Goal: Task Accomplishment & Management: Manage account settings

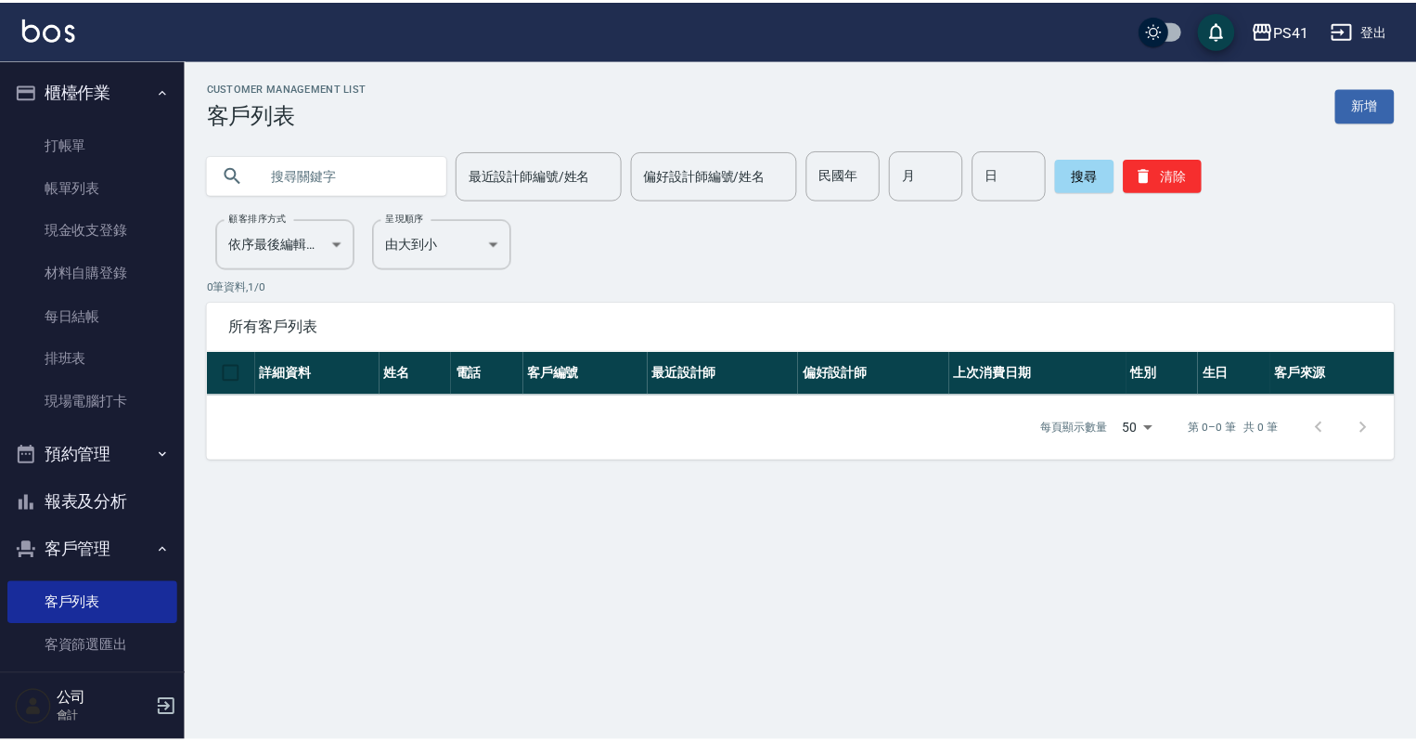
scroll to position [113, 0]
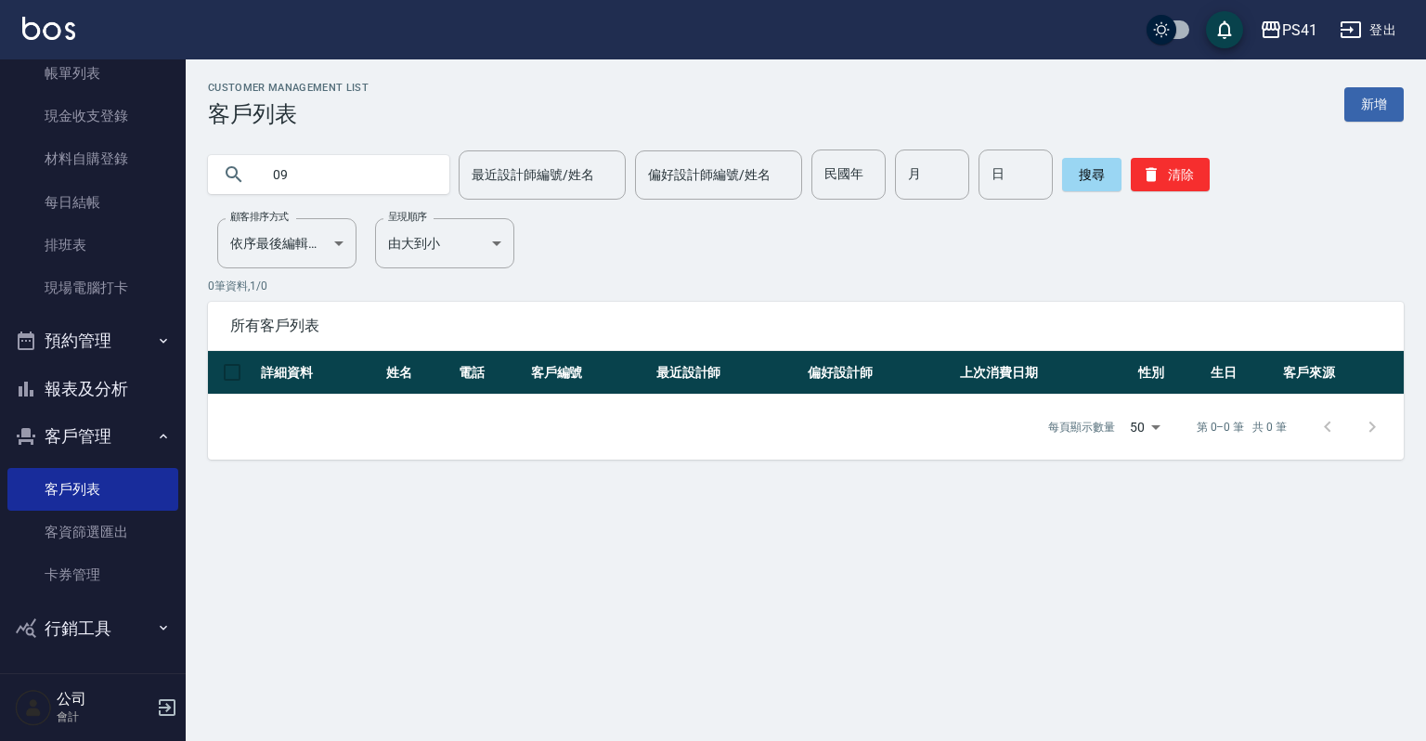
type input "0"
type input "[PERSON_NAME]"
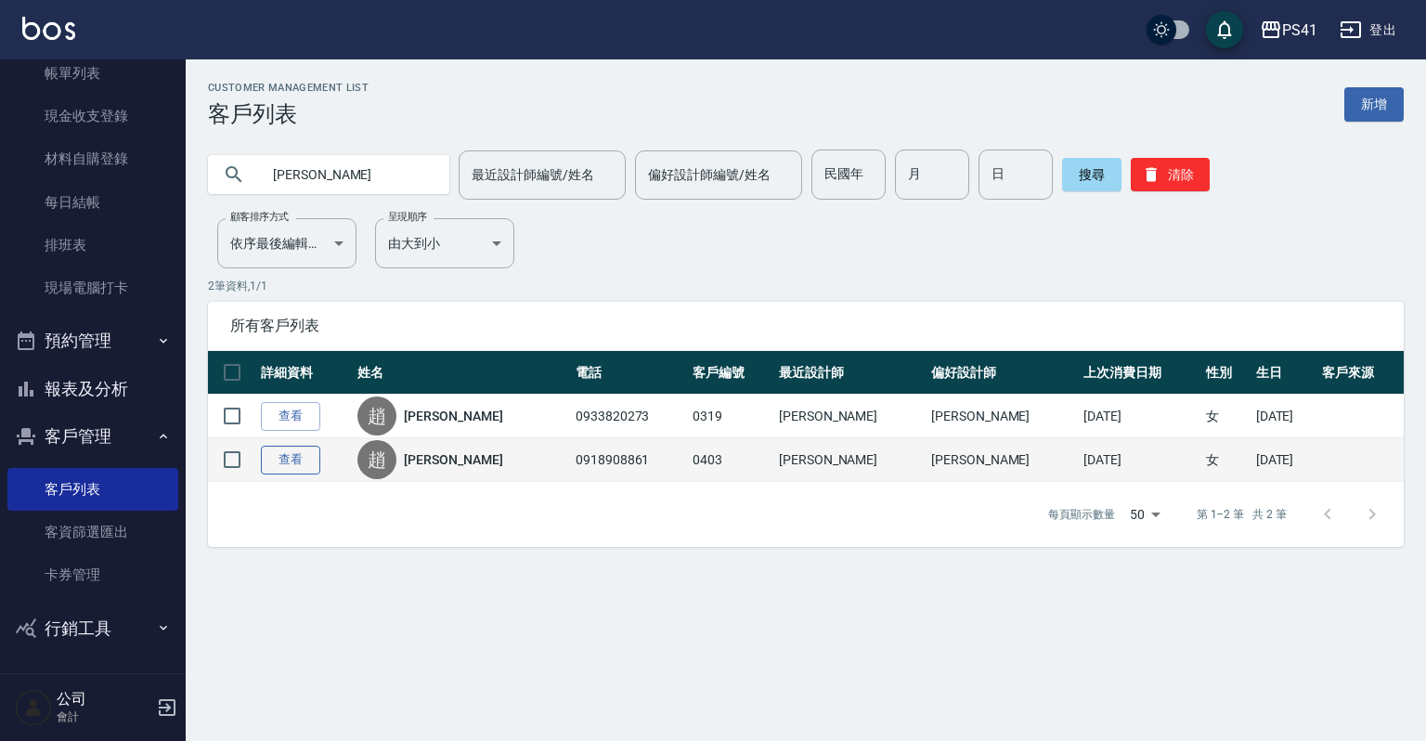
click at [294, 459] on link "查看" at bounding box center [290, 459] width 59 height 29
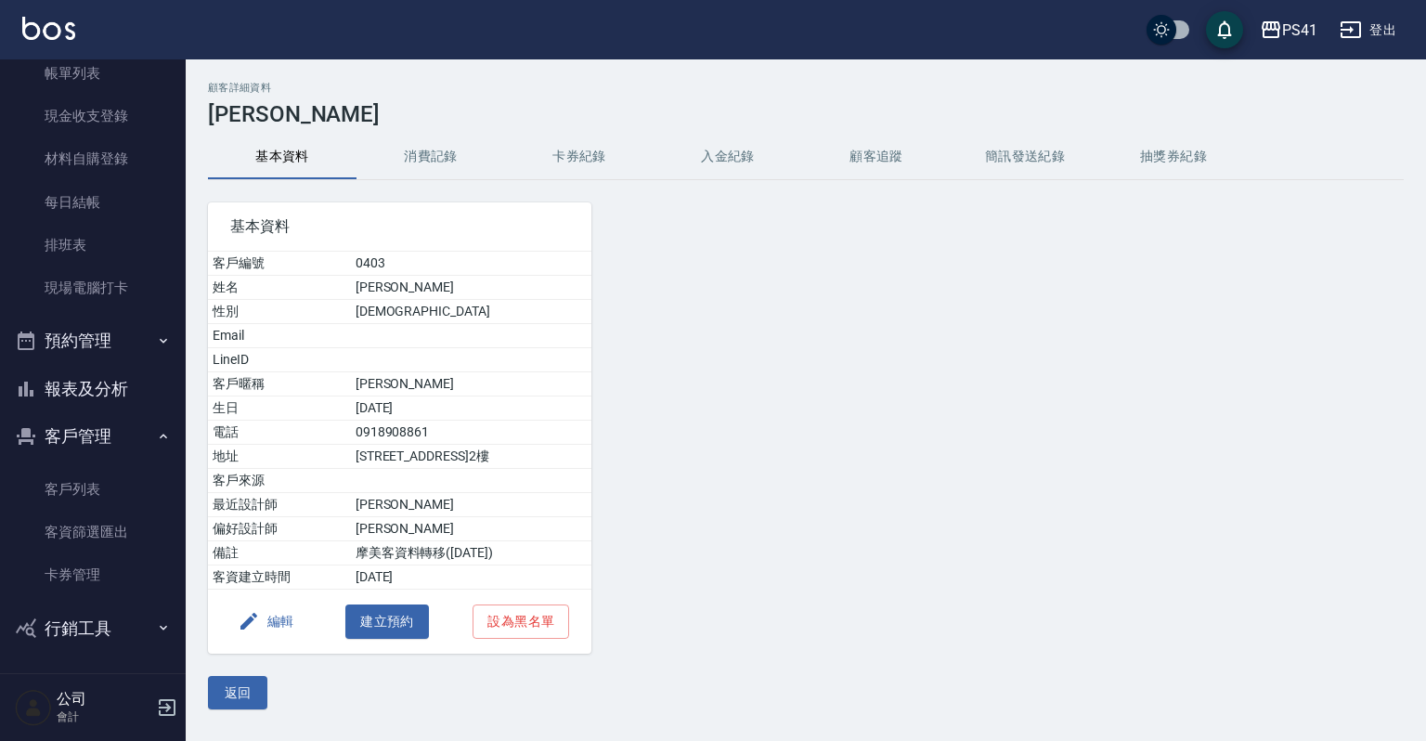
click at [427, 161] on button "消費記錄" at bounding box center [430, 157] width 148 height 45
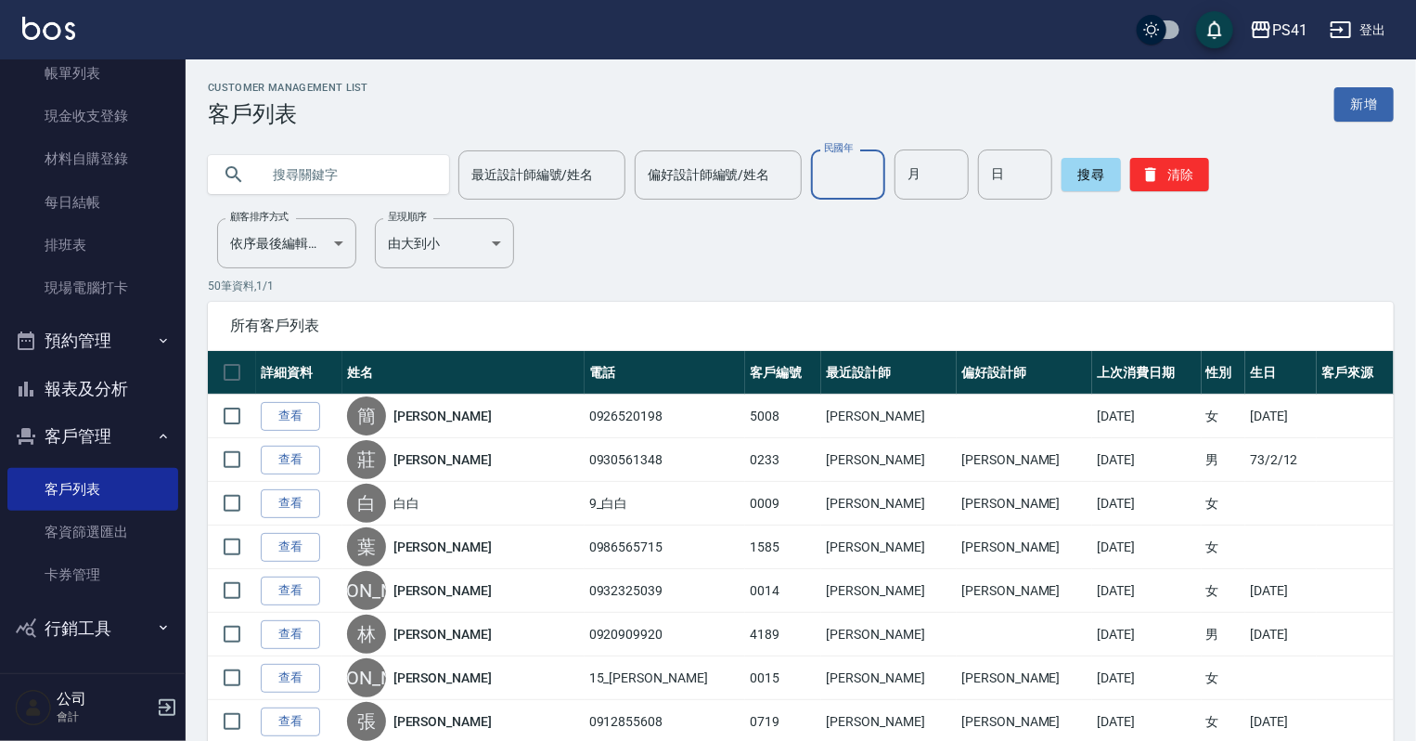
click at [813, 178] on input "民國年" at bounding box center [848, 174] width 74 height 50
type input "87"
type input "01"
type input "20"
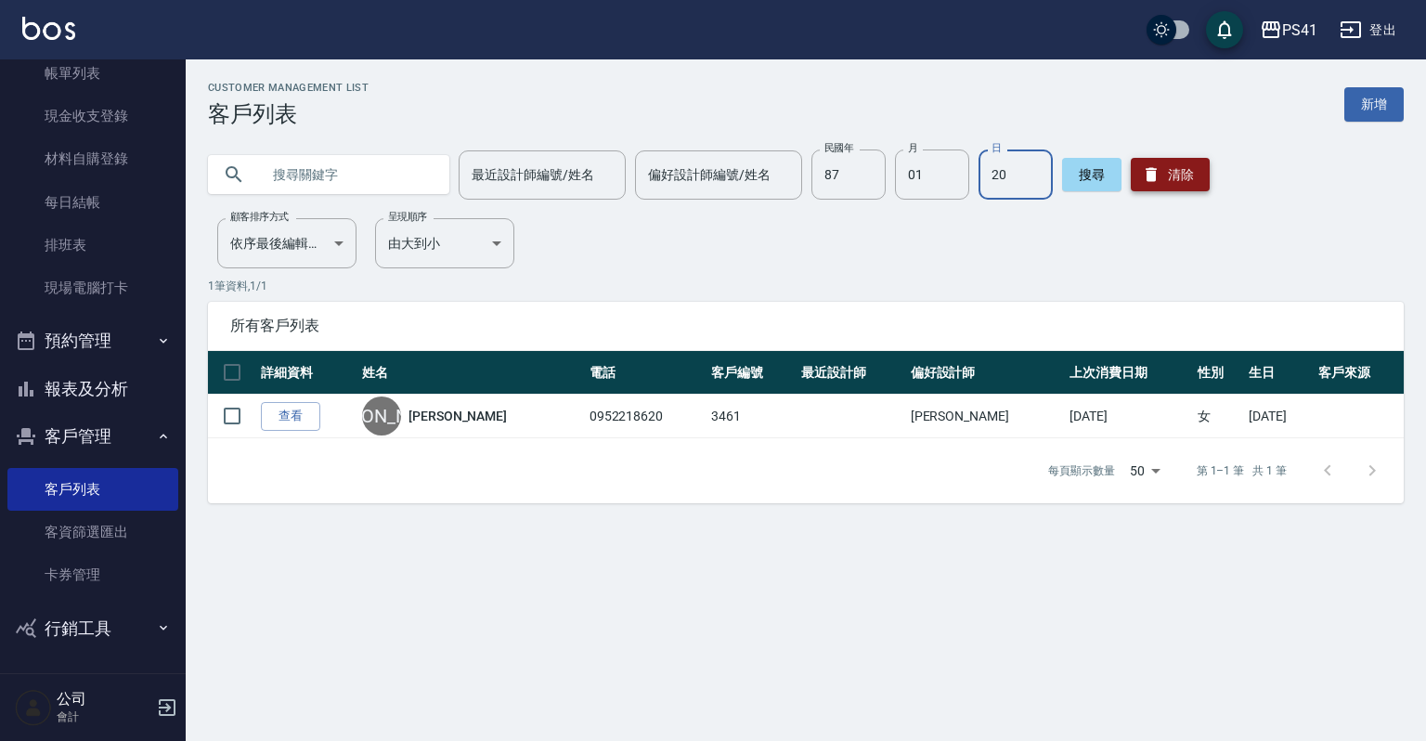
click at [1162, 180] on button "清除" at bounding box center [1169, 174] width 79 height 33
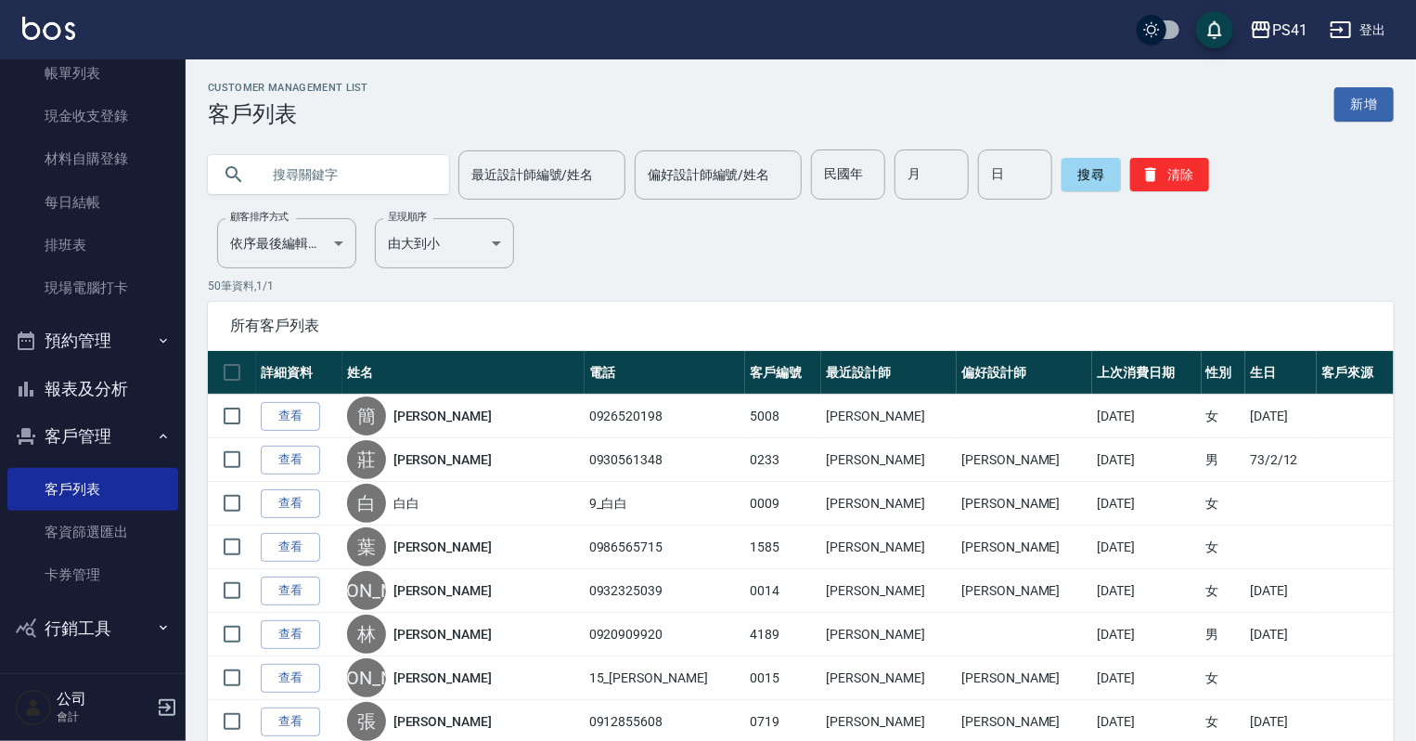
click at [304, 165] on input "text" at bounding box center [347, 174] width 174 height 50
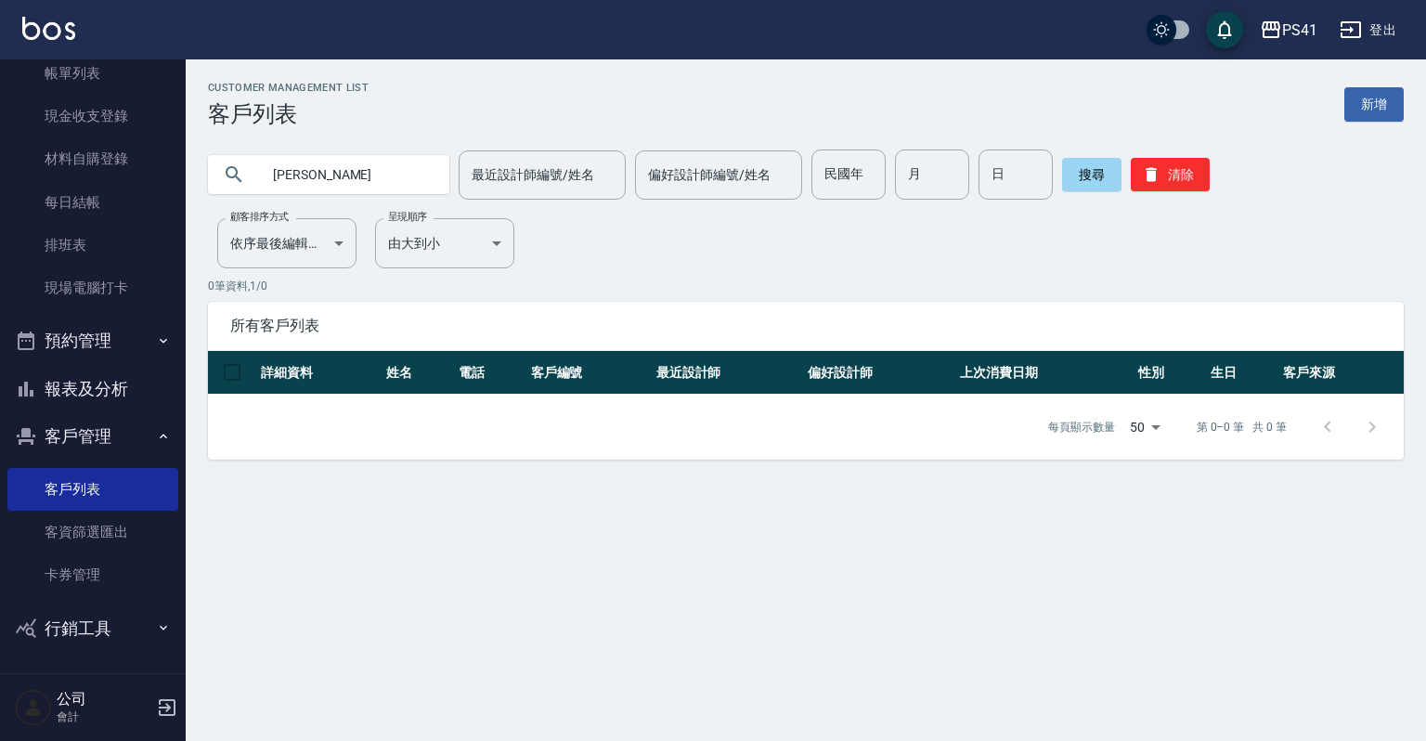
type input "張"
type input "[PERSON_NAME]"
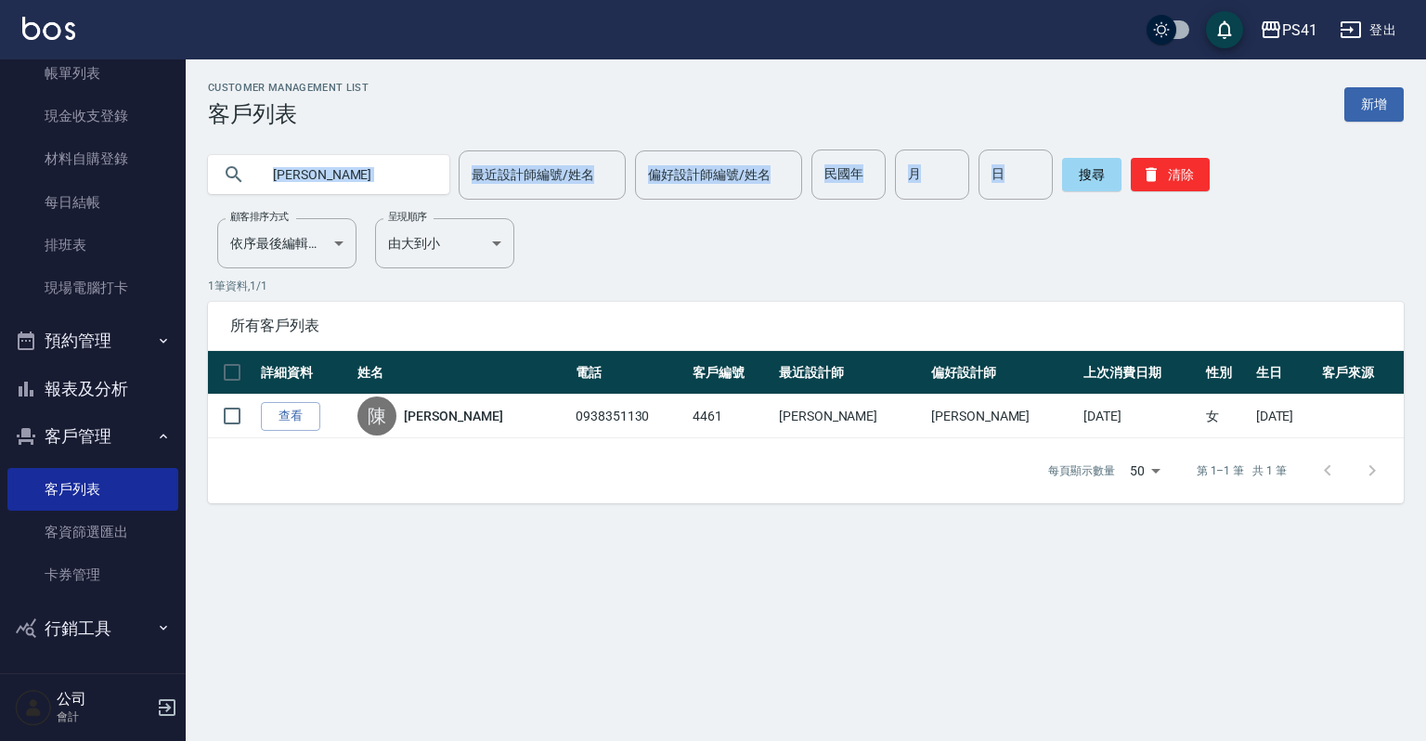
drag, startPoint x: 332, startPoint y: 200, endPoint x: 180, endPoint y: 194, distance: 152.3
click at [180, 194] on div "PS41 登出 櫃檯作業 打帳單 帳單列表 現金收支登錄 材料自購登錄 每日結帳 排班表 現場電腦打卡 預約管理 預約管理 單日預約紀錄 單週預約紀錄 報表及…" at bounding box center [713, 370] width 1426 height 741
click at [668, 251] on div "Customer Management List 客戶列表 新增 [PERSON_NAME] 最近設計師編號/姓名 最近設計師編號/姓名 偏好設計師編號/姓名…" at bounding box center [806, 292] width 1240 height 421
drag, startPoint x: 211, startPoint y: 193, endPoint x: 269, endPoint y: 184, distance: 59.2
click at [205, 194] on div "[PERSON_NAME] 最近設計師編號/姓名 最近設計師編號/姓名 偏好設計師編號/姓名 偏好設計師編號/姓名 民國年 民國年 月 月 日 日 搜尋 清除" at bounding box center [795, 163] width 1218 height 72
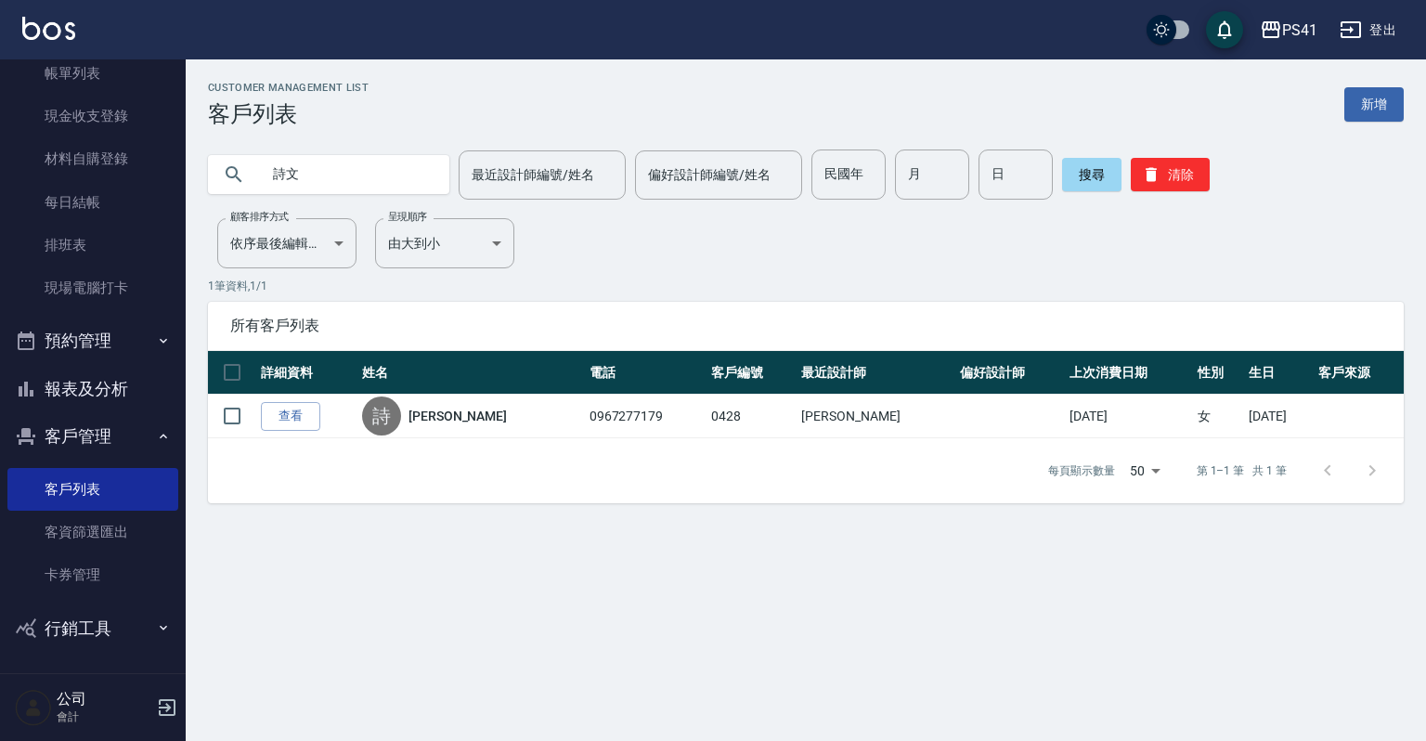
type input "詩"
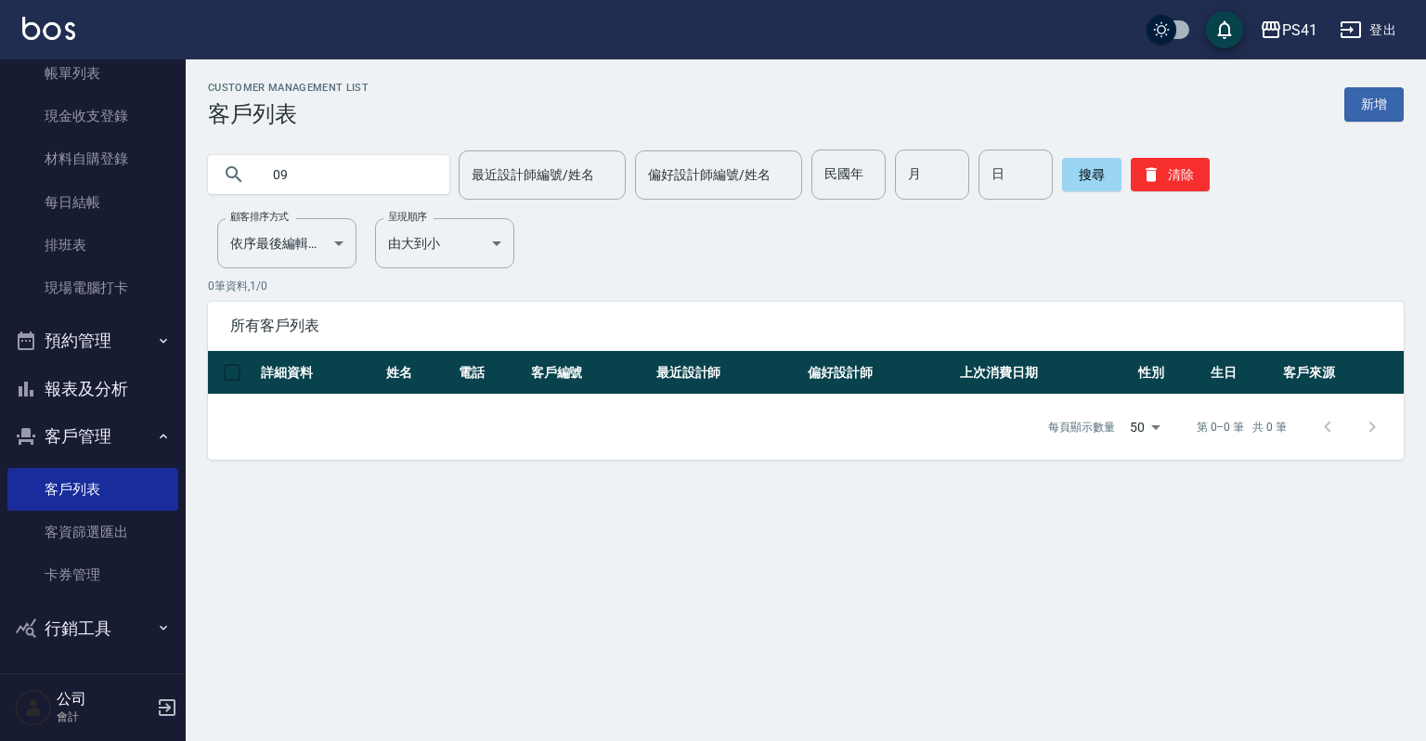
type input "0"
type input "[PERSON_NAME]"
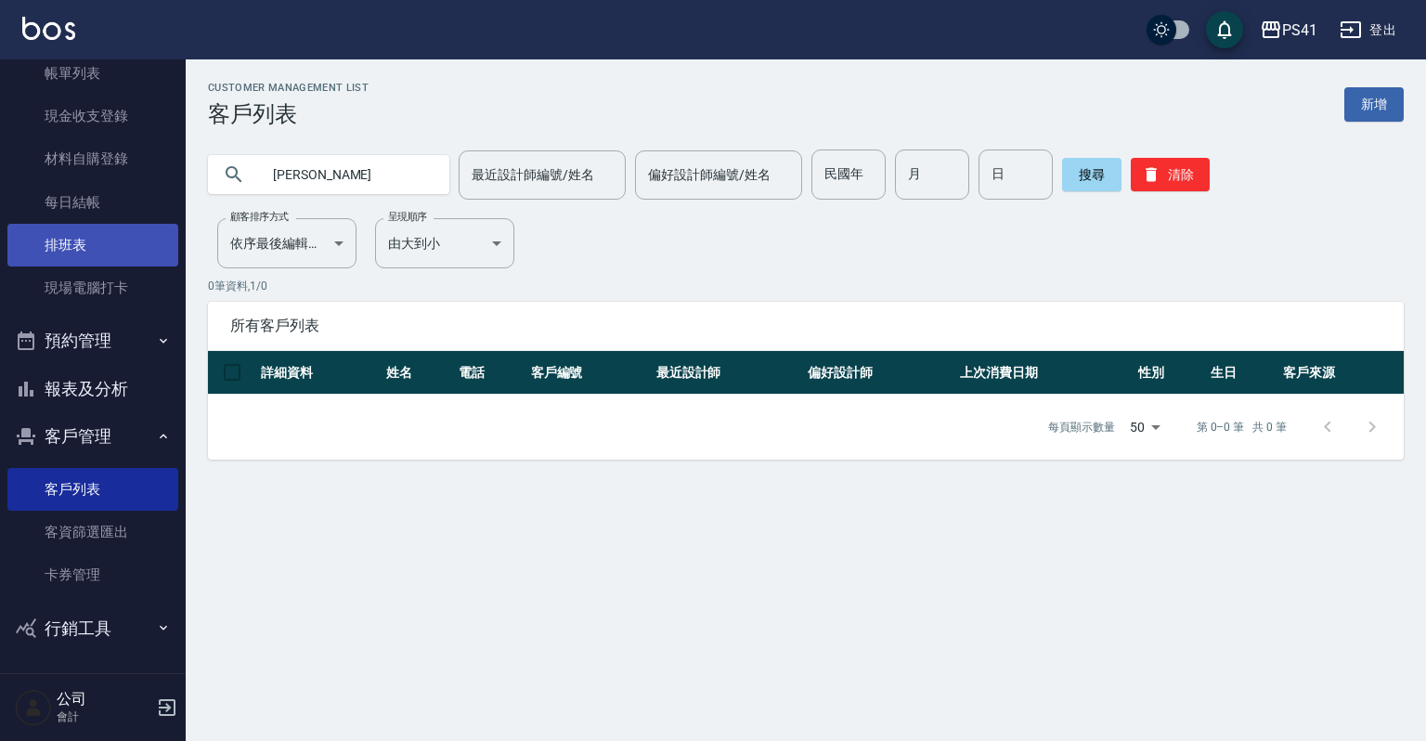
click at [81, 249] on link "排班表" at bounding box center [92, 245] width 171 height 43
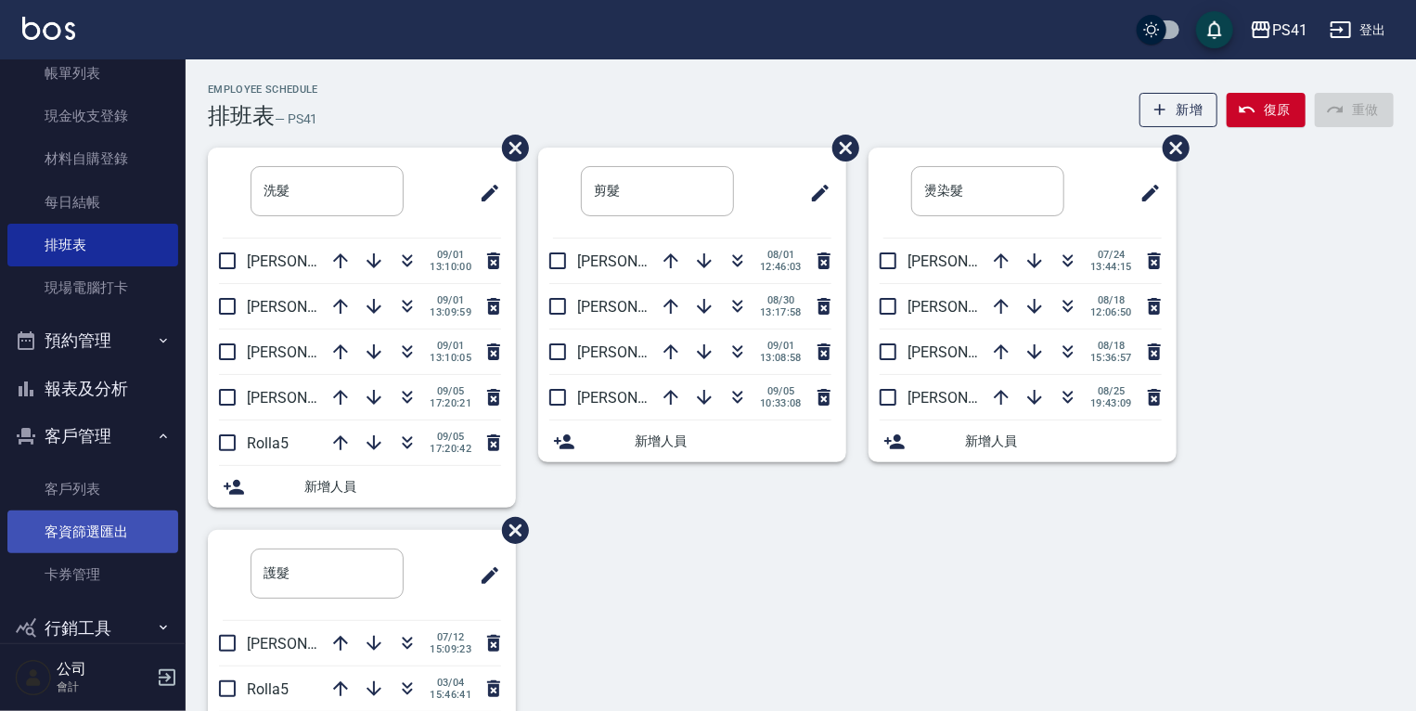
drag, startPoint x: 83, startPoint y: 503, endPoint x: 83, endPoint y: 531, distance: 27.8
click at [83, 502] on link "客戶列表" at bounding box center [92, 489] width 171 height 43
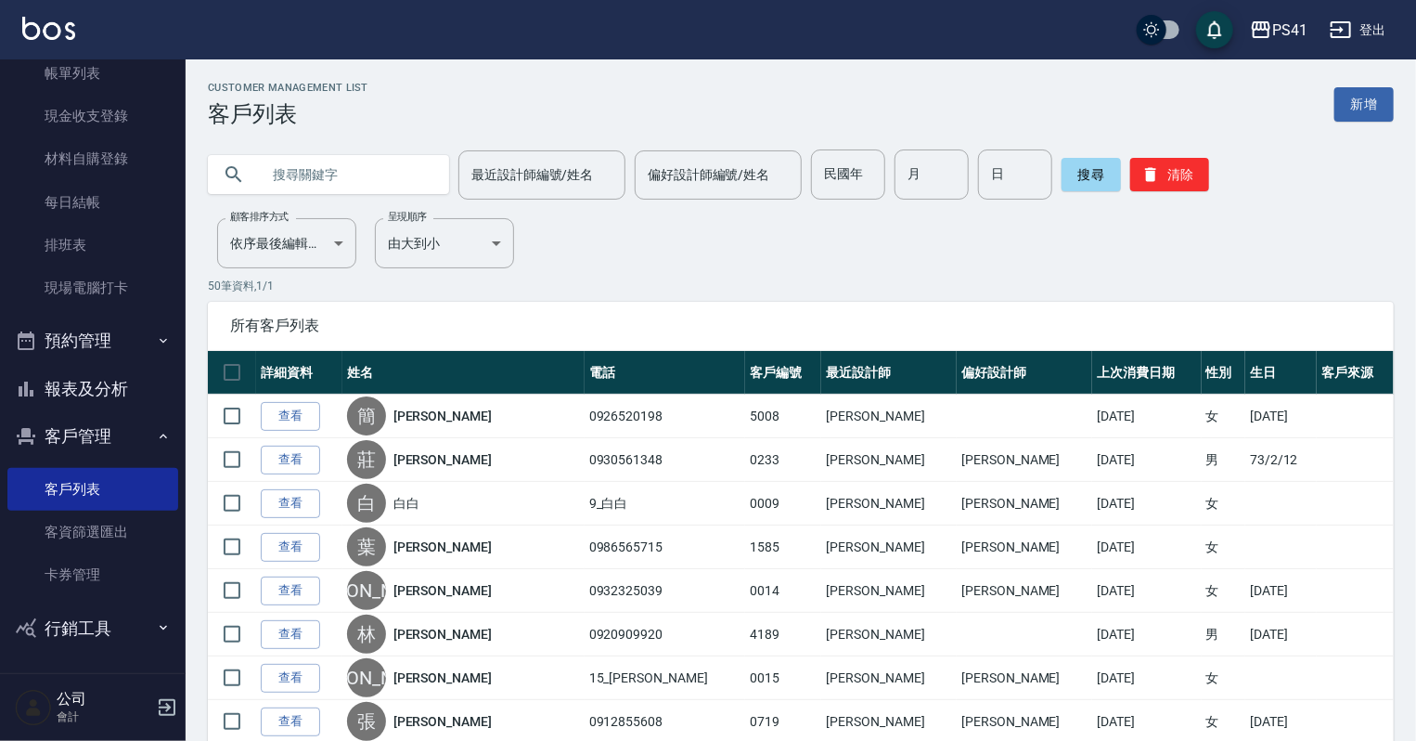
click at [272, 171] on input "text" at bounding box center [347, 174] width 174 height 50
type input "0926132190"
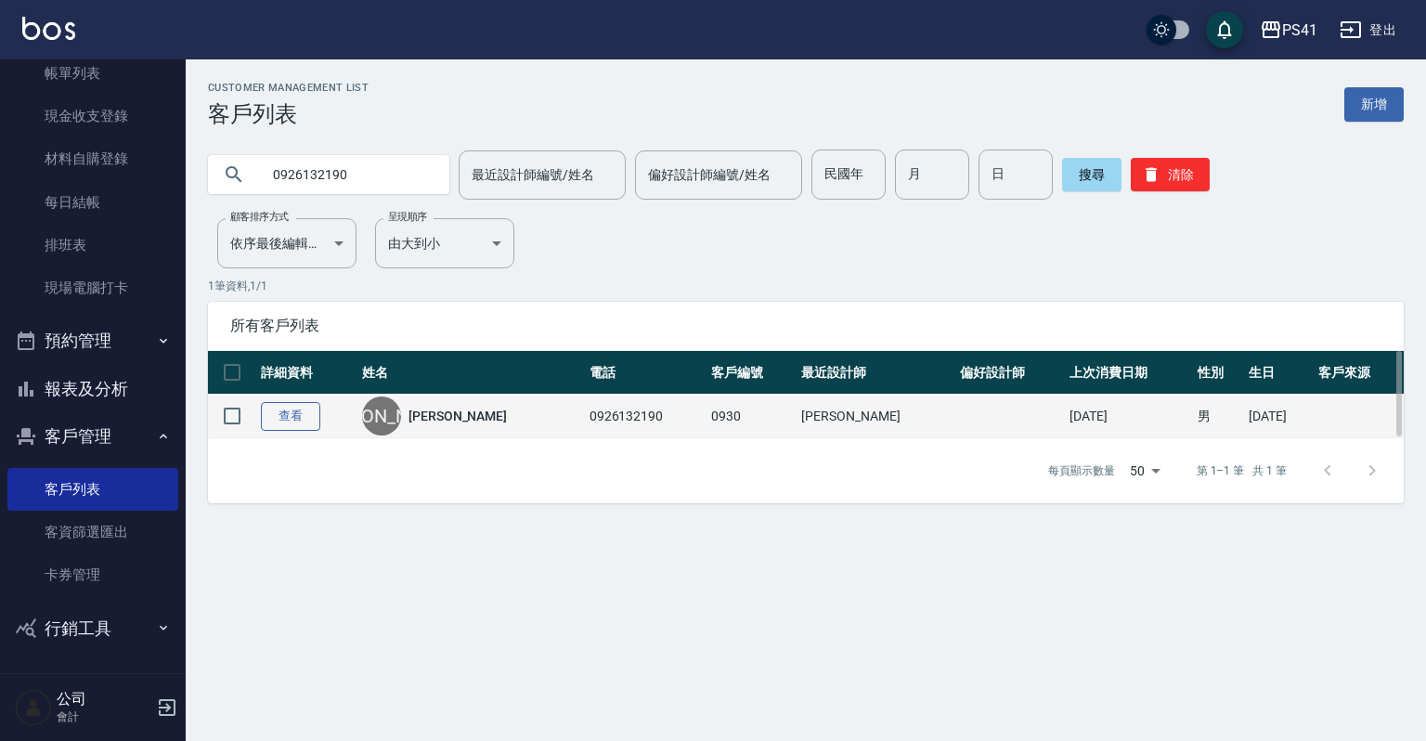
click at [290, 428] on link "查看" at bounding box center [290, 416] width 59 height 29
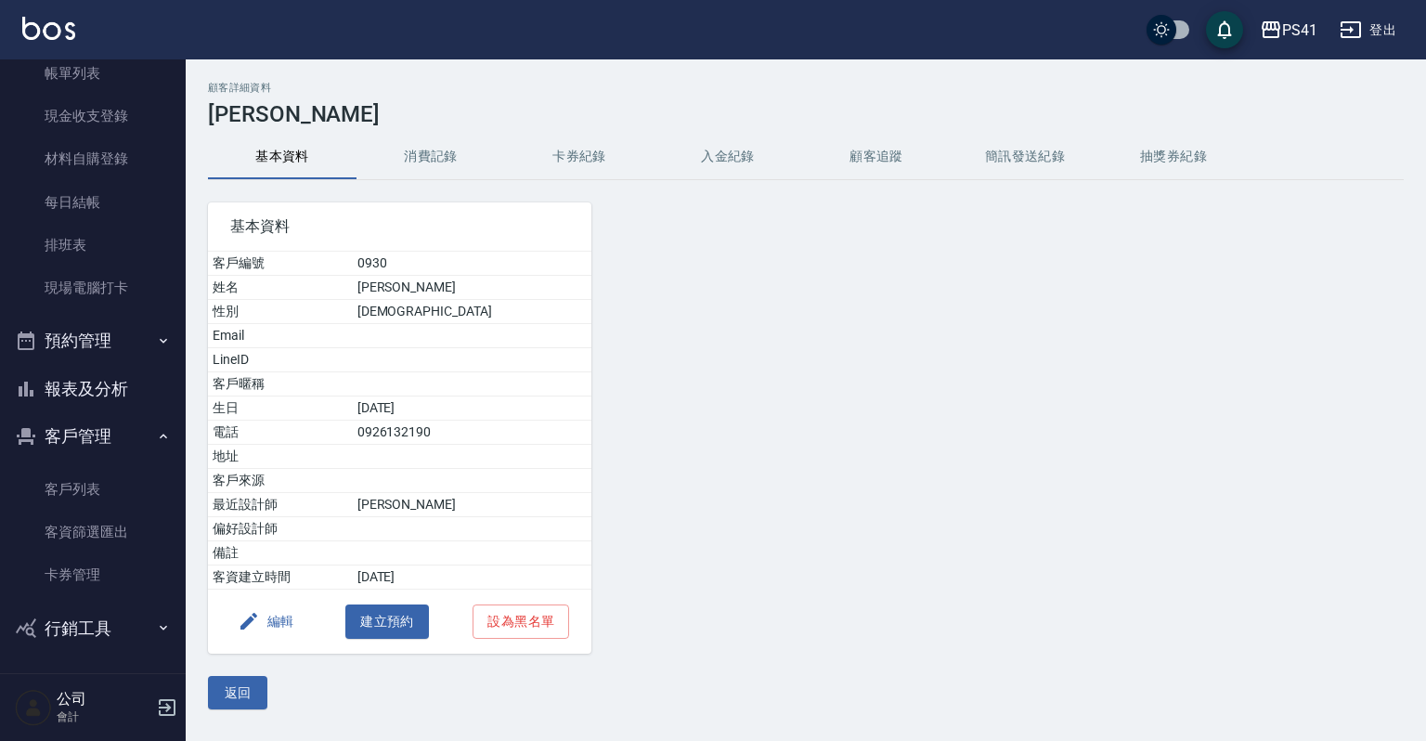
click at [471, 155] on button "消費記錄" at bounding box center [430, 157] width 148 height 45
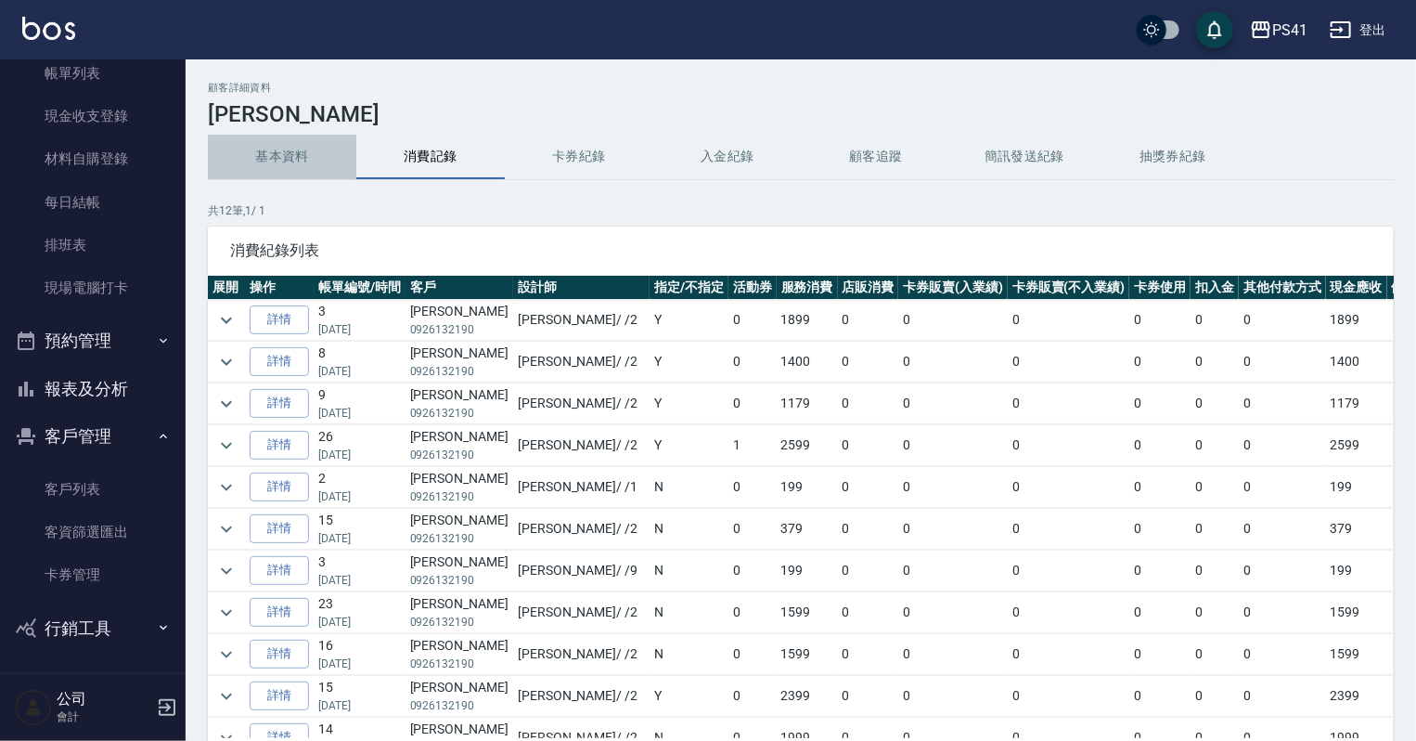
click at [293, 165] on button "基本資料" at bounding box center [282, 157] width 148 height 45
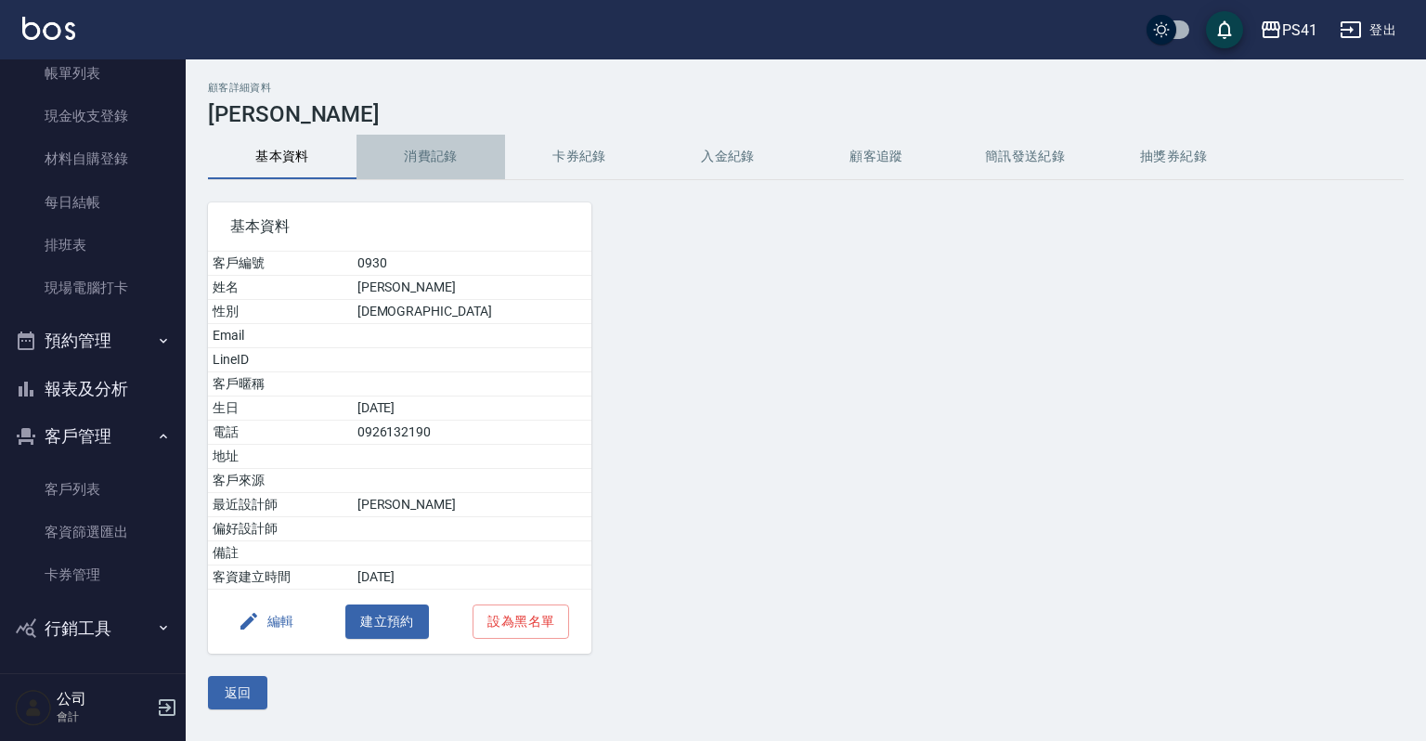
drag, startPoint x: 368, startPoint y: 164, endPoint x: 377, endPoint y: 163, distance: 9.3
click at [377, 163] on button "消費記錄" at bounding box center [430, 157] width 148 height 45
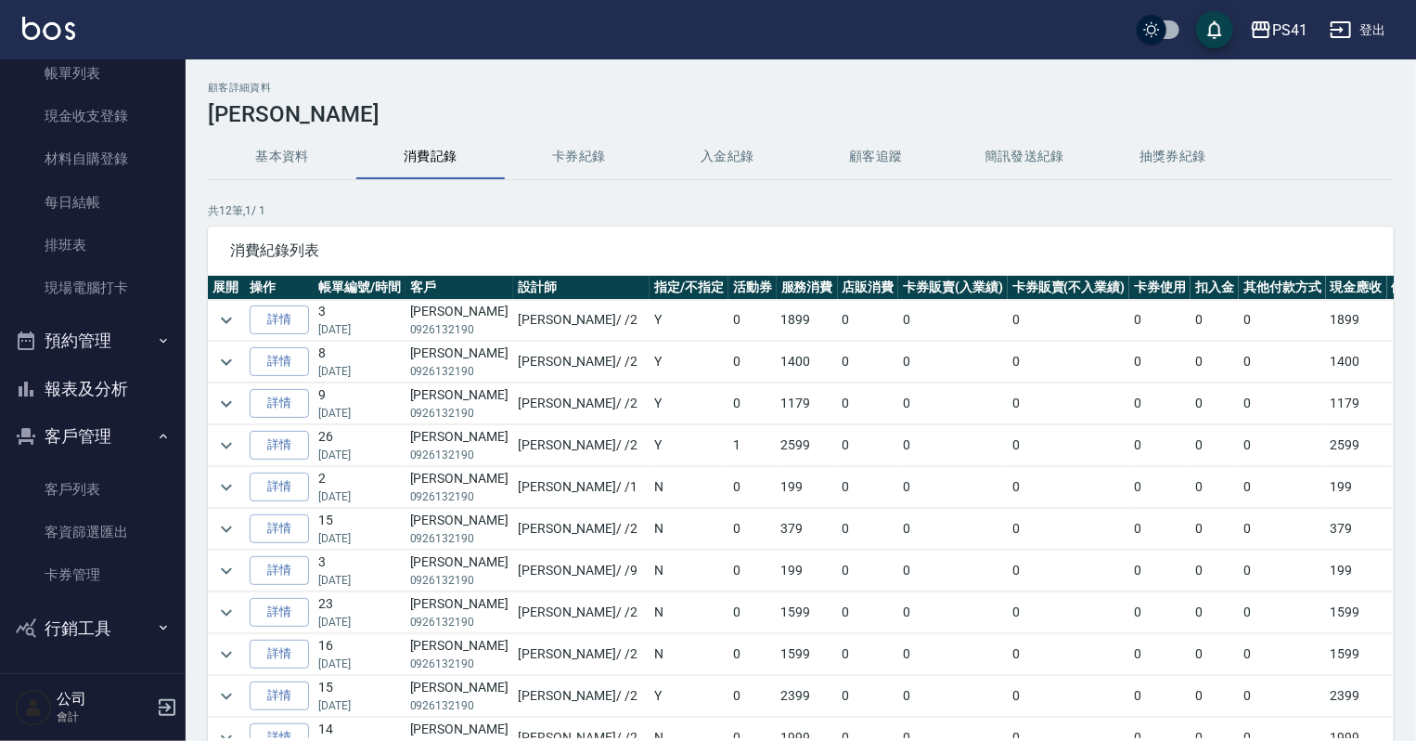
click at [287, 162] on button "基本資料" at bounding box center [282, 157] width 148 height 45
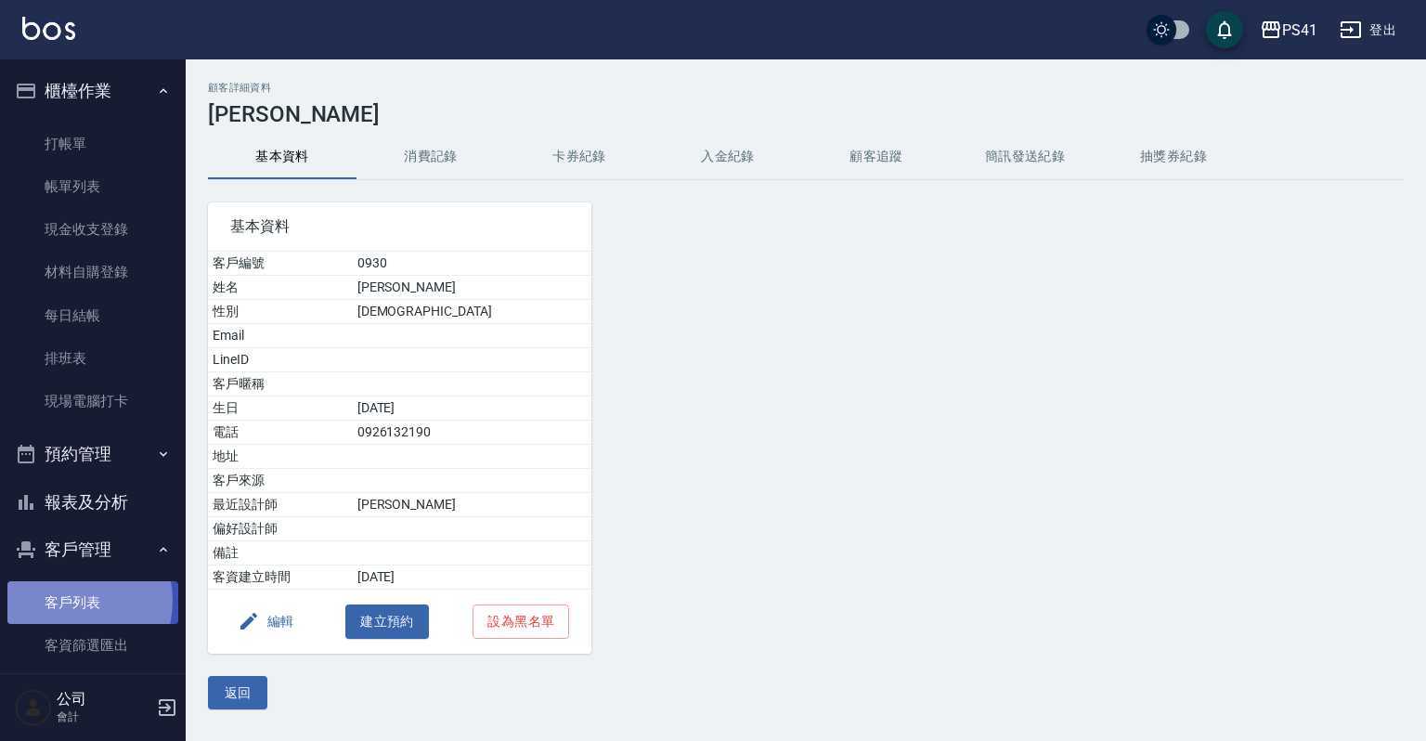
click at [68, 600] on link "客戶列表" at bounding box center [92, 602] width 171 height 43
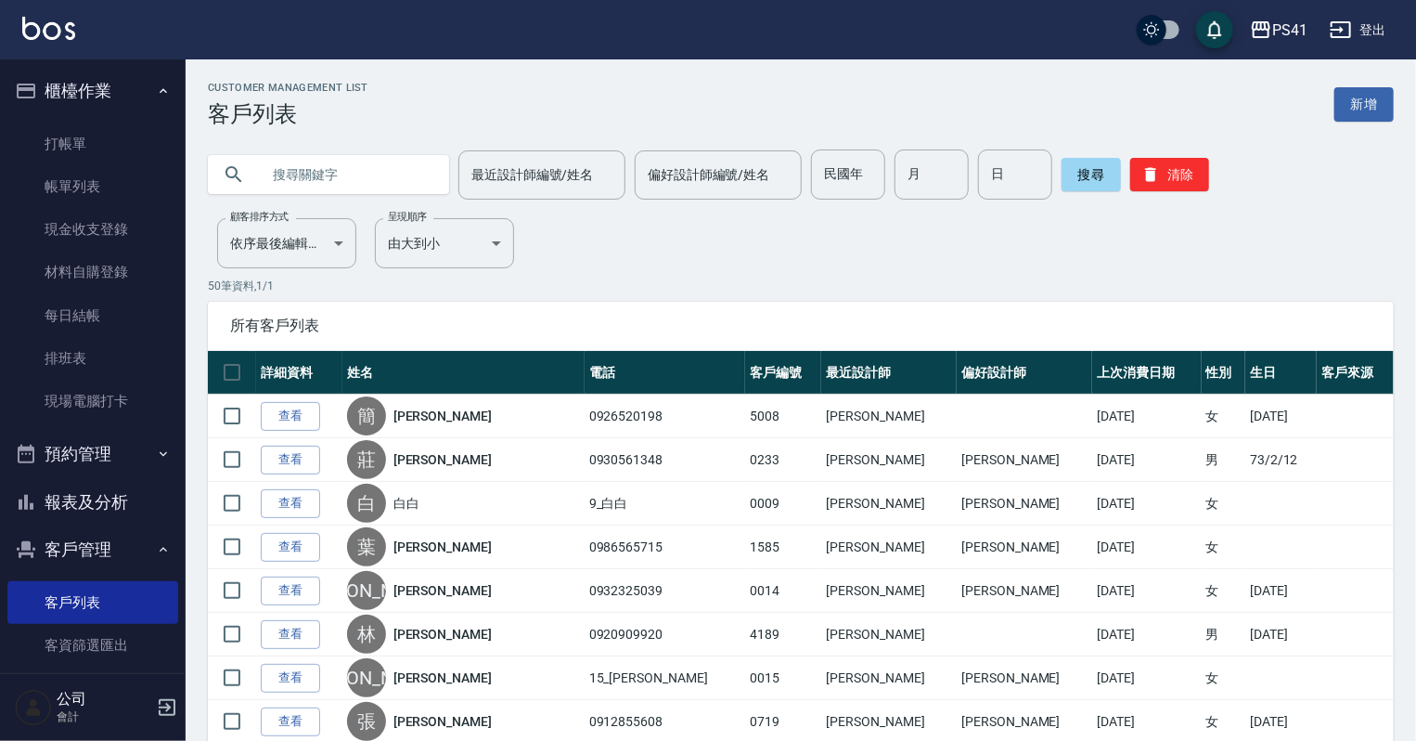
click at [339, 167] on input "text" at bounding box center [347, 174] width 174 height 50
type input "0970089770"
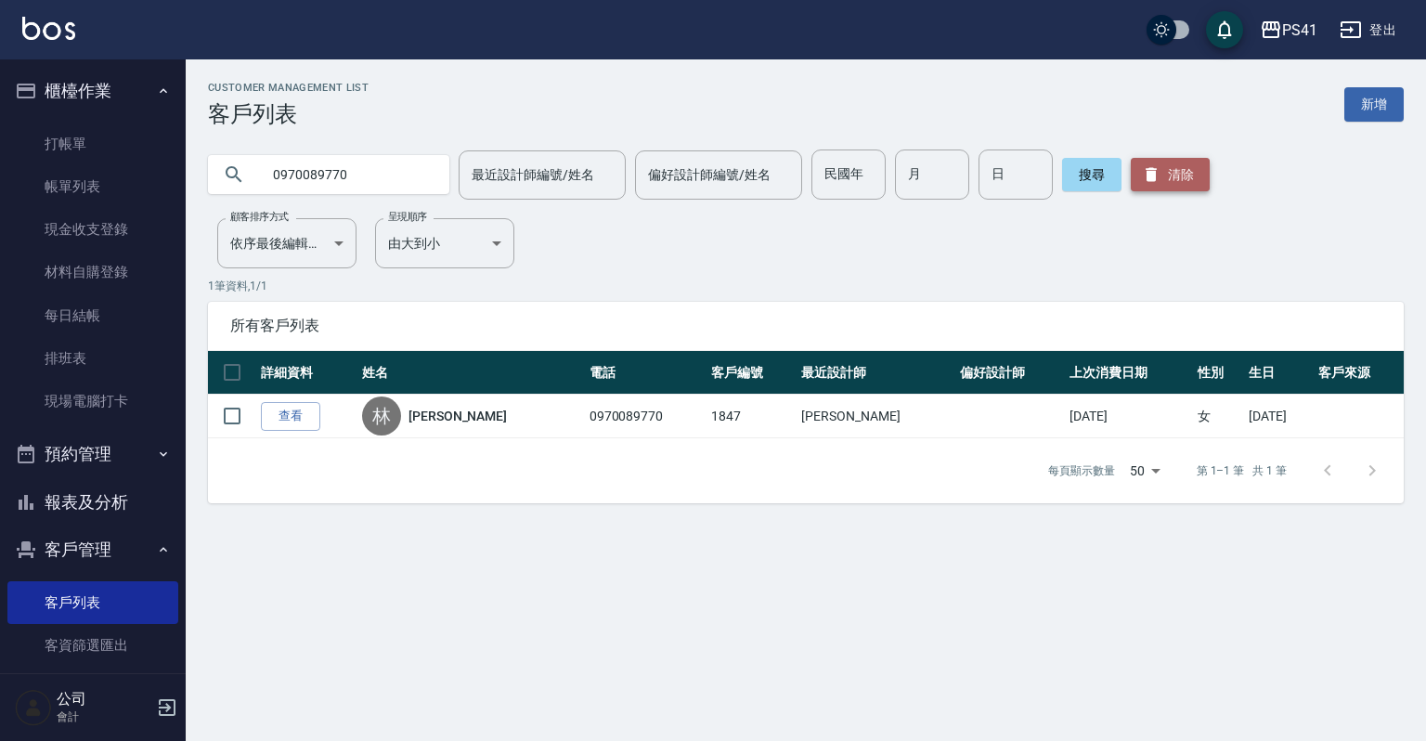
click at [1157, 171] on button "清除" at bounding box center [1169, 174] width 79 height 33
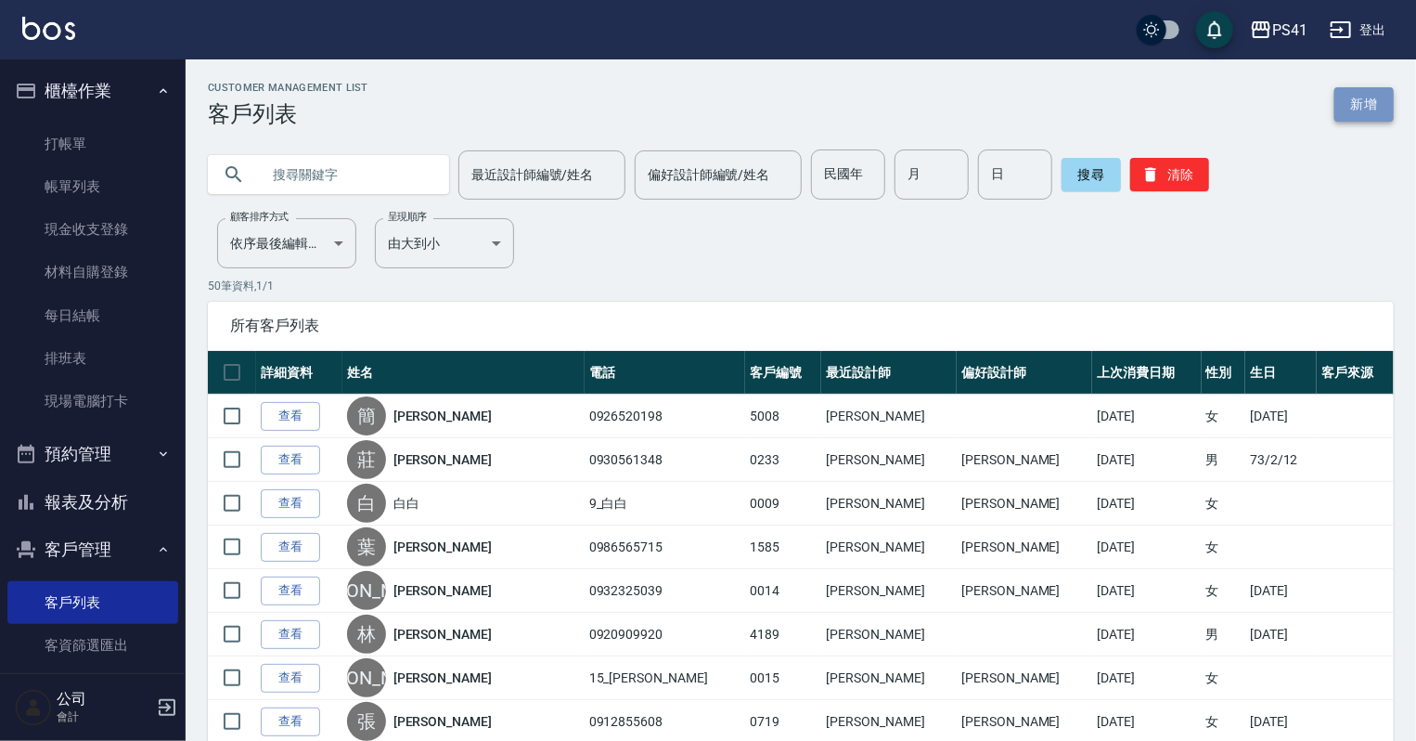
click at [1359, 93] on link "新增" at bounding box center [1364, 104] width 59 height 34
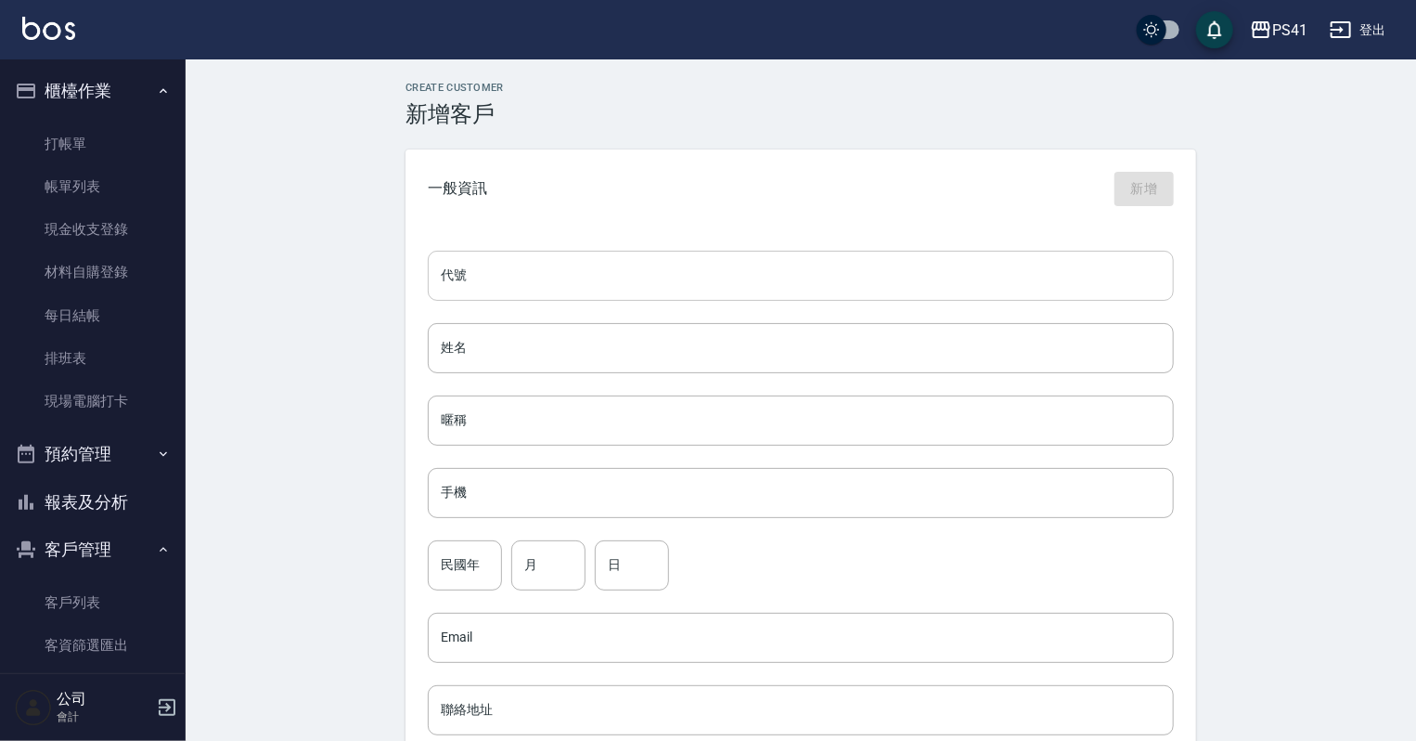
click at [549, 270] on input "代號" at bounding box center [801, 276] width 746 height 50
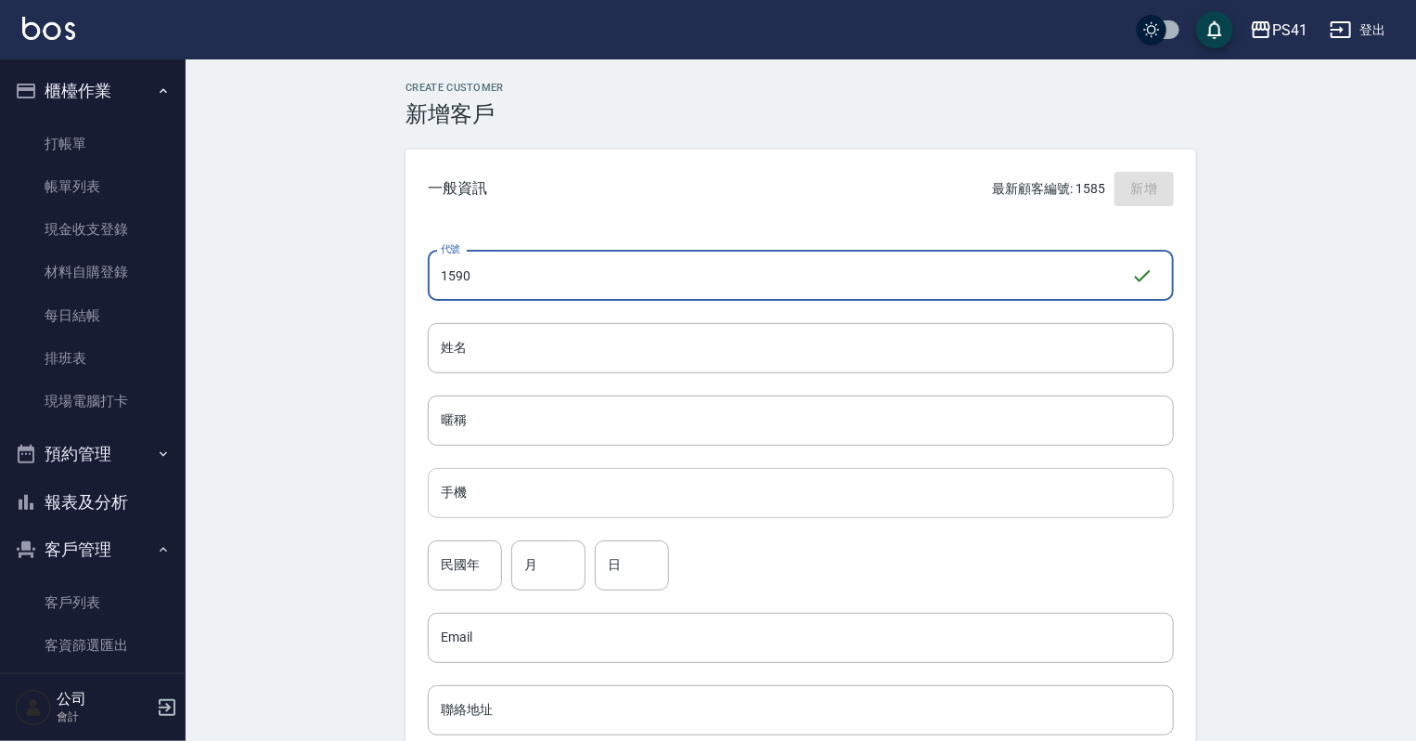
type input "1590"
click at [499, 484] on input "手機" at bounding box center [801, 493] width 746 height 50
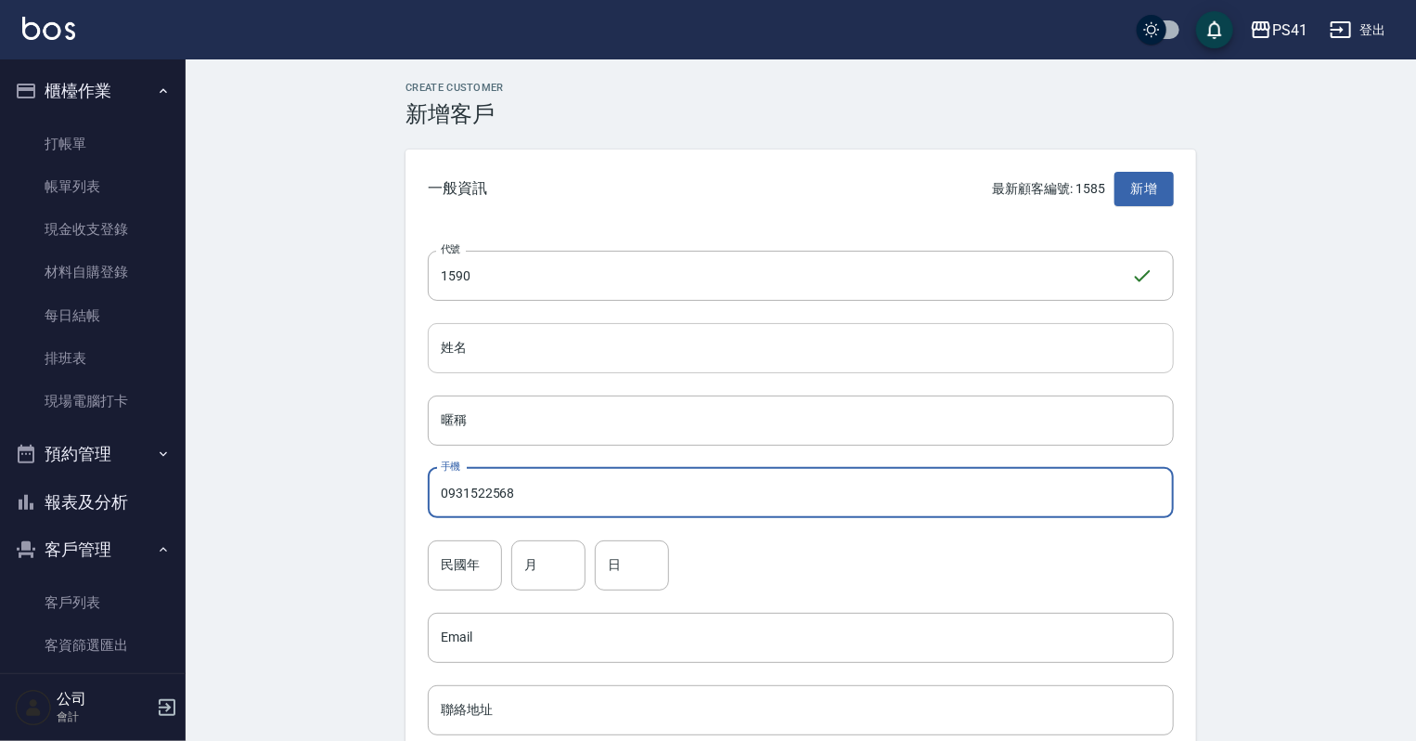
type input "0931522568"
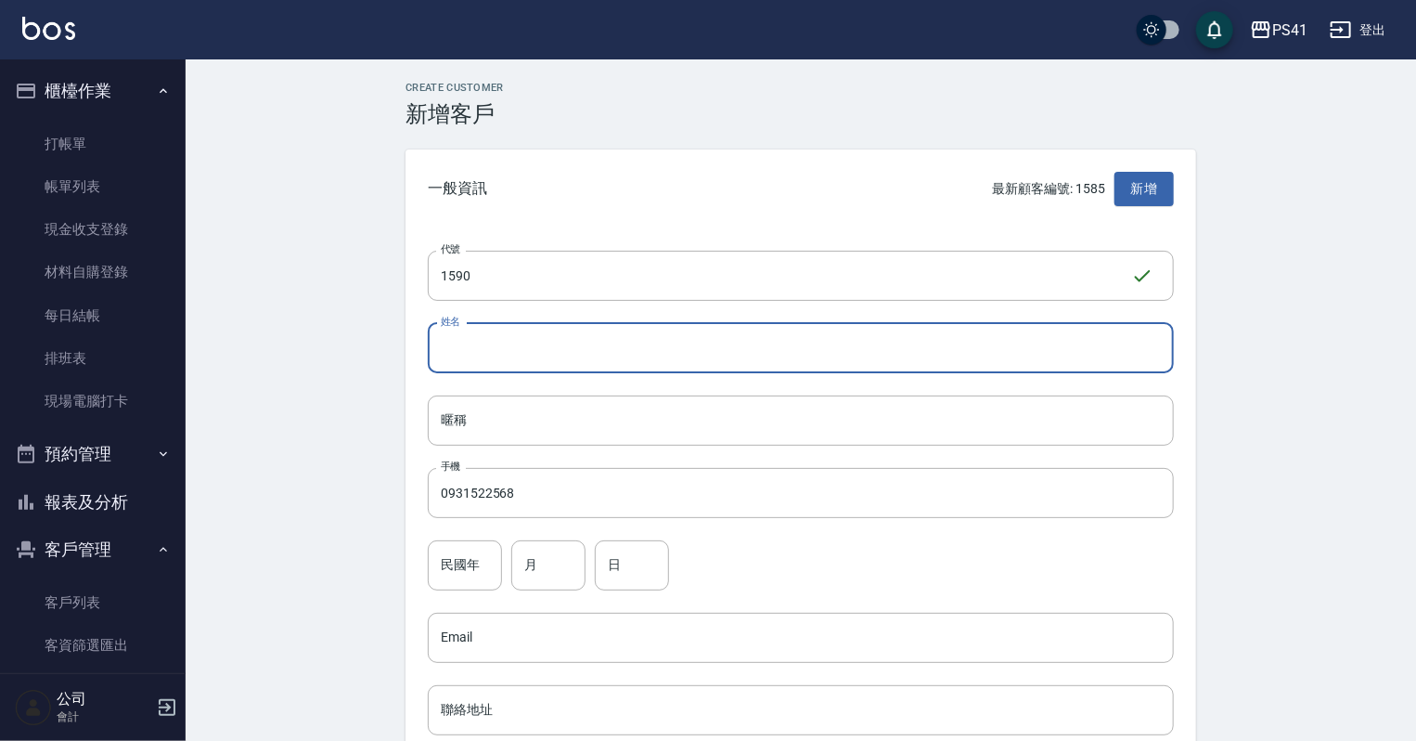
click at [464, 362] on input "姓名" at bounding box center [801, 348] width 746 height 50
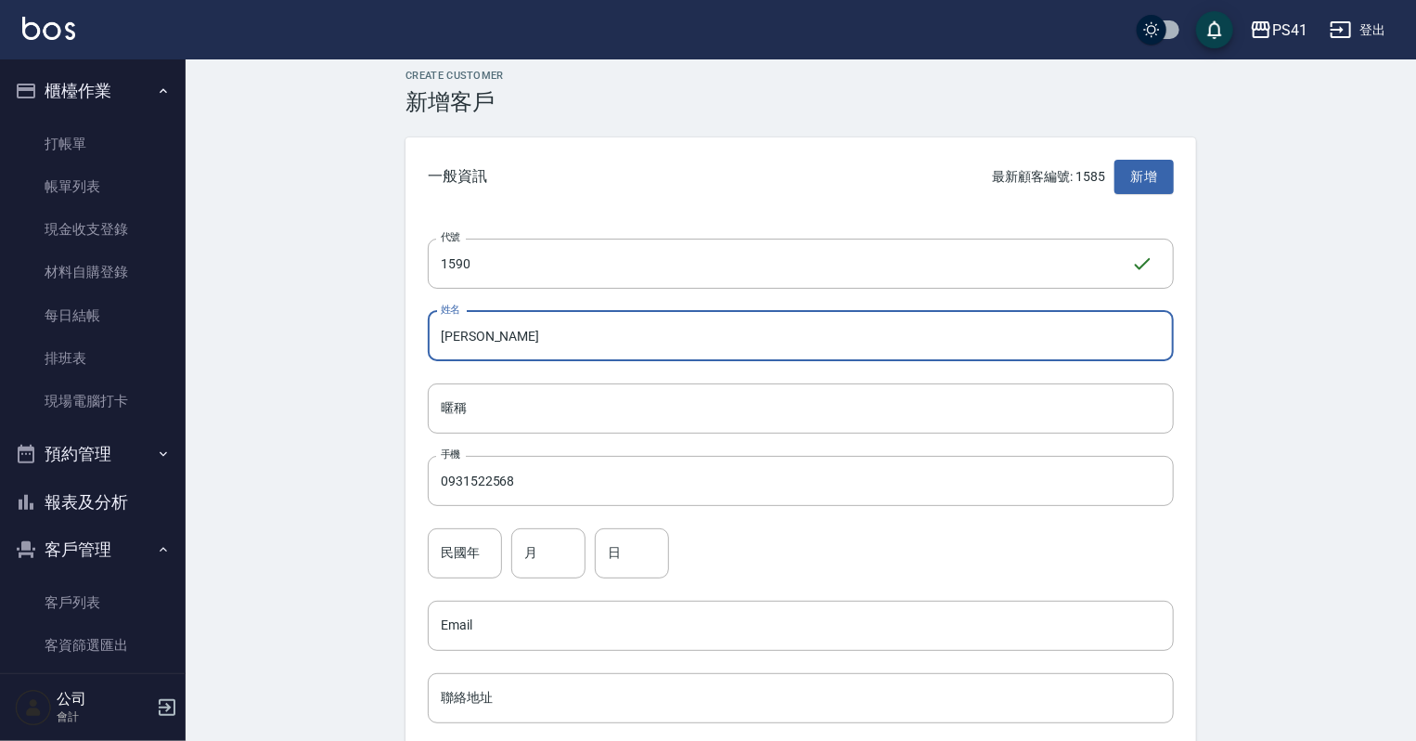
scroll to position [297, 0]
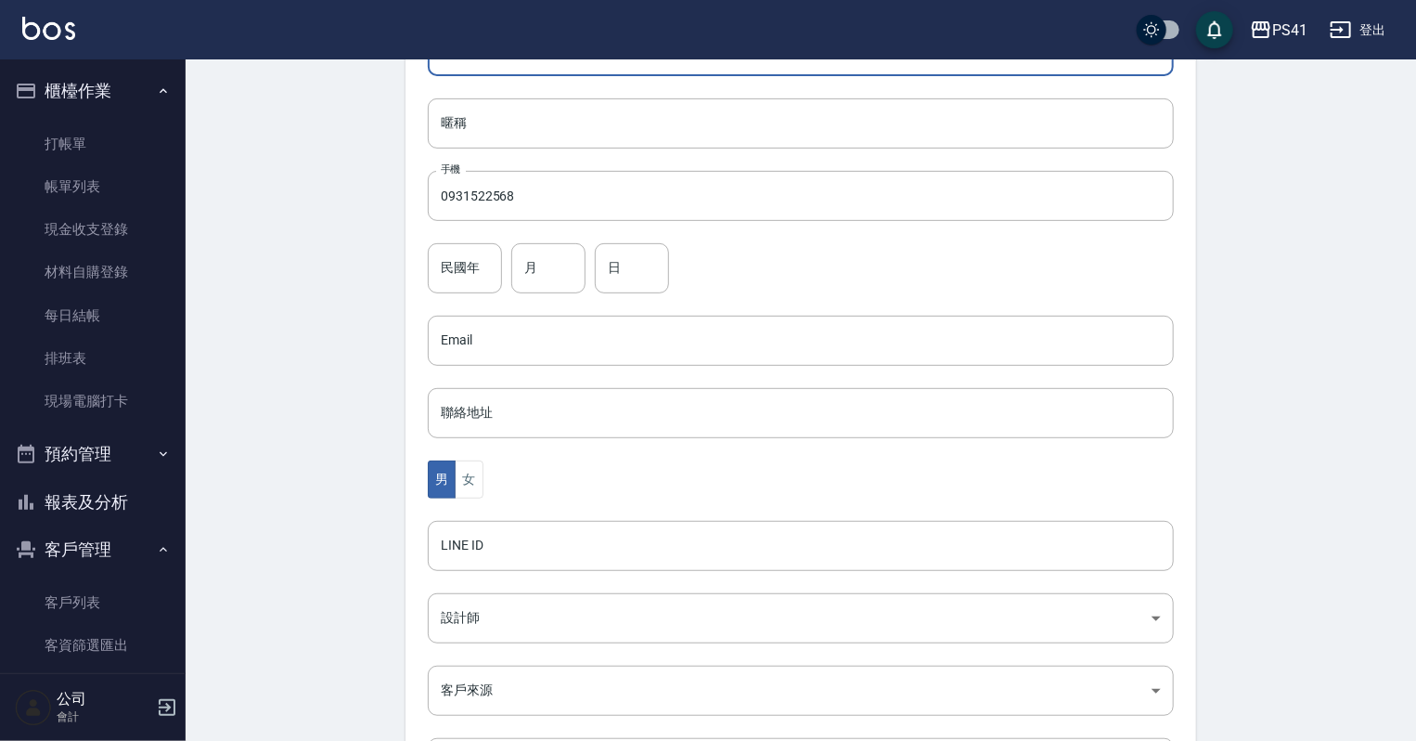
type input "[PERSON_NAME]"
click at [466, 497] on div "代號 1590 ​ 代號 姓名 [PERSON_NAME] 暱稱 暱稱 手機 0931522568 手機 民國年 民國年 月 月 日 日 Email Emai…" at bounding box center [801, 382] width 791 height 902
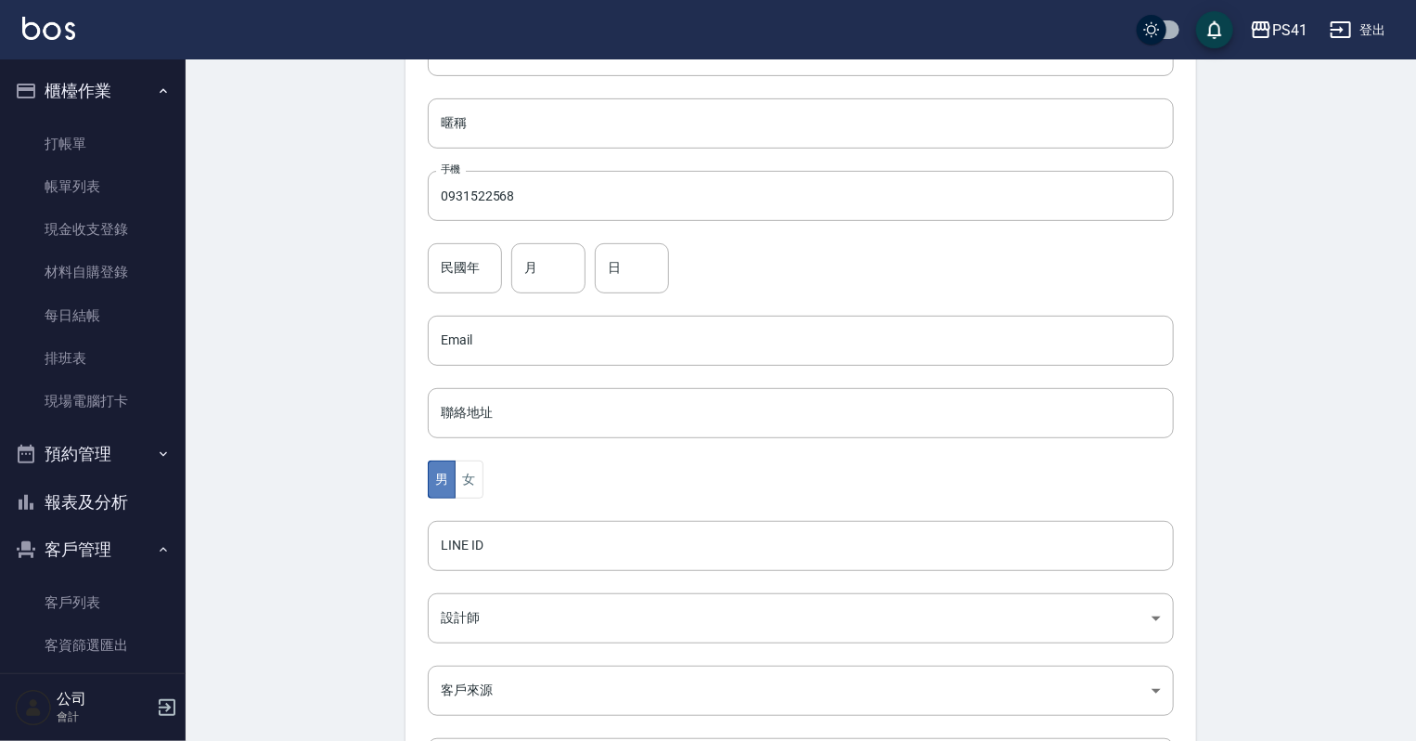
drag, startPoint x: 448, startPoint y: 471, endPoint x: 458, endPoint y: 491, distance: 21.6
click at [448, 473] on button "男" at bounding box center [442, 479] width 28 height 38
drag, startPoint x: 464, startPoint y: 486, endPoint x: 468, endPoint y: 523, distance: 37.3
click at [466, 487] on button "女" at bounding box center [469, 479] width 28 height 38
click at [465, 613] on body "PS41 登出 櫃檯作業 打帳單 帳單列表 現金收支登錄 材料自購登錄 每日結帳 排班表 現場電腦打卡 預約管理 預約管理 單日預約紀錄 單週預約紀錄 報表及…" at bounding box center [713, 307] width 1426 height 1208
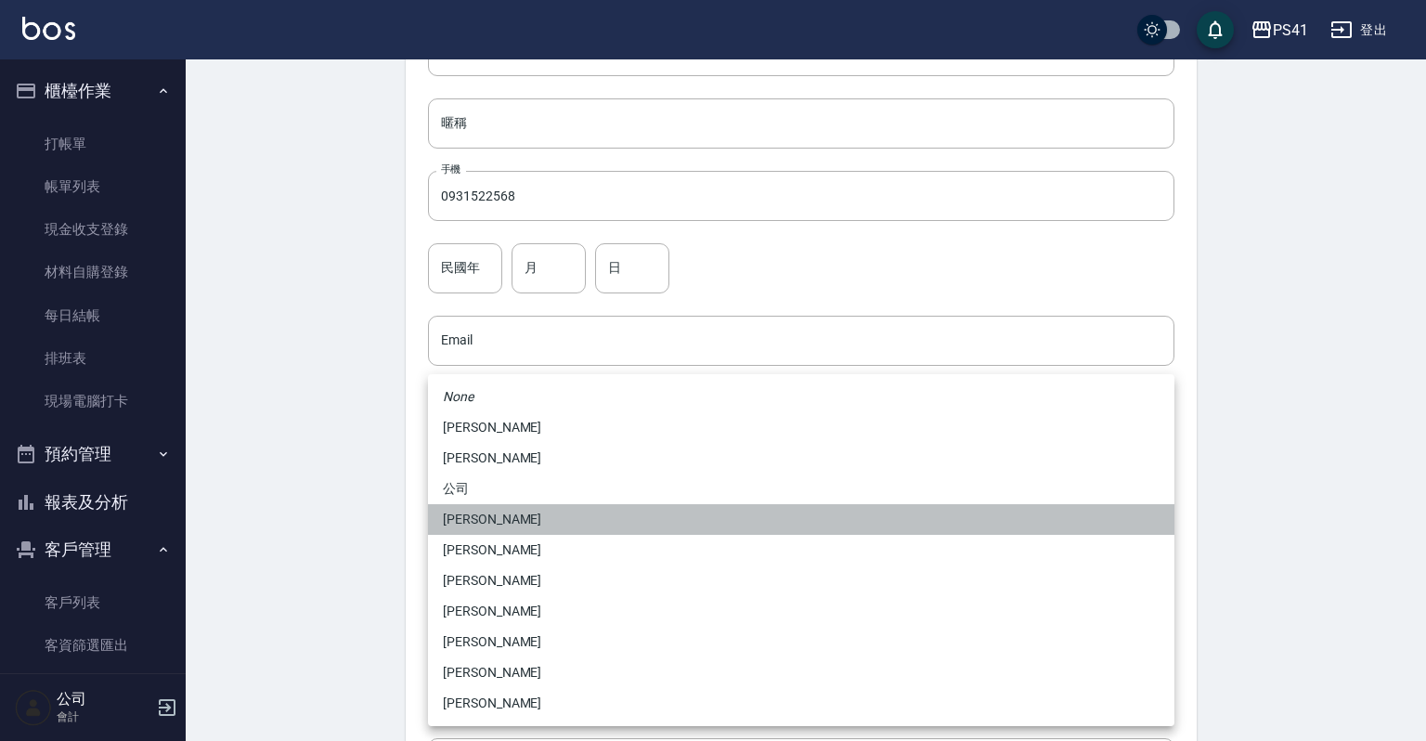
click at [475, 516] on li "[PERSON_NAME]" at bounding box center [801, 519] width 746 height 31
type input "ddc07e2a-9c46-438a-ae12-131b47584ec9"
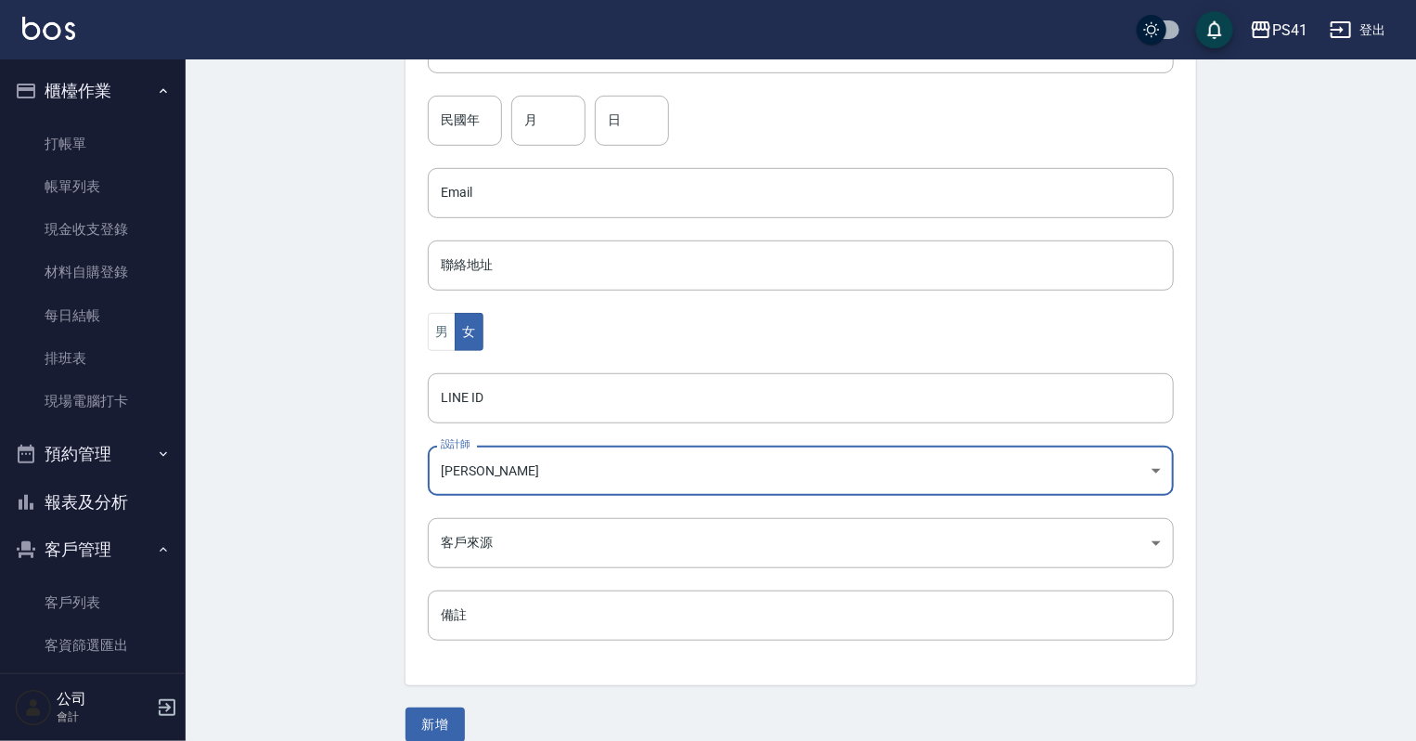
scroll to position [467, 0]
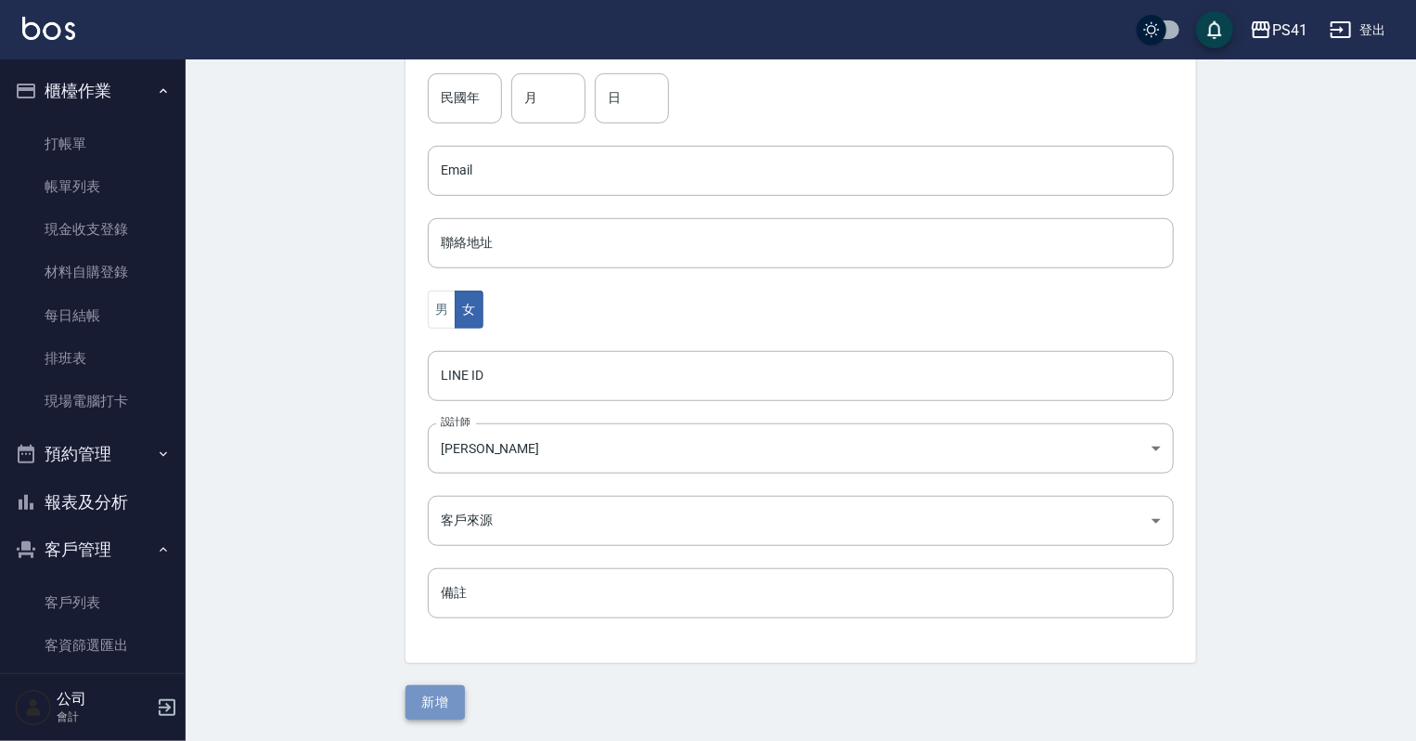
click at [439, 701] on button "新增" at bounding box center [435, 702] width 59 height 34
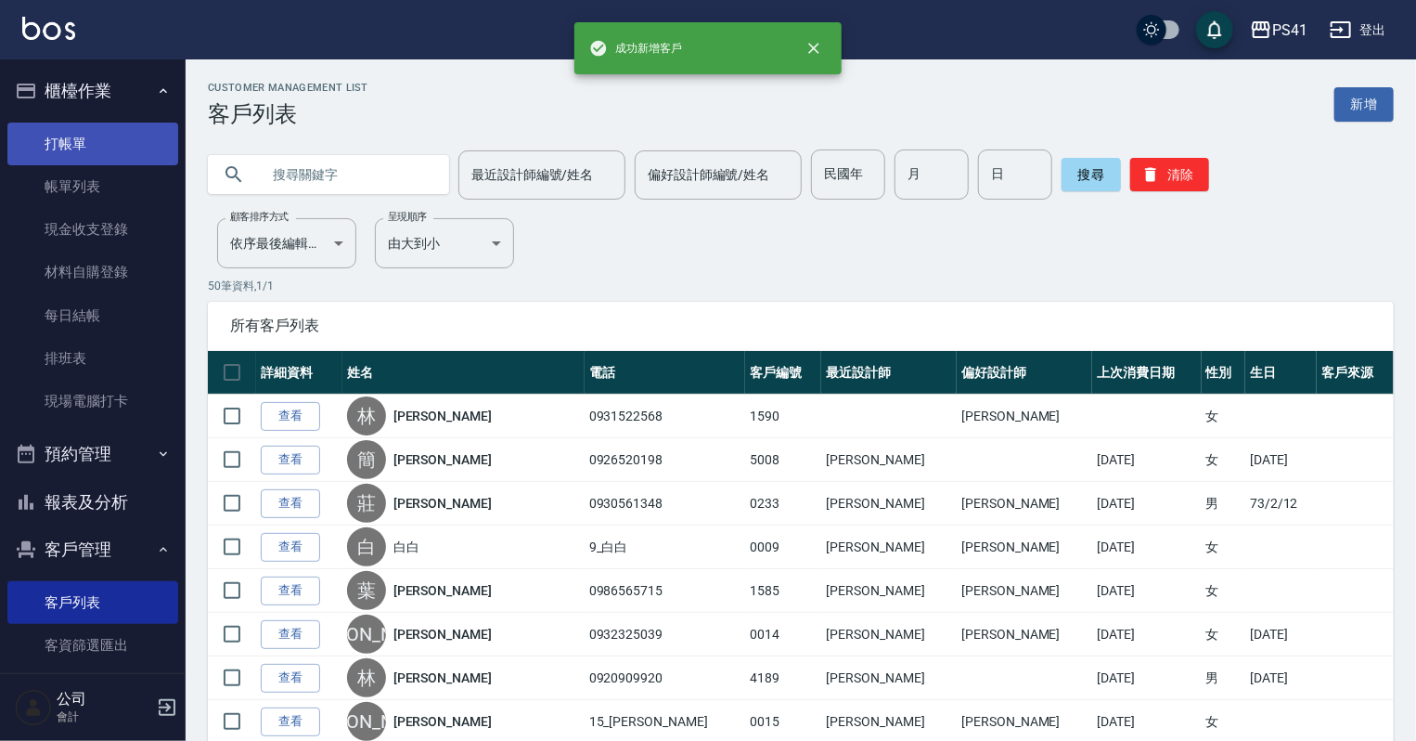
click at [88, 129] on link "打帳單" at bounding box center [92, 144] width 171 height 43
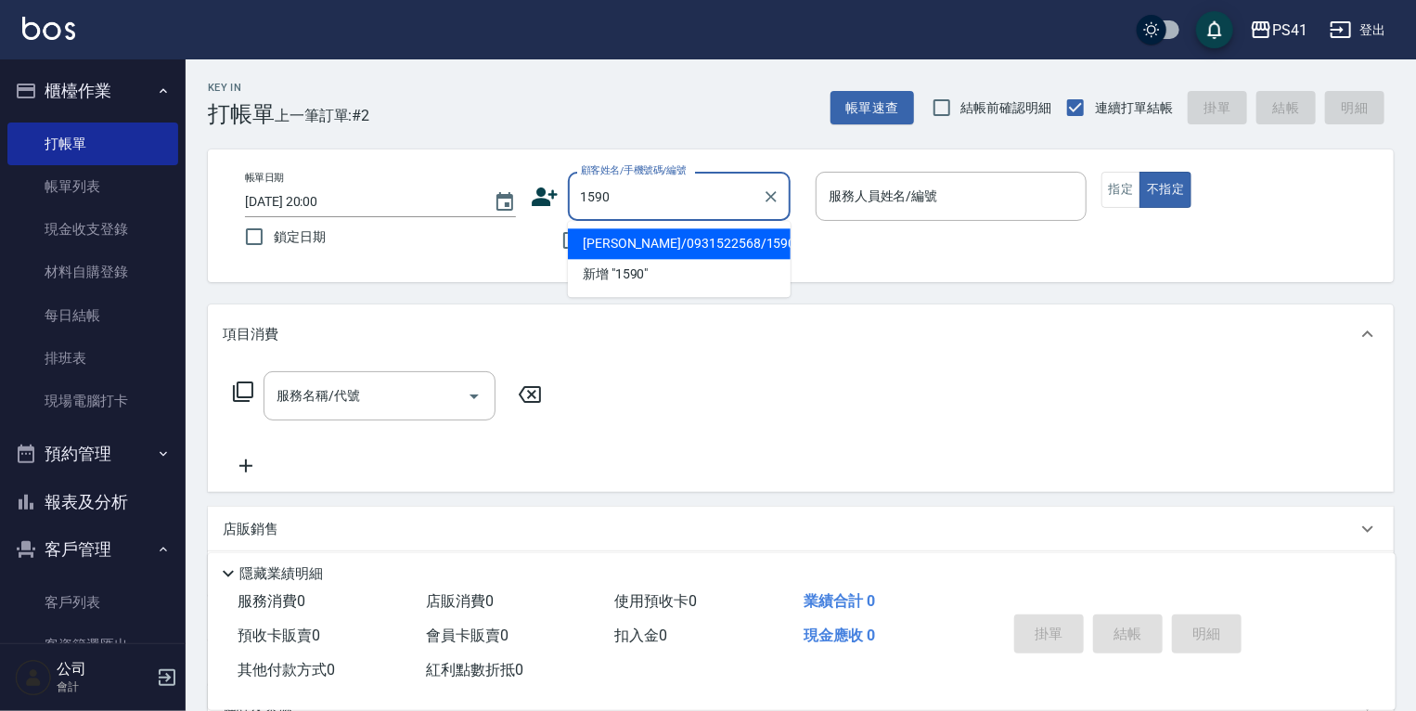
type input "[PERSON_NAME]/0931522568/1590"
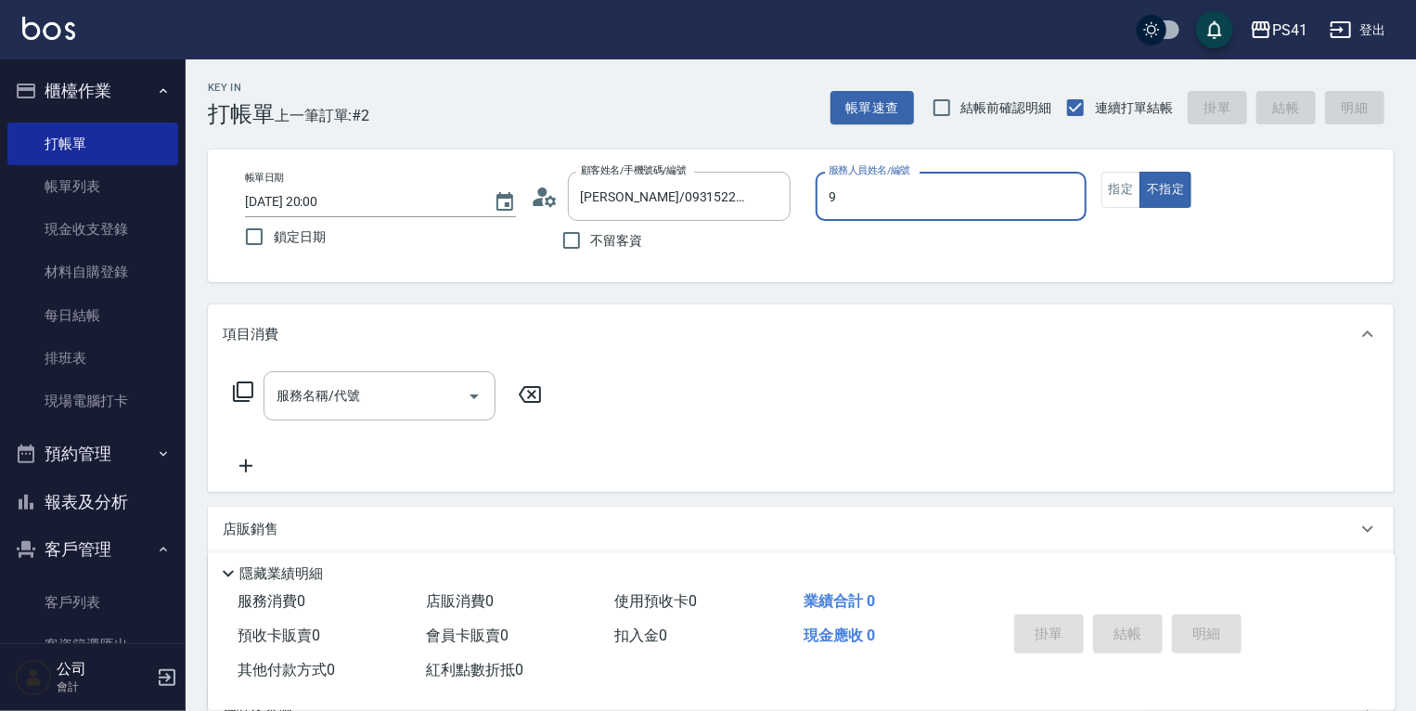
type input "[PERSON_NAME]-9"
type button "false"
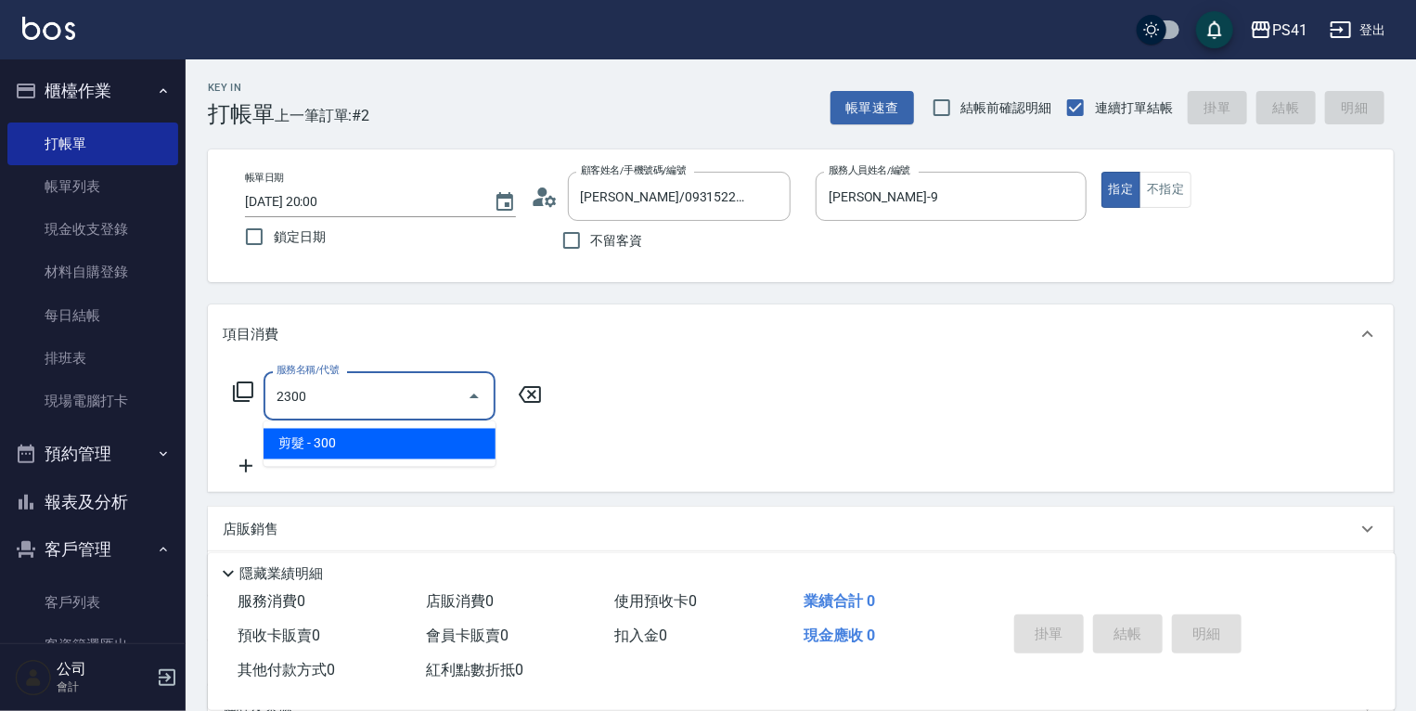
type input "剪髮(2300)"
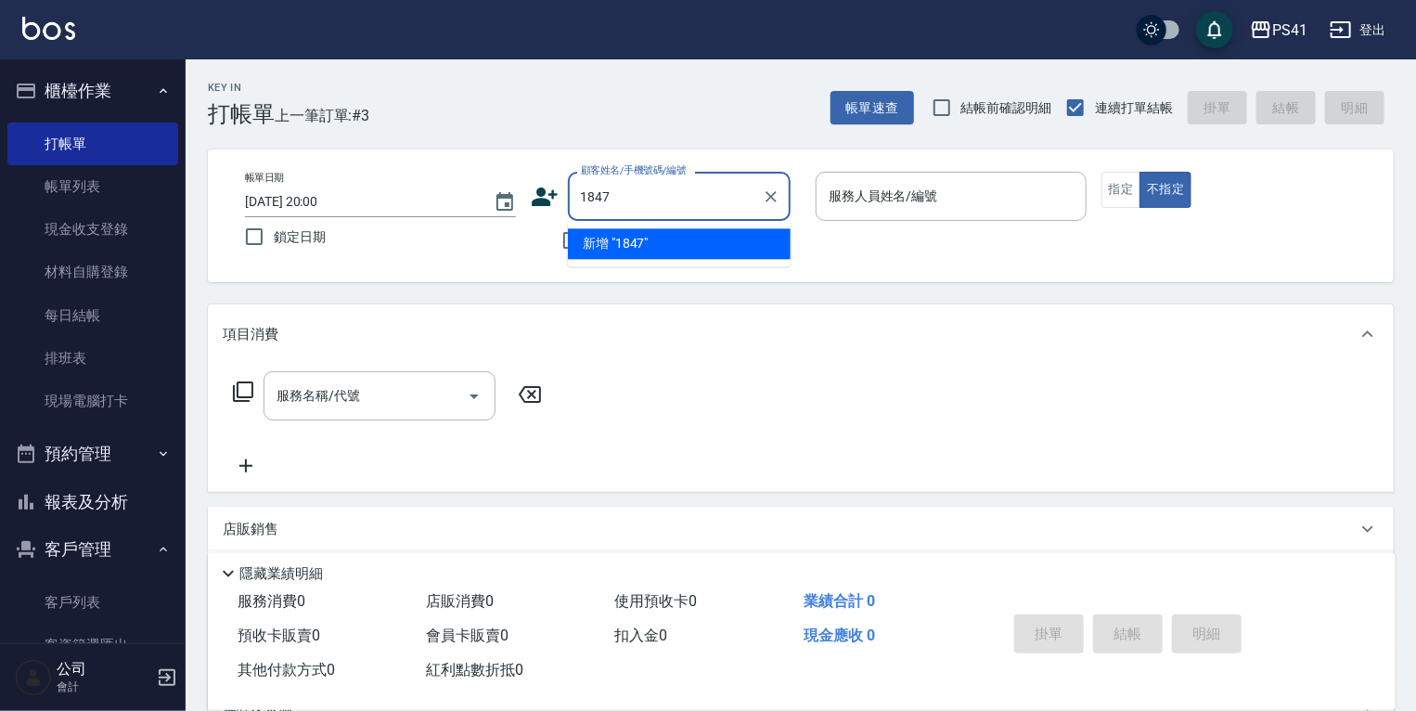
type input "1847"
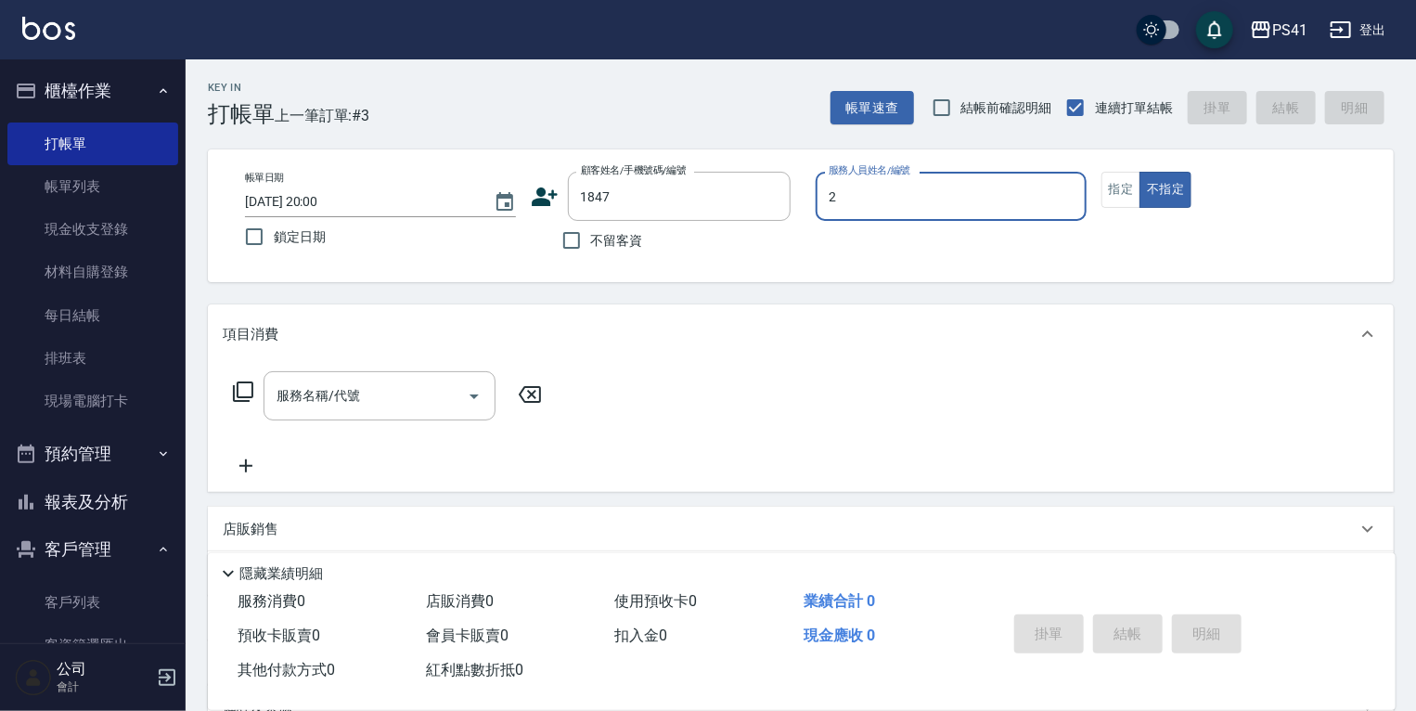
type input "[PERSON_NAME]-2"
type input "[PERSON_NAME]/0970089770/1847"
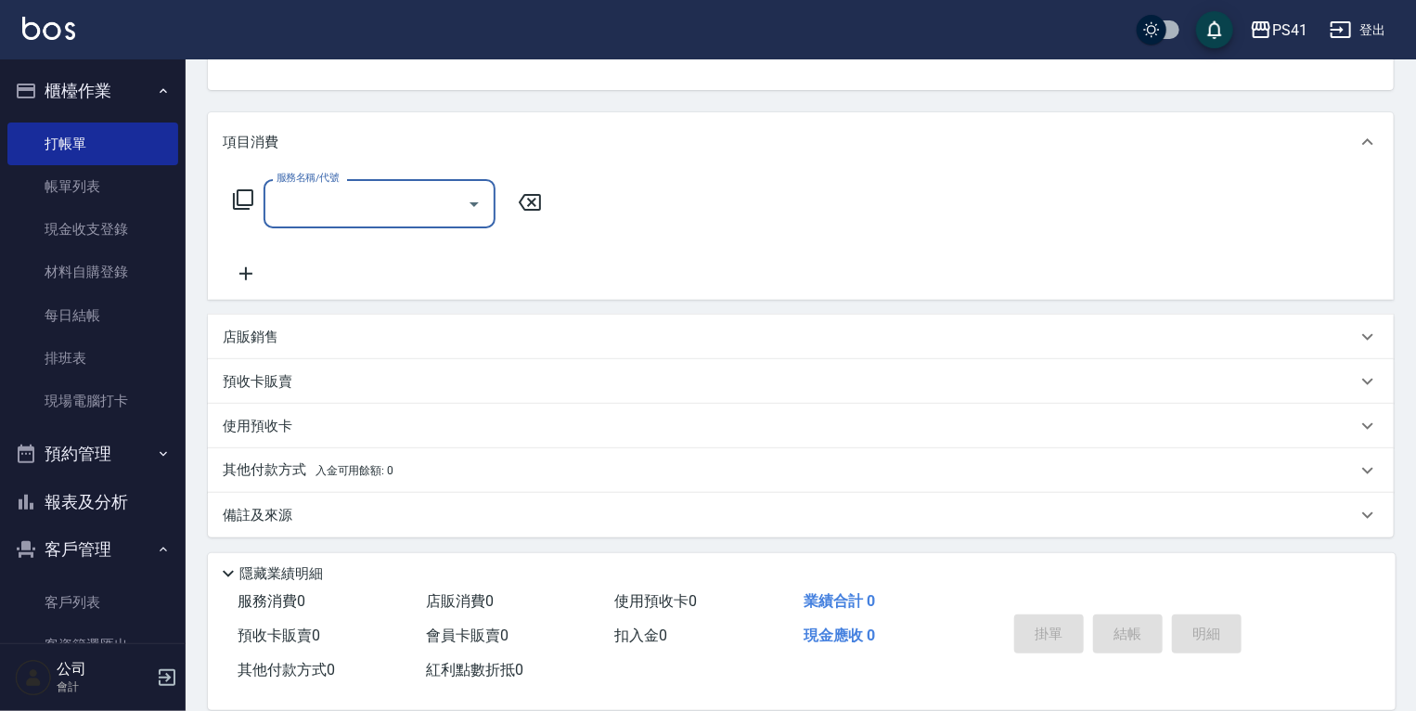
scroll to position [194, 0]
click at [395, 338] on div "店販銷售" at bounding box center [790, 335] width 1134 height 19
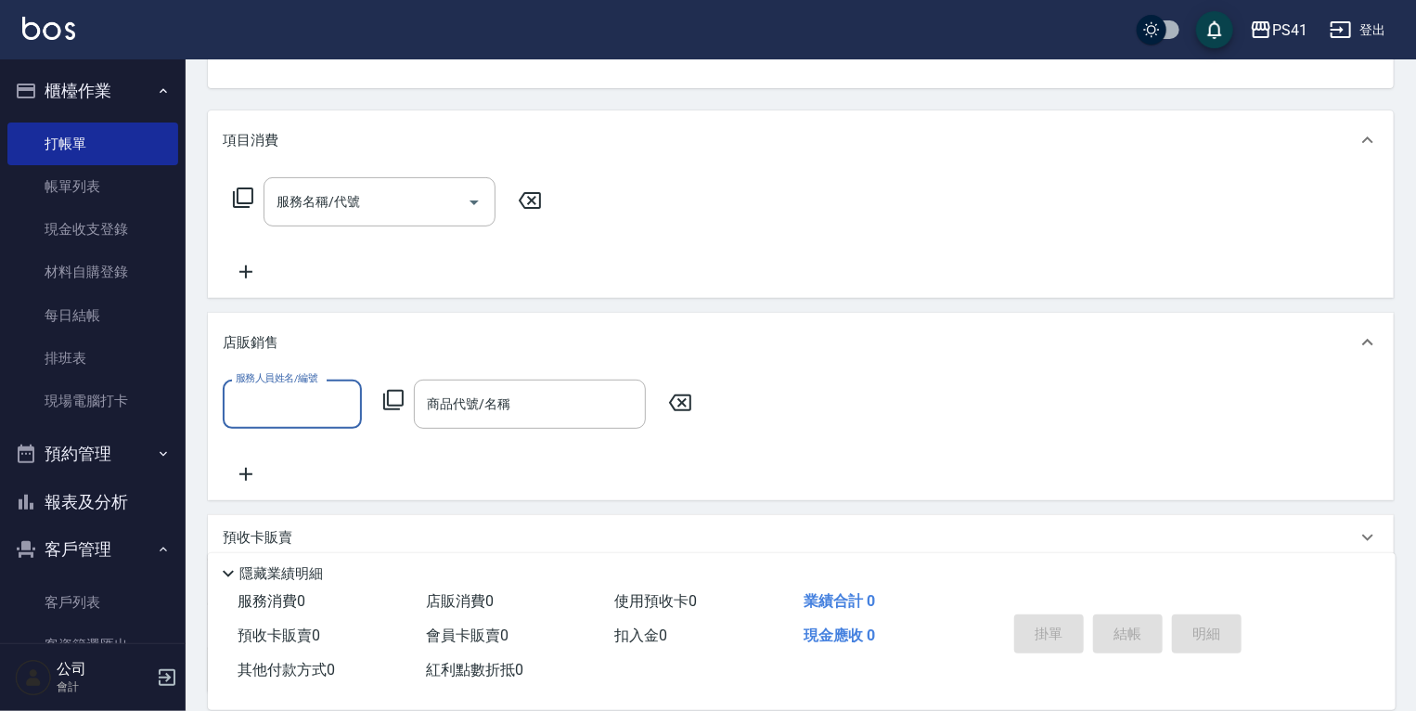
scroll to position [0, 0]
type input "1"
type input "[PERSON_NAME]-2"
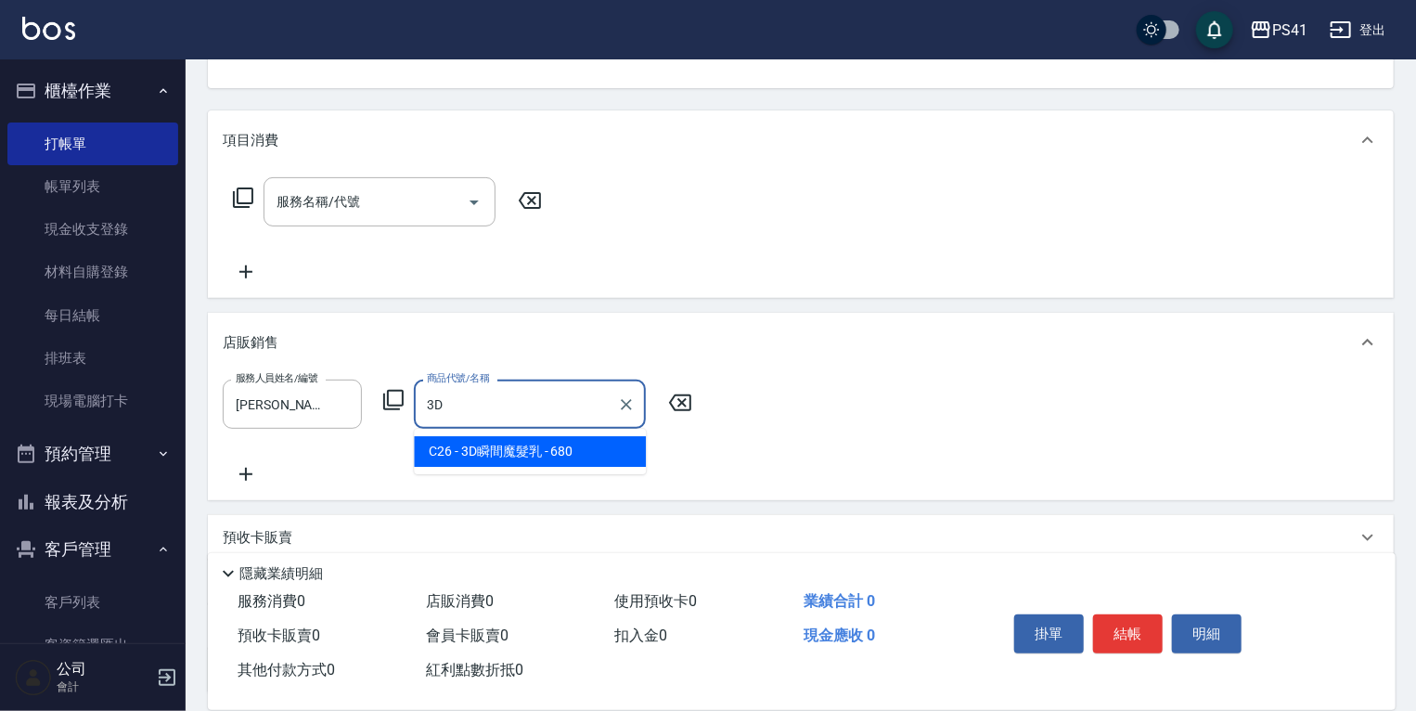
type input "3D瞬間魔髮乳"
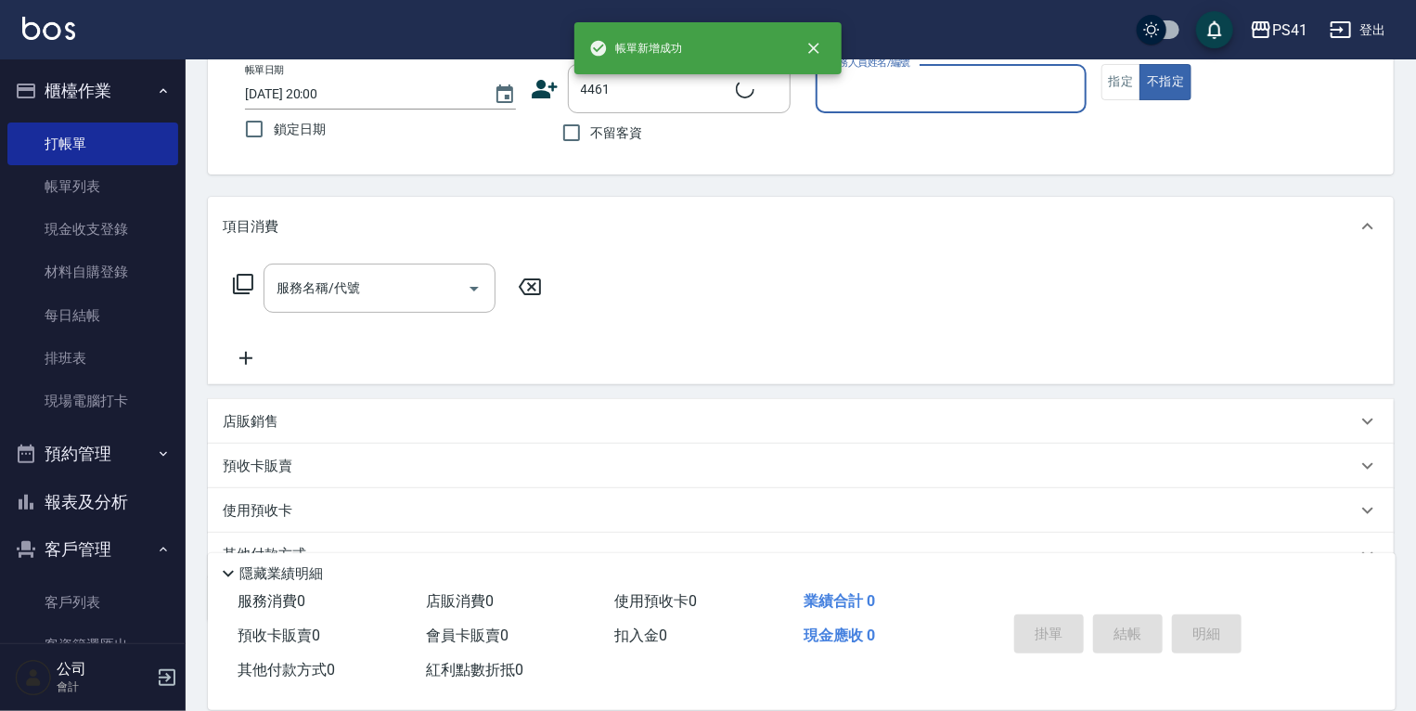
scroll to position [2, 0]
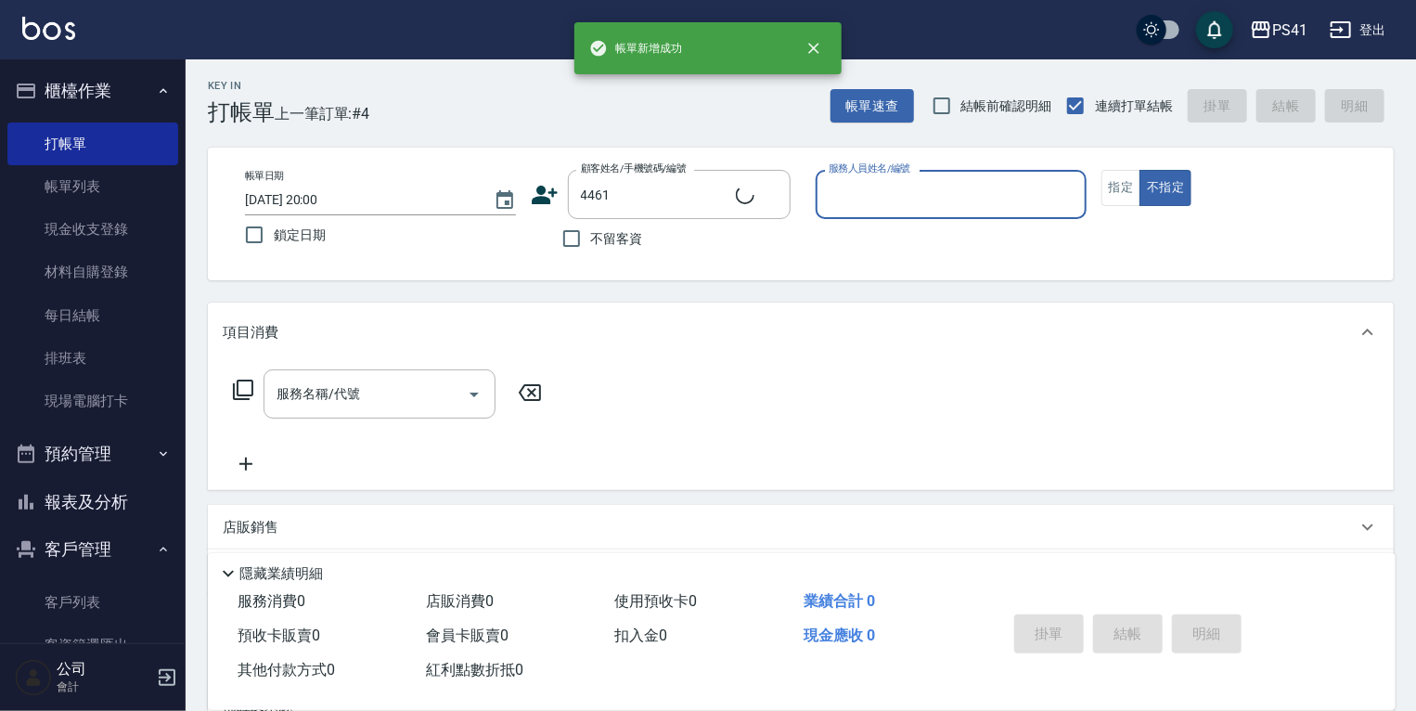
type input "[PERSON_NAME]/0938351130/4461"
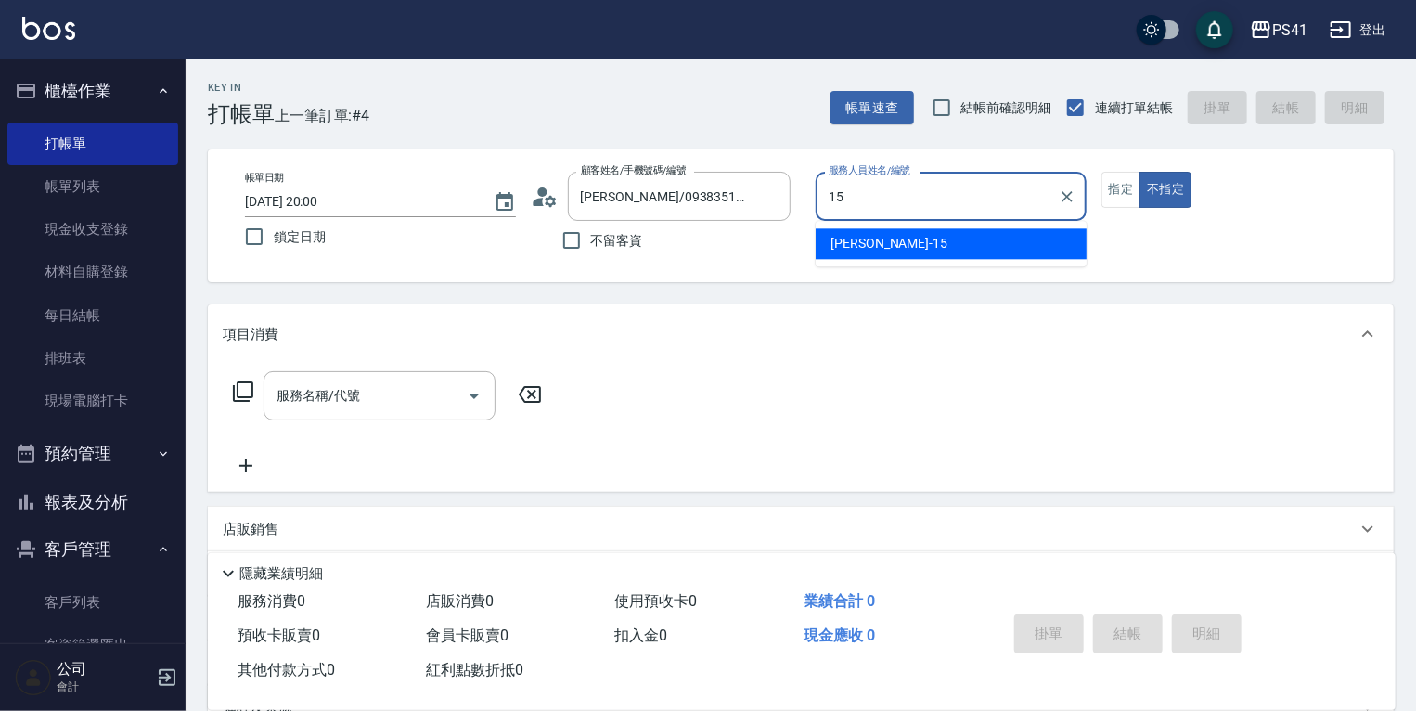
type input "[PERSON_NAME]-15"
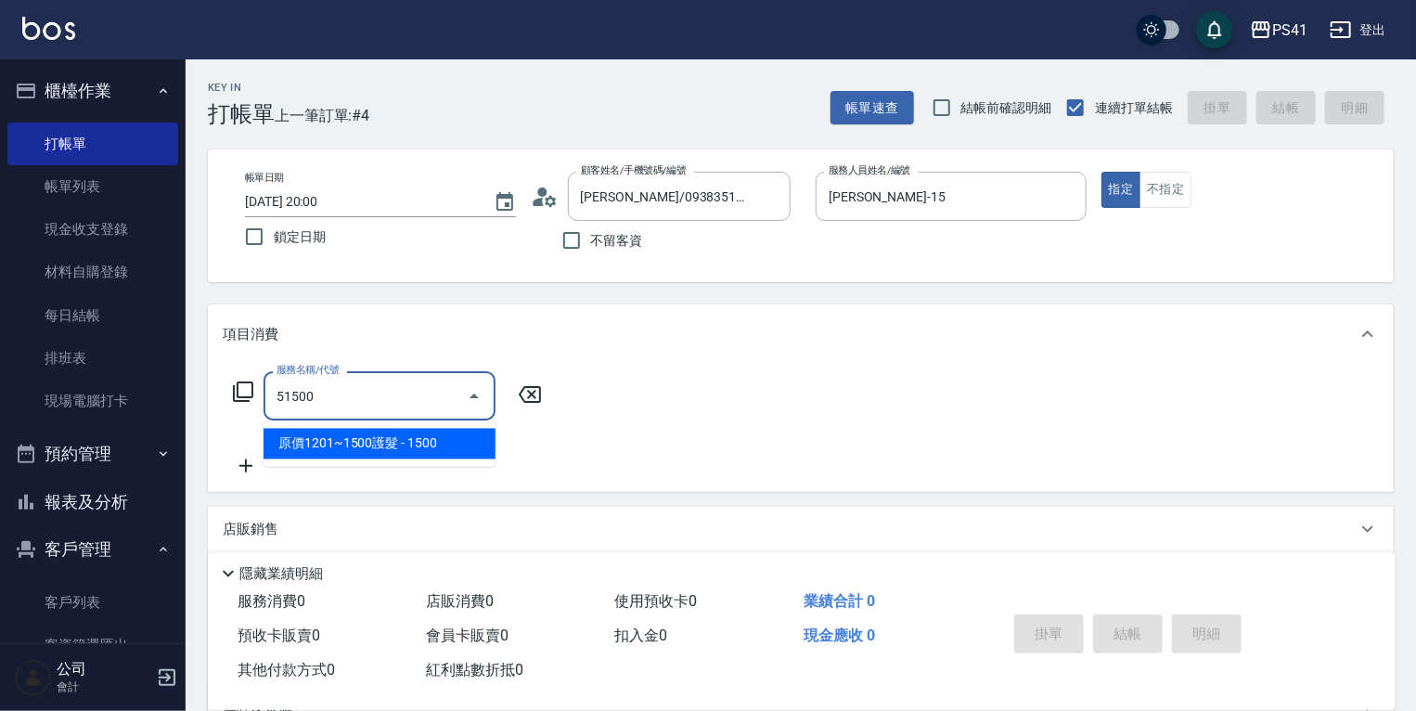
type input "原價1201~1500護髮(51500)"
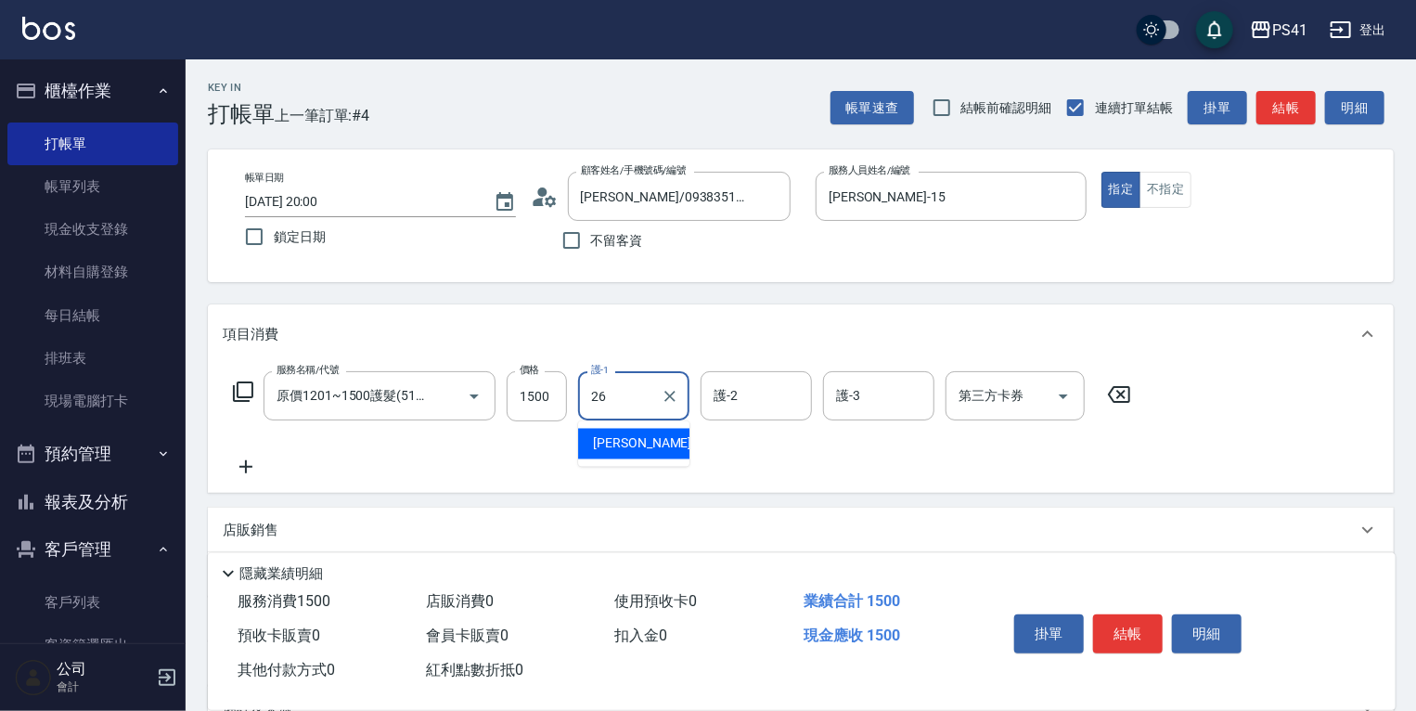
type input "[PERSON_NAME]-26"
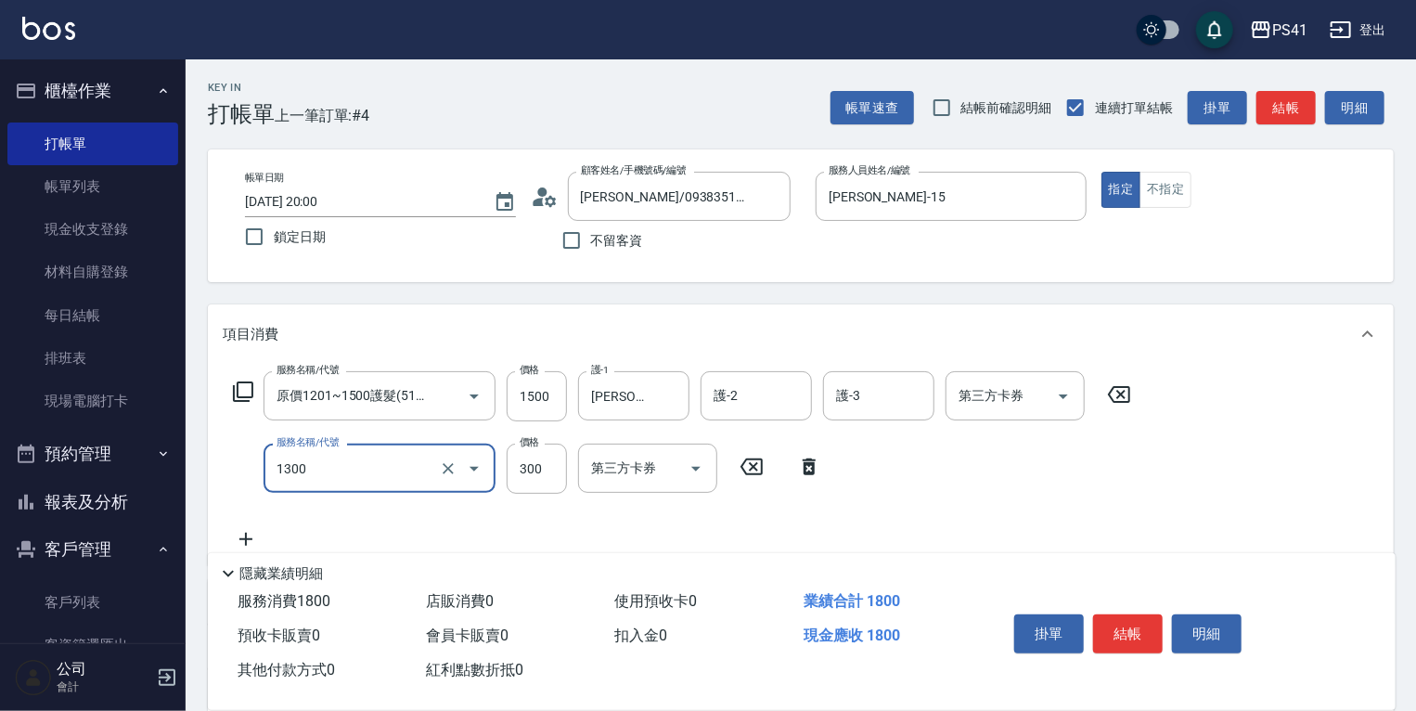
type input "洗髮300(1300)"
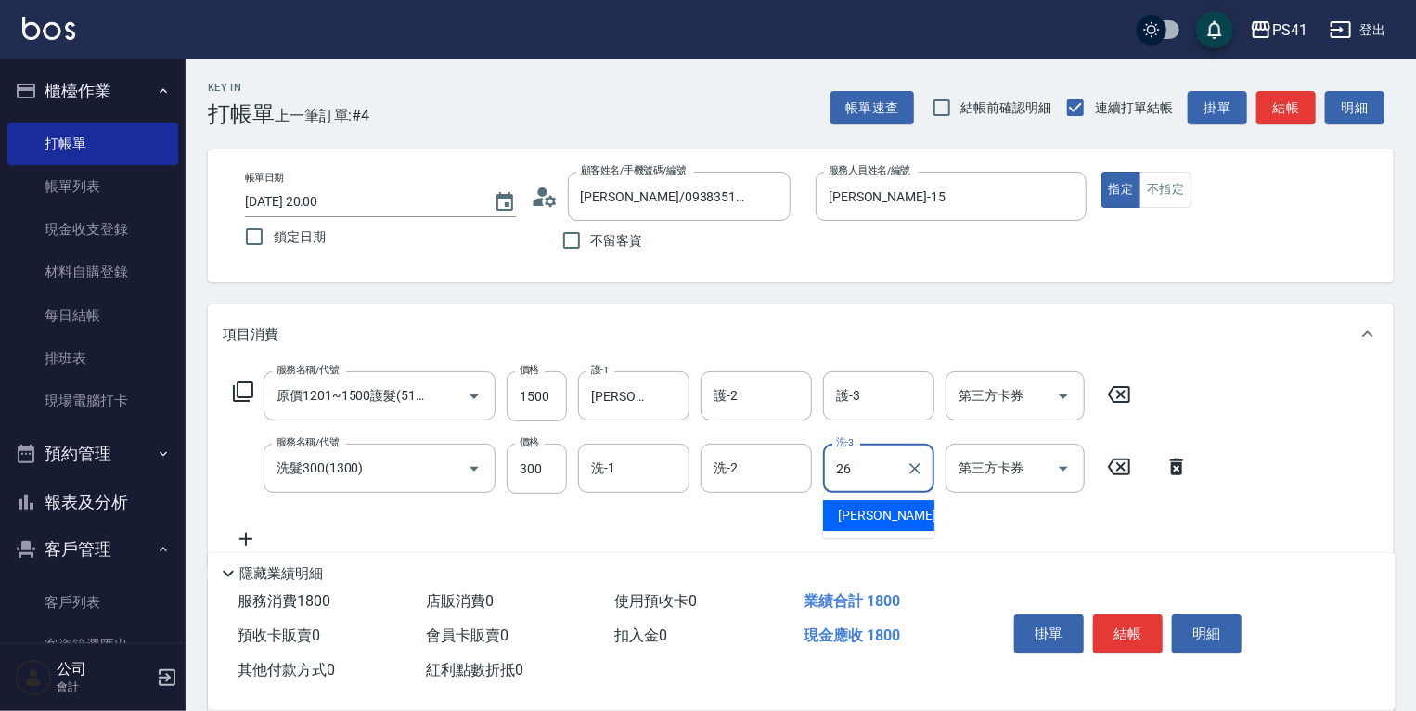
type input "[PERSON_NAME]-26"
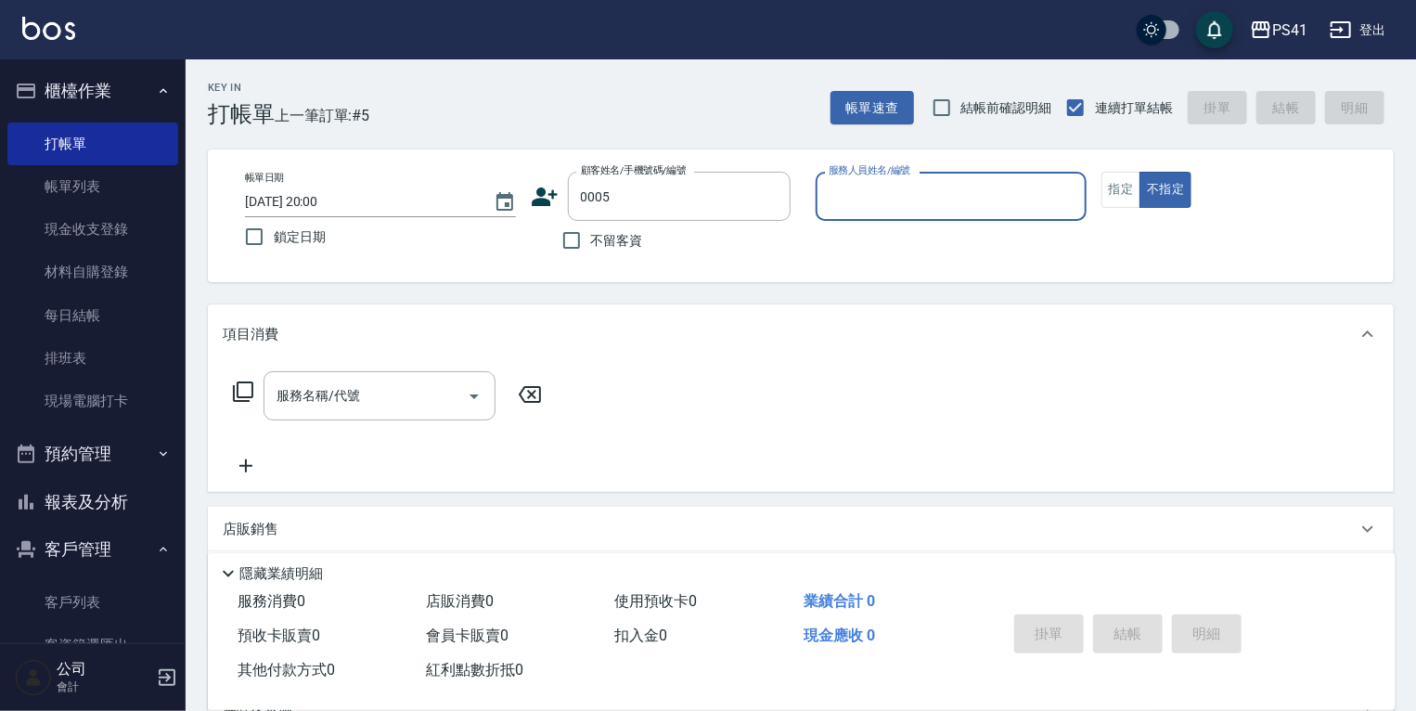
type input "[PERSON_NAME]/0908663331/0005"
click at [756, 200] on div "[PERSON_NAME]/0908663331/0005 顧客姓名/手機號碼/編號" at bounding box center [679, 196] width 223 height 49
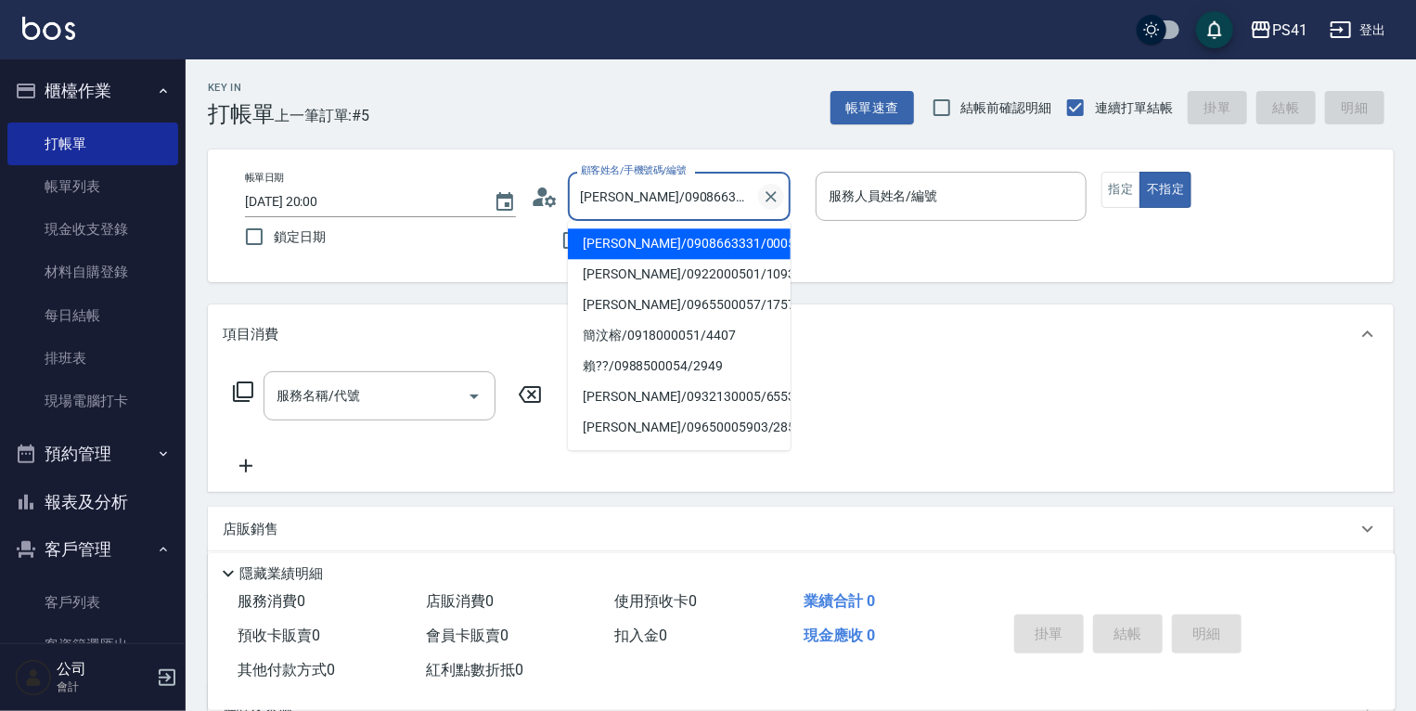
click at [767, 193] on icon "Clear" at bounding box center [771, 196] width 11 height 11
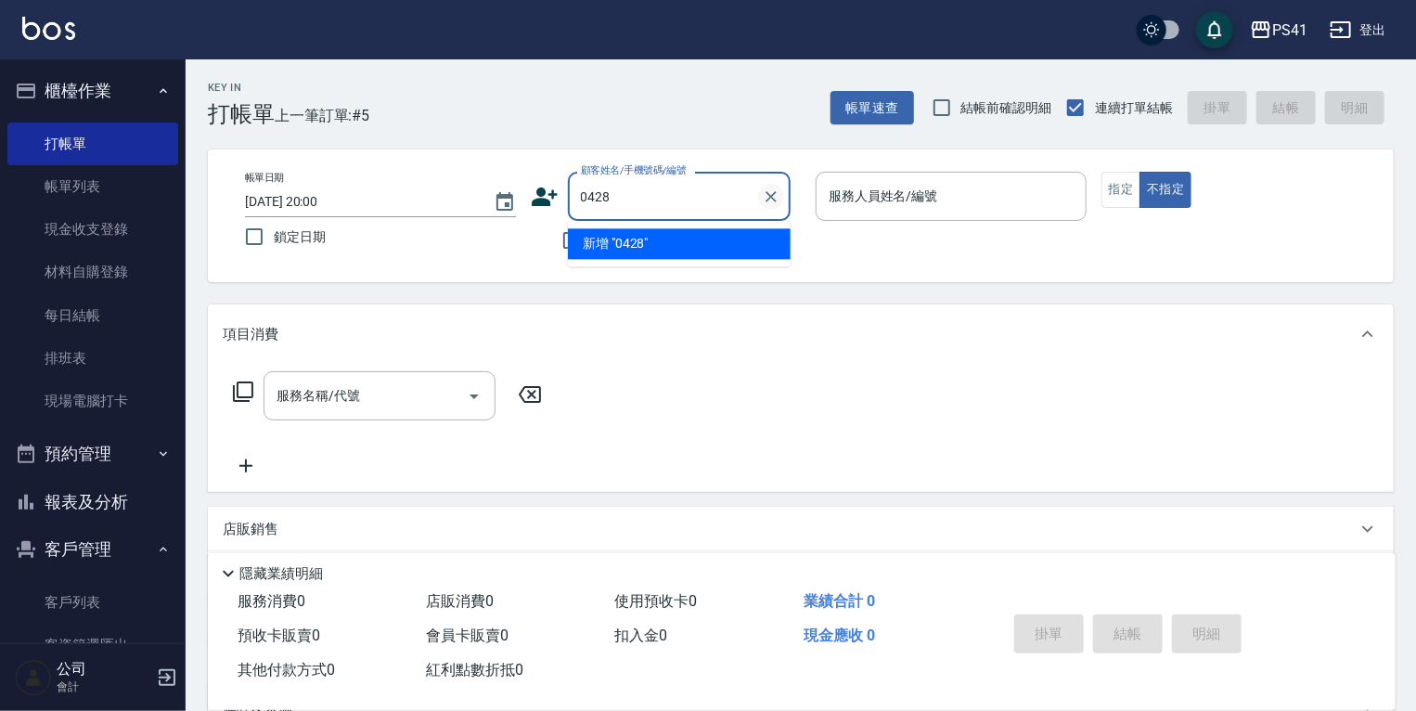
type input "0428"
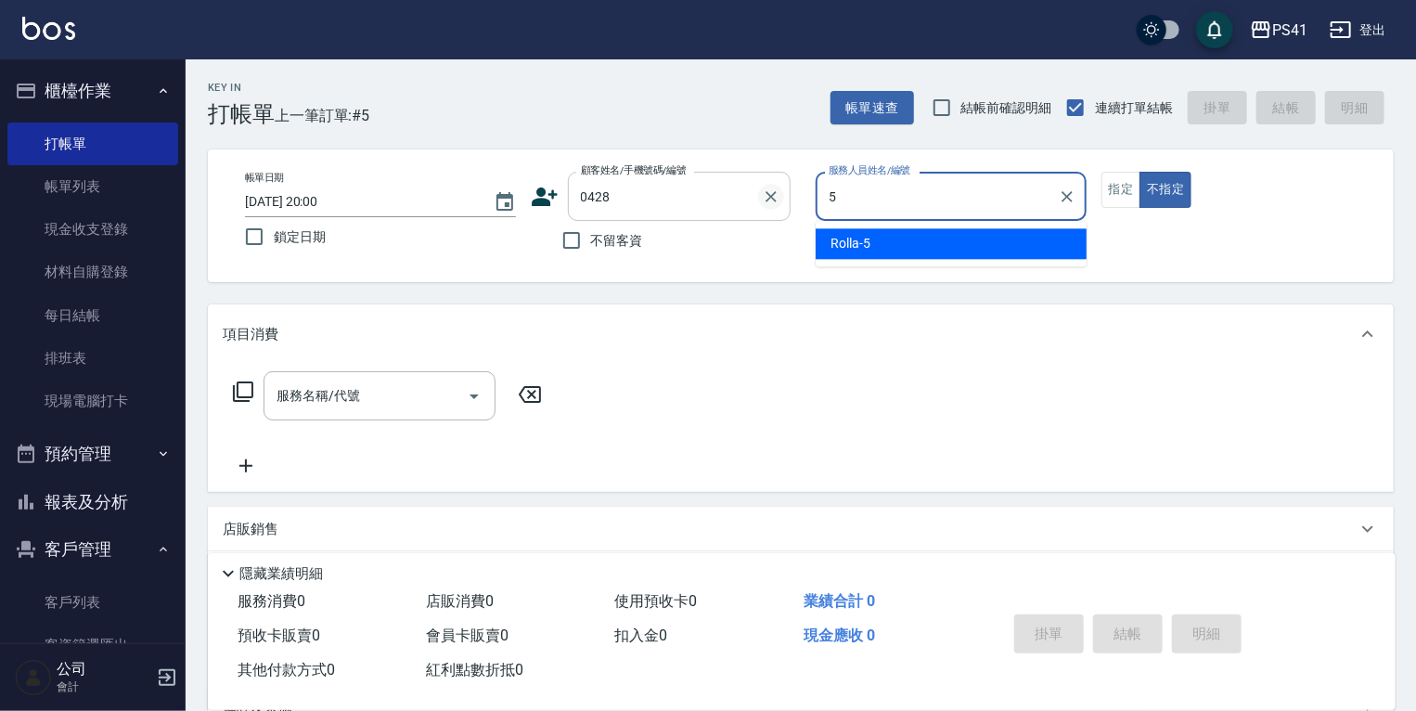
type input "Rolla-5"
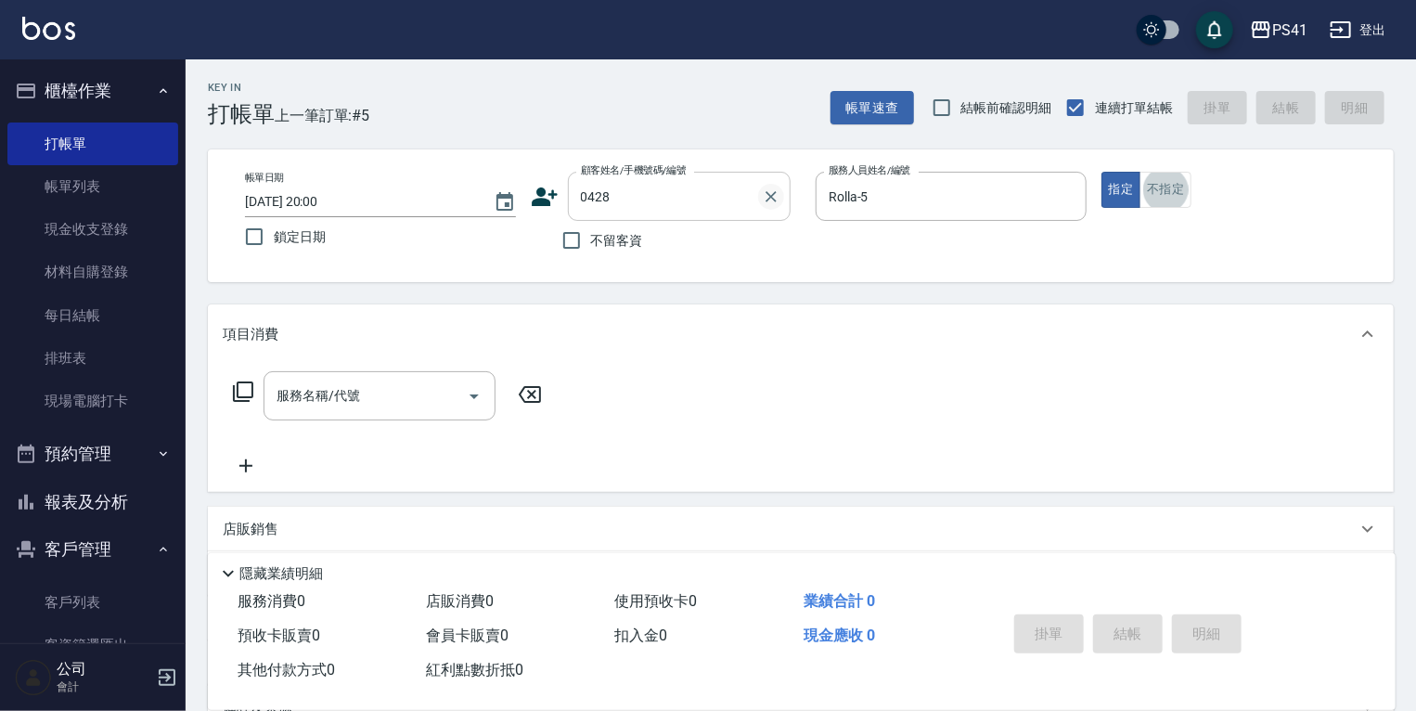
type input "[PERSON_NAME]/0967277179/0428"
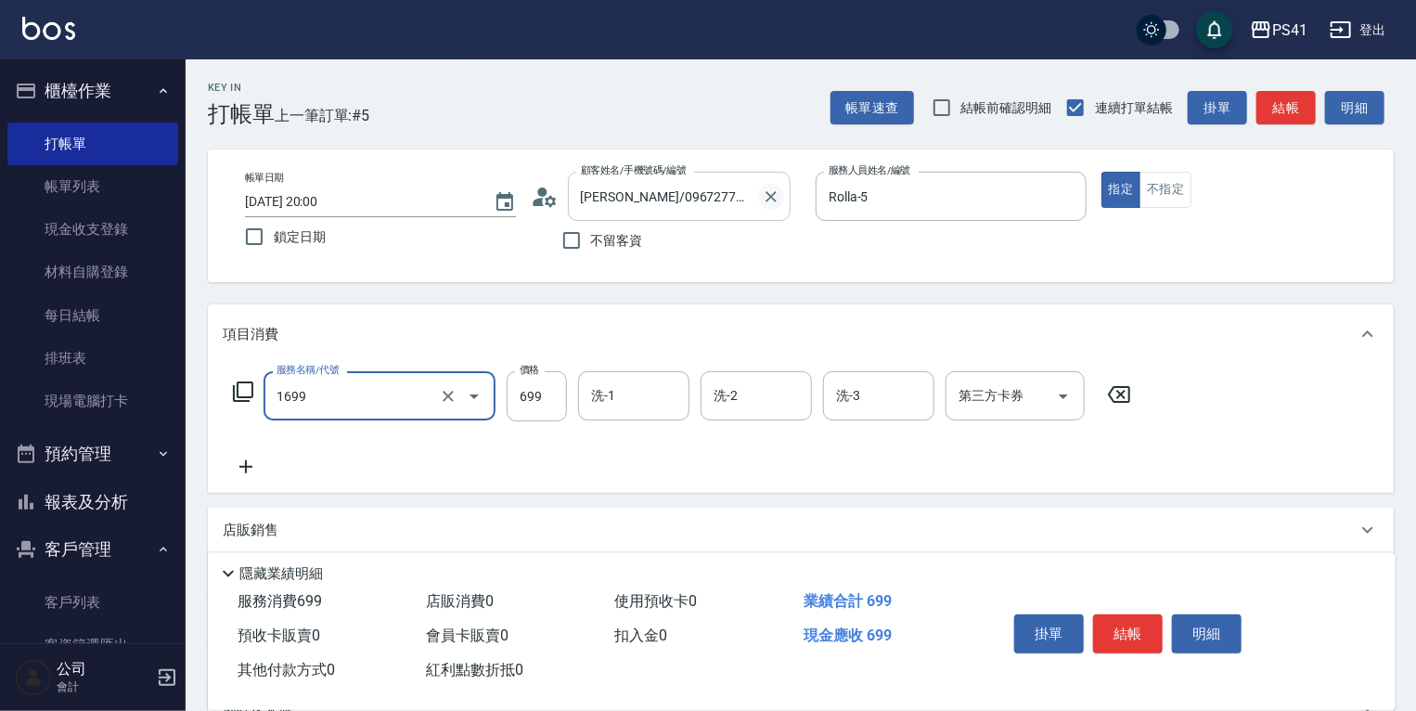
type input "純粹植淨控油SPA洗髮699(1699)"
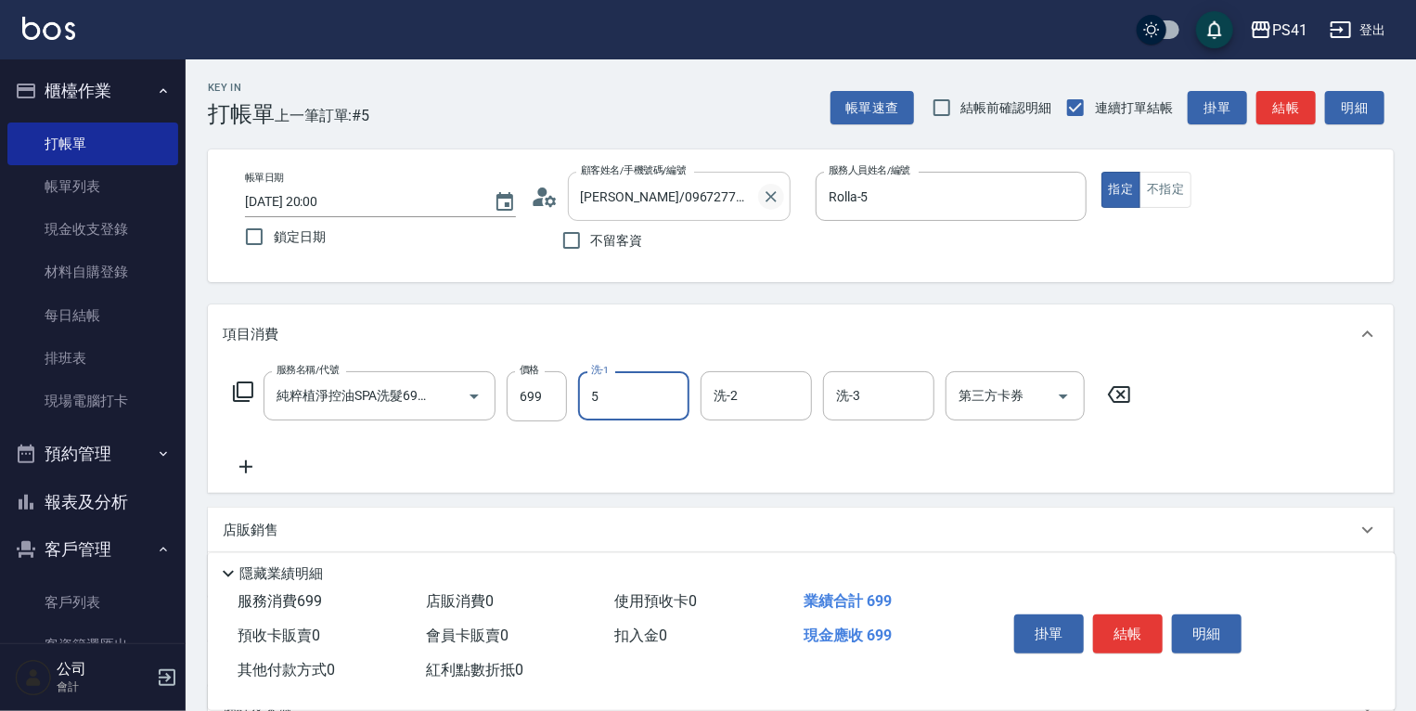
type input "Rolla-5"
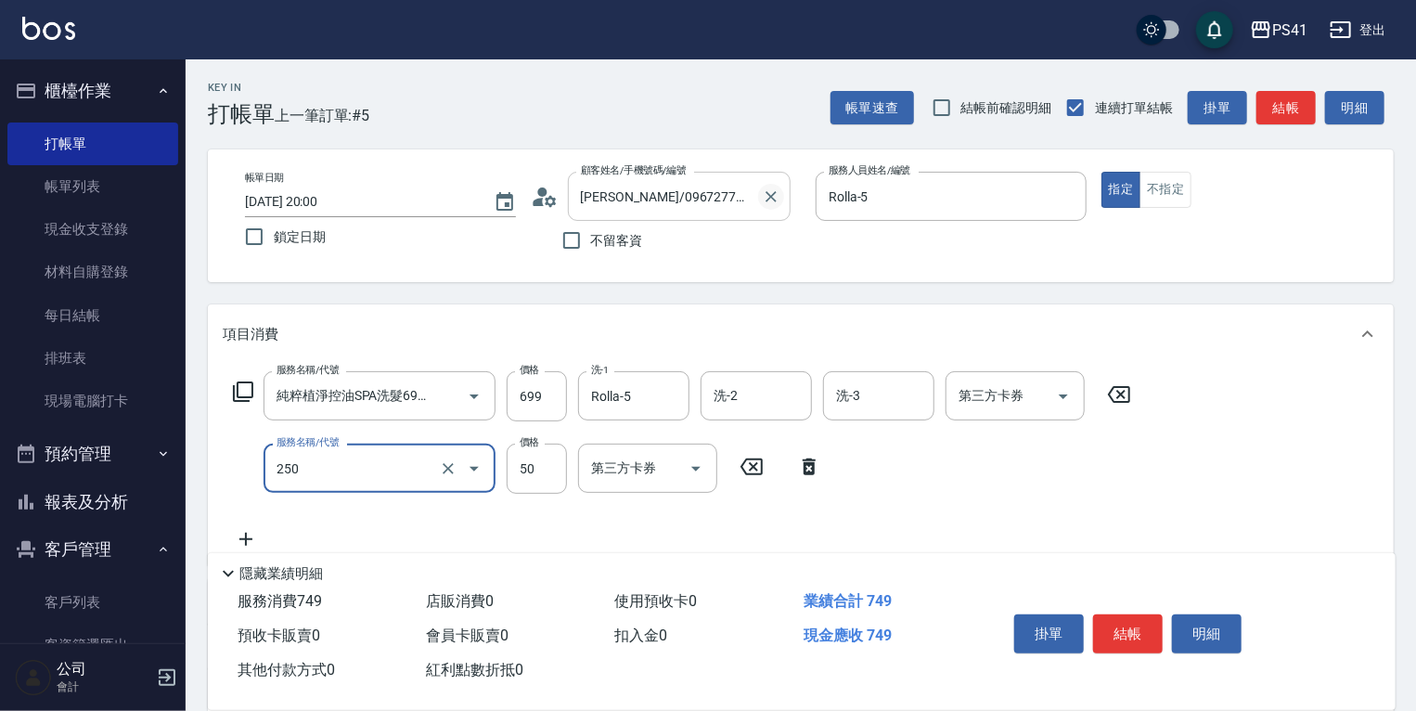
type input "剪瀏海(250)"
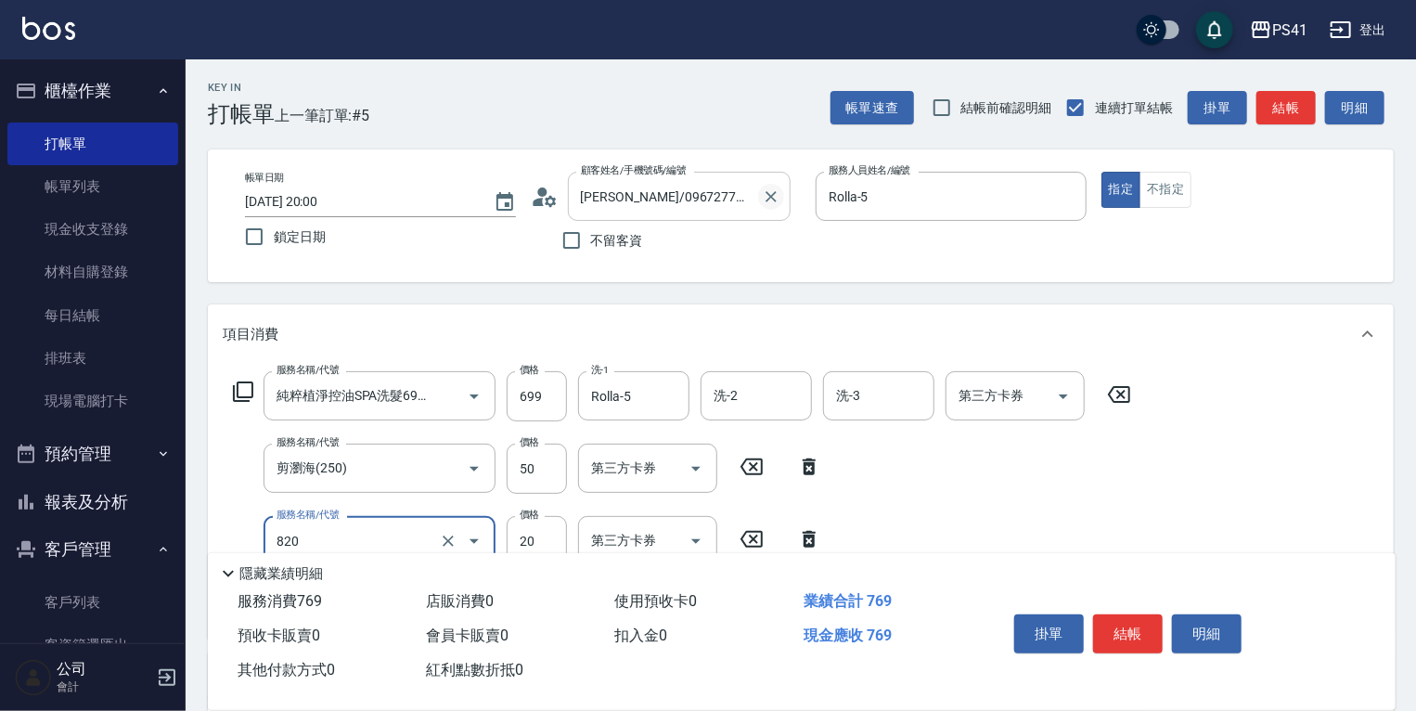
type input "潤絲(820)"
type input "100"
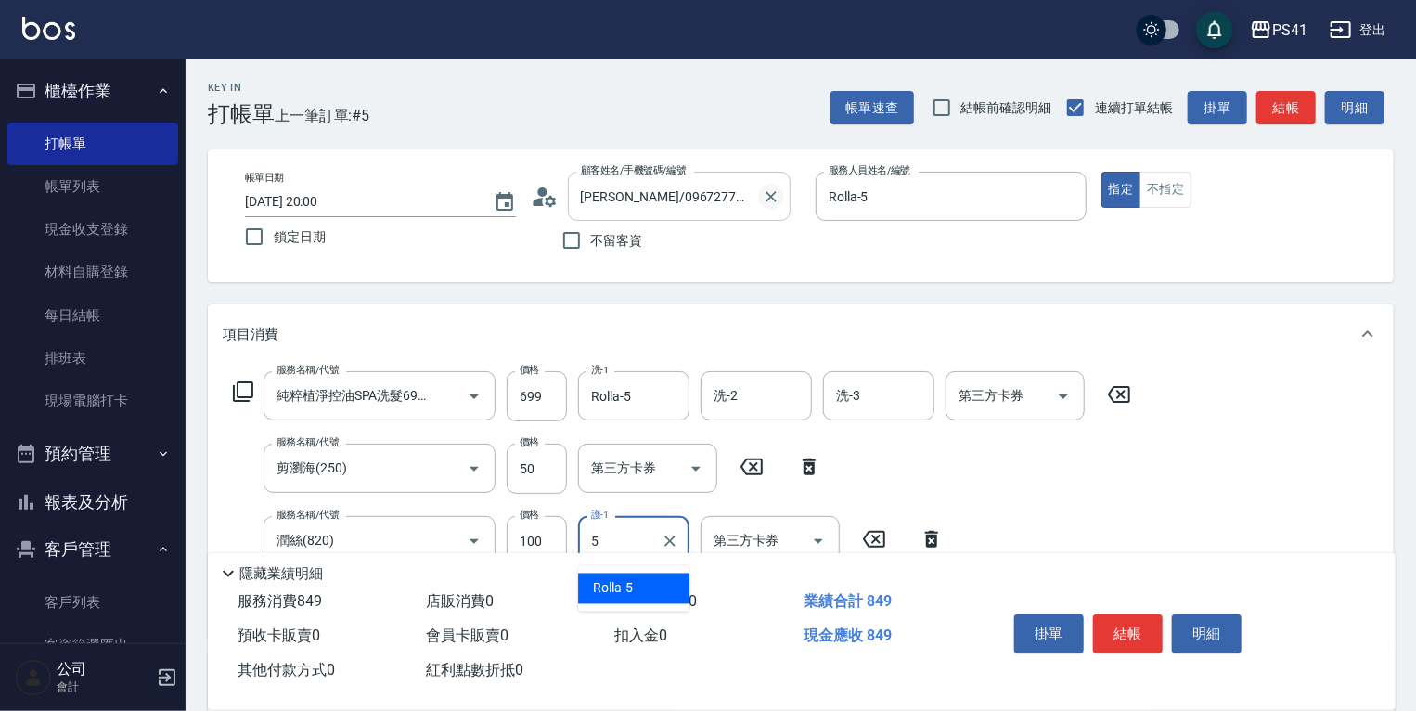
type input "Rolla-5"
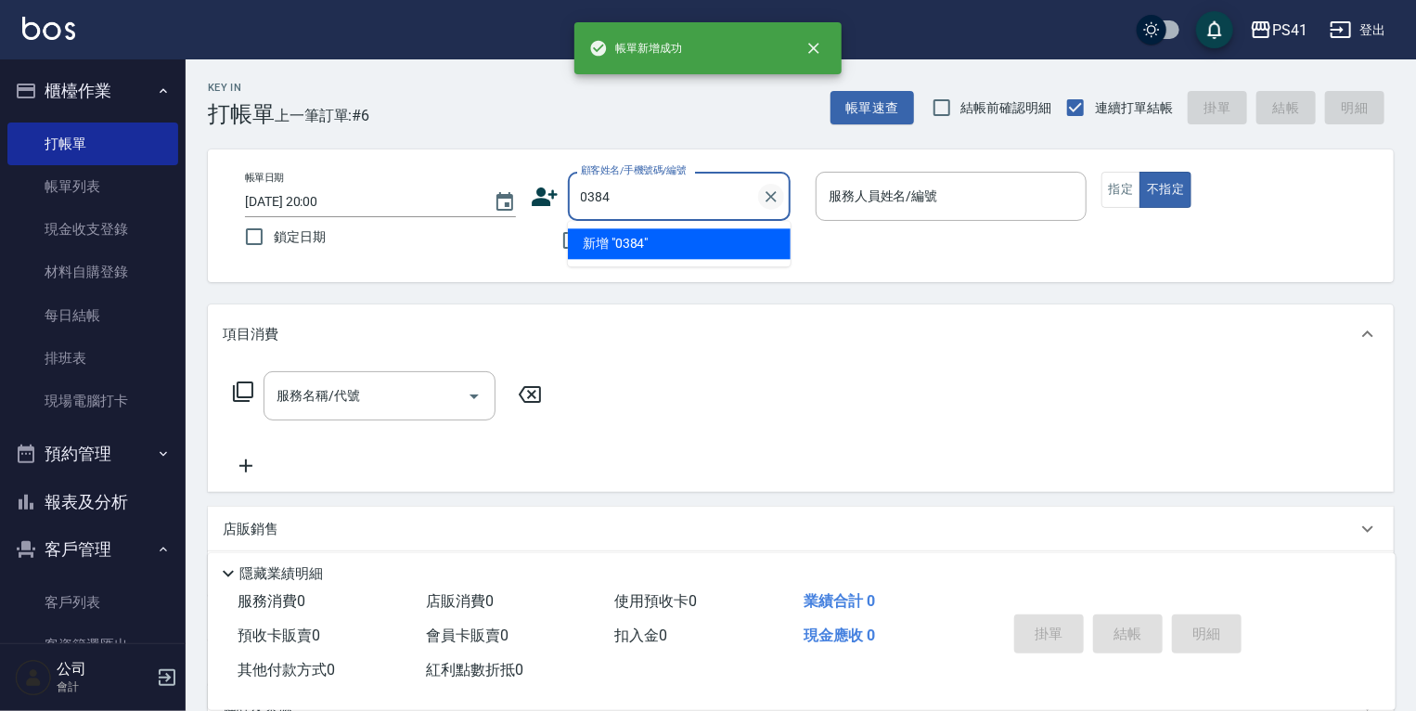
type input "0384"
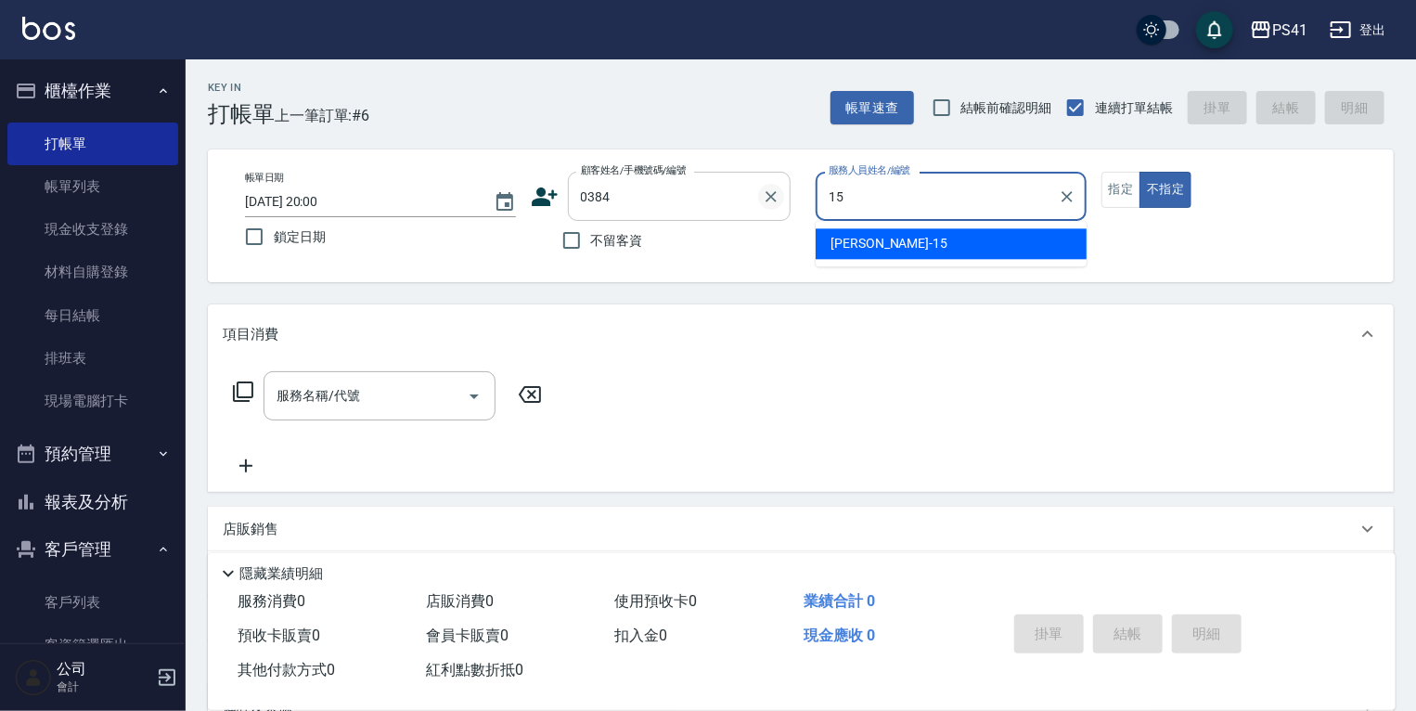
type input "[PERSON_NAME]-15"
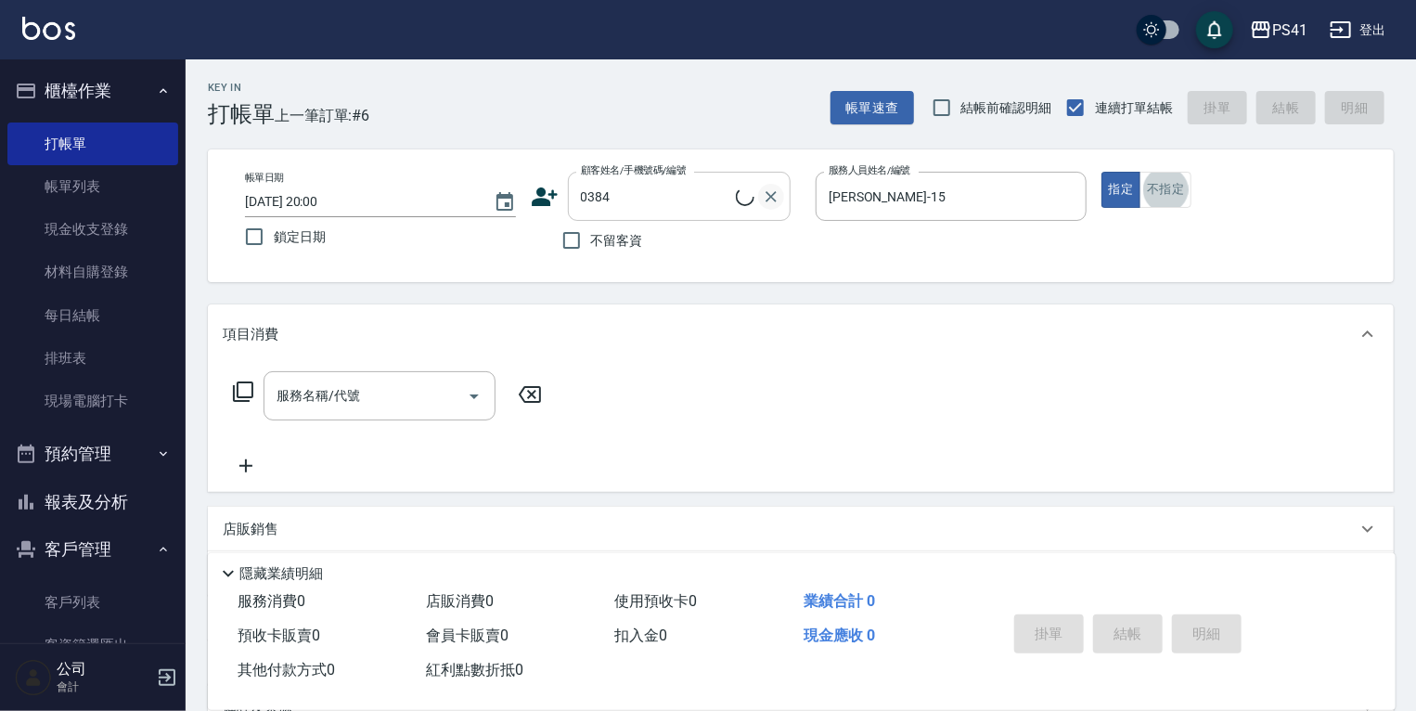
type input "[PERSON_NAME]/0933868911/0384"
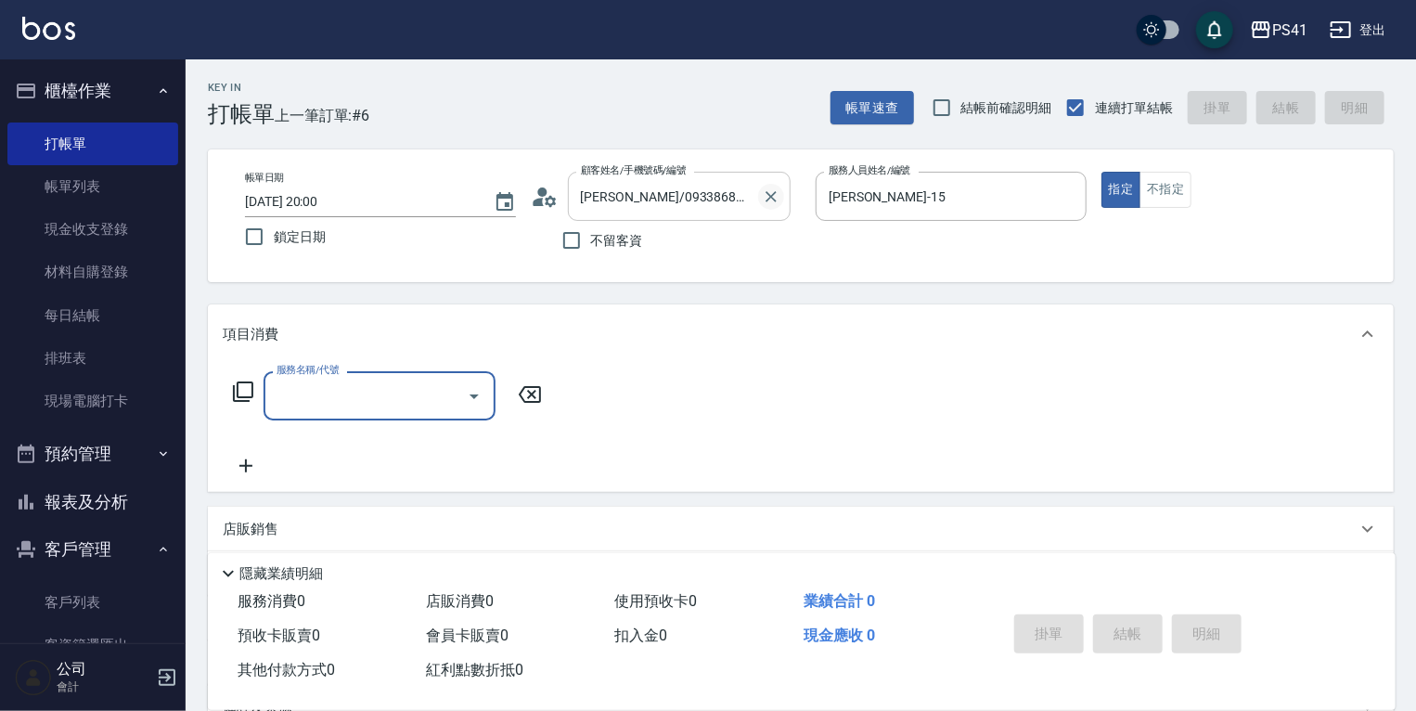
type input "1"
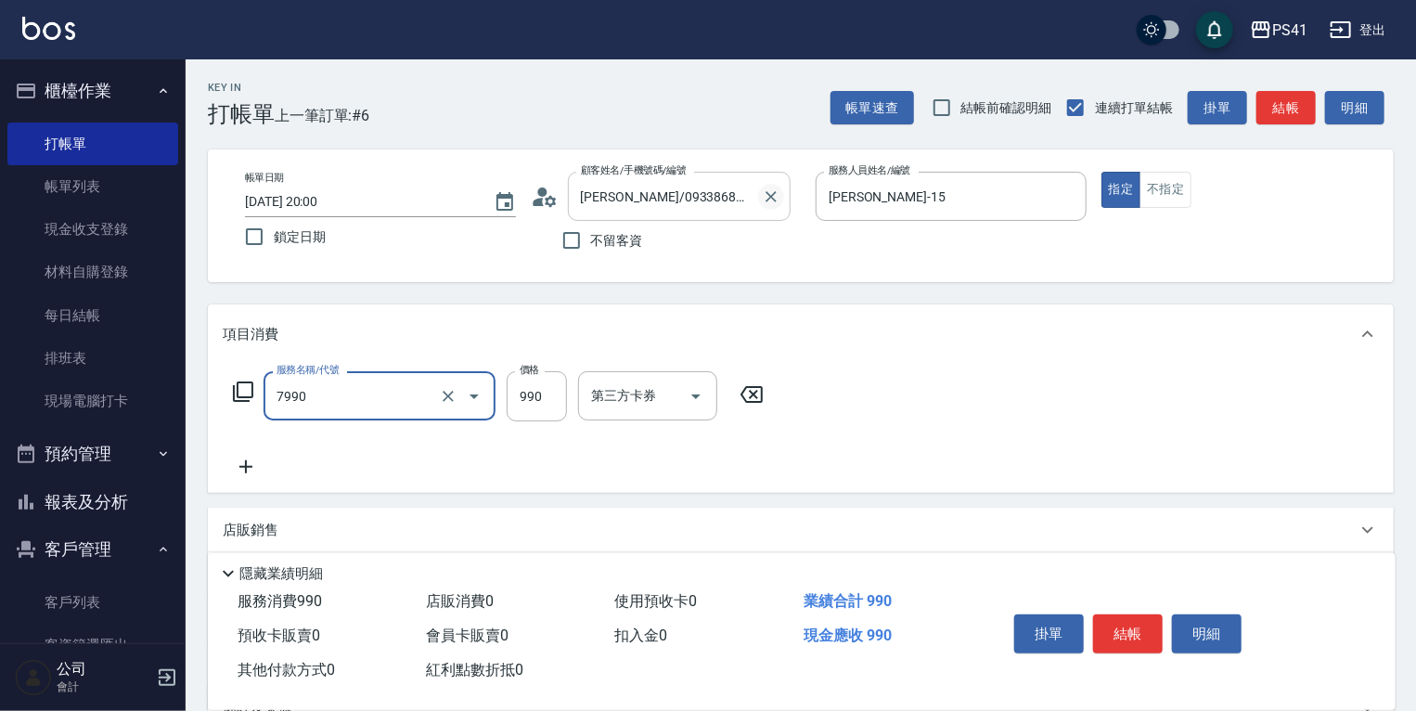
type input "髮原素頭皮養護-活動(7990)"
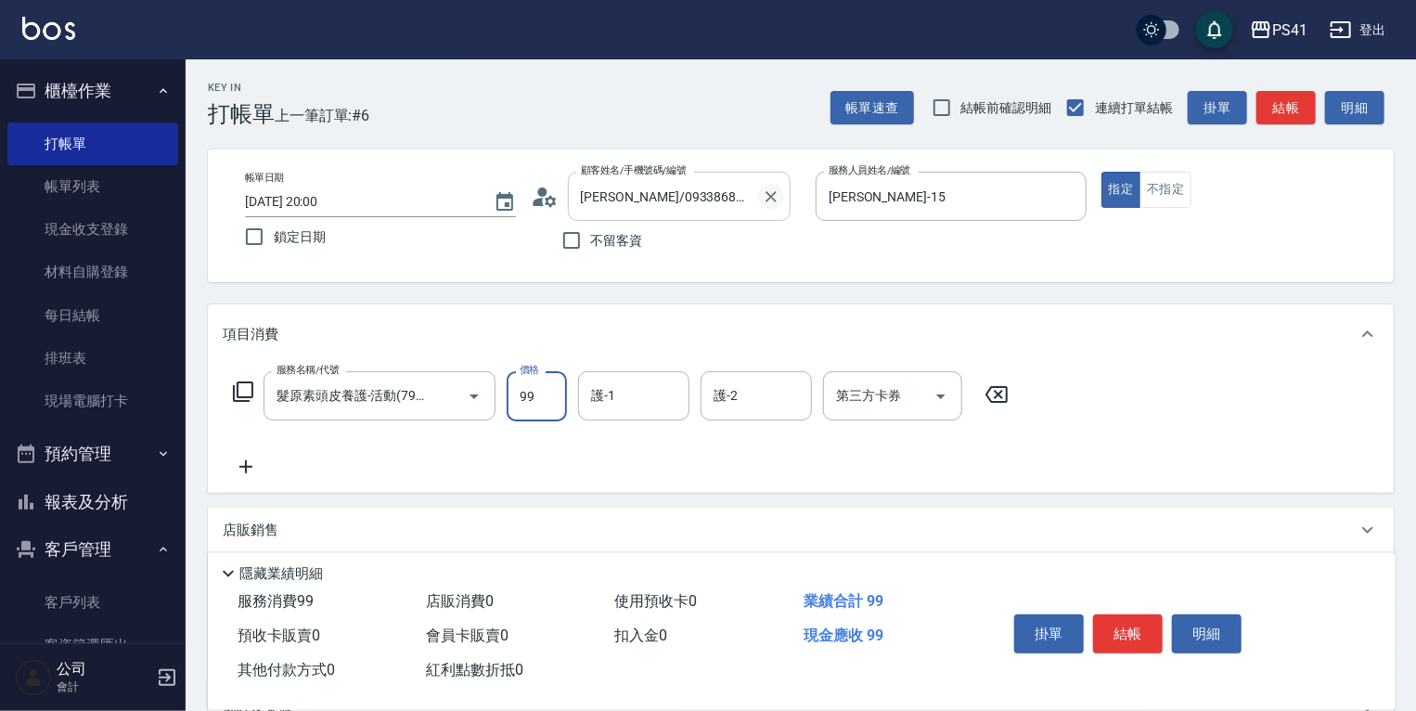
type input "990"
type input "5"
type input "佳佳-27"
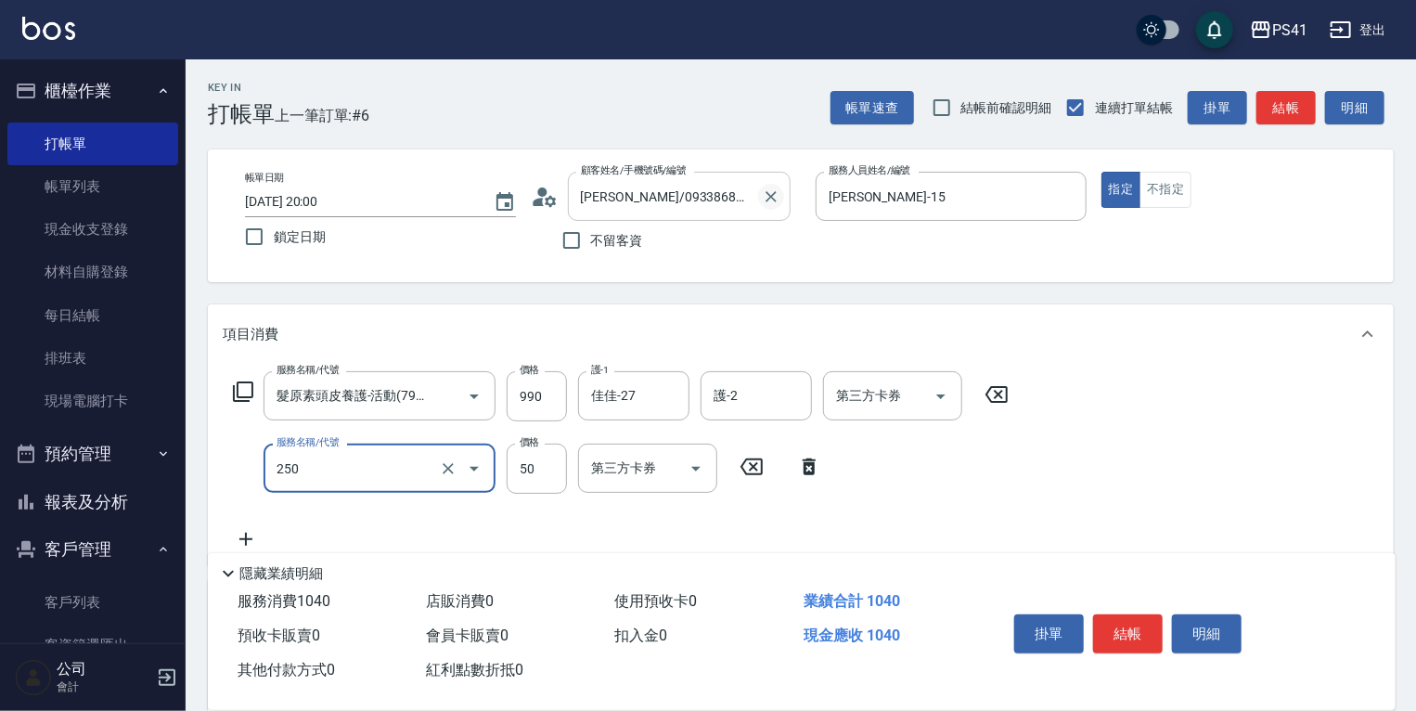
type input "剪瀏海(250)"
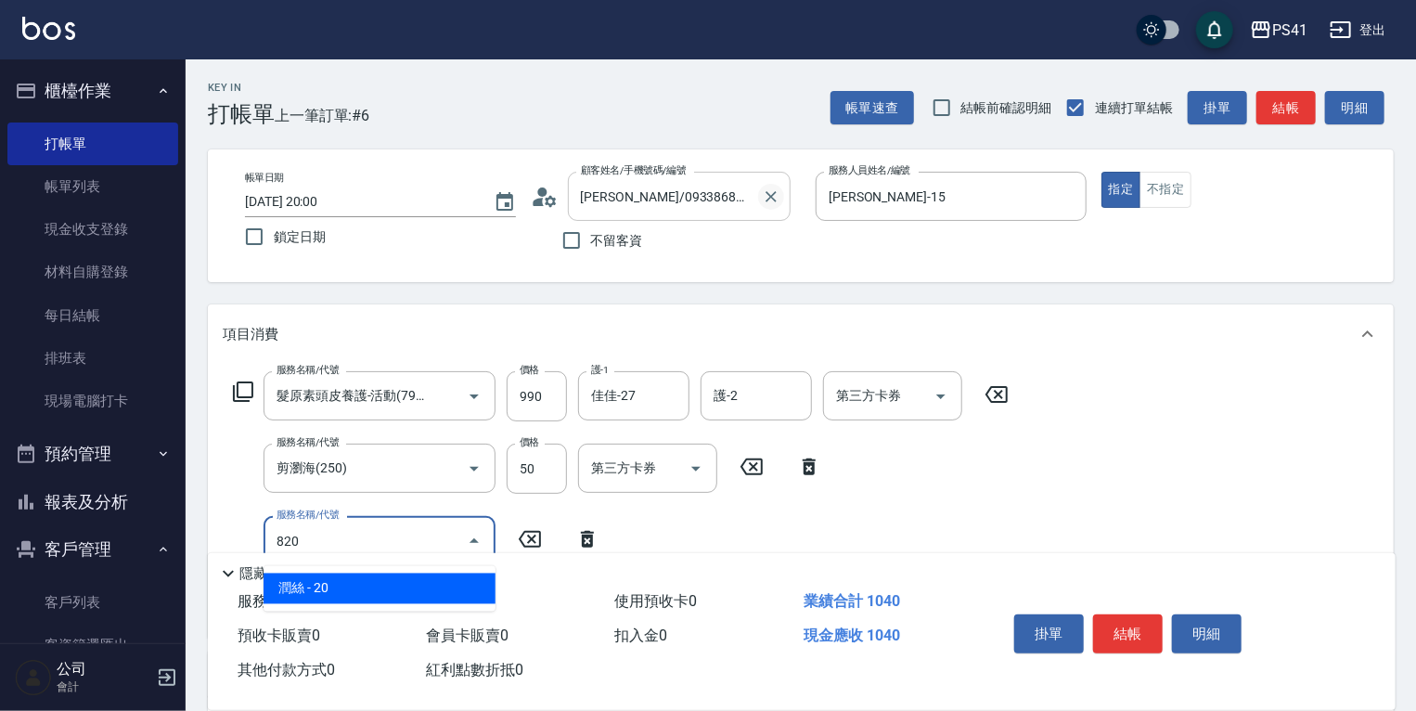
type input "潤絲(820)"
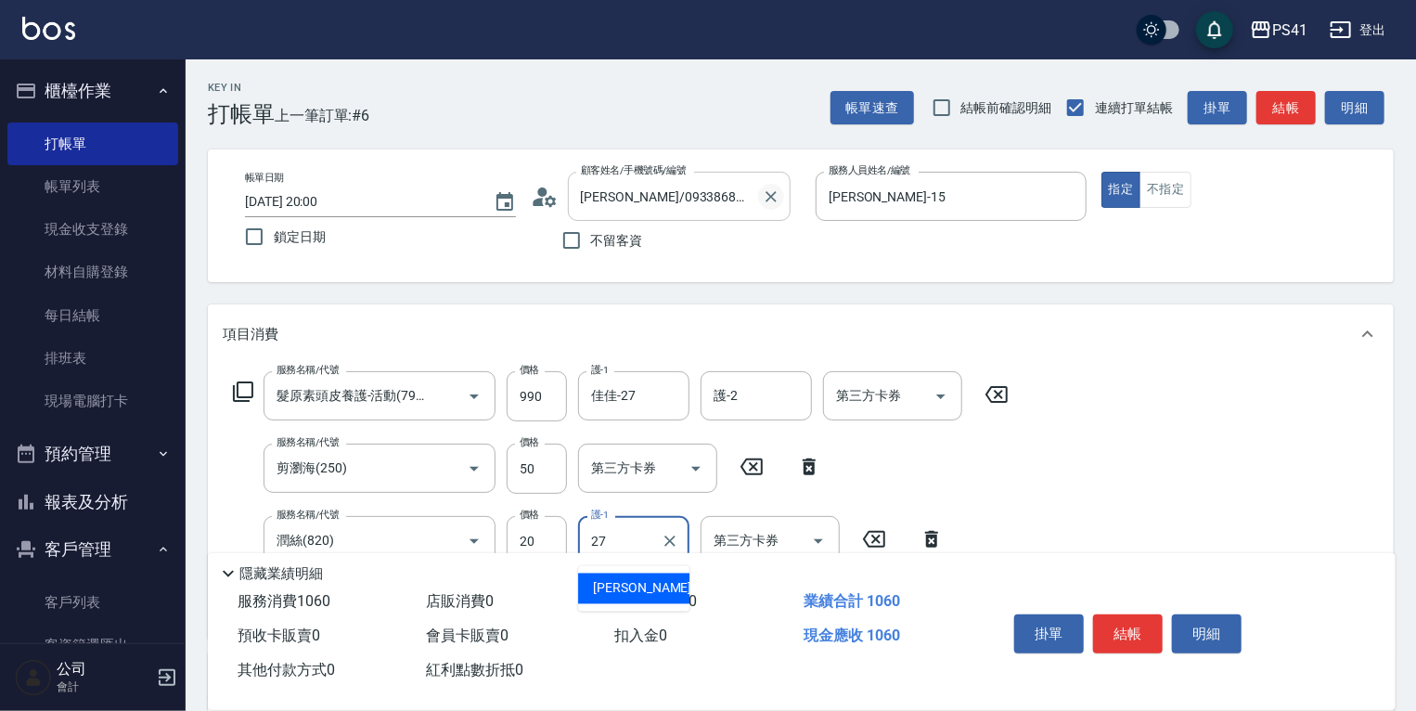
type input "佳佳-27"
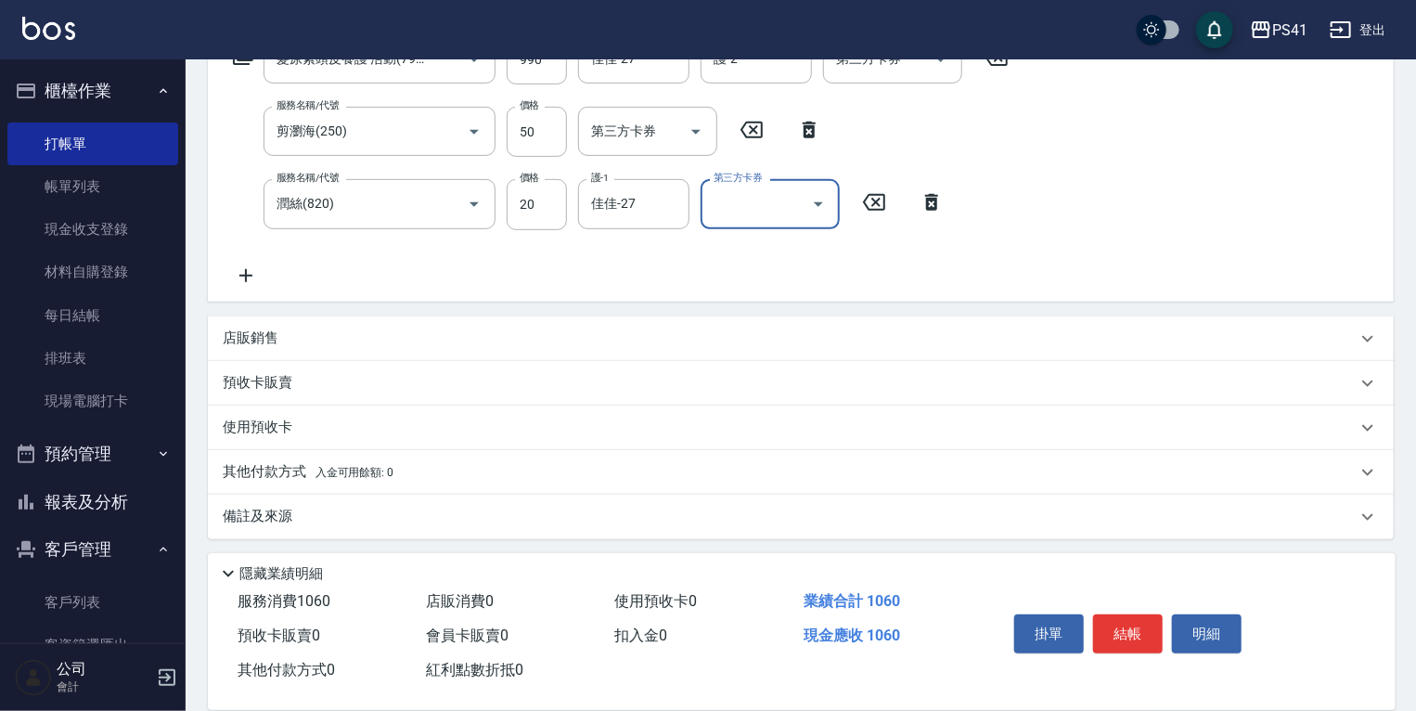
scroll to position [341, 0]
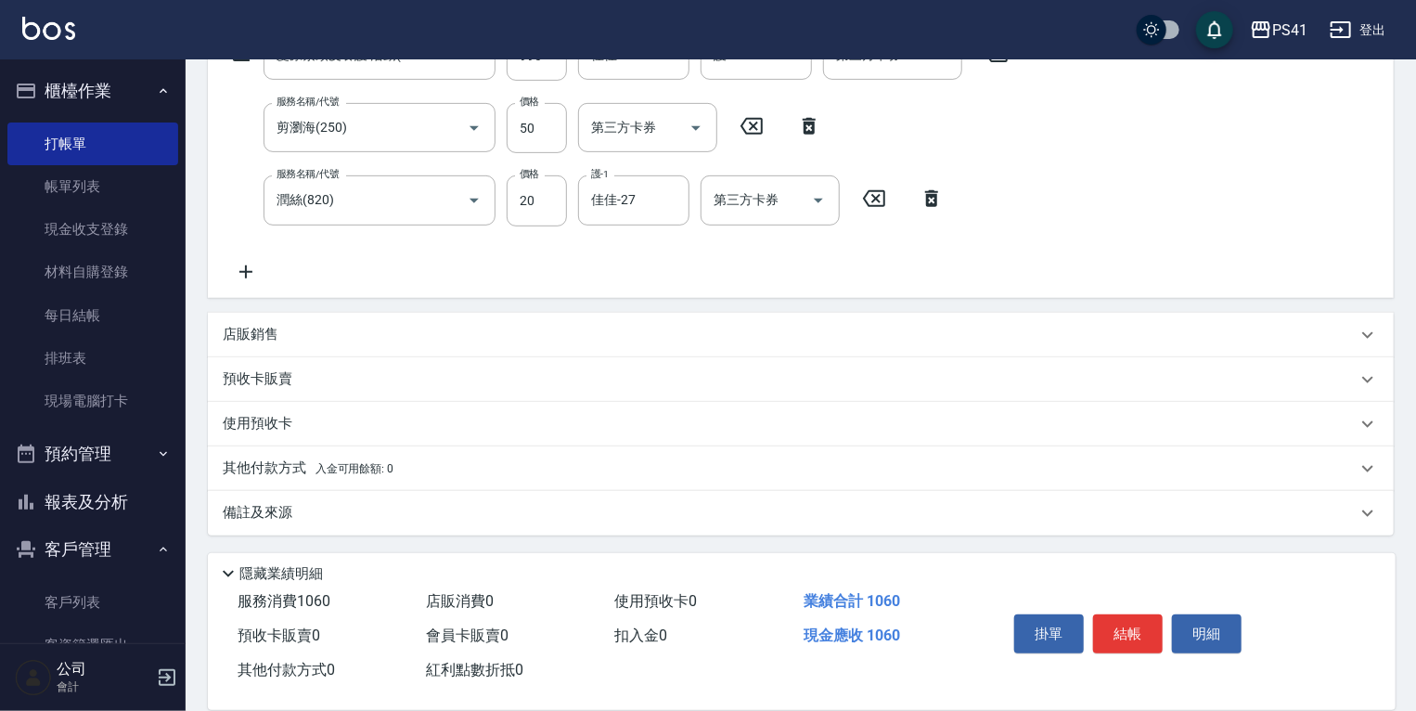
click at [406, 475] on div "其他付款方式 入金可用餘額: 0" at bounding box center [790, 468] width 1134 height 20
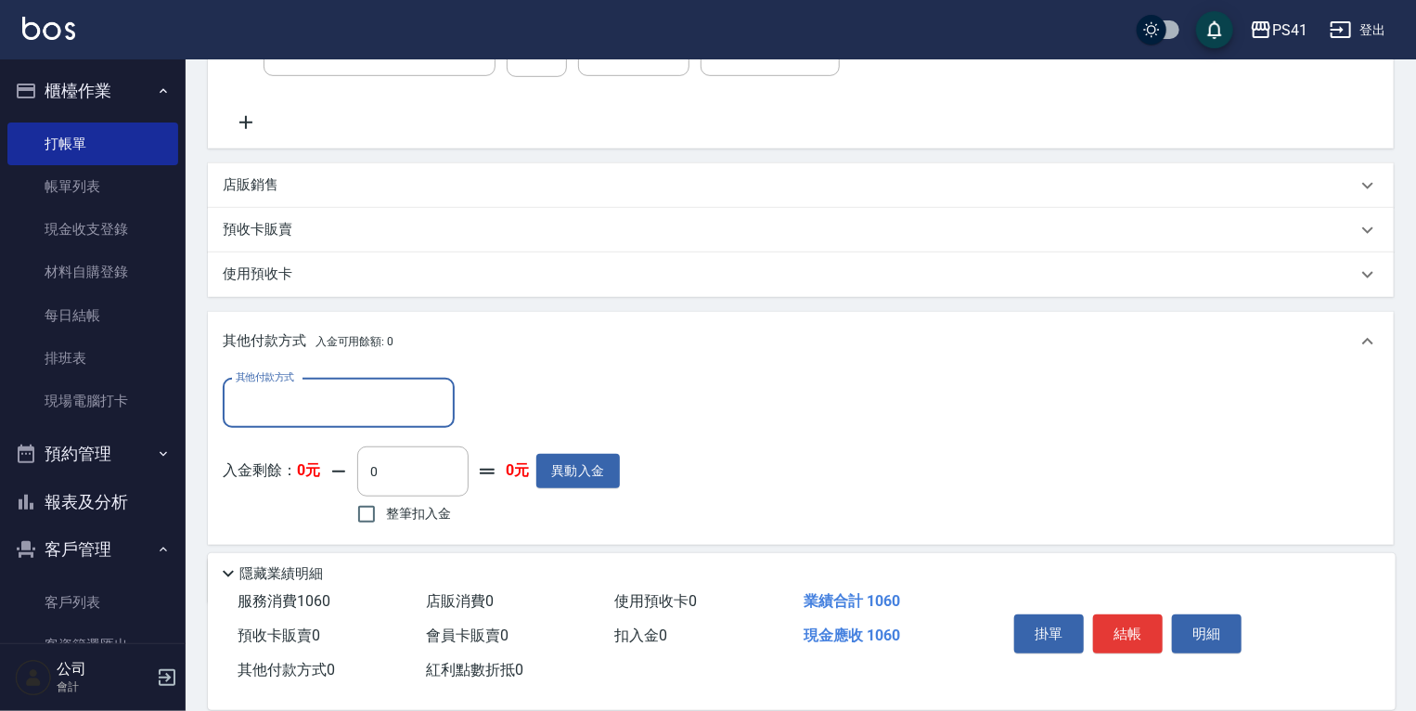
scroll to position [0, 0]
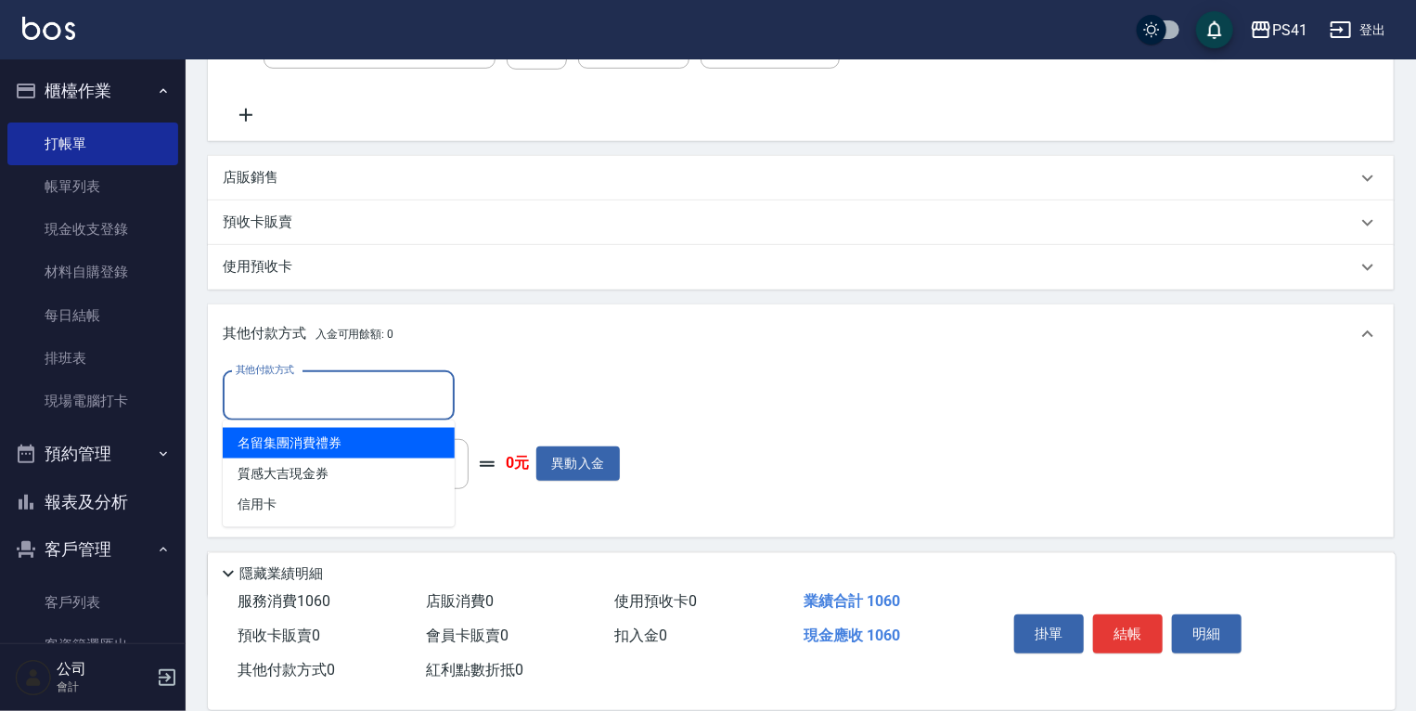
click at [413, 405] on input "其他付款方式" at bounding box center [338, 396] width 215 height 32
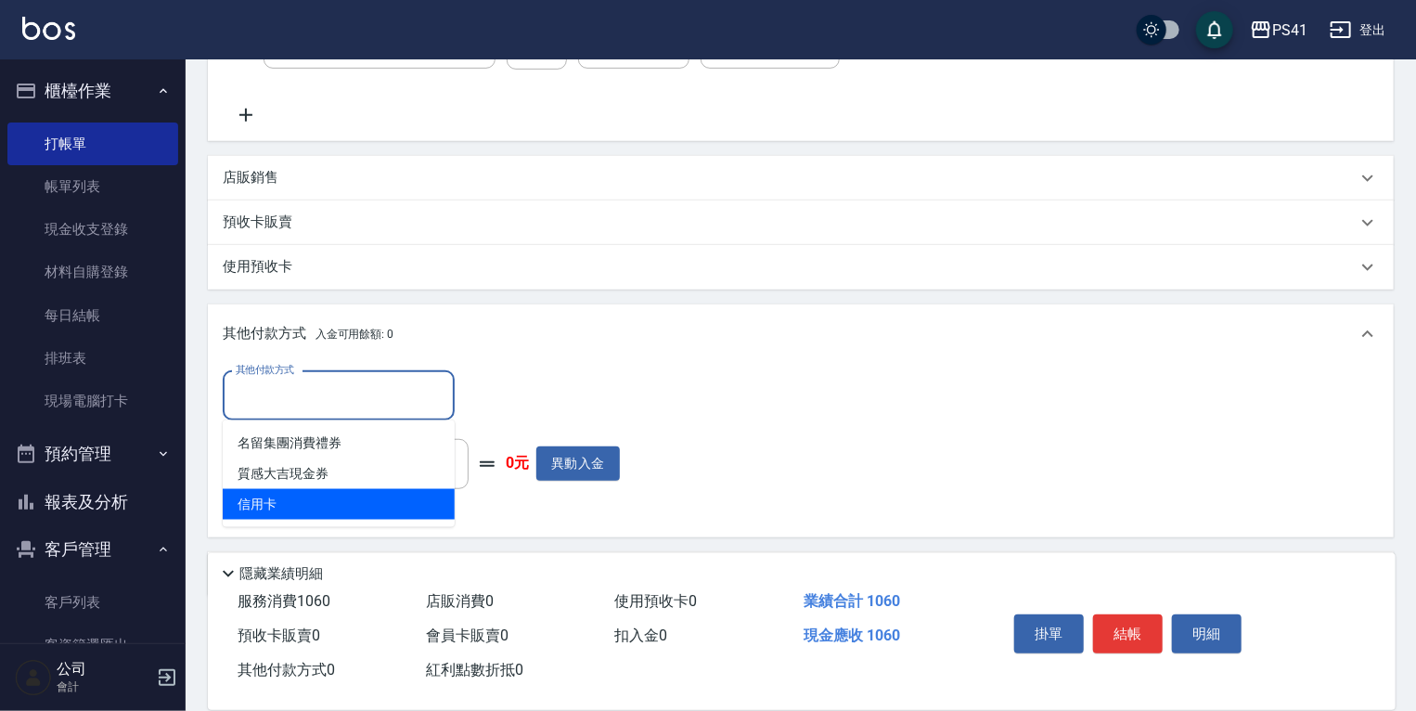
click at [416, 503] on span "信用卡" at bounding box center [339, 504] width 232 height 31
type input "信用卡"
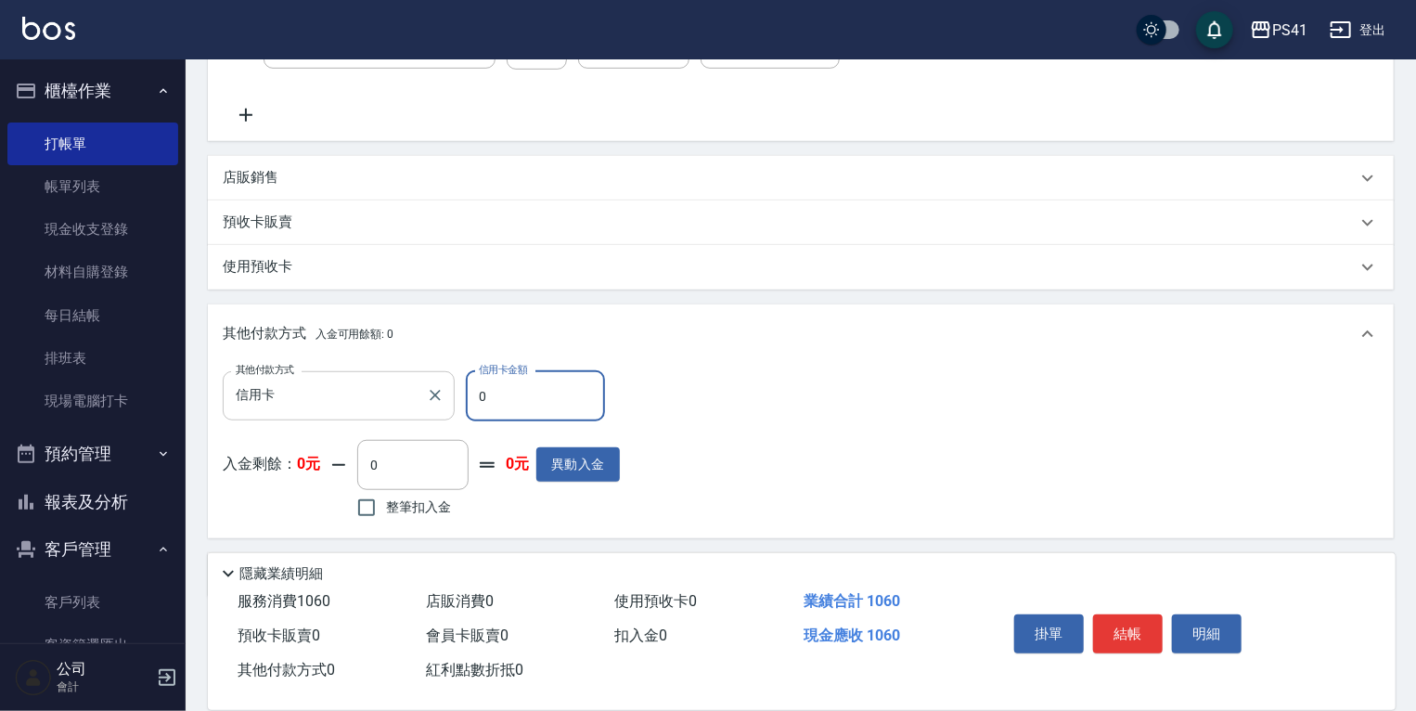
click at [229, 405] on div "其他付款方式 信用卡 其他付款方式 信用卡金額 0 信用卡金額" at bounding box center [421, 396] width 397 height 50
type input "1060"
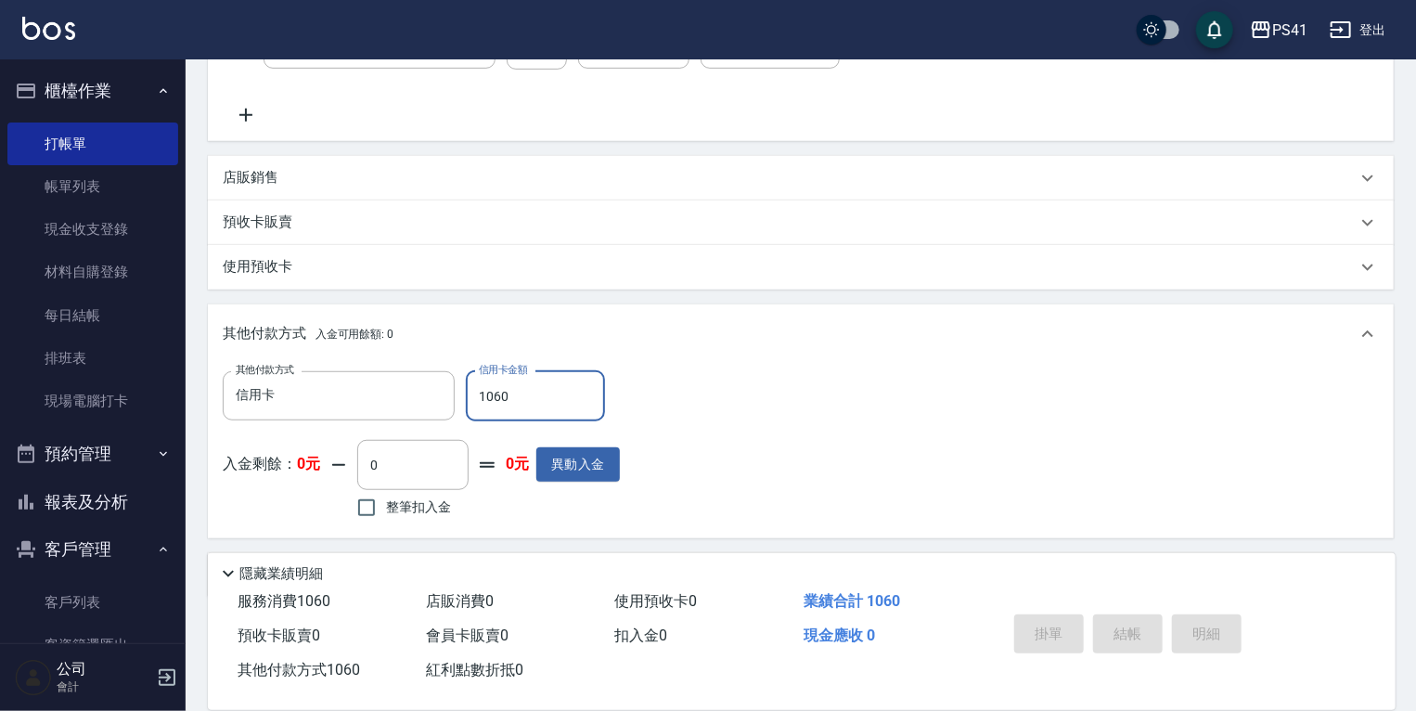
type input "[DATE] 20:01"
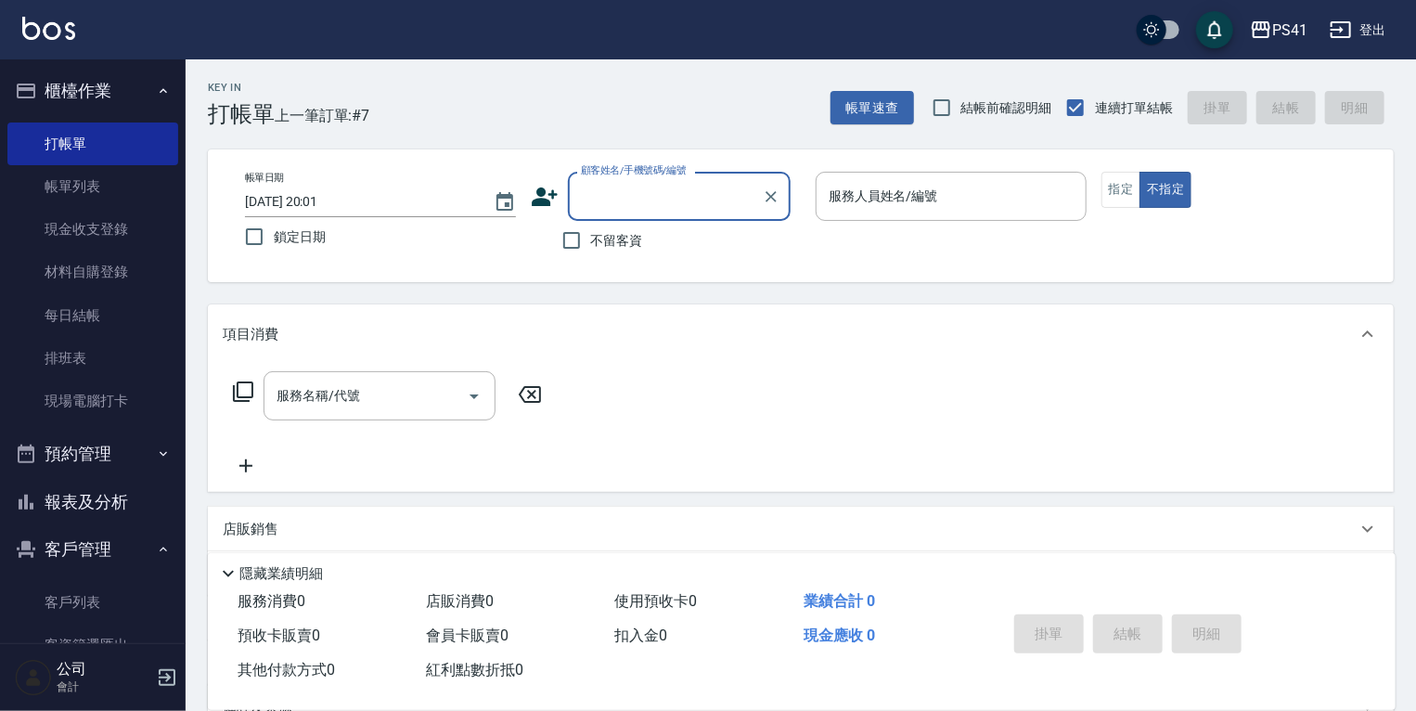
type input "0"
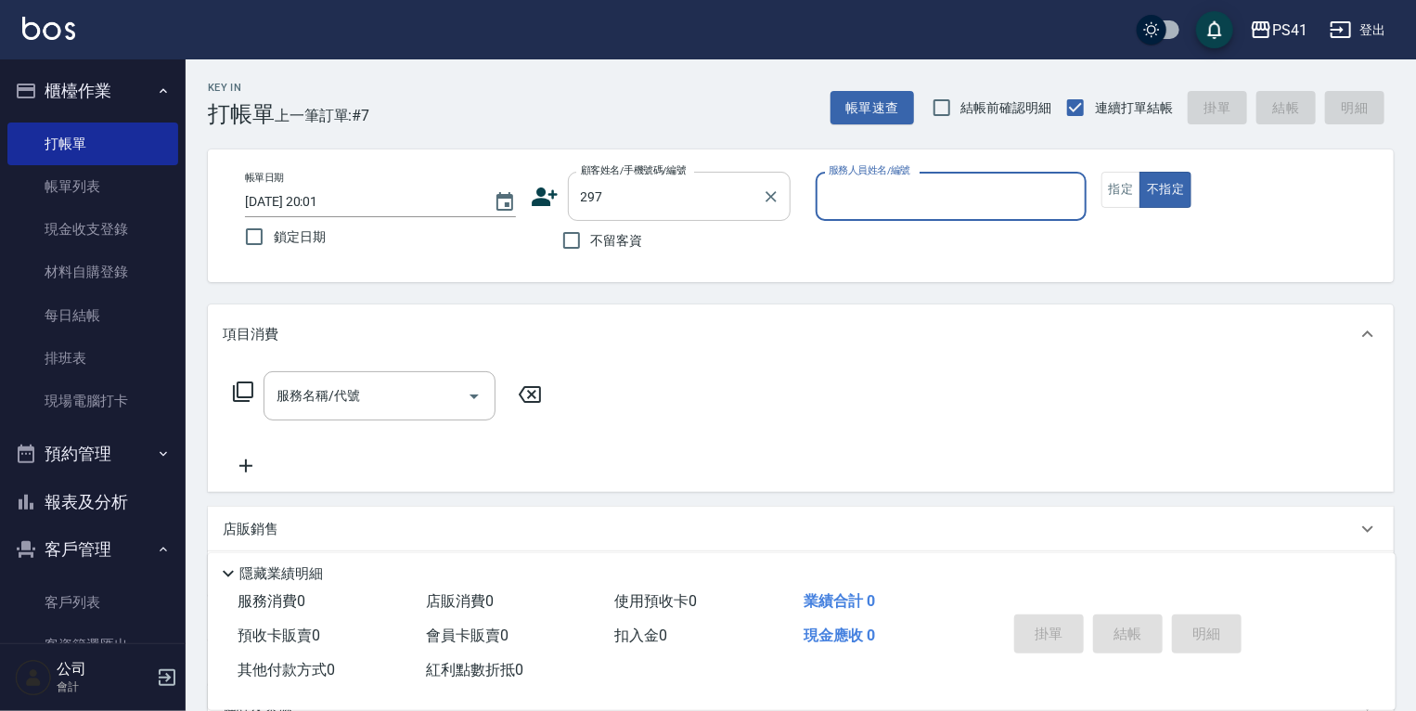
click at [617, 196] on input "297" at bounding box center [665, 196] width 178 height 32
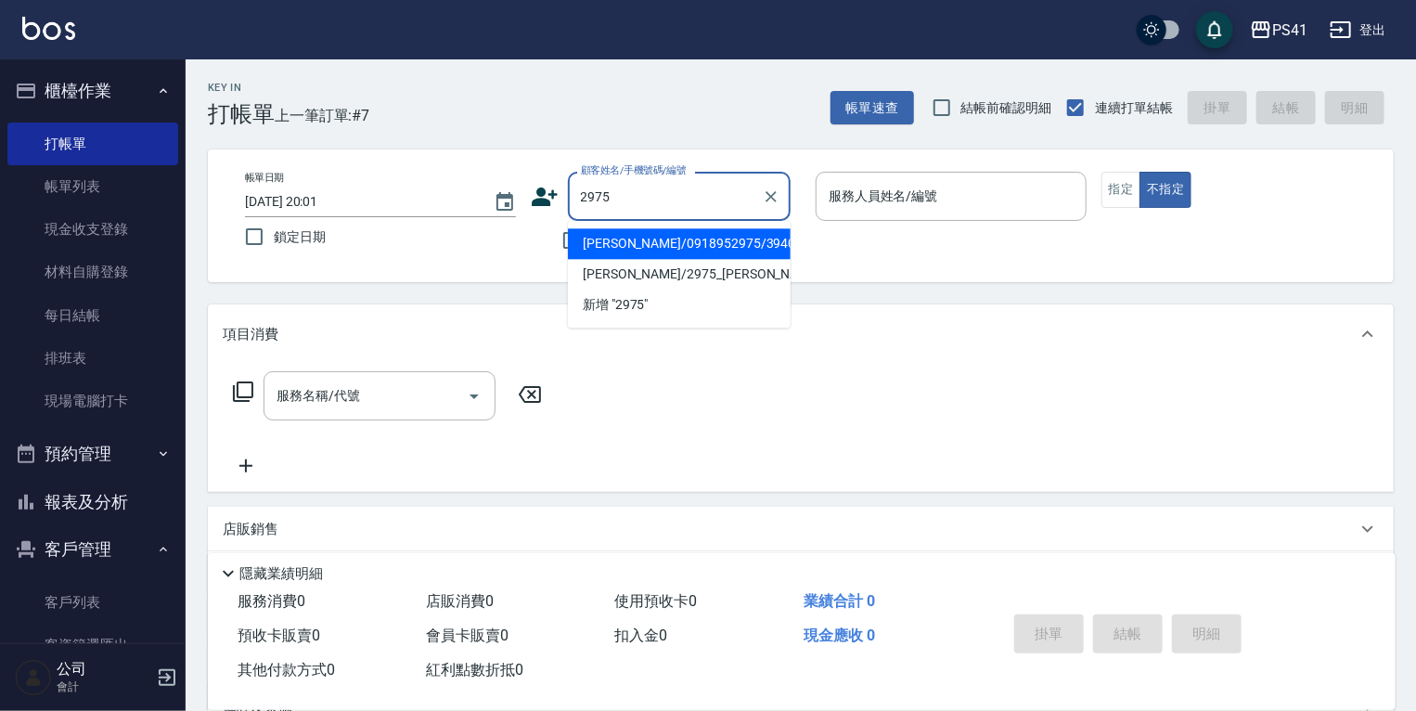
type input "[PERSON_NAME]/0918952975/3940"
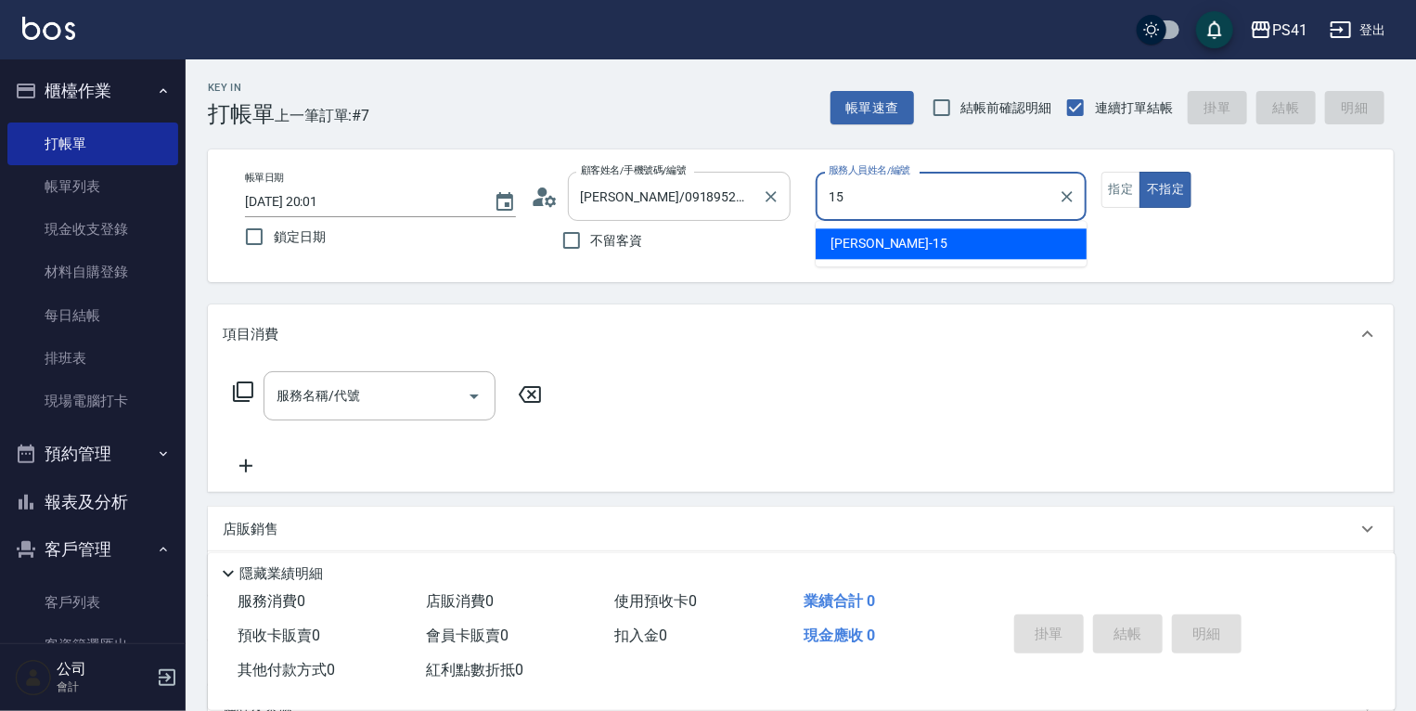
type input "[PERSON_NAME]-15"
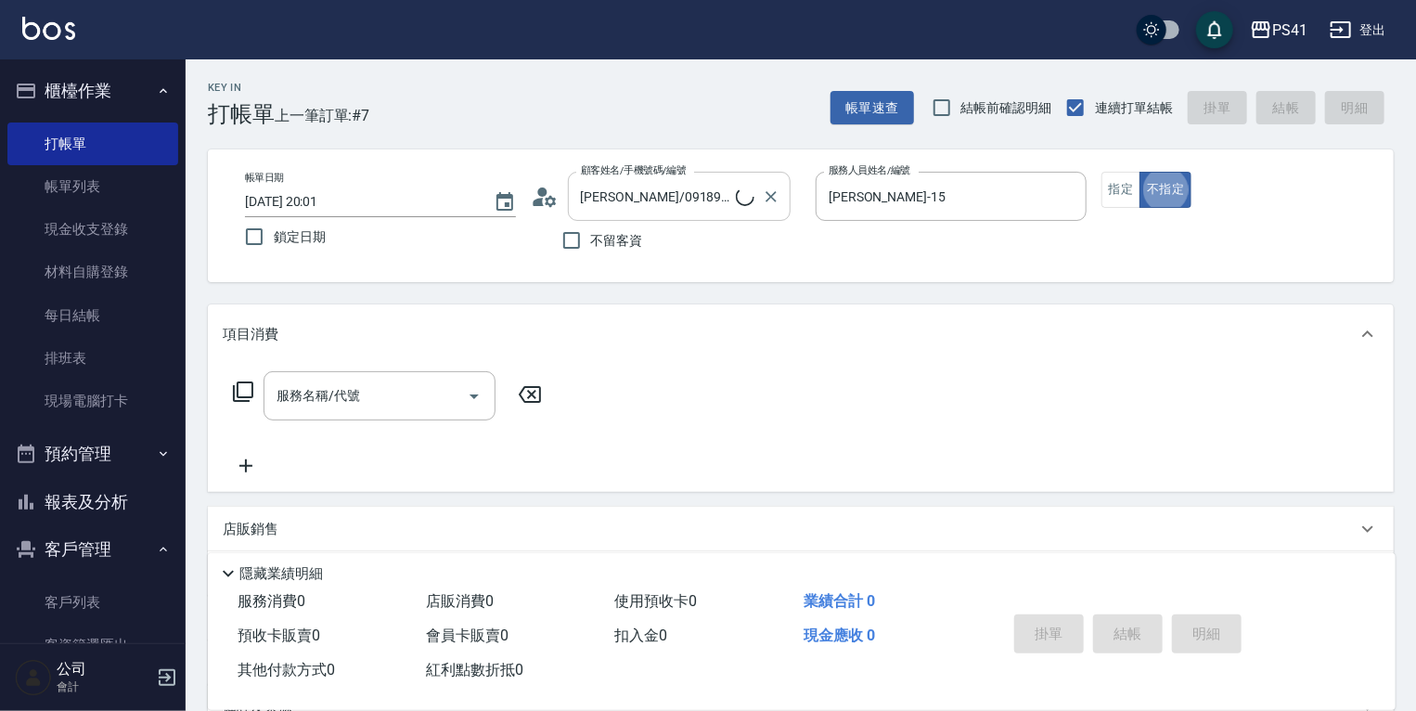
type input "[PERSON_NAME]/2975_[PERSON_NAME]/2975"
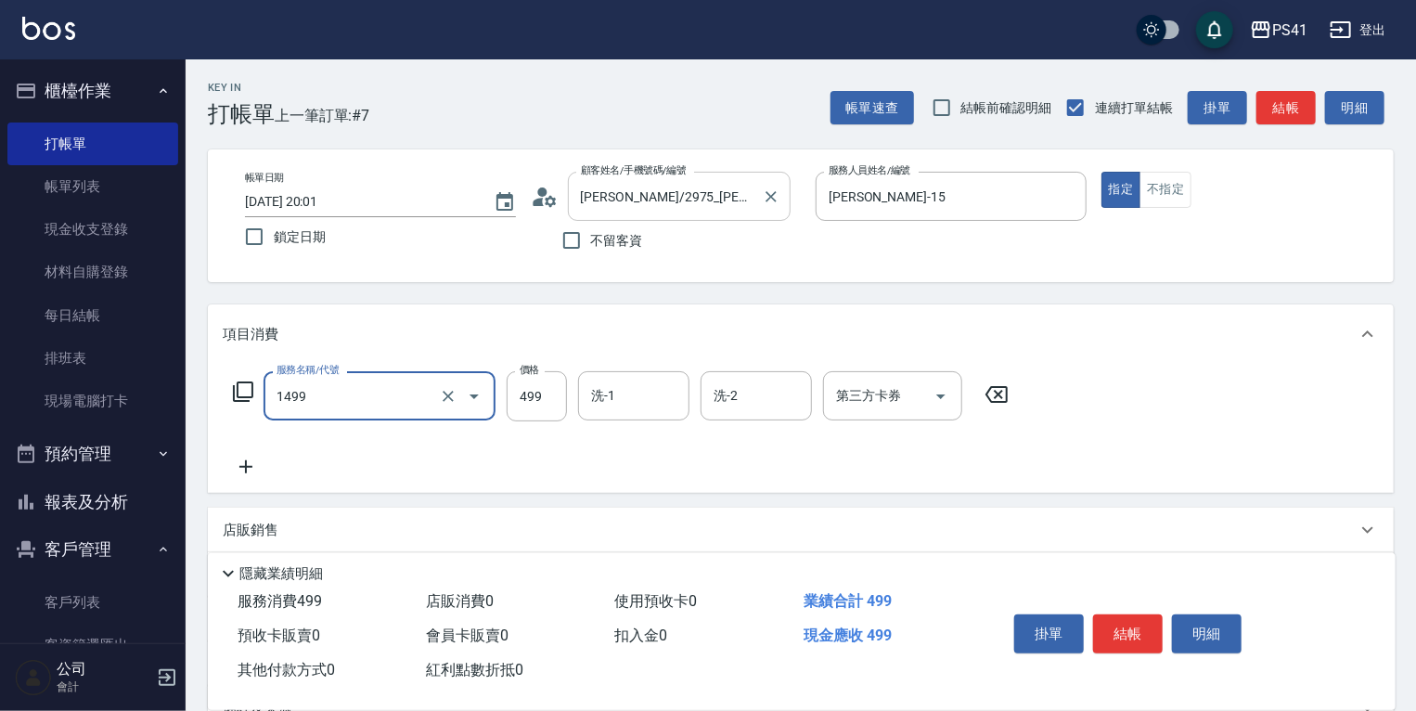
type input "活氧毛囊淨化髮浴(1499)"
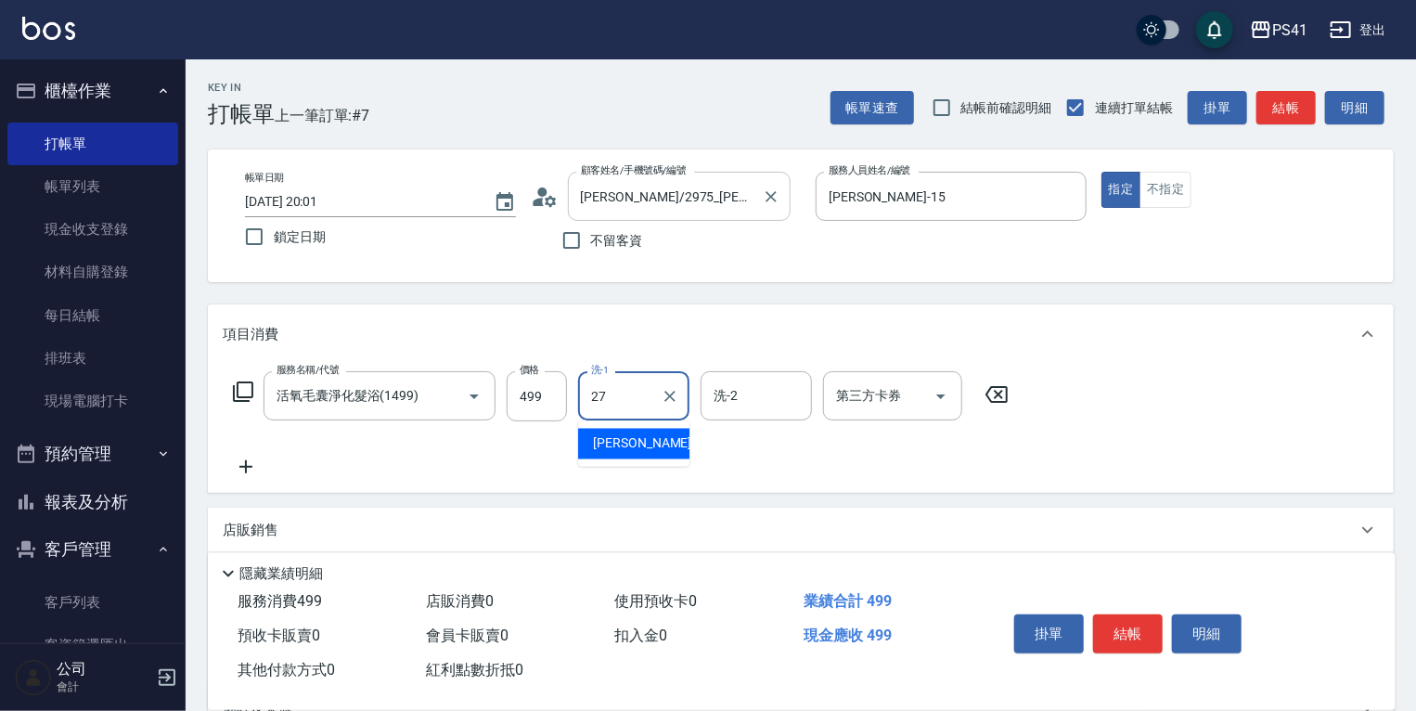
type input "佳佳-27"
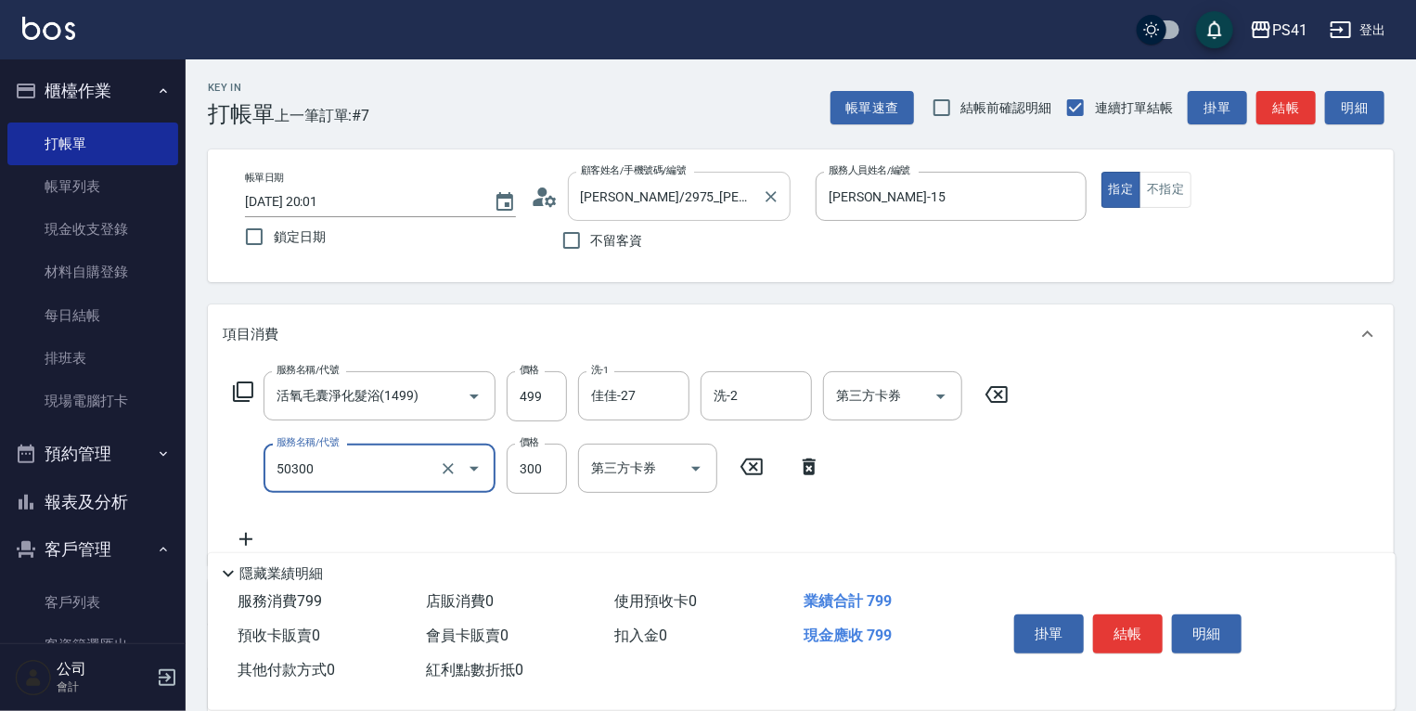
type input "自備護髮(50300)"
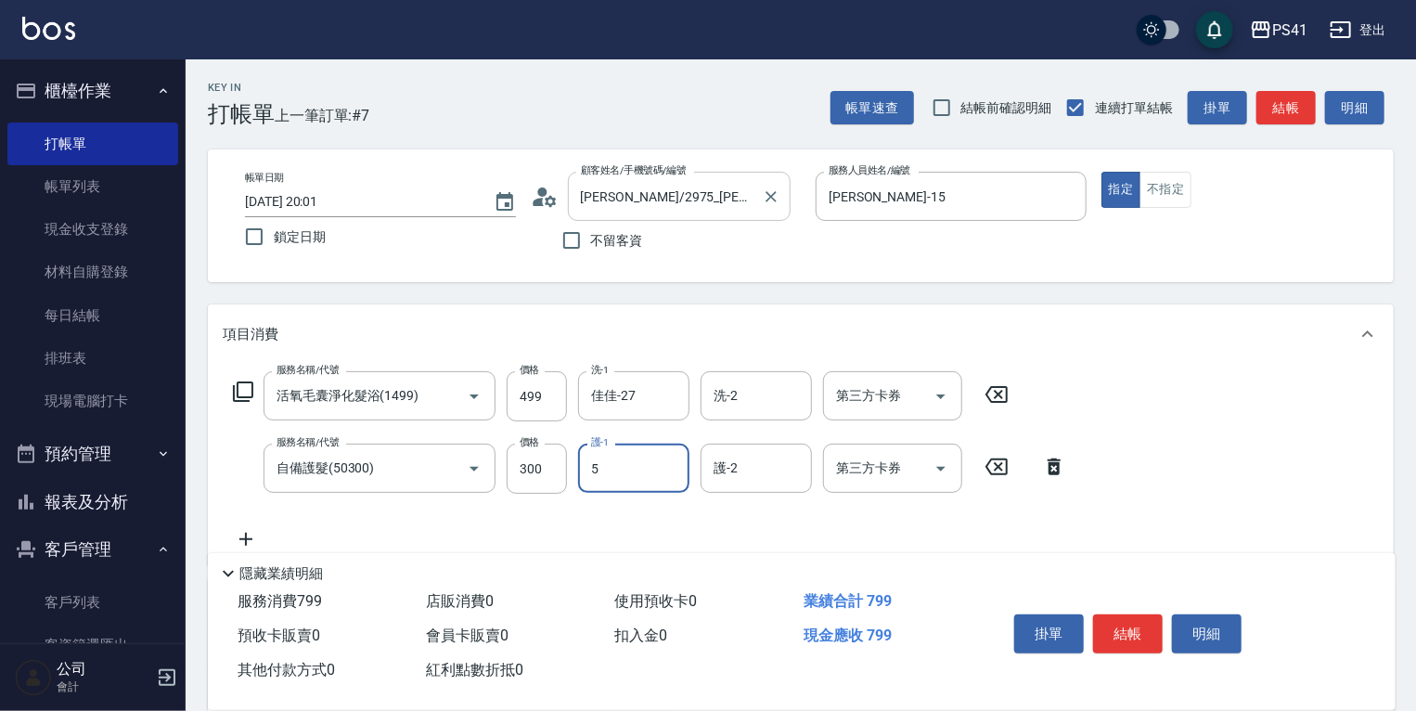
type input "Rolla-5"
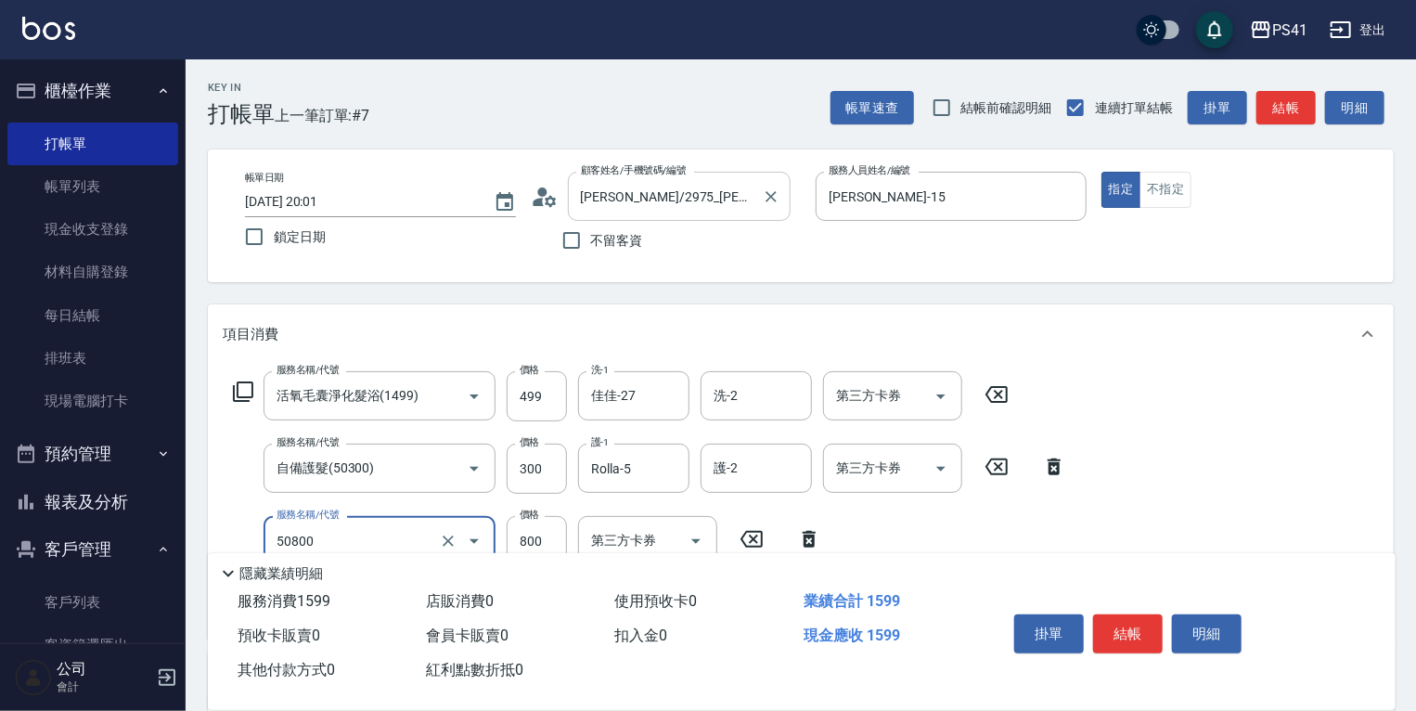
type input "原價401~800護髮(50800)"
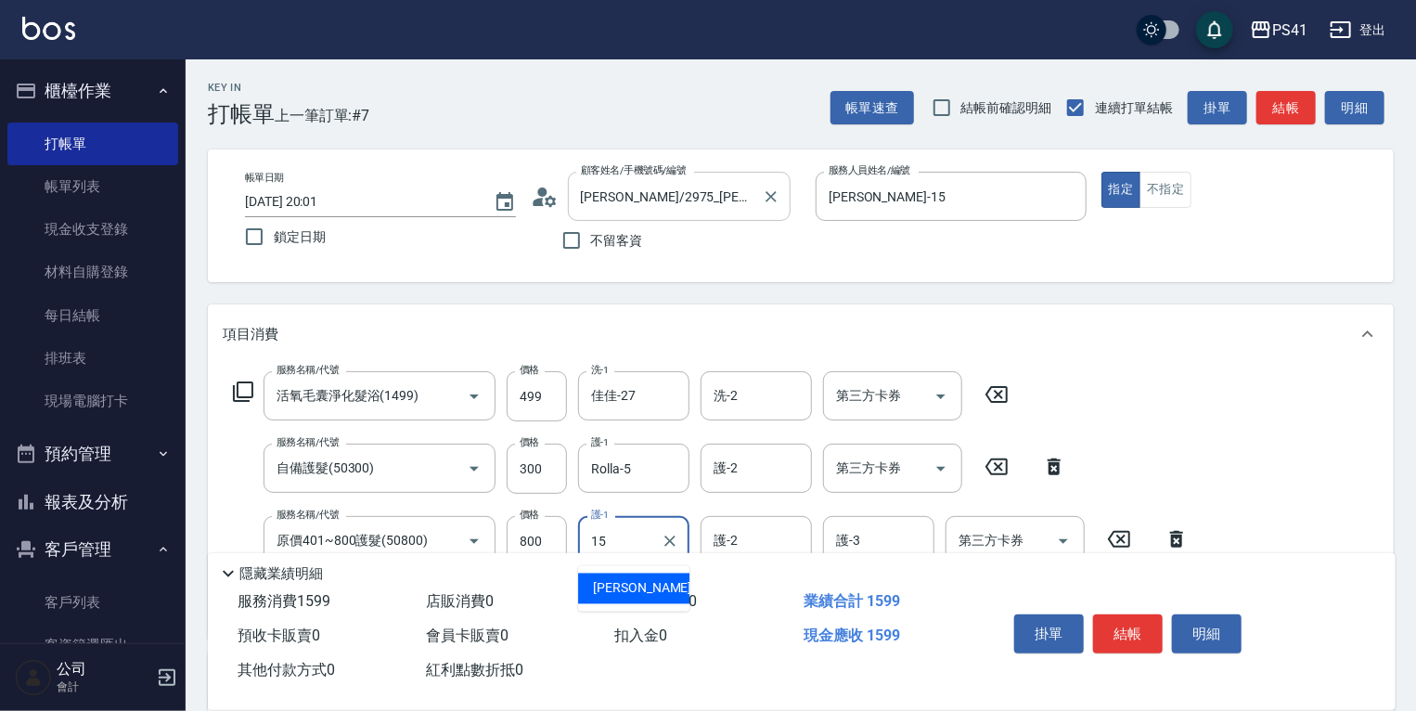
type input "[PERSON_NAME]-15"
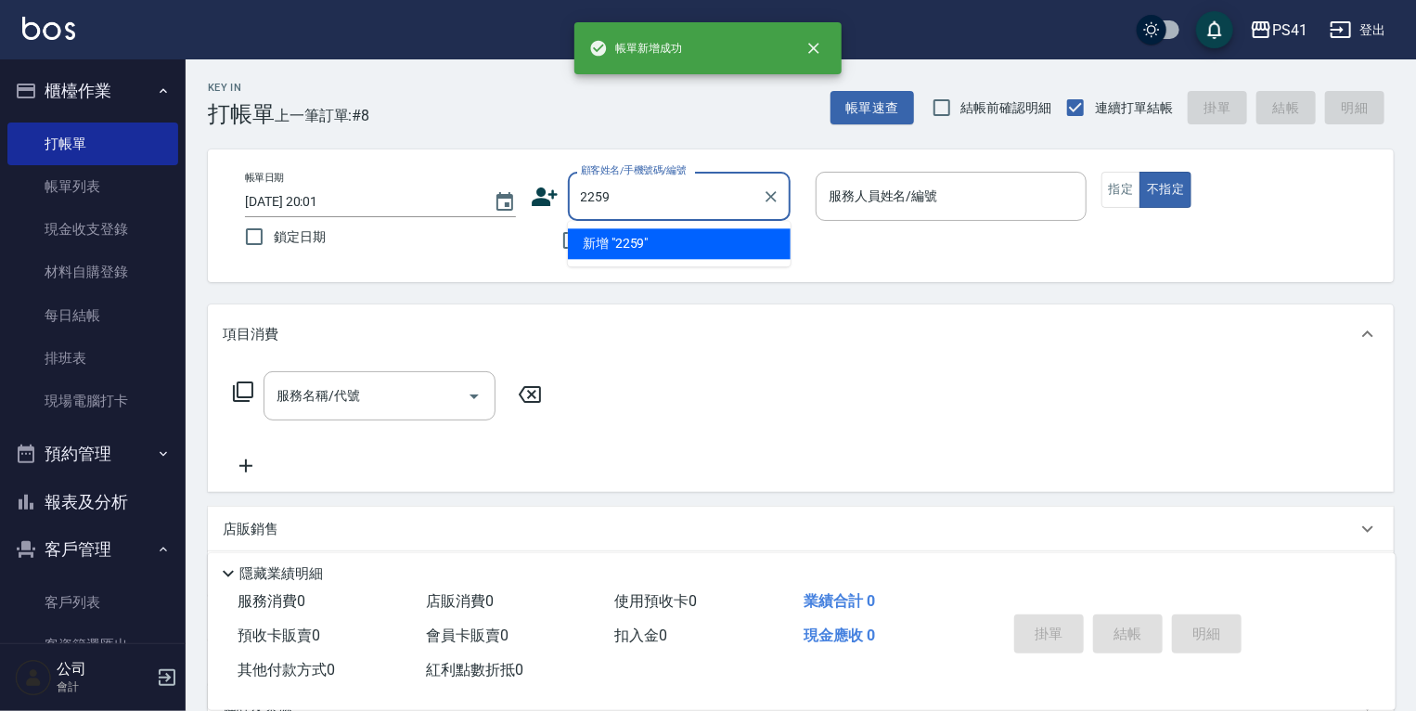
type input "2259"
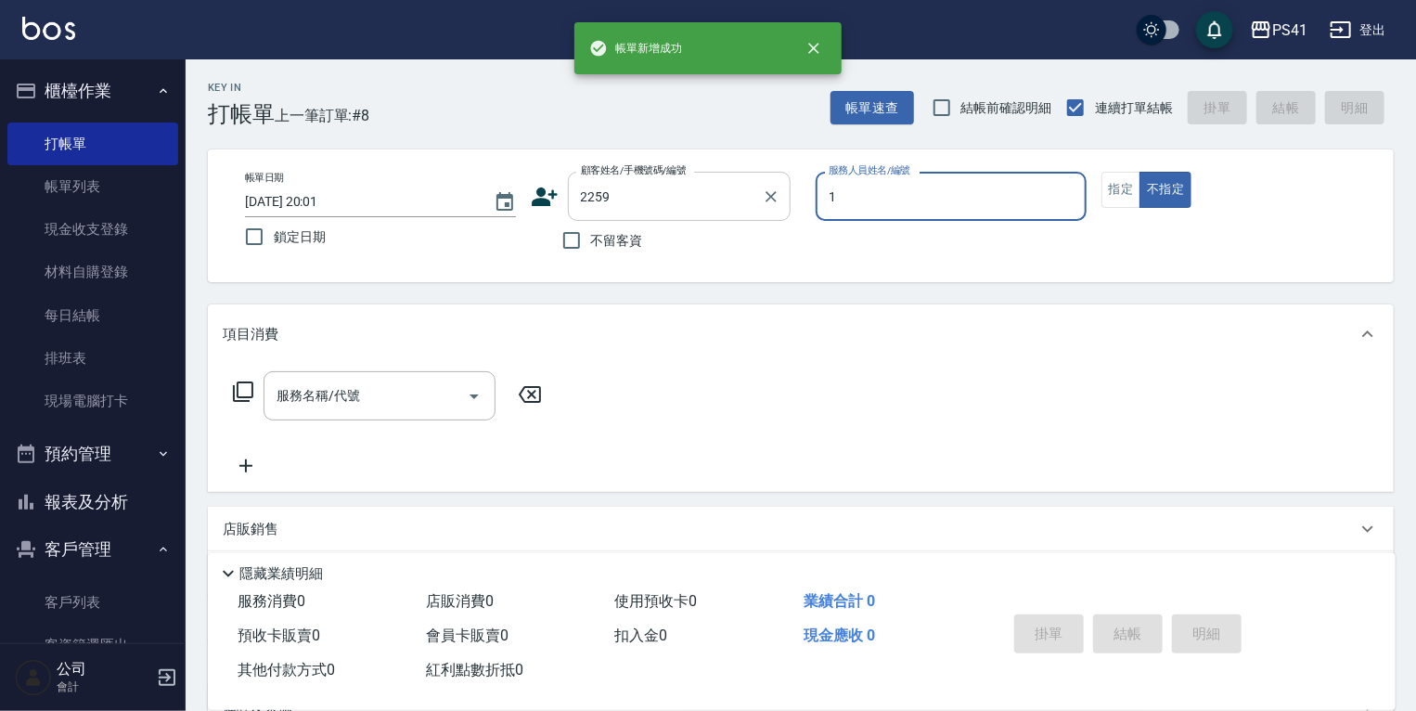
type input "15"
type input "[PERSON_NAME]/0933013247/2259"
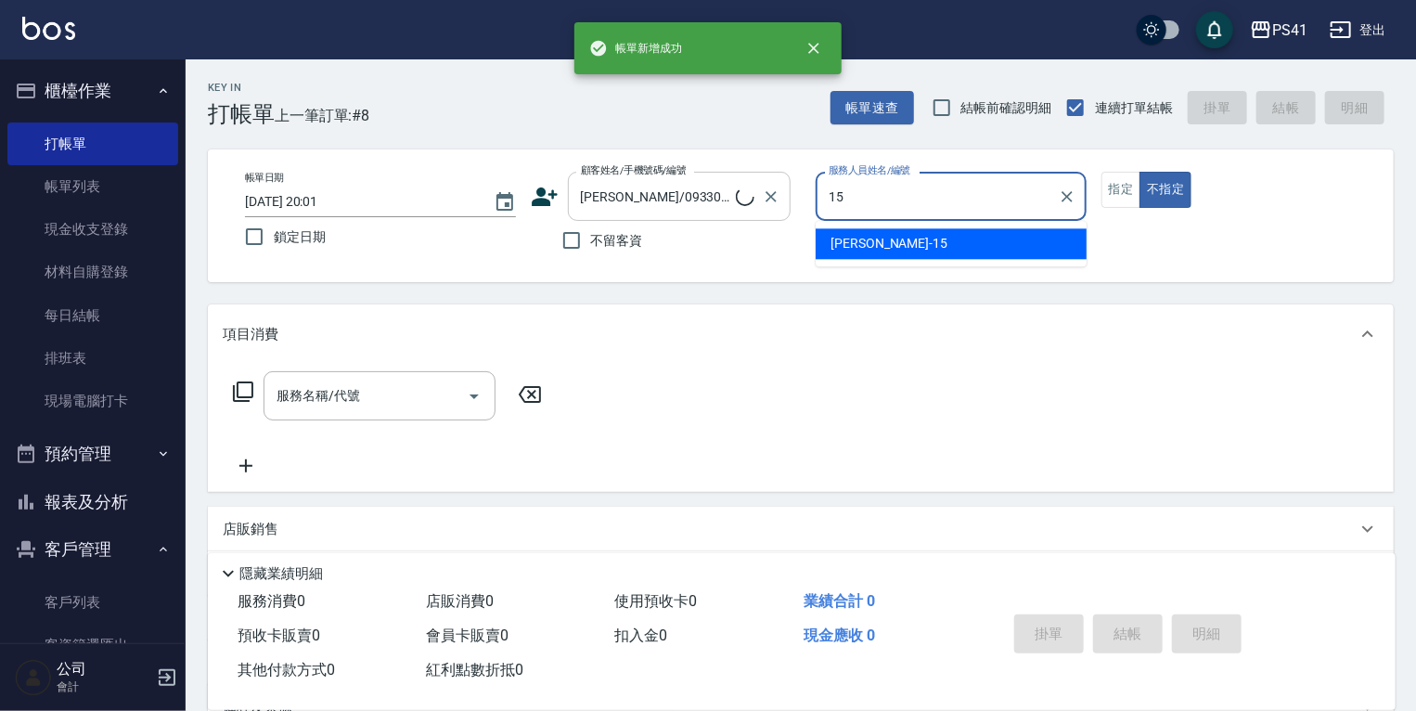
type input "[PERSON_NAME]-15"
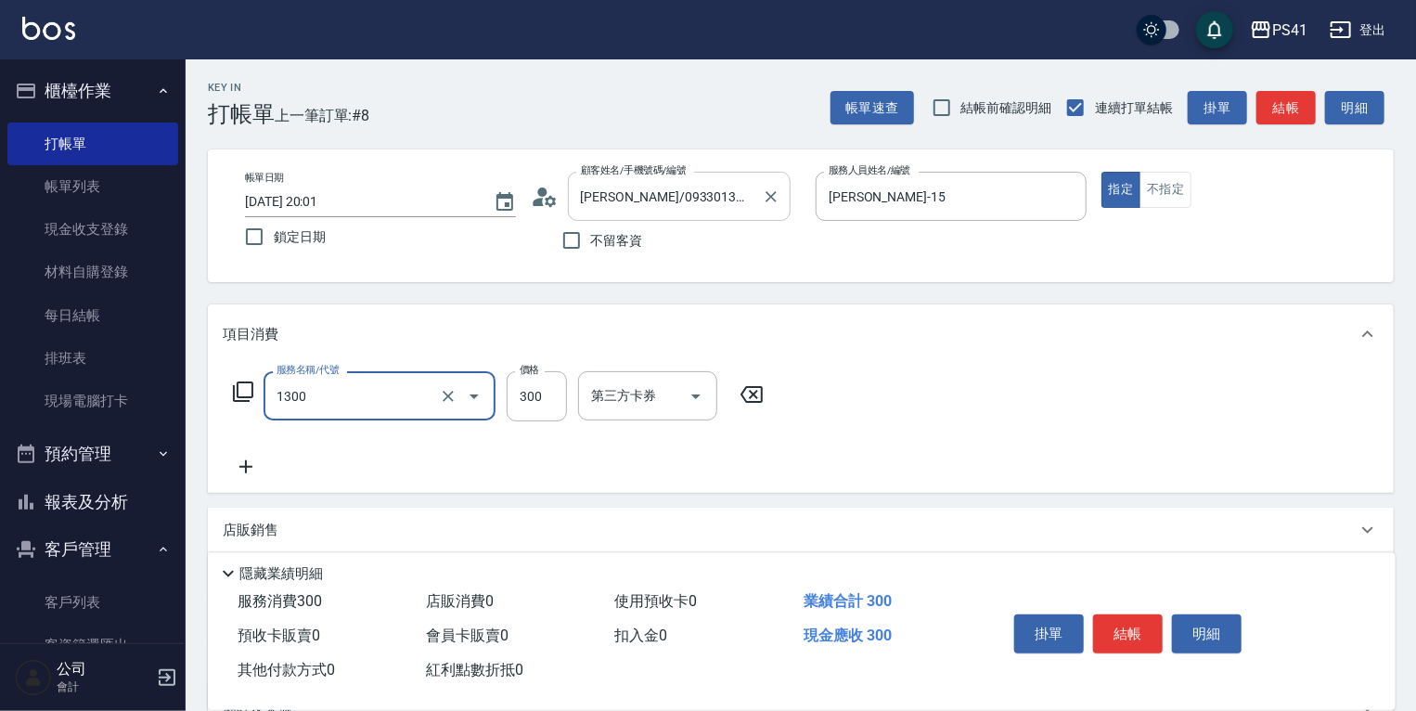
type input "洗髮300(1300)"
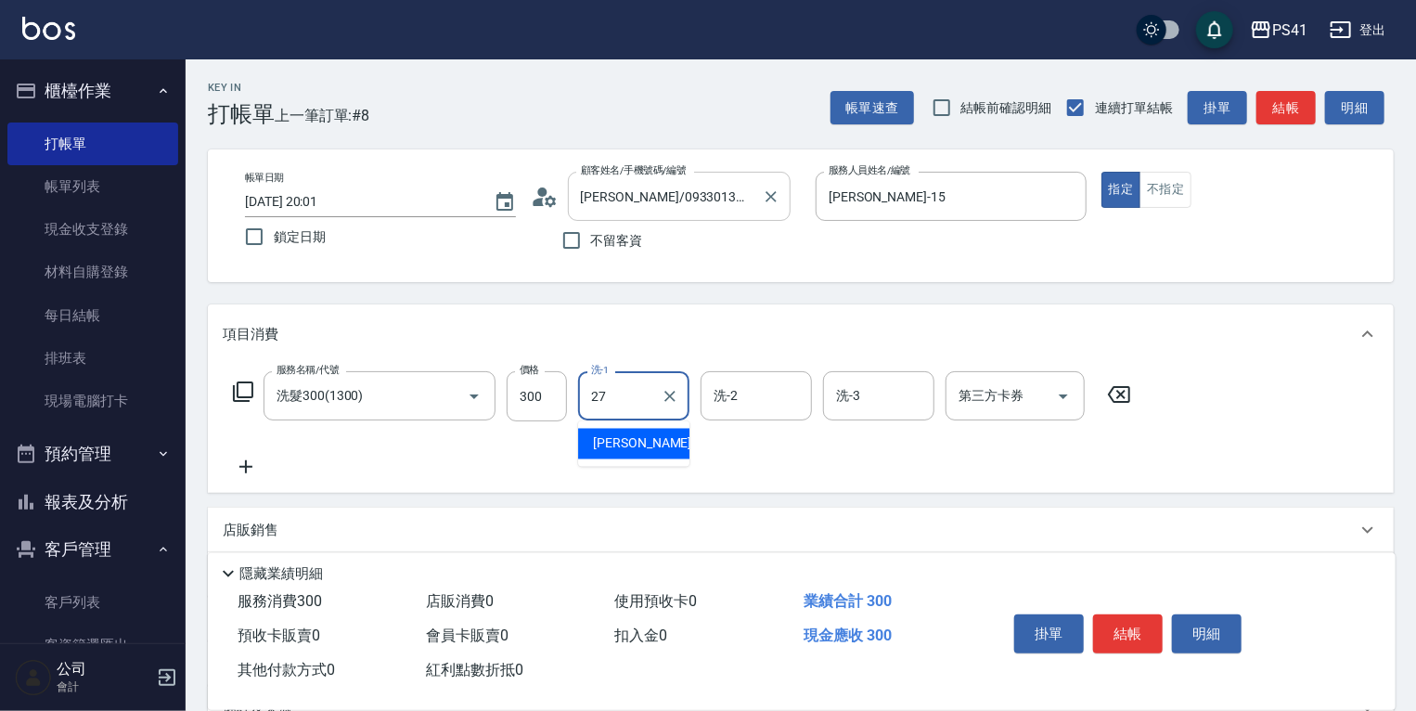
type input "佳佳-27"
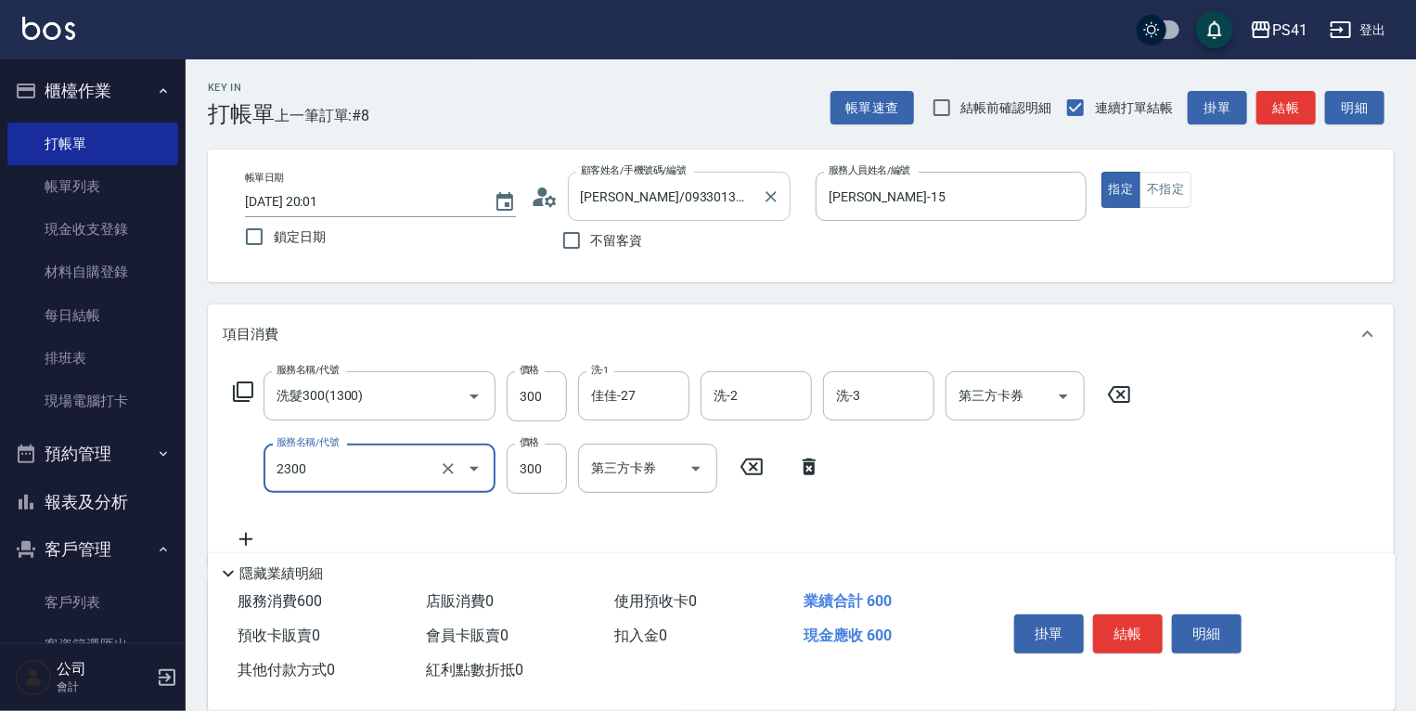
type input "剪髮(2300)"
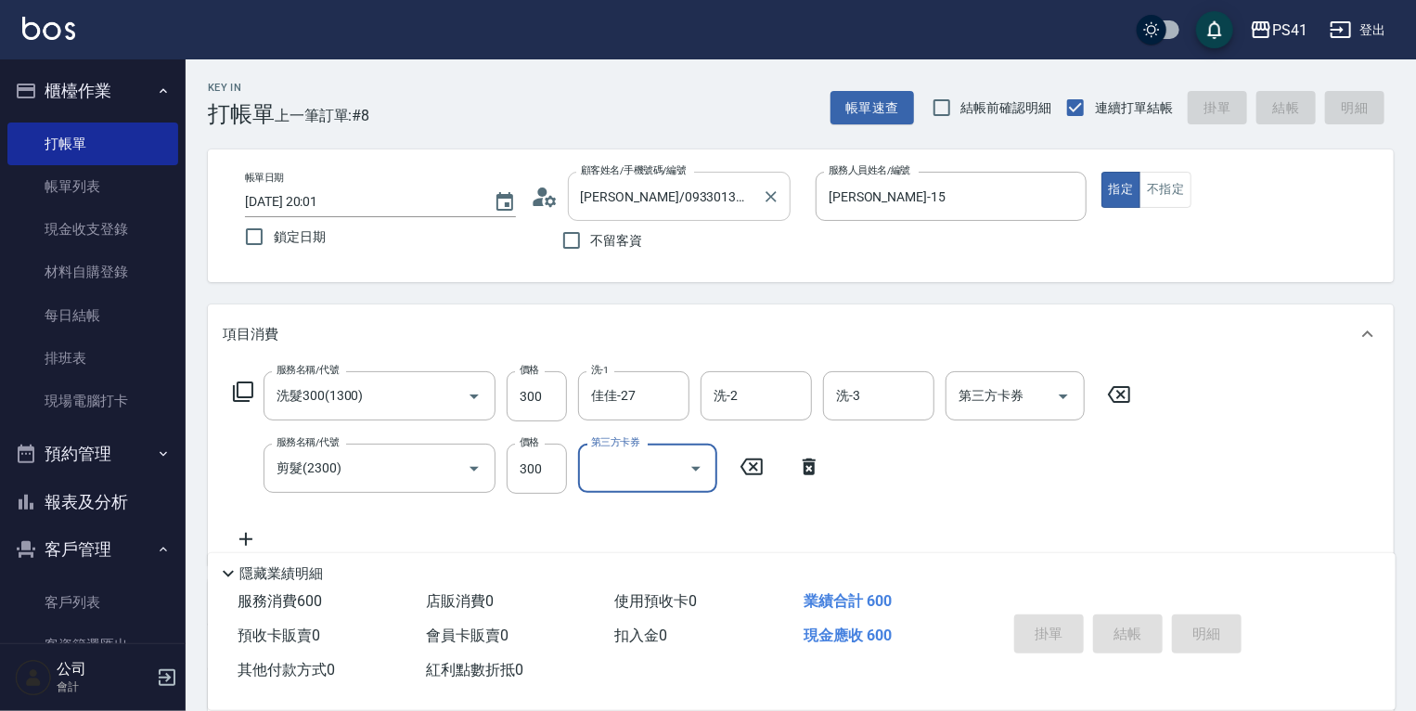
type input "[DATE] 20:02"
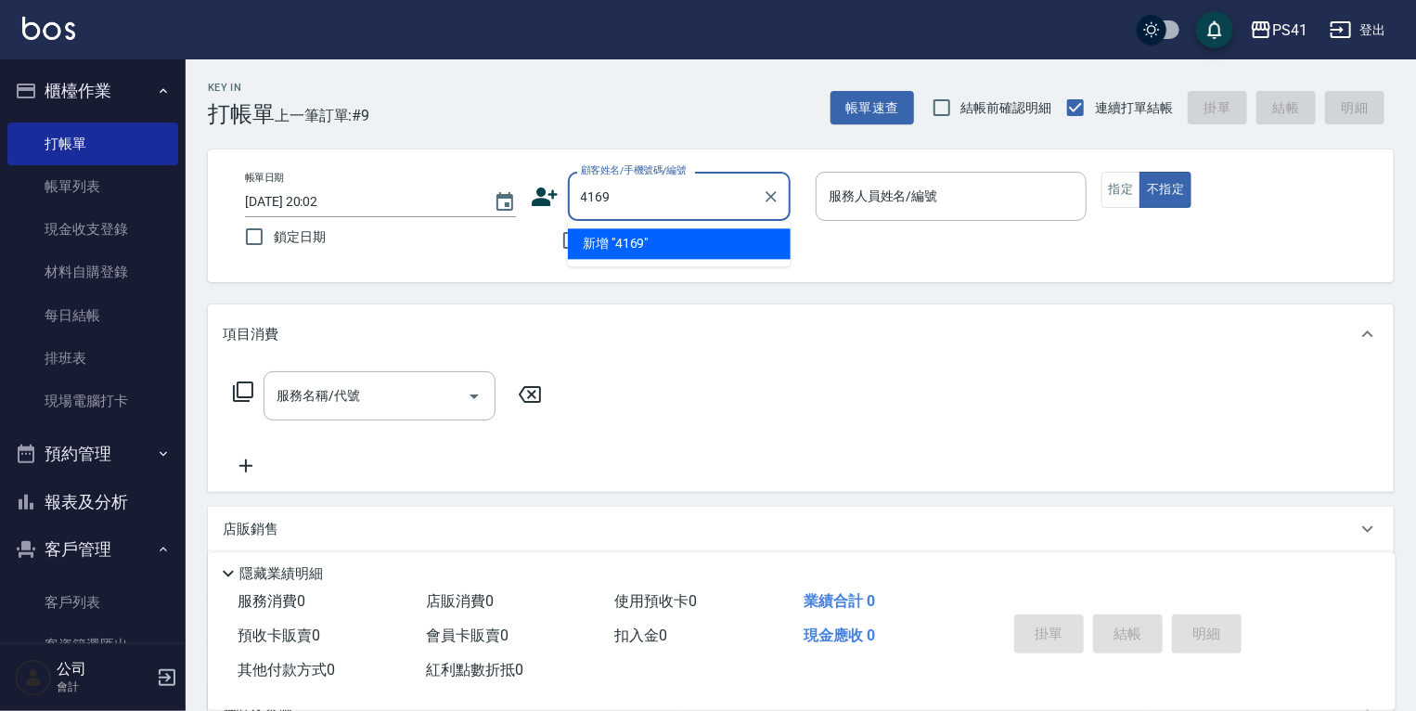
type input "4169"
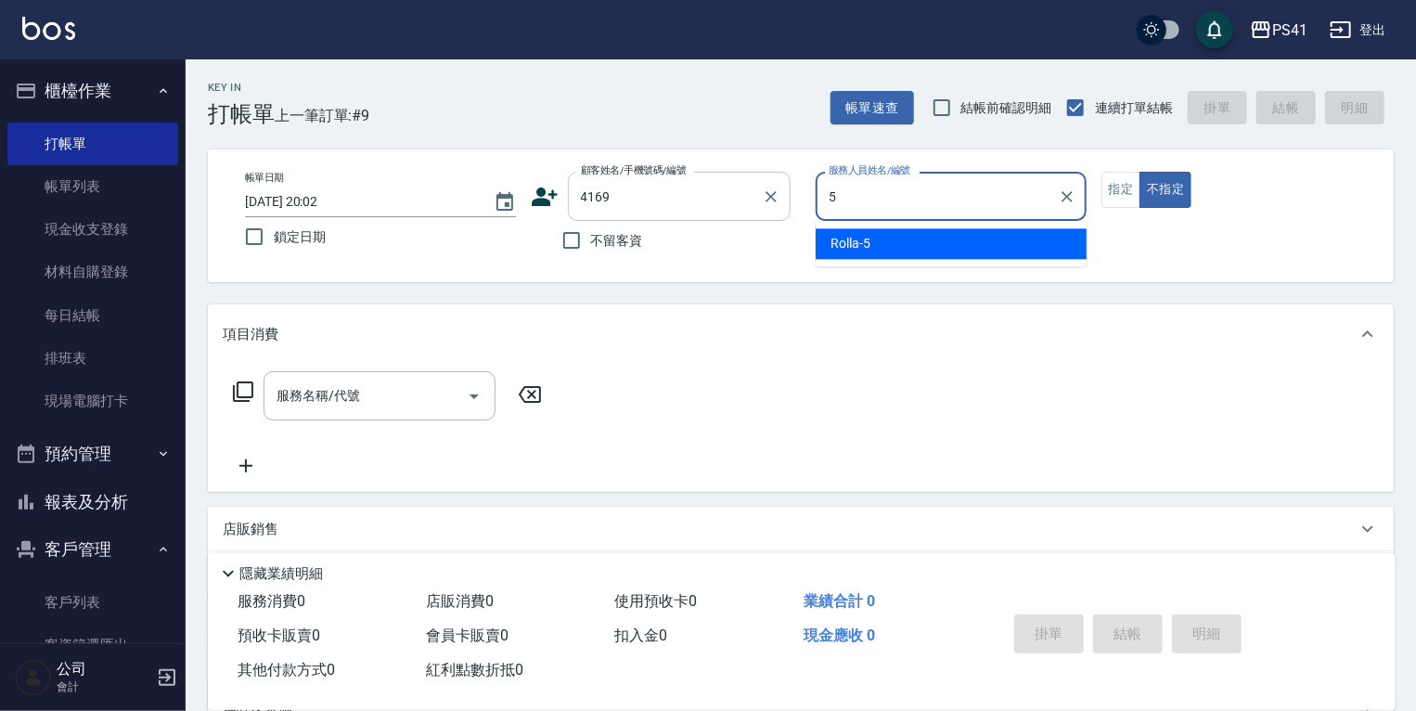
type input "Rolla-5"
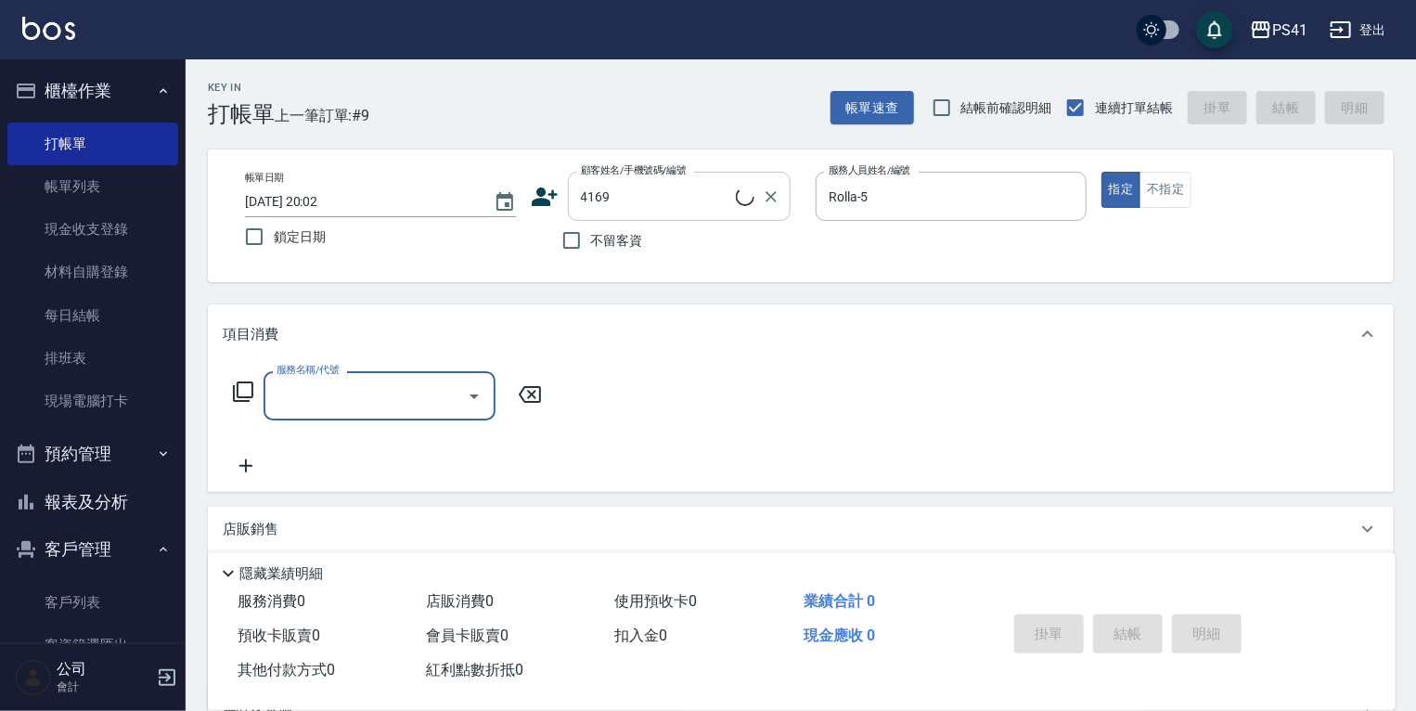
type input "[PERSON_NAME]/0956751561/4169"
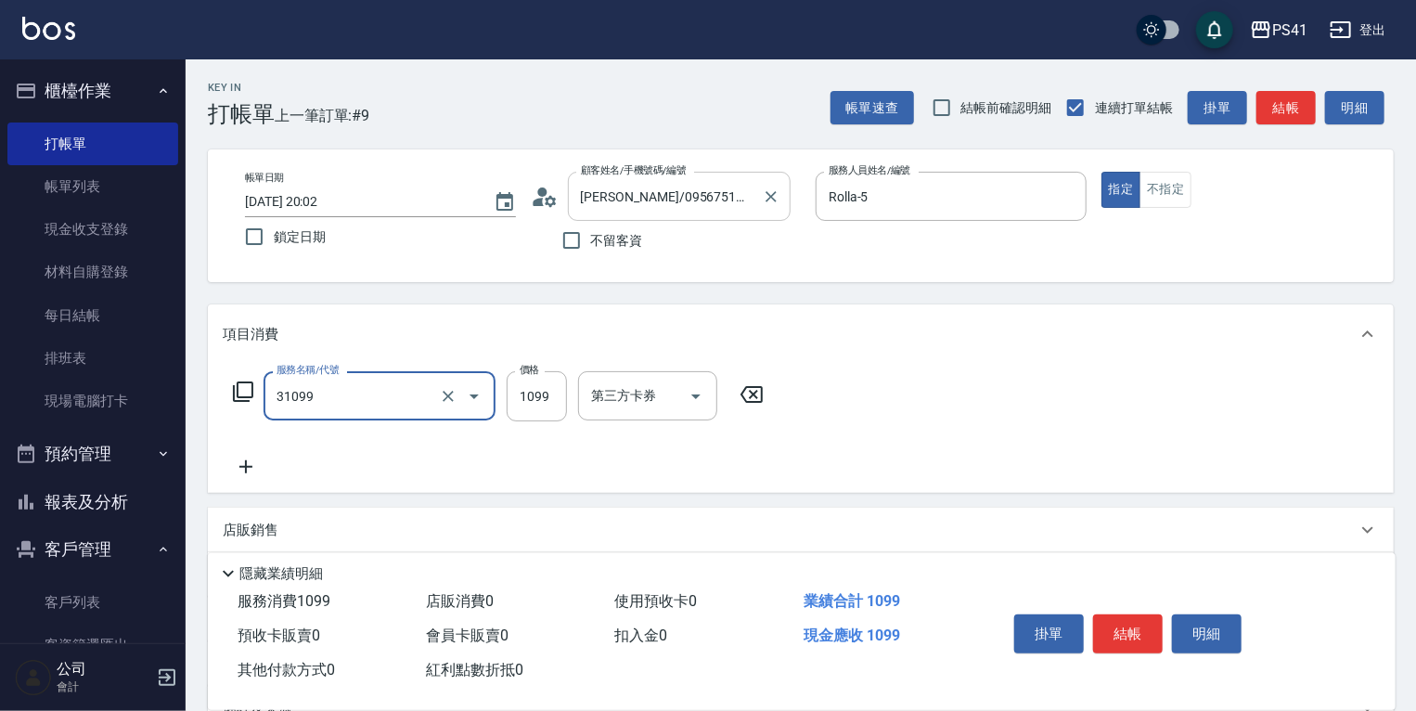
type input "公司活動/早鳥(31099)"
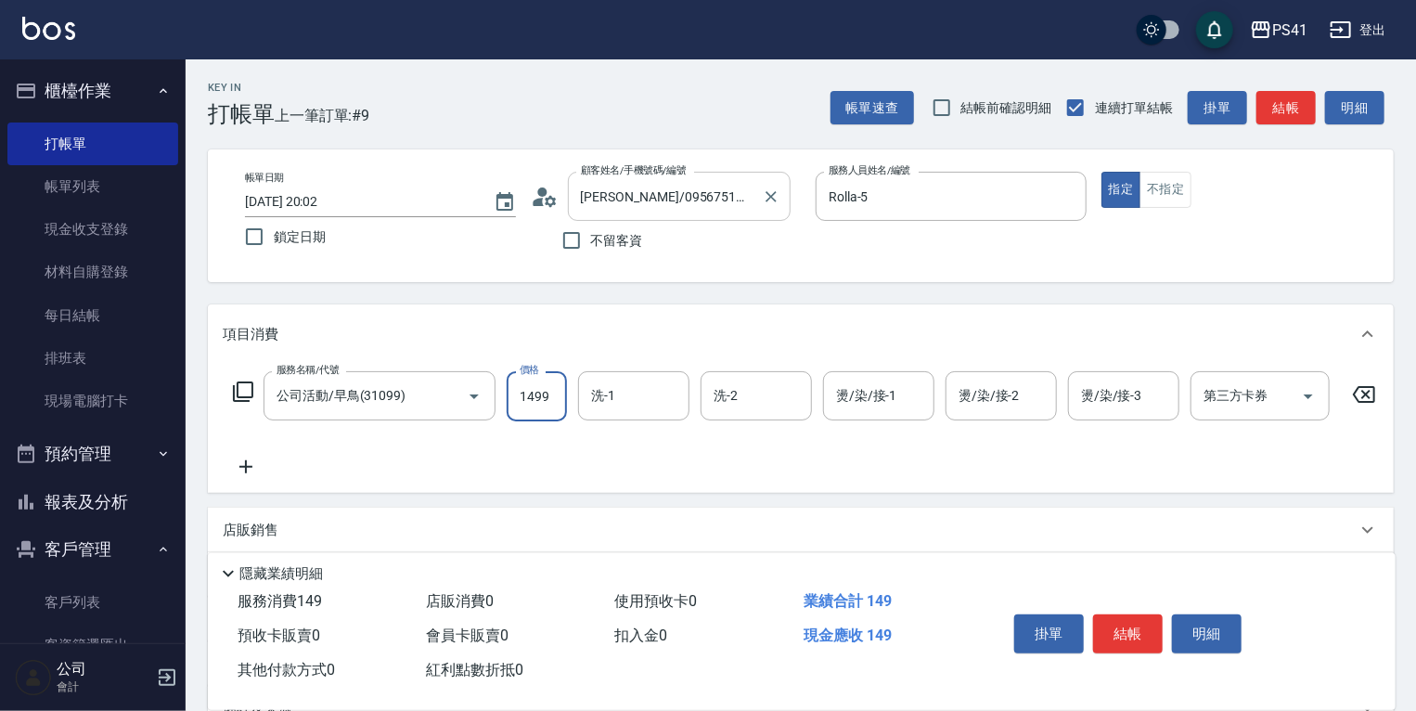
type input "1499"
type input "Rolla-5"
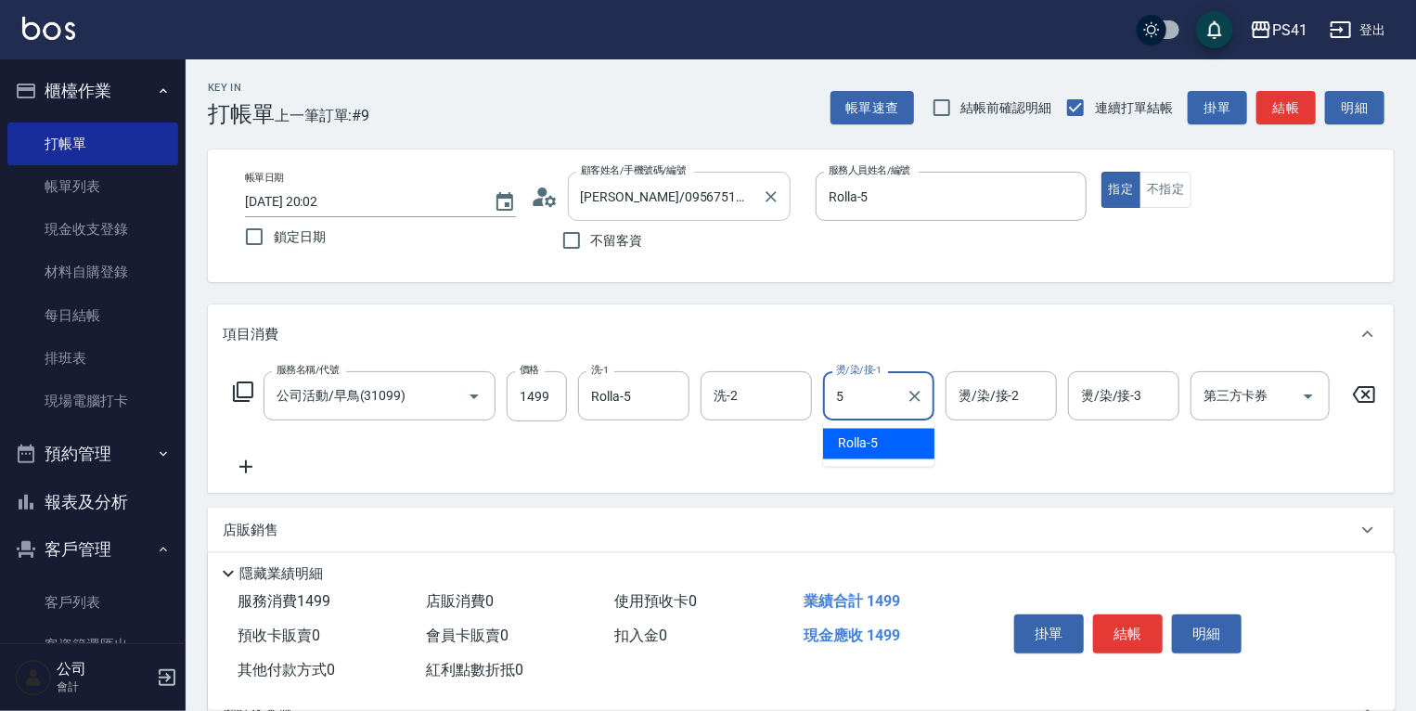
type input "Rolla-5"
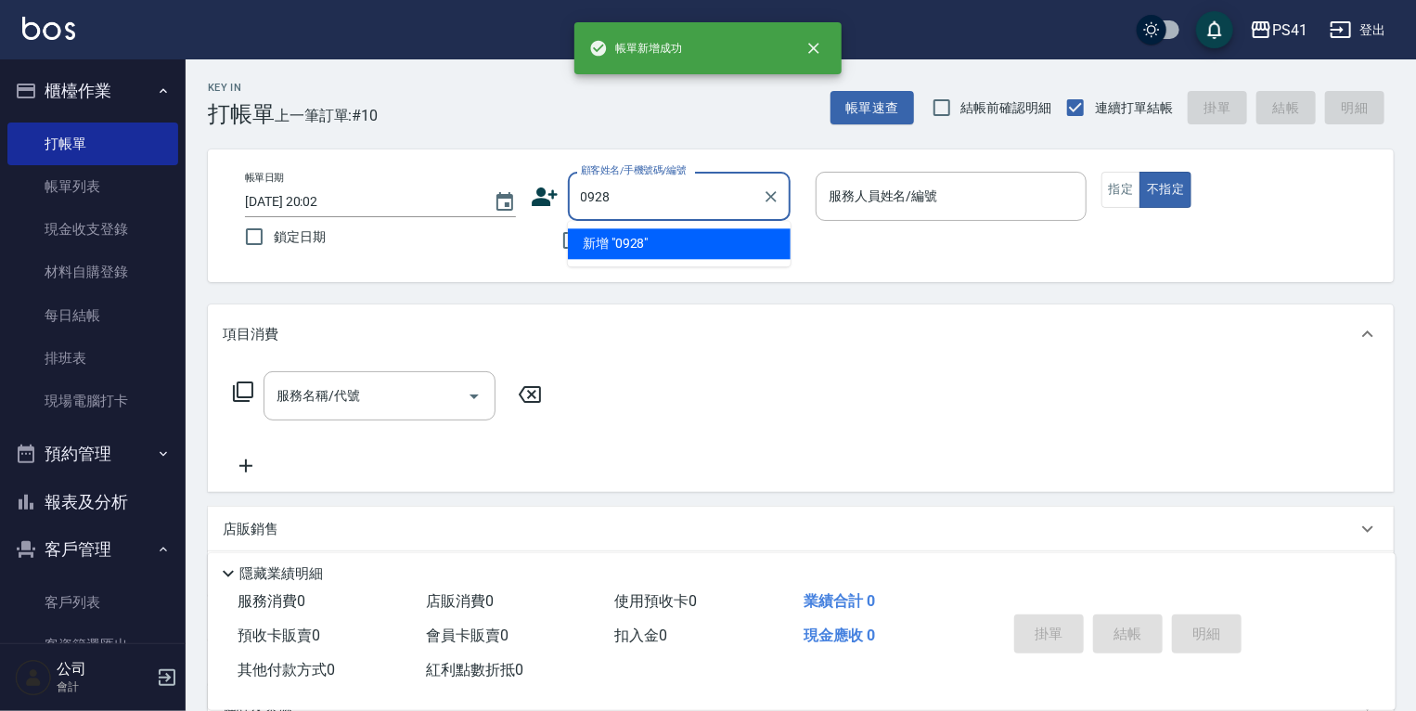
type input "0928"
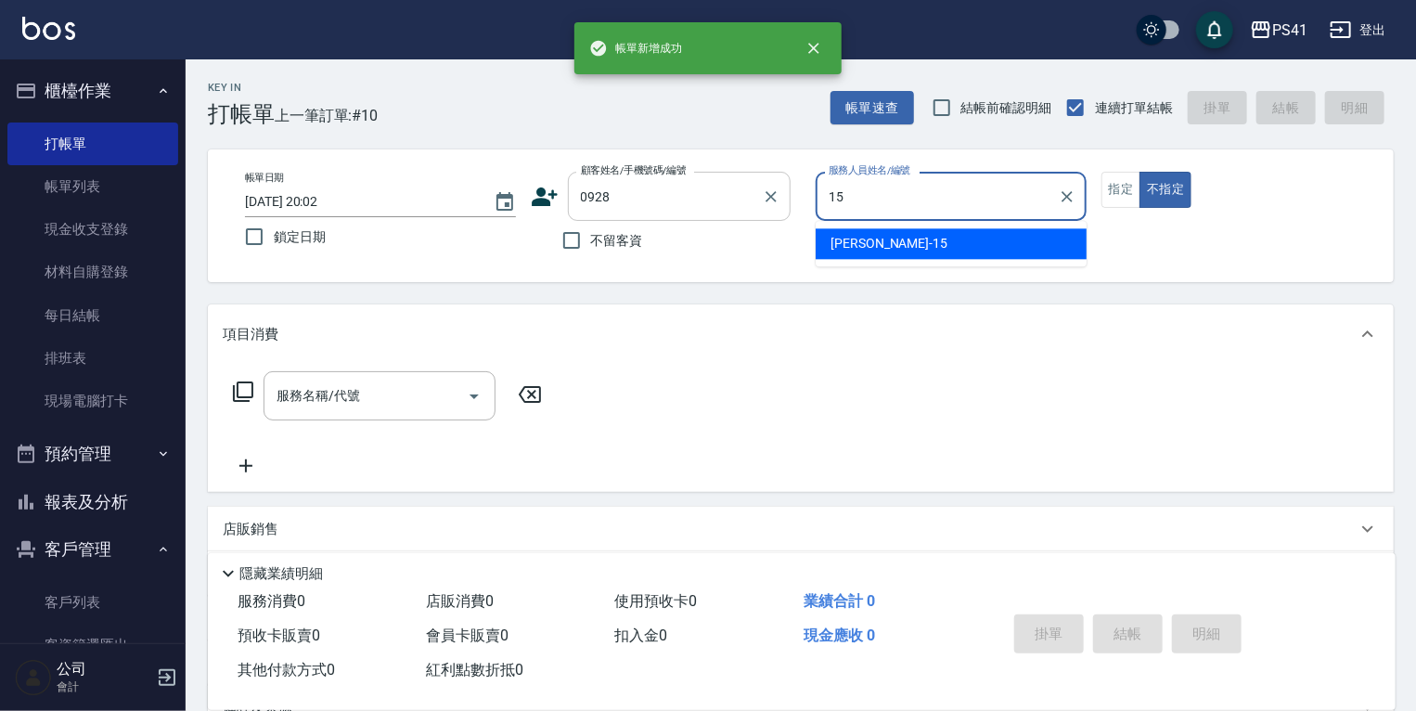
type input "[PERSON_NAME]-15"
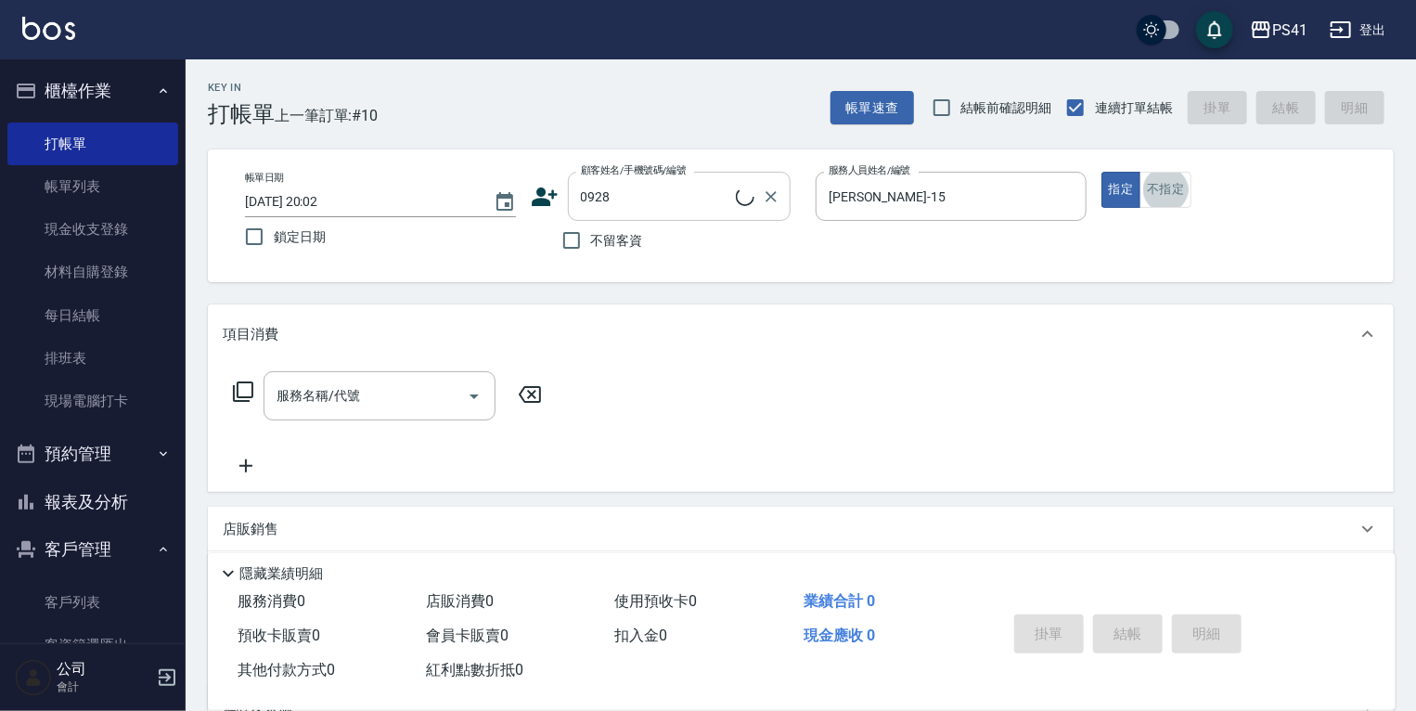
type input "高太太/0926688656/0928"
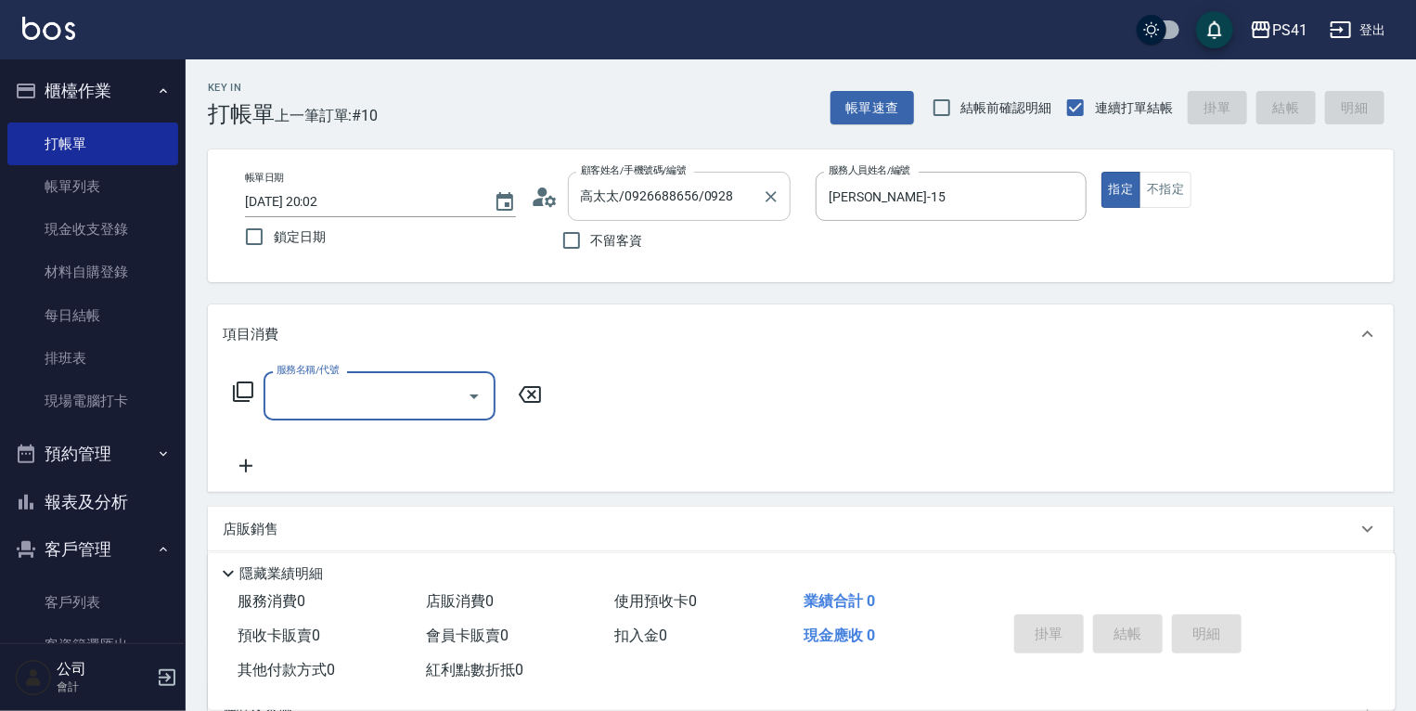
type input "3"
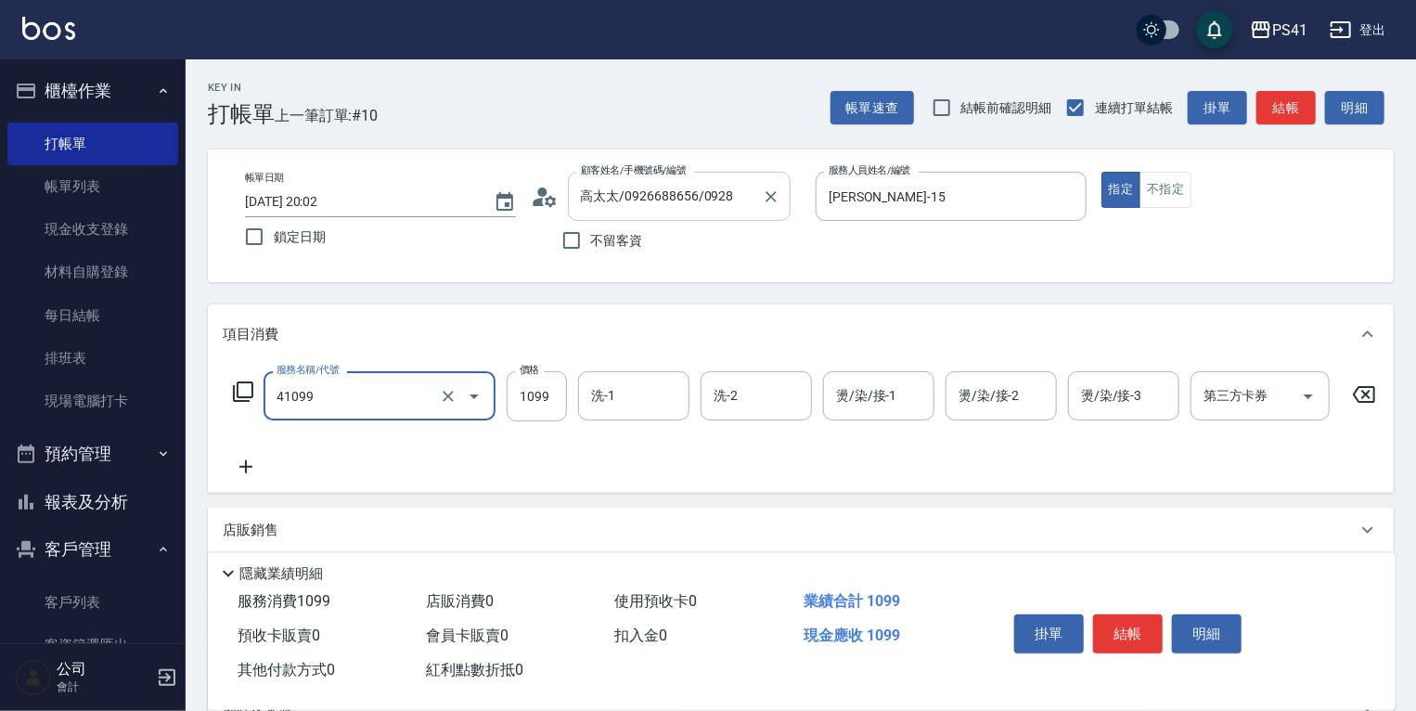
type input "公司活動/早鳥(41099)"
type input "1500"
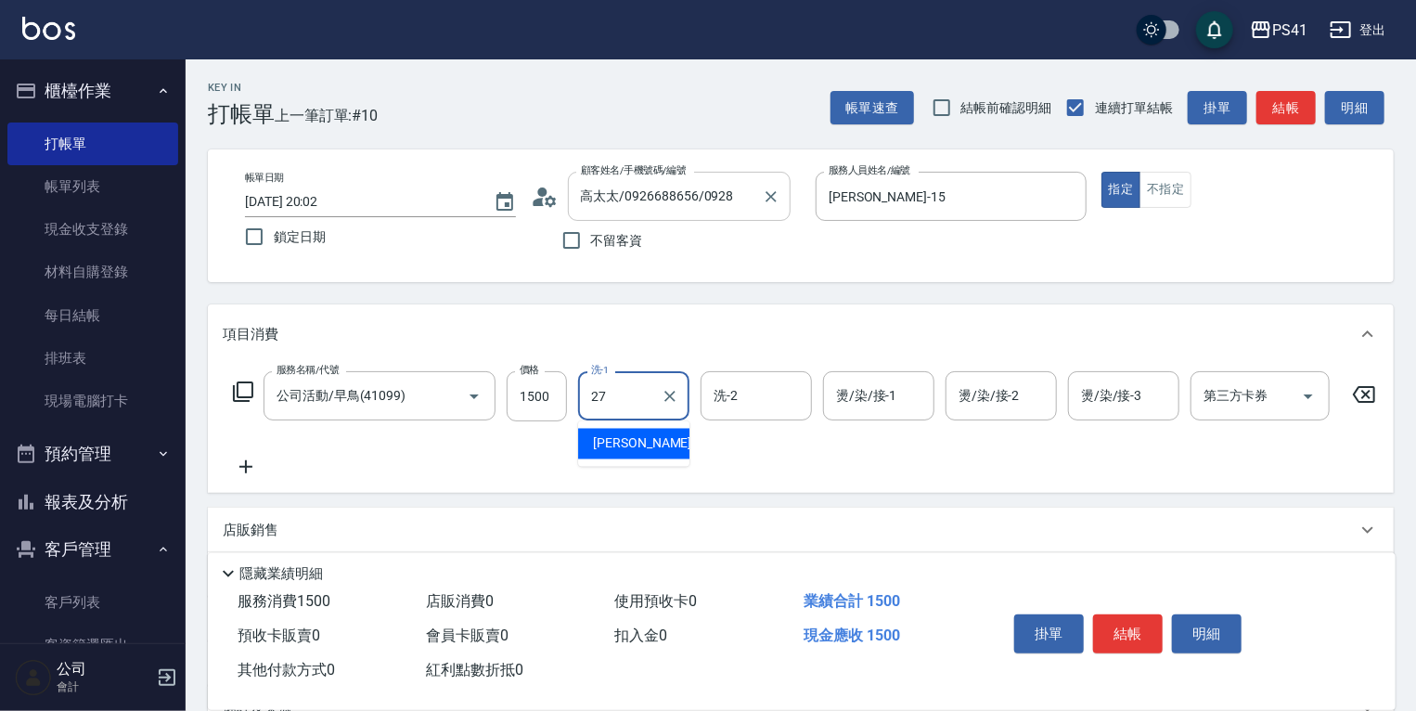
type input "佳佳-27"
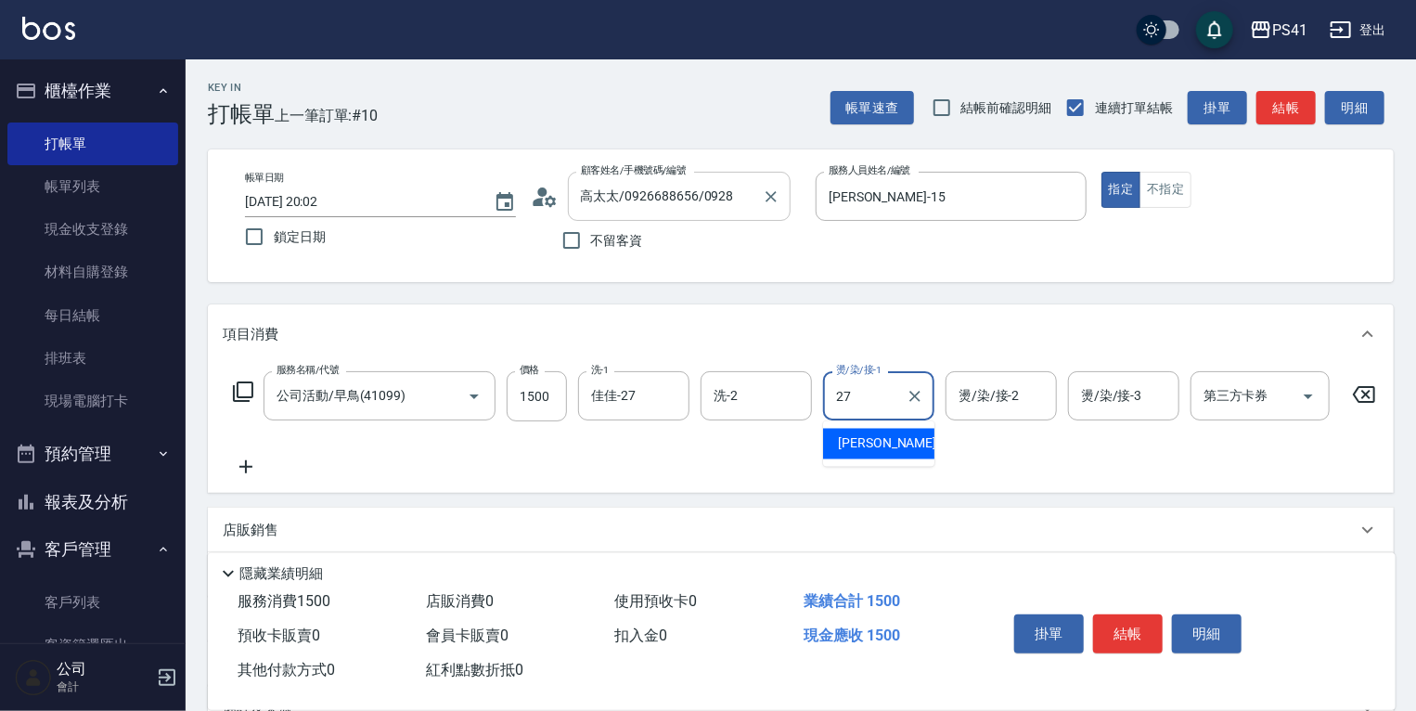
type input "佳佳-27"
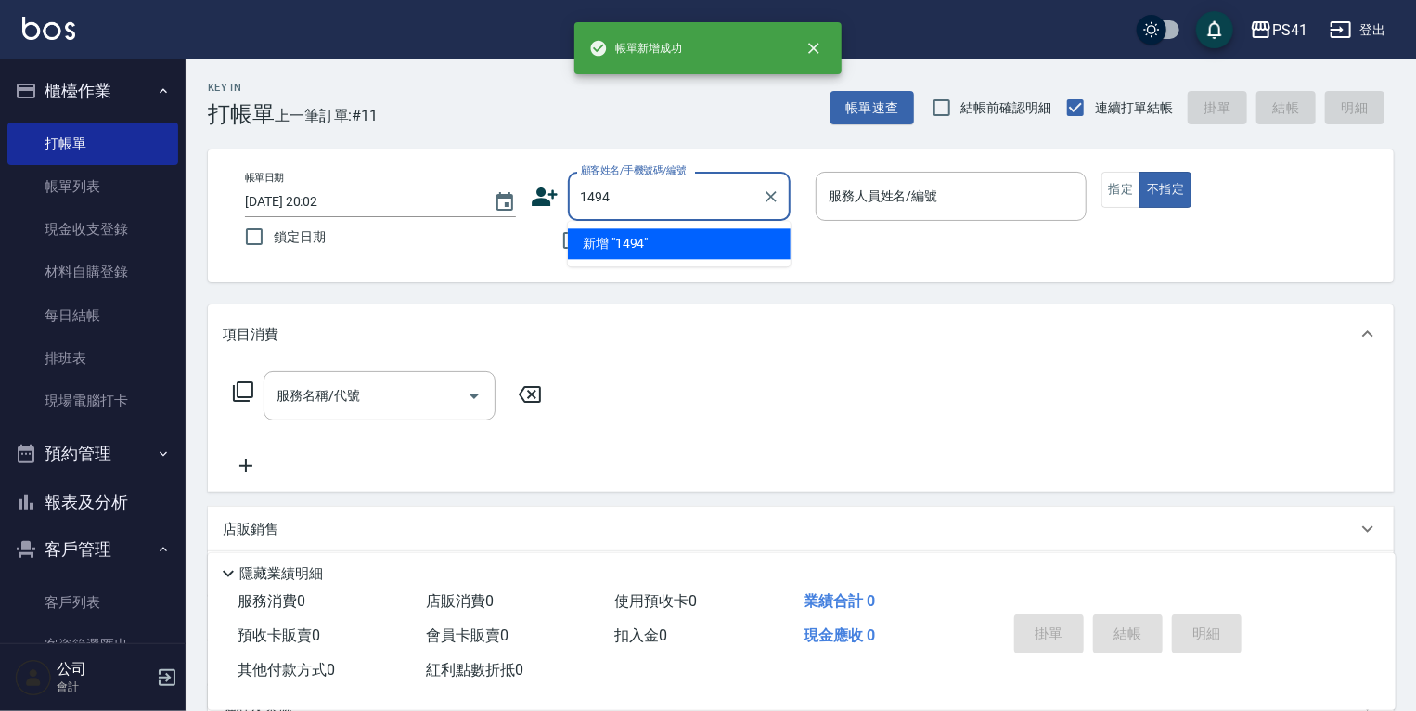
type input "1494"
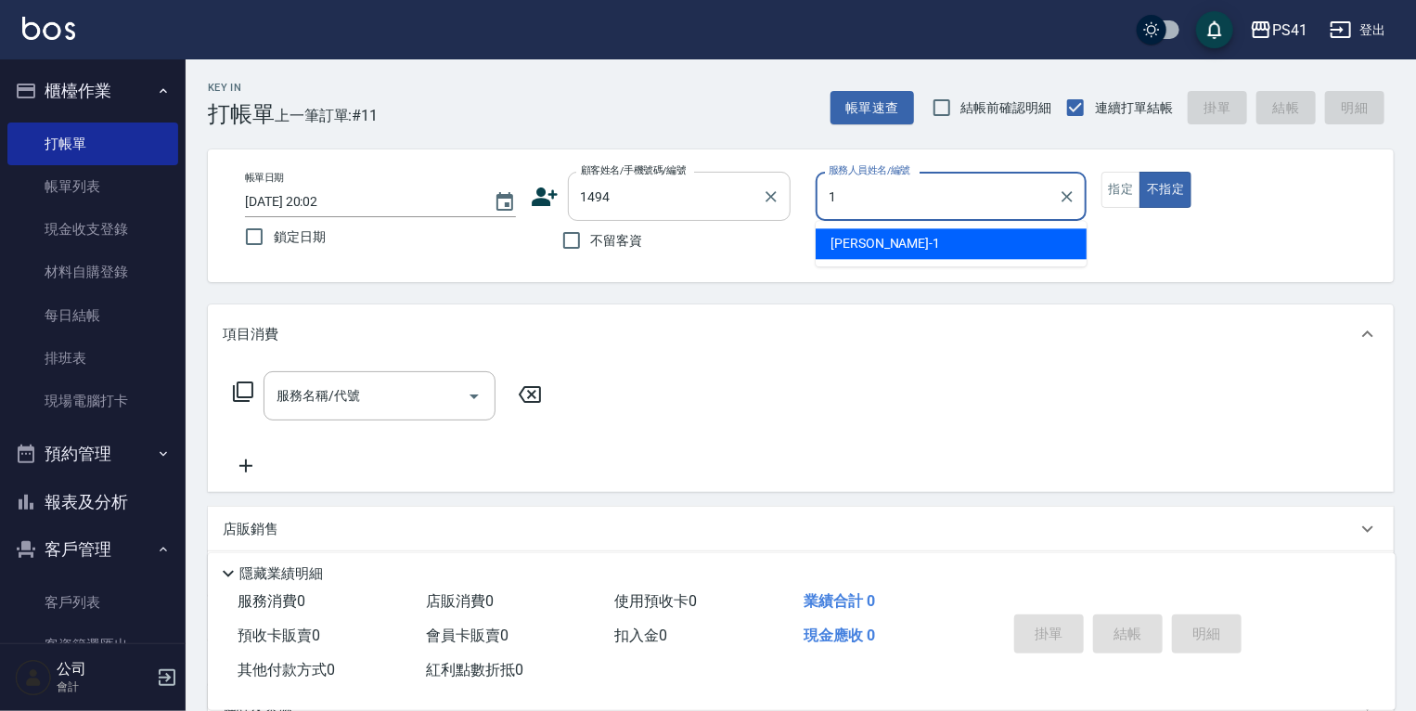
type input "[PERSON_NAME]-1"
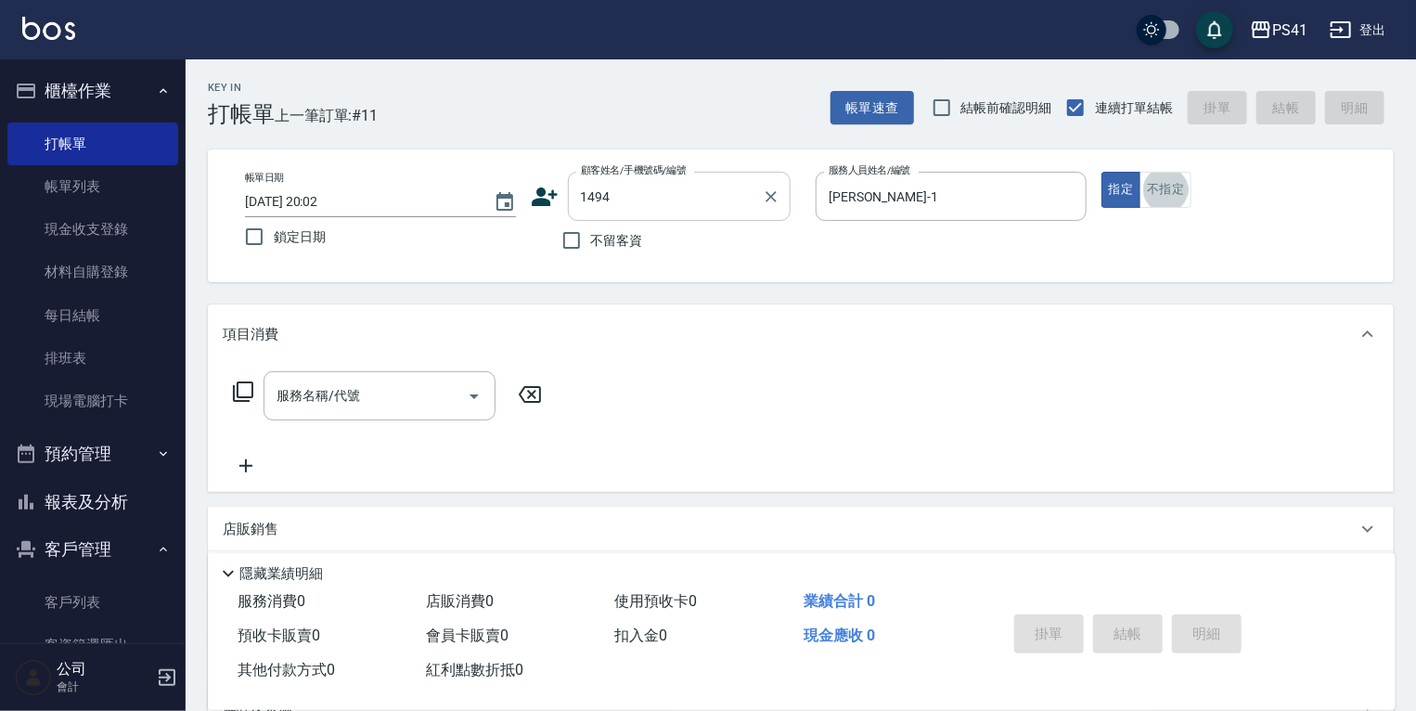
type input "[PERSON_NAME]/0955292687/1494"
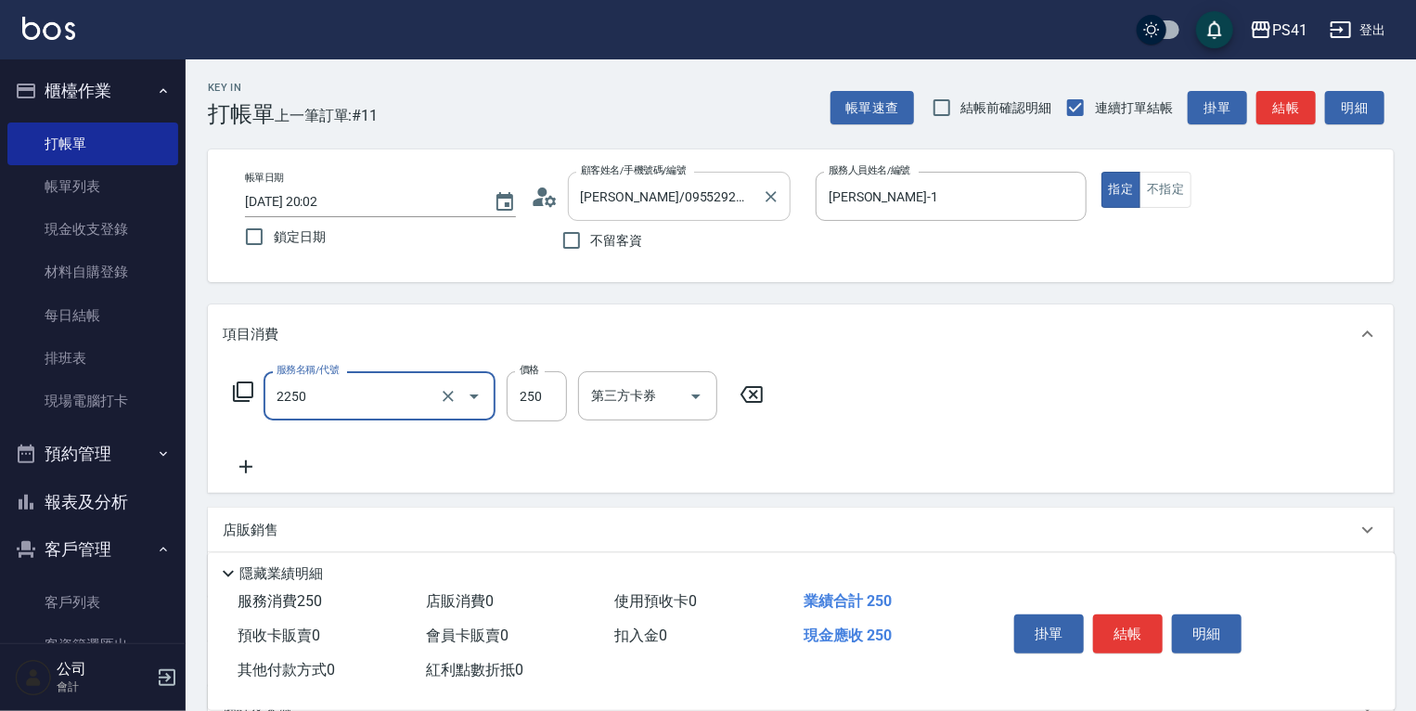
type input "指定剪髮優惠(2250)"
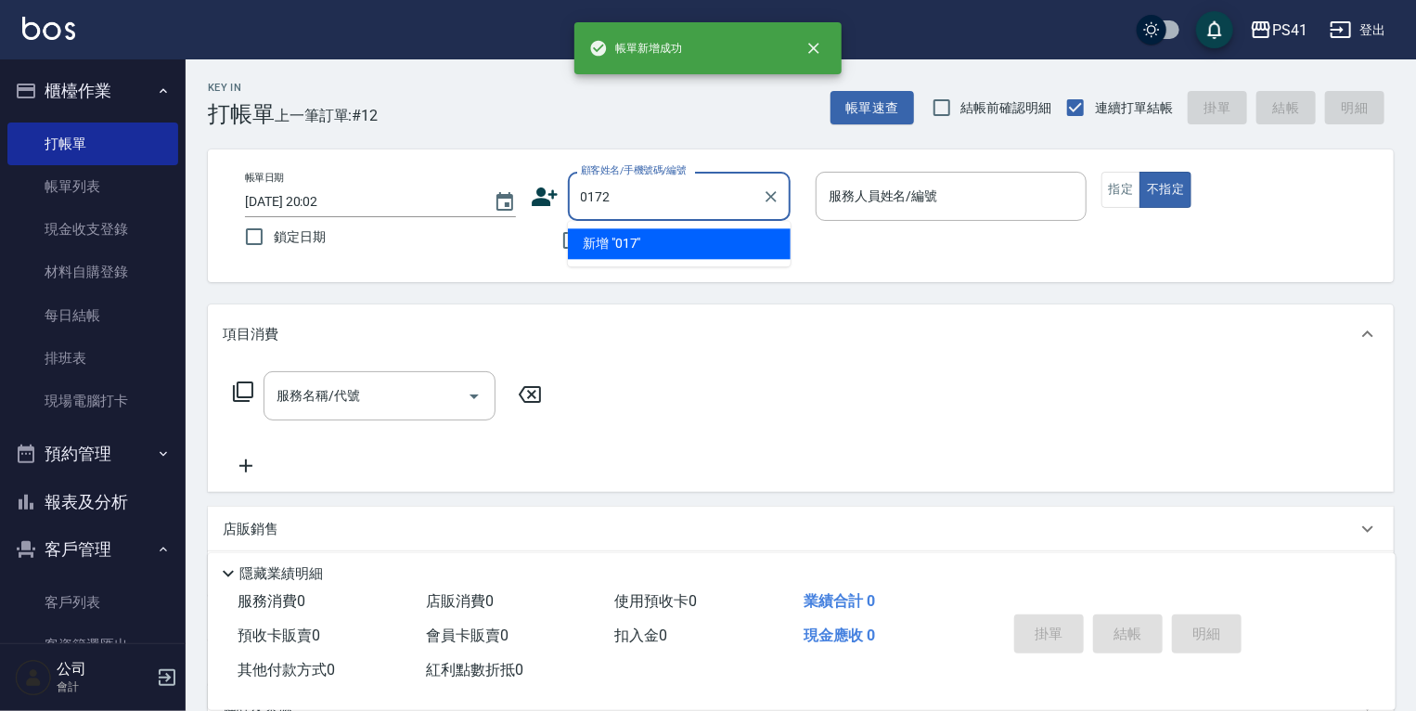
type input "0172"
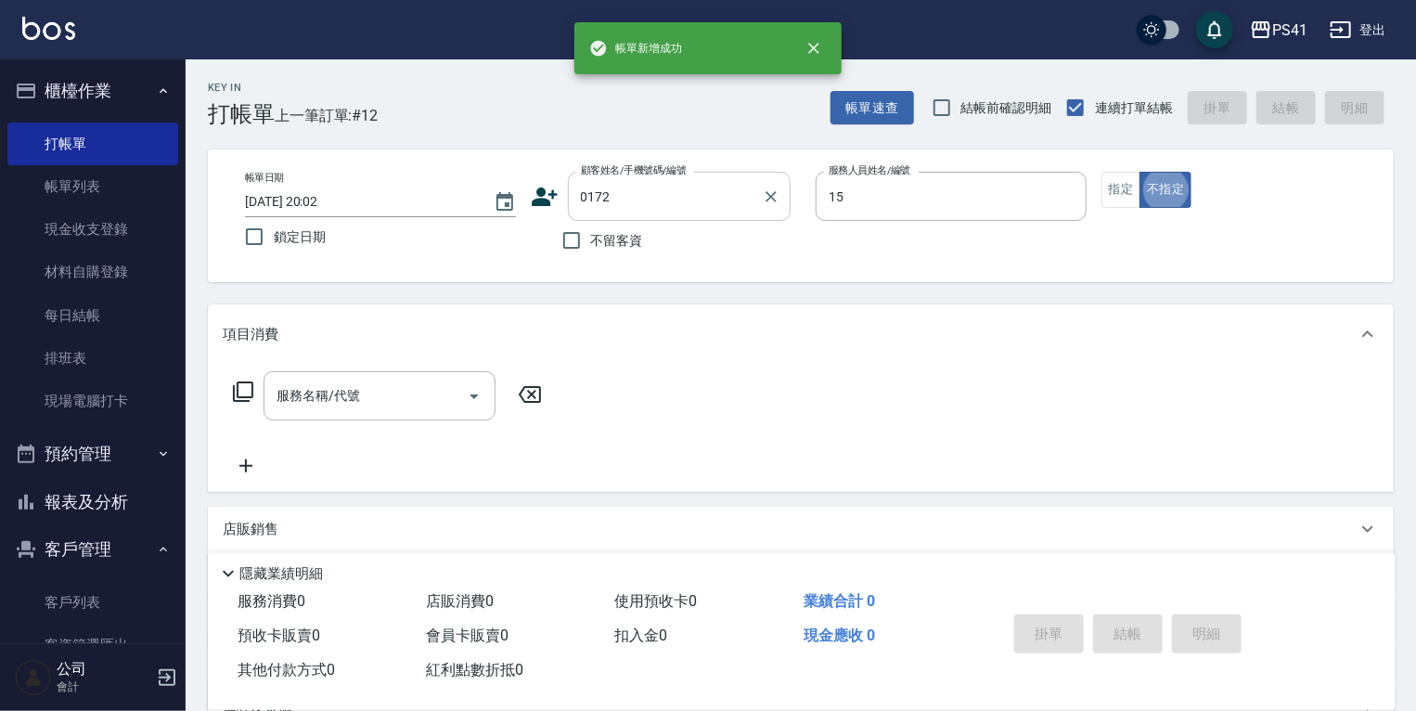
type input "[PERSON_NAME]-15"
type input "賀小姐/0935331868/0172"
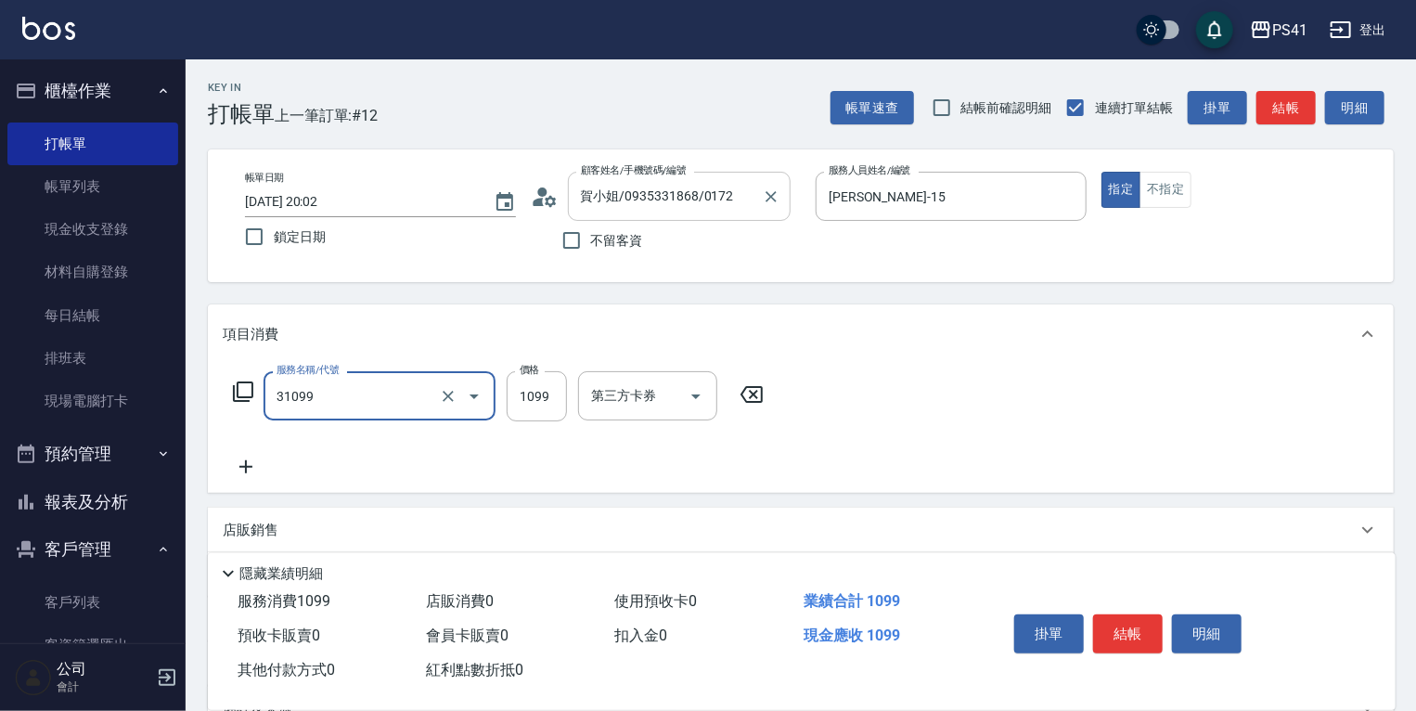
type input "公司活動/早鳥(31099)"
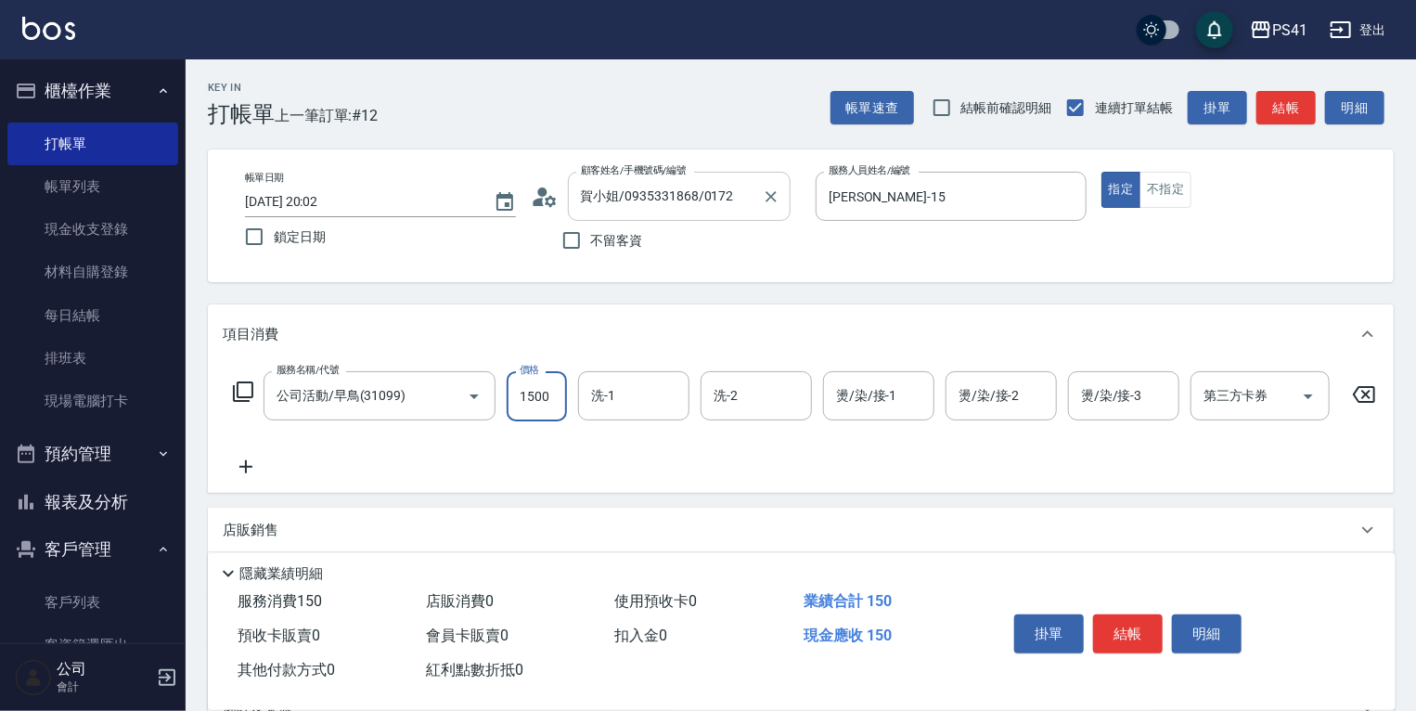
type input "1500"
type input "佳佳-27"
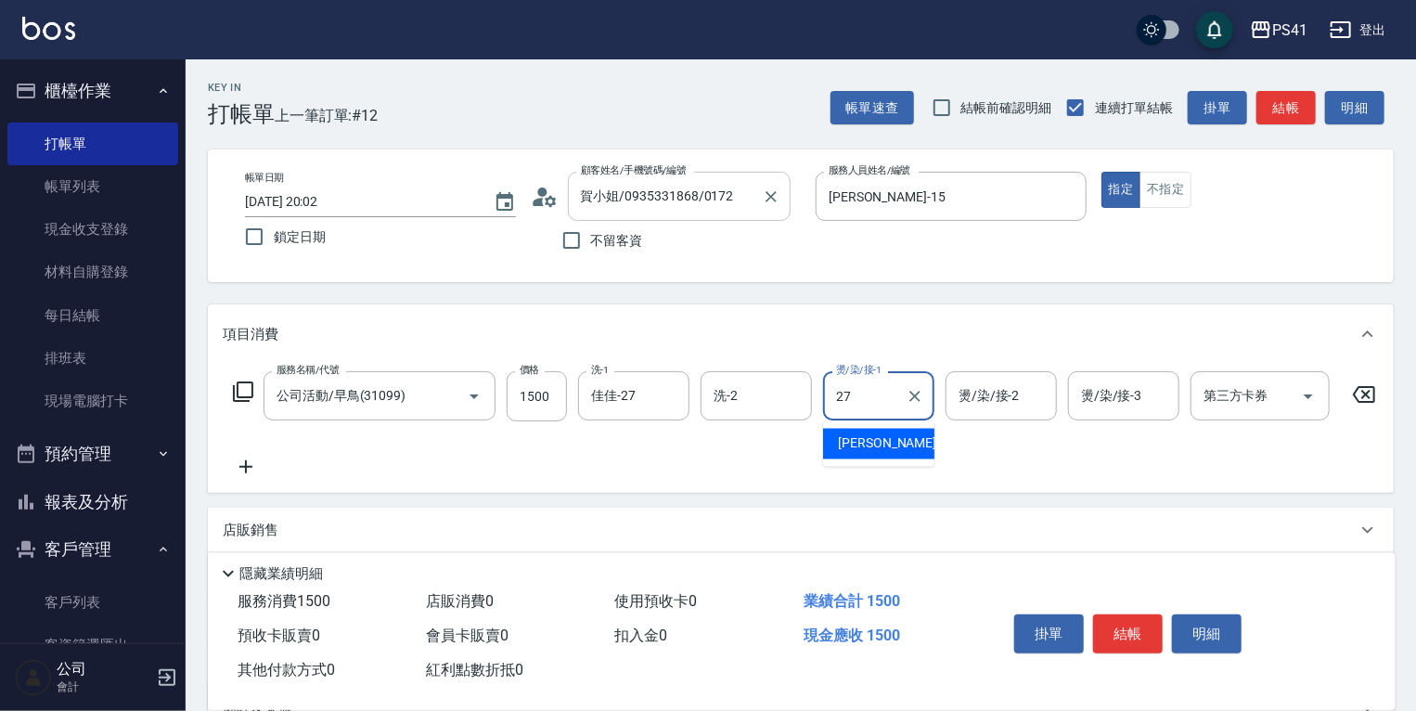
type input "佳佳-27"
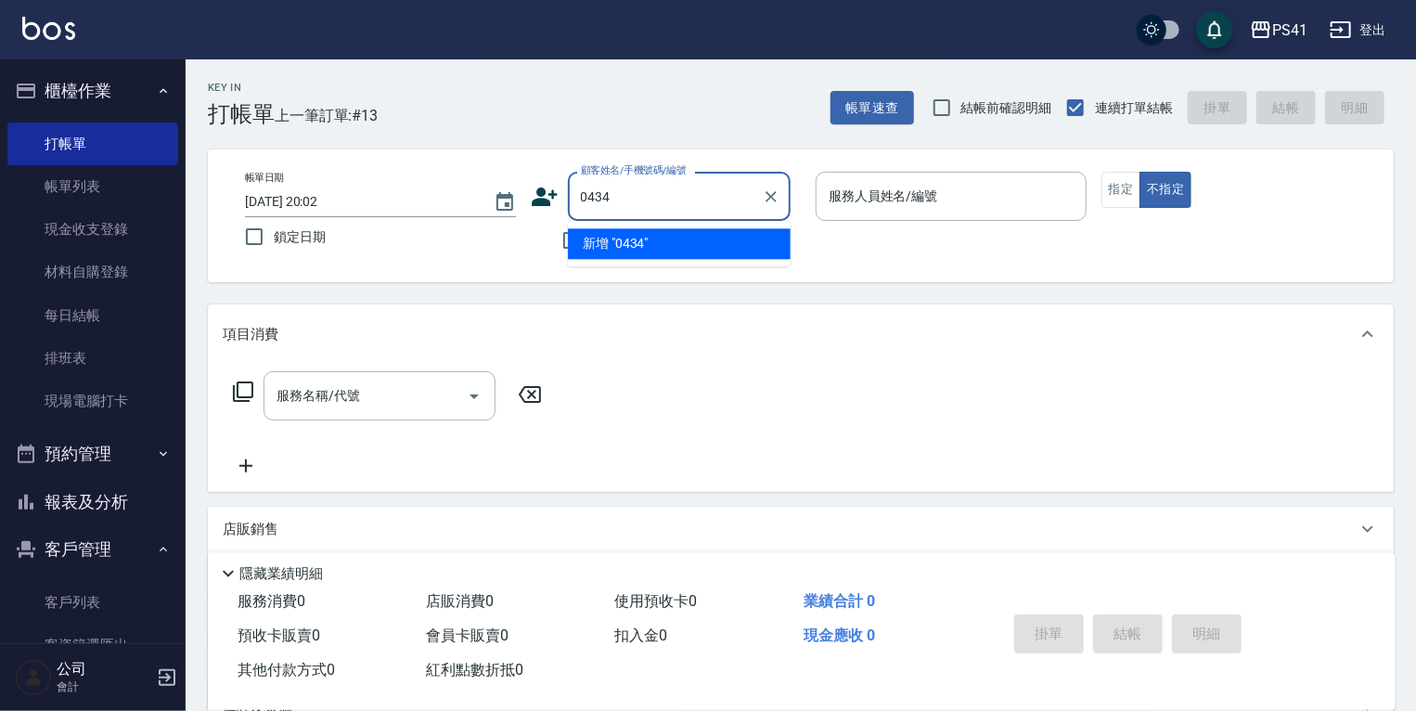
type input "0434"
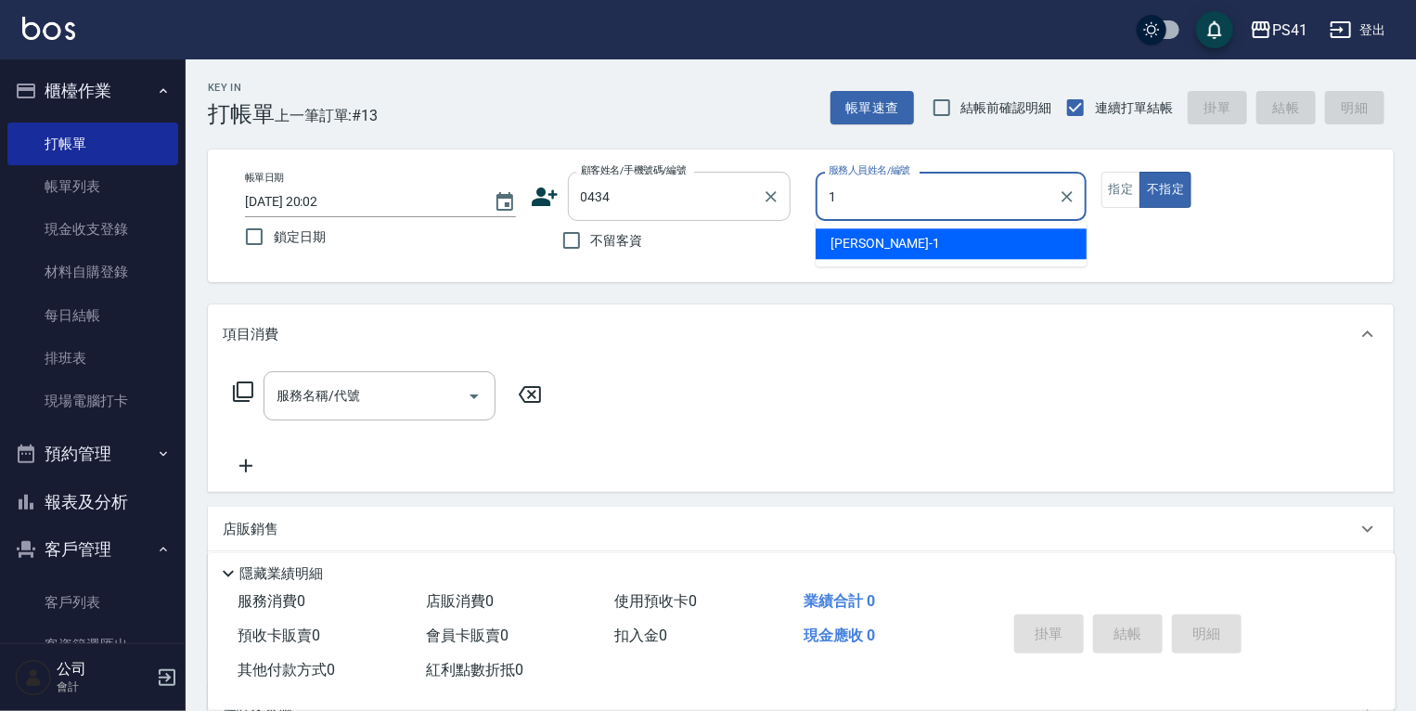
type input "[PERSON_NAME]-1"
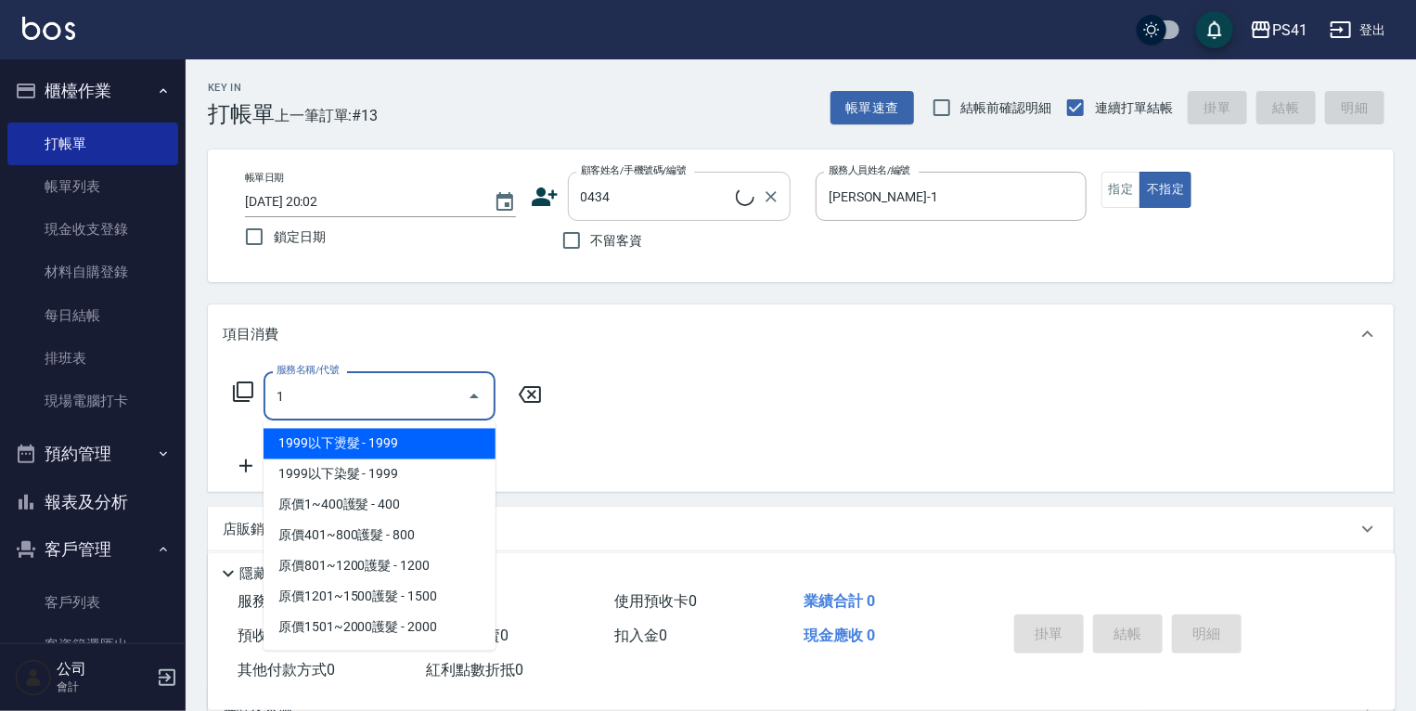
type input "11"
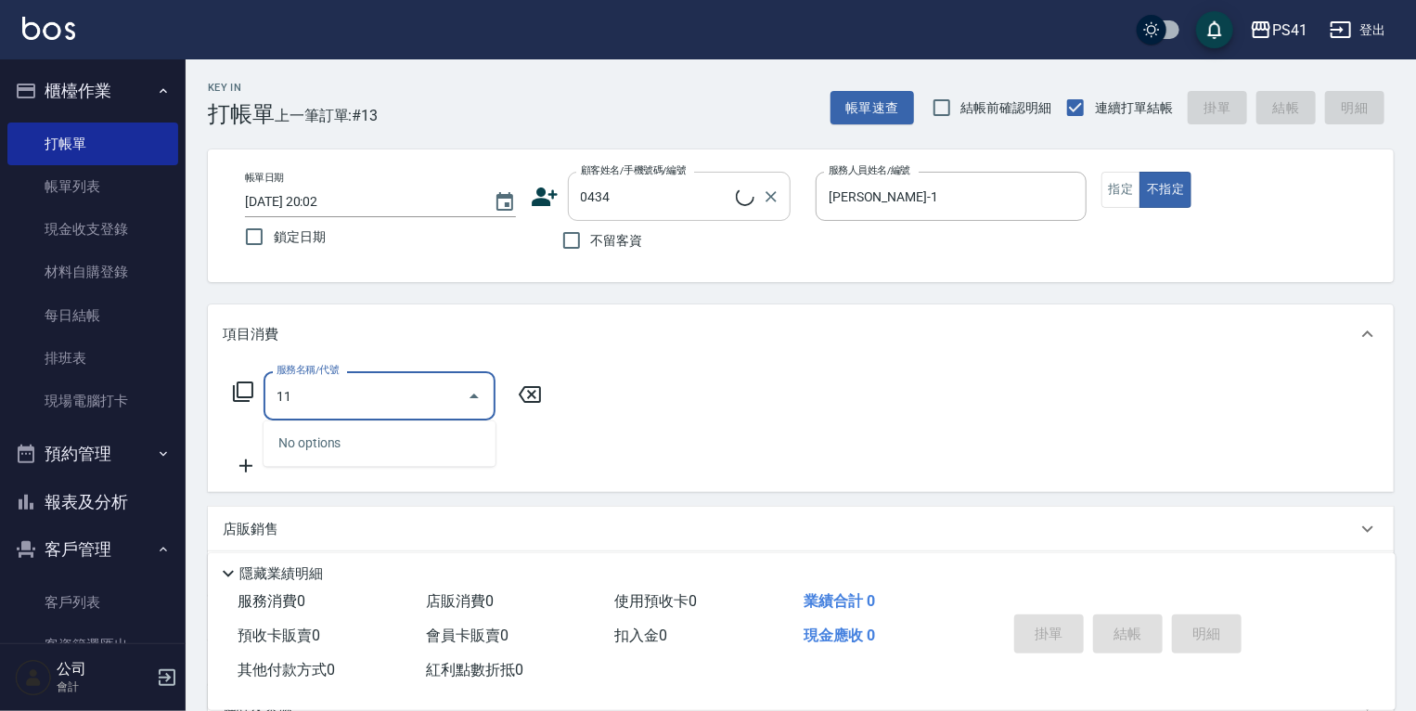
type input "[PERSON_NAME]/0934132695/0434"
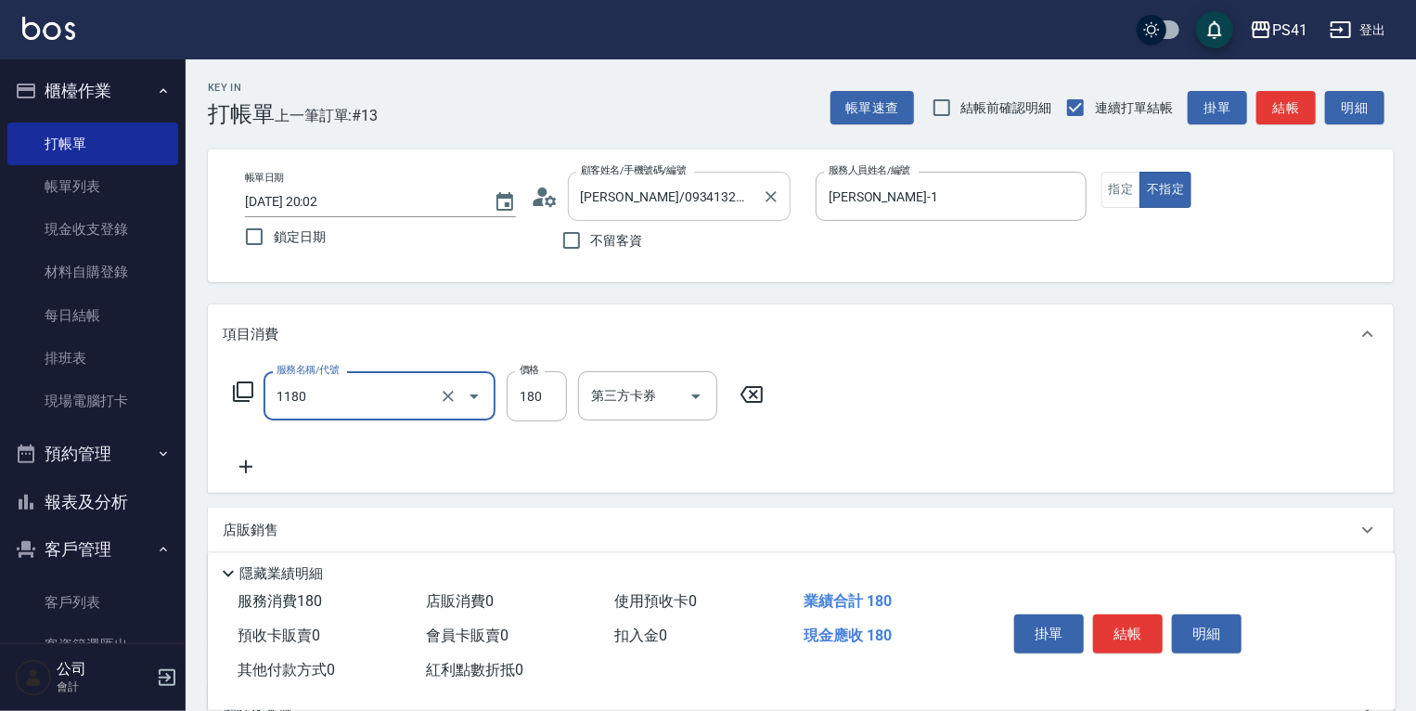
type input "洗髮(洗+剪不指定活動)(1180)"
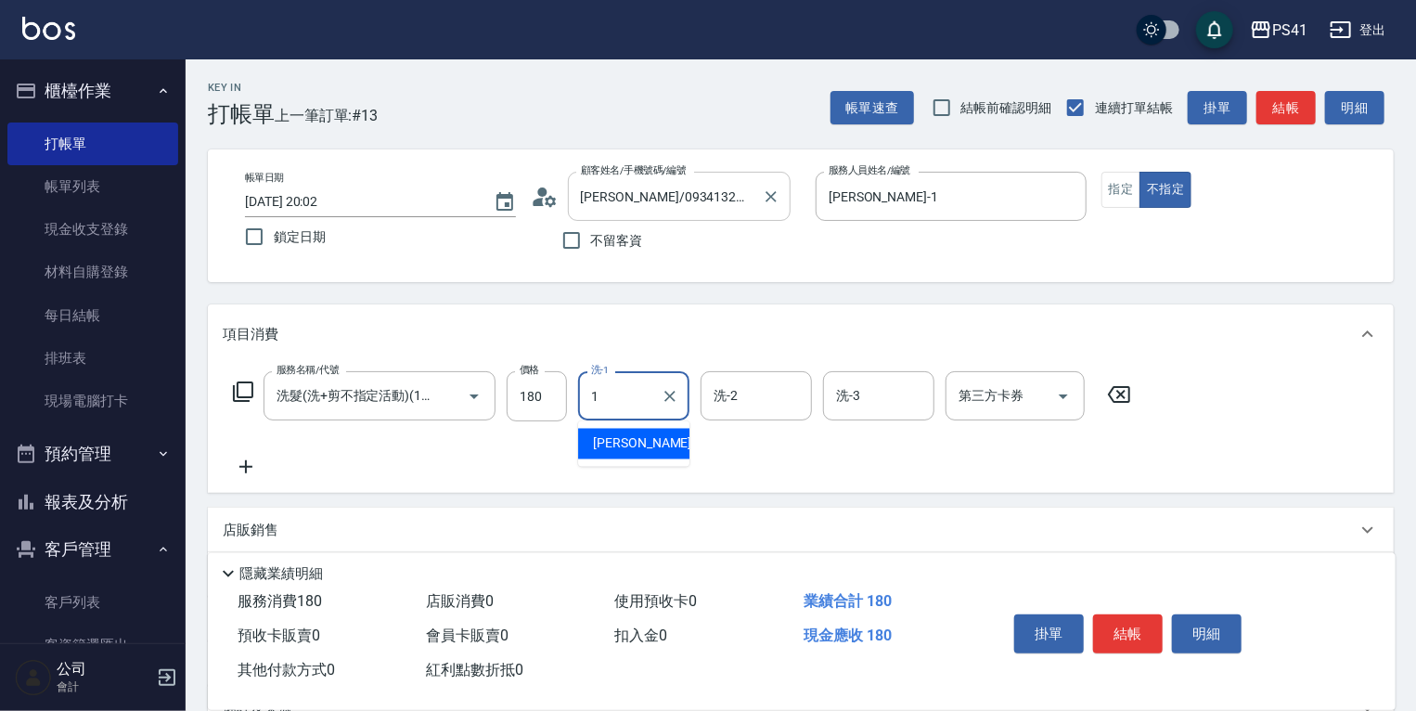
type input "[PERSON_NAME]-1"
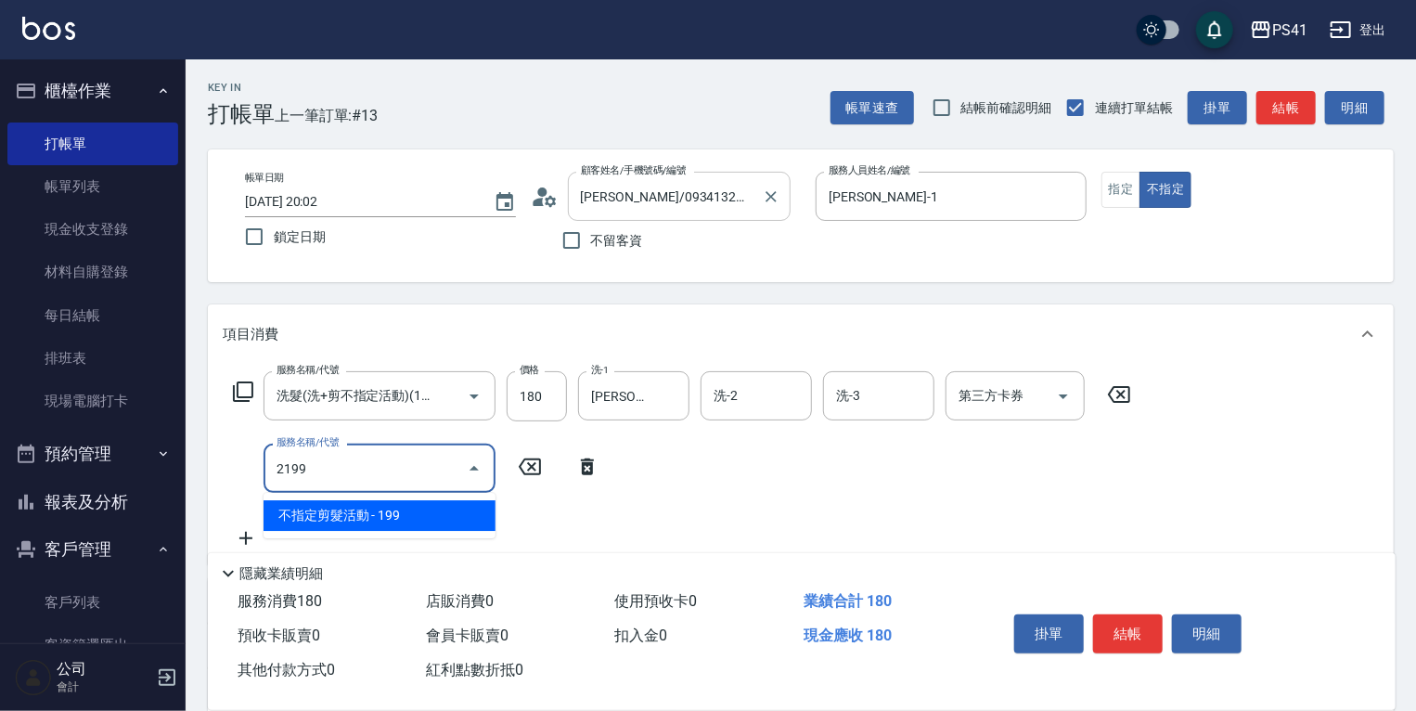
type input "不指定剪髮活動(2199)"
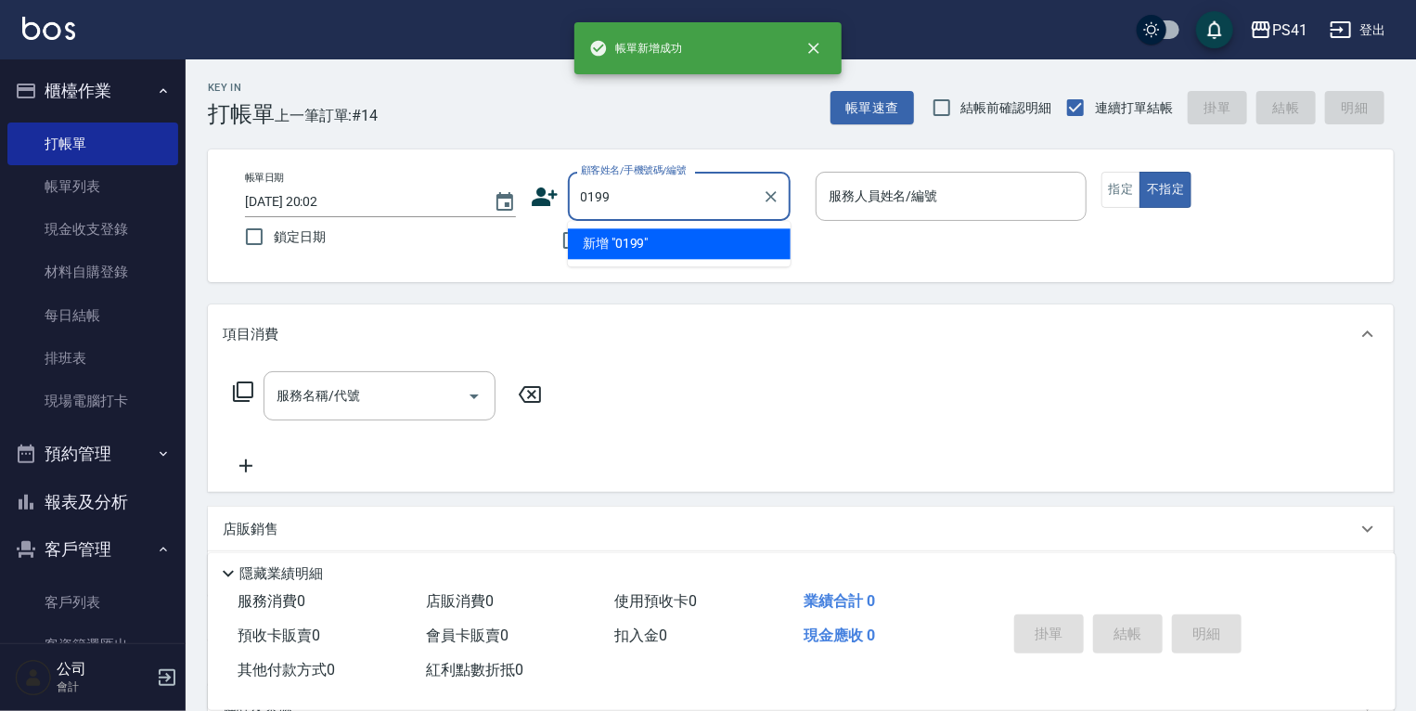
type input "0199"
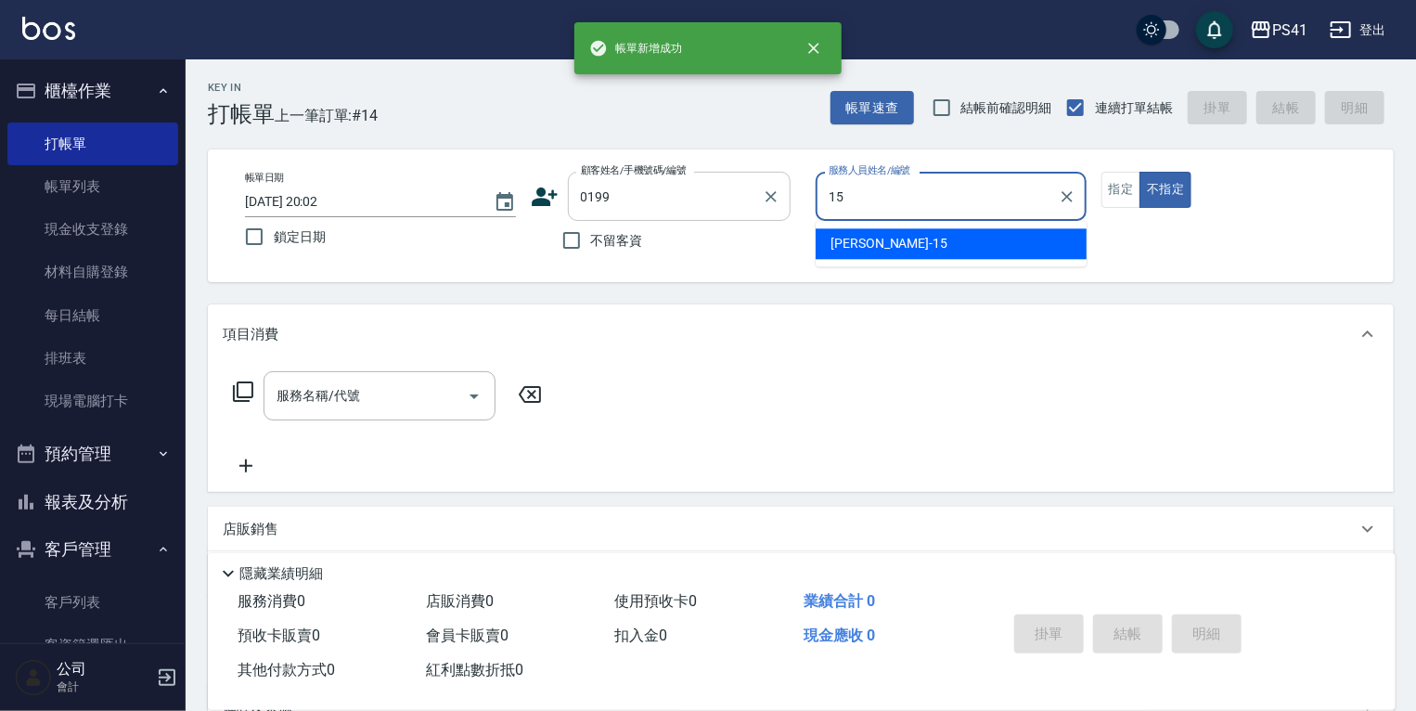
type input "[PERSON_NAME]-15"
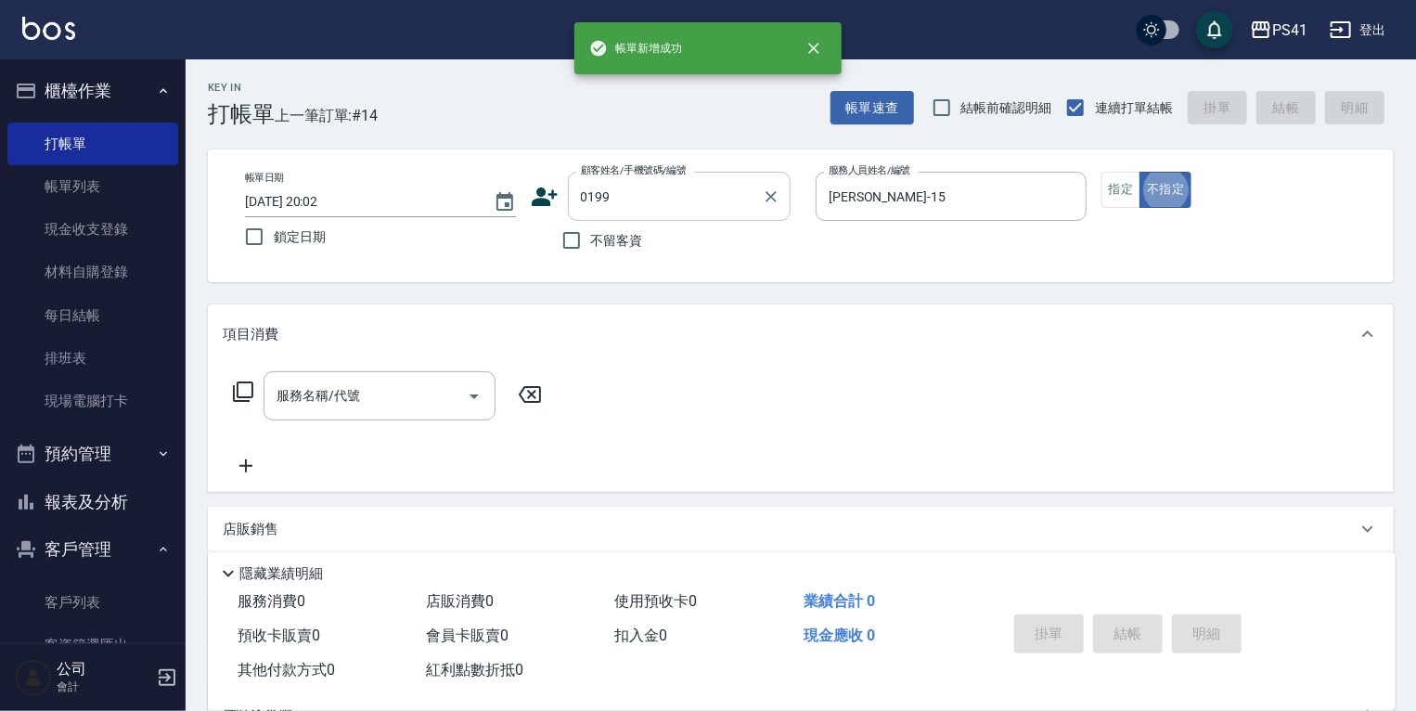
type input "[PERSON_NAME]/0981126527/0199"
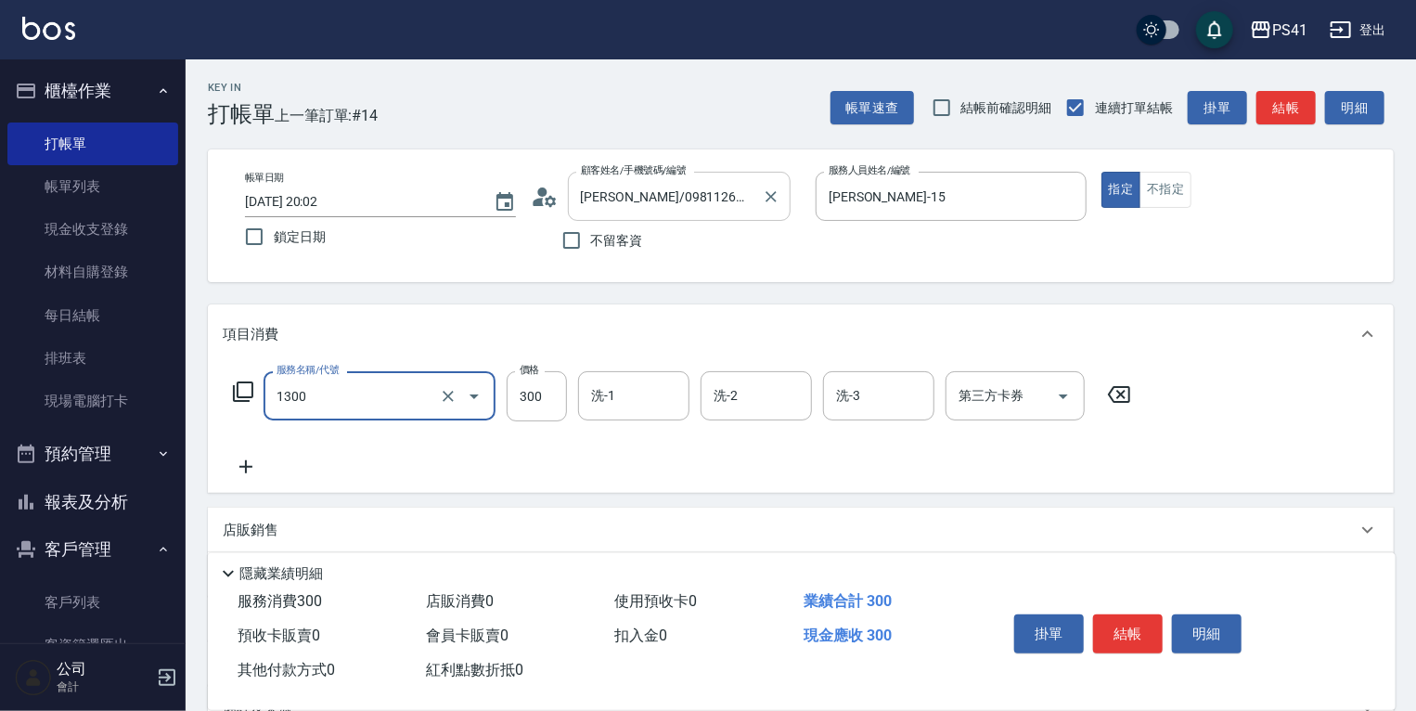
type input "洗髮300(1300)"
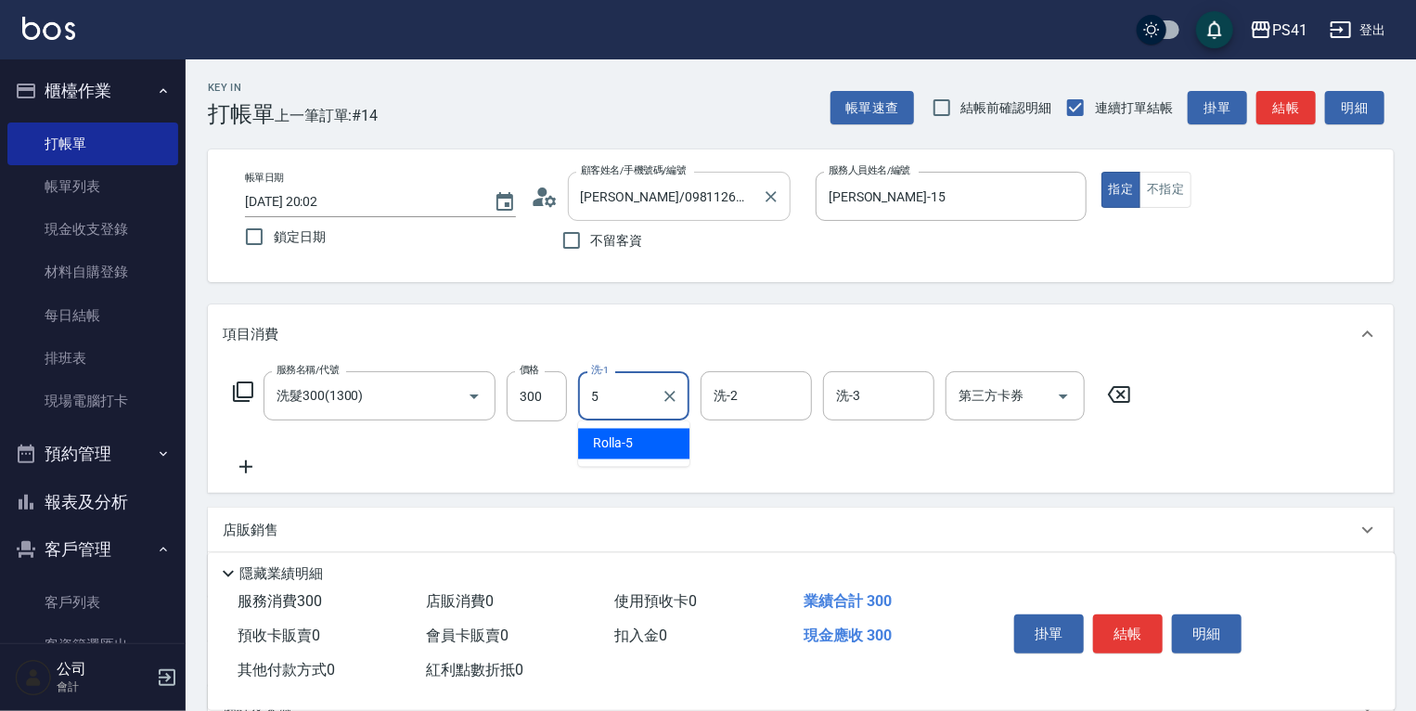
type input "Rolla-5"
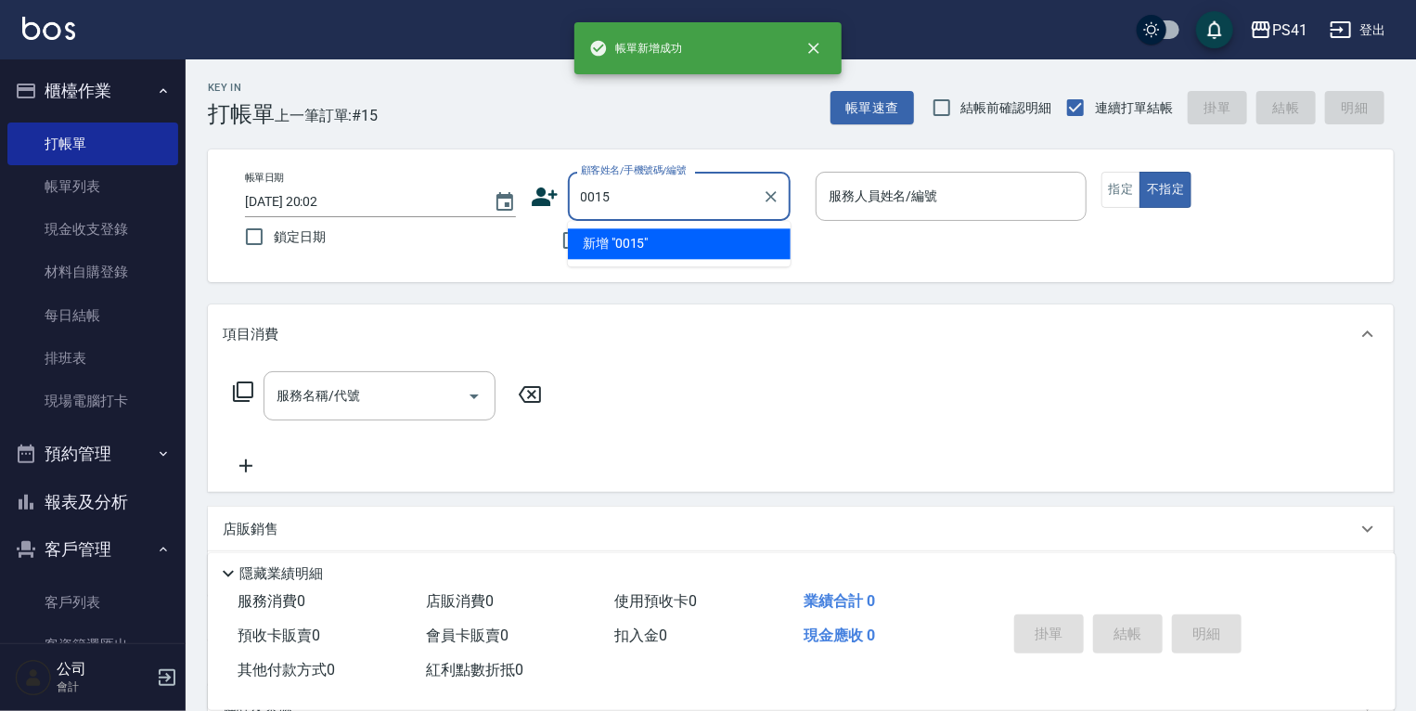
type input "0015"
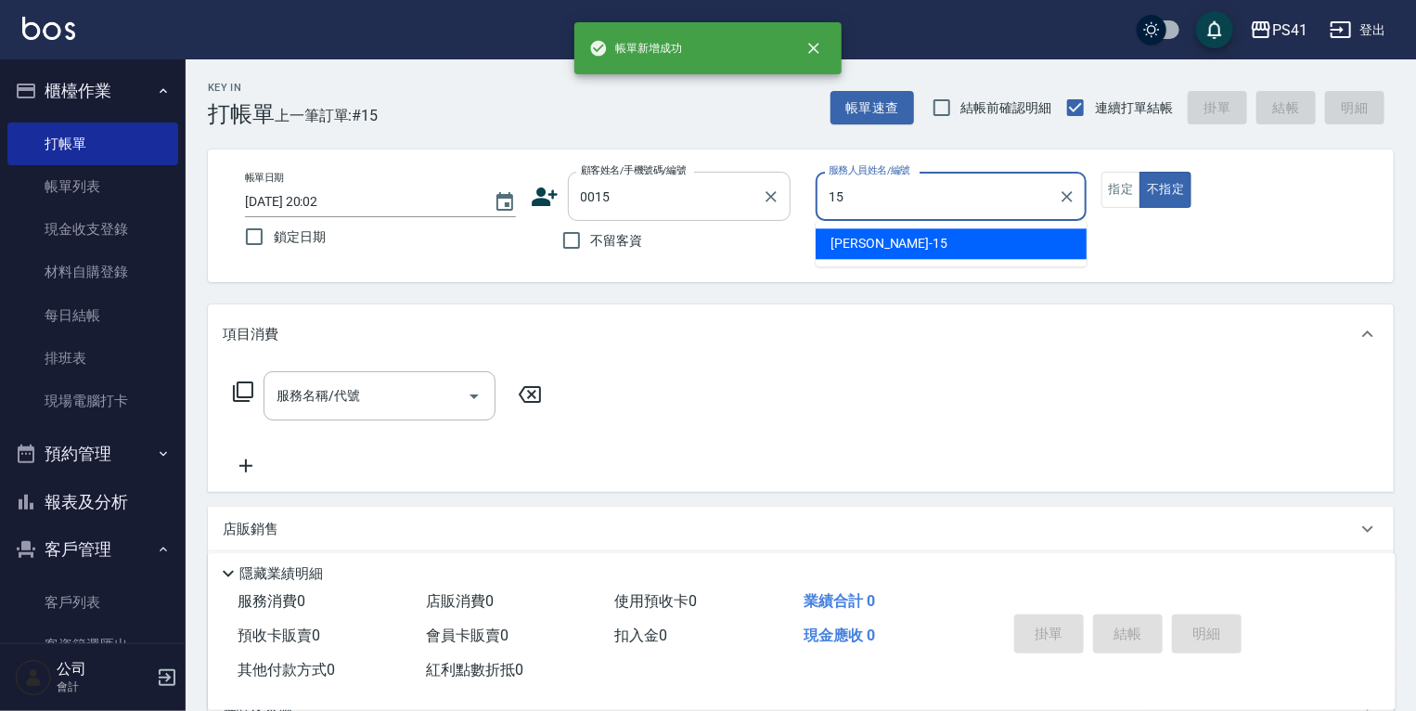
type input "[PERSON_NAME]-15"
type input "[PERSON_NAME]/15_[PERSON_NAME]/0015"
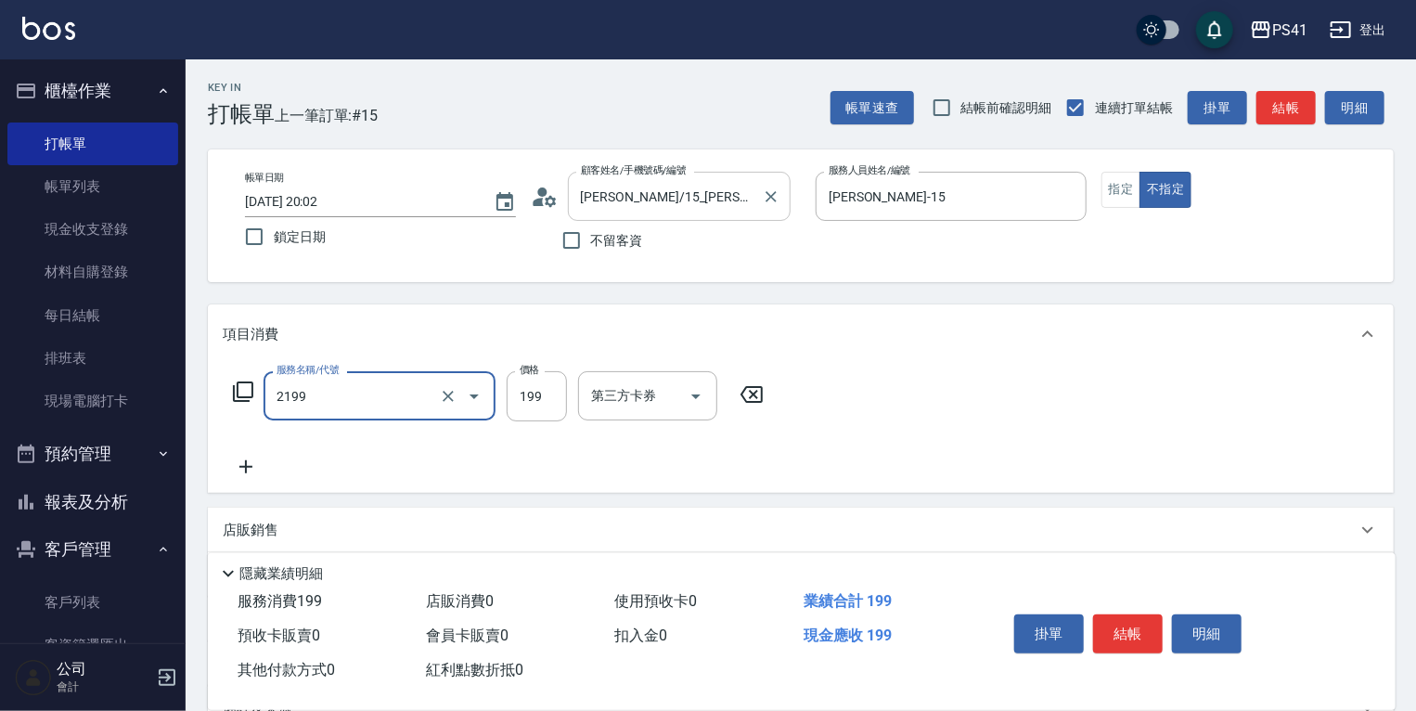
type input "不指定剪髮活動(2199)"
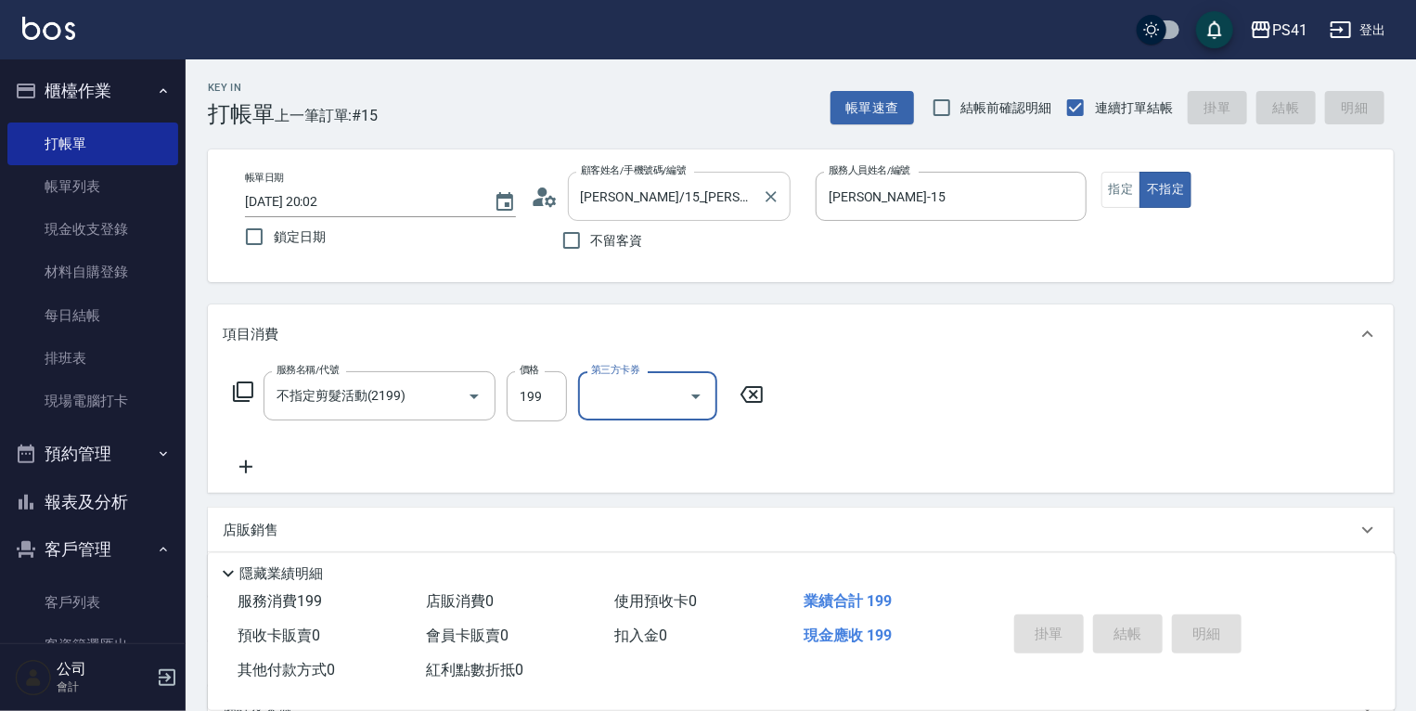
type input "[DATE] 20:03"
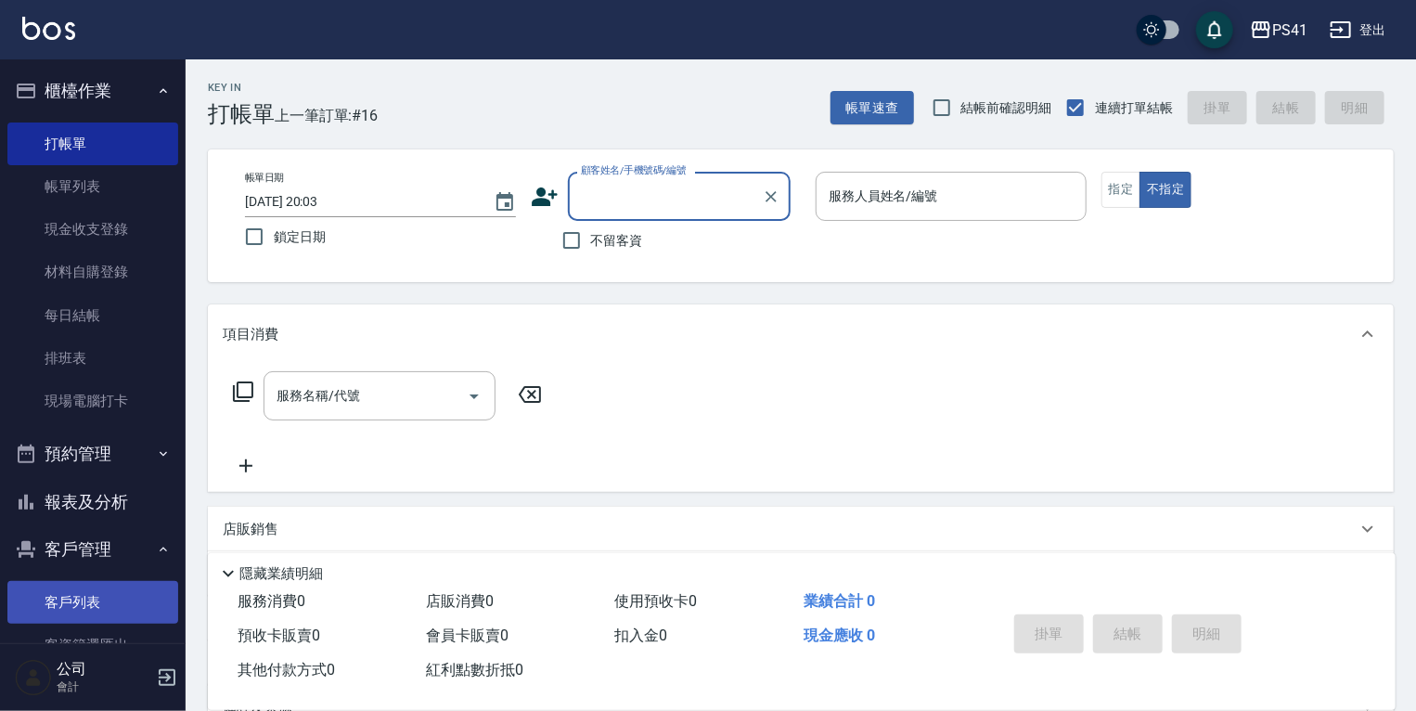
drag, startPoint x: 95, startPoint y: 593, endPoint x: 92, endPoint y: 626, distance: 32.6
click at [94, 594] on link "客戶列表" at bounding box center [92, 602] width 171 height 43
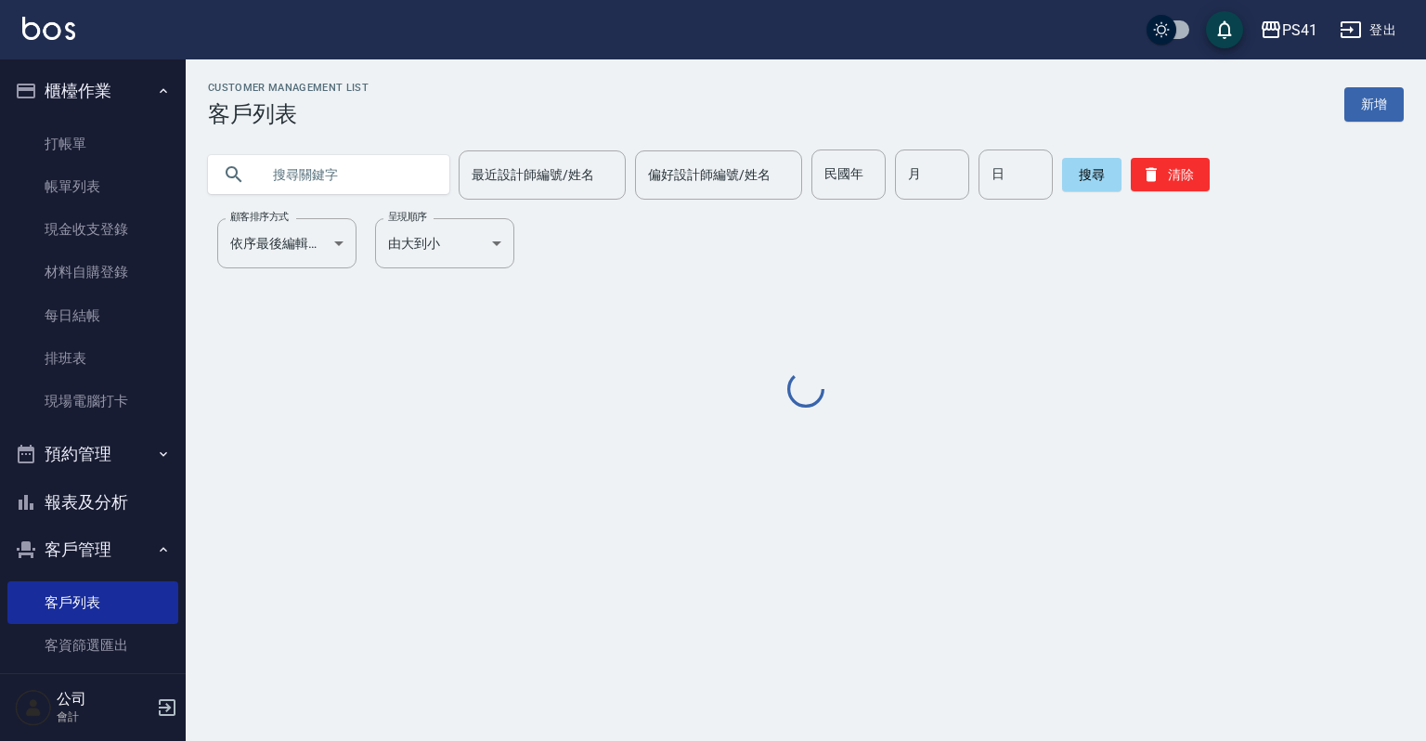
click at [355, 190] on input "text" at bounding box center [347, 174] width 174 height 50
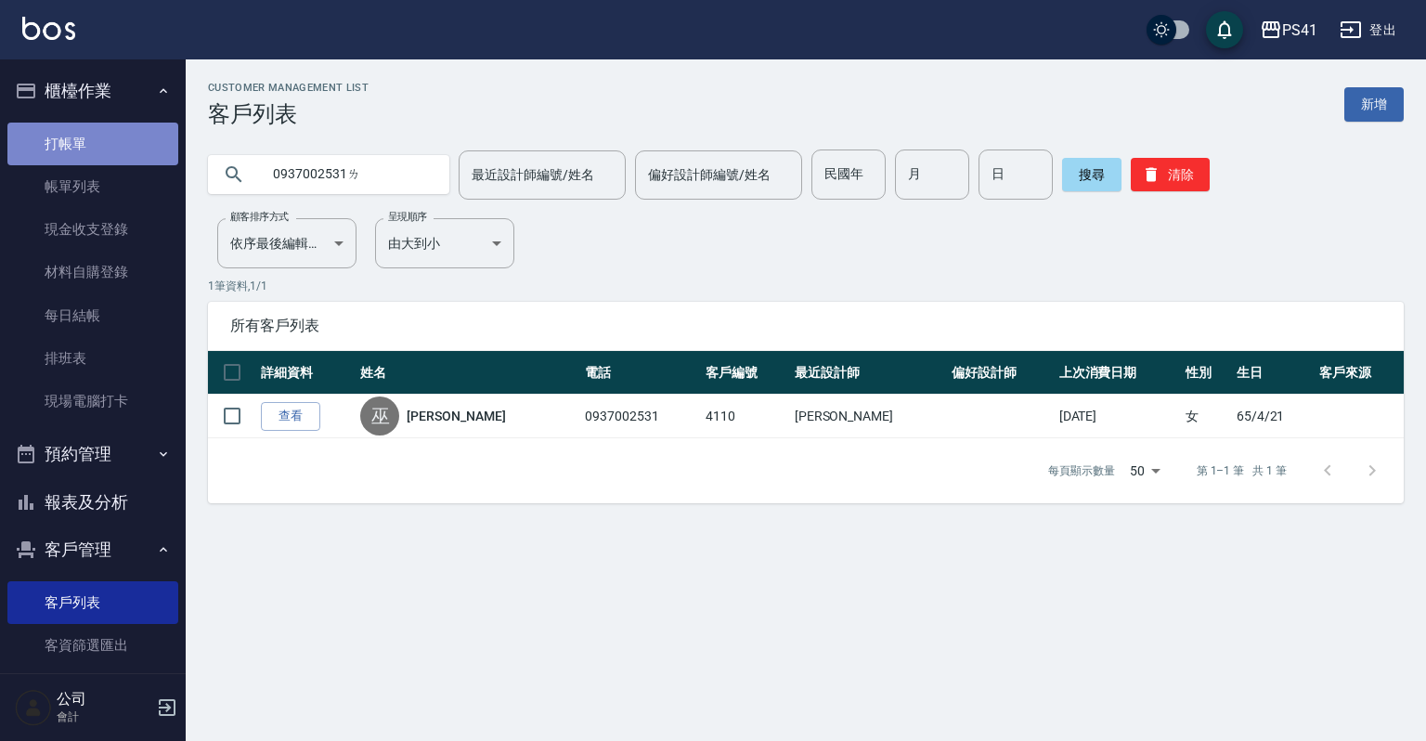
type input "0937002531"
click at [109, 154] on link "打帳單" at bounding box center [92, 144] width 171 height 43
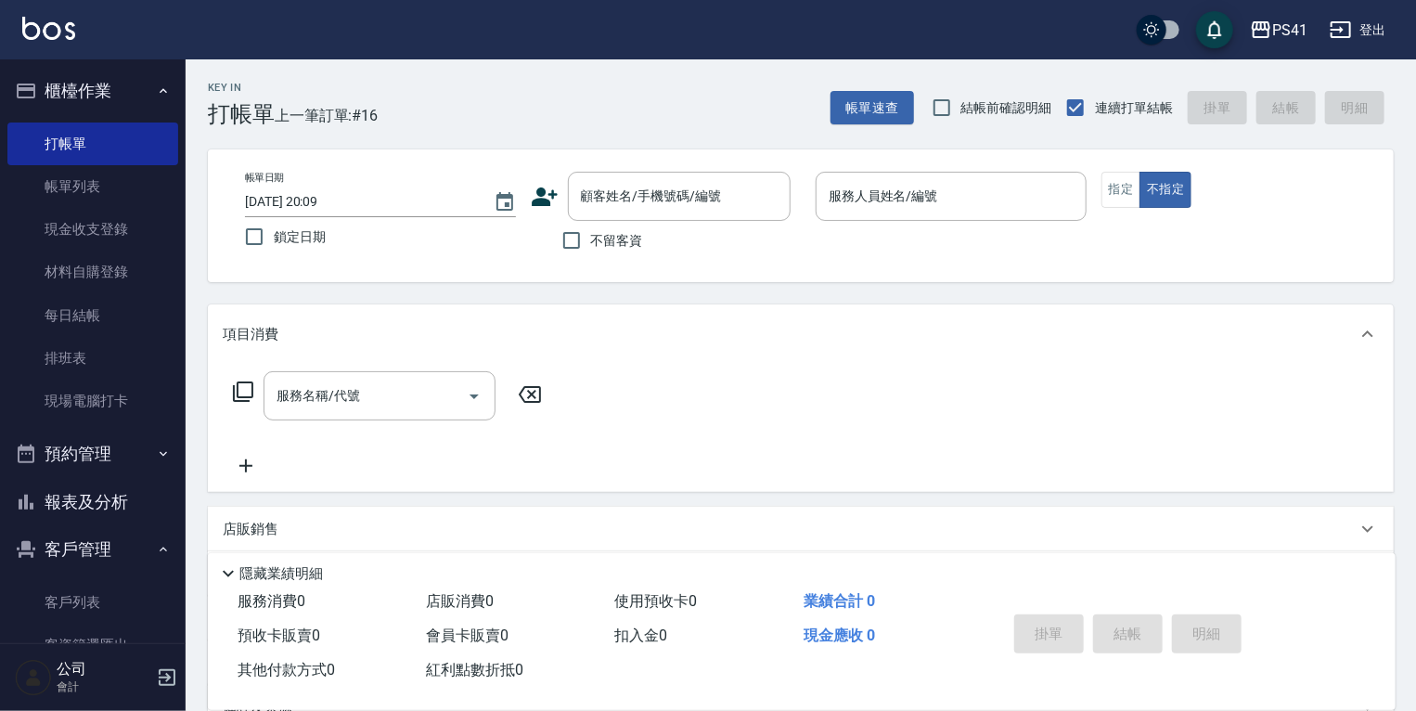
click at [531, 201] on icon at bounding box center [545, 197] width 28 height 28
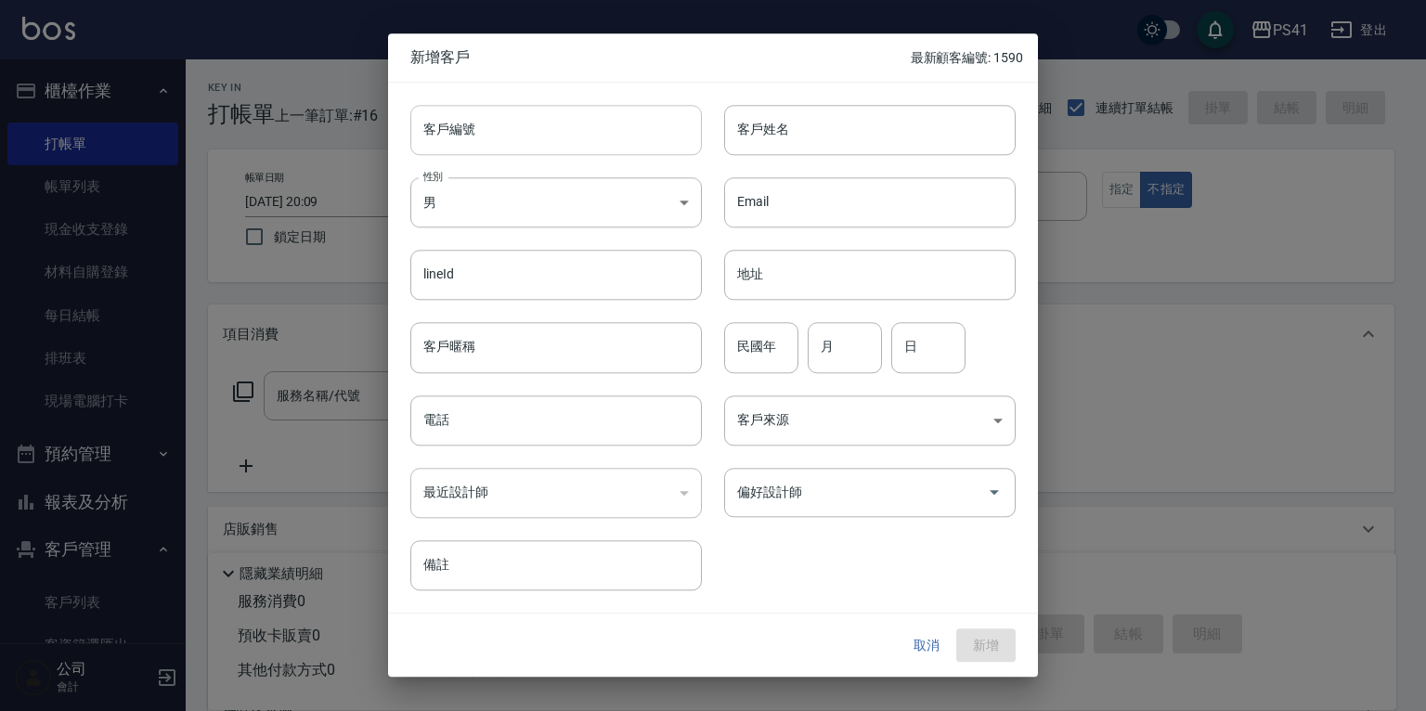
click at [553, 146] on input "客戶編號" at bounding box center [555, 130] width 291 height 50
type input "1589"
click at [786, 134] on input "客戶姓名" at bounding box center [869, 130] width 291 height 50
type input "張睽聆"
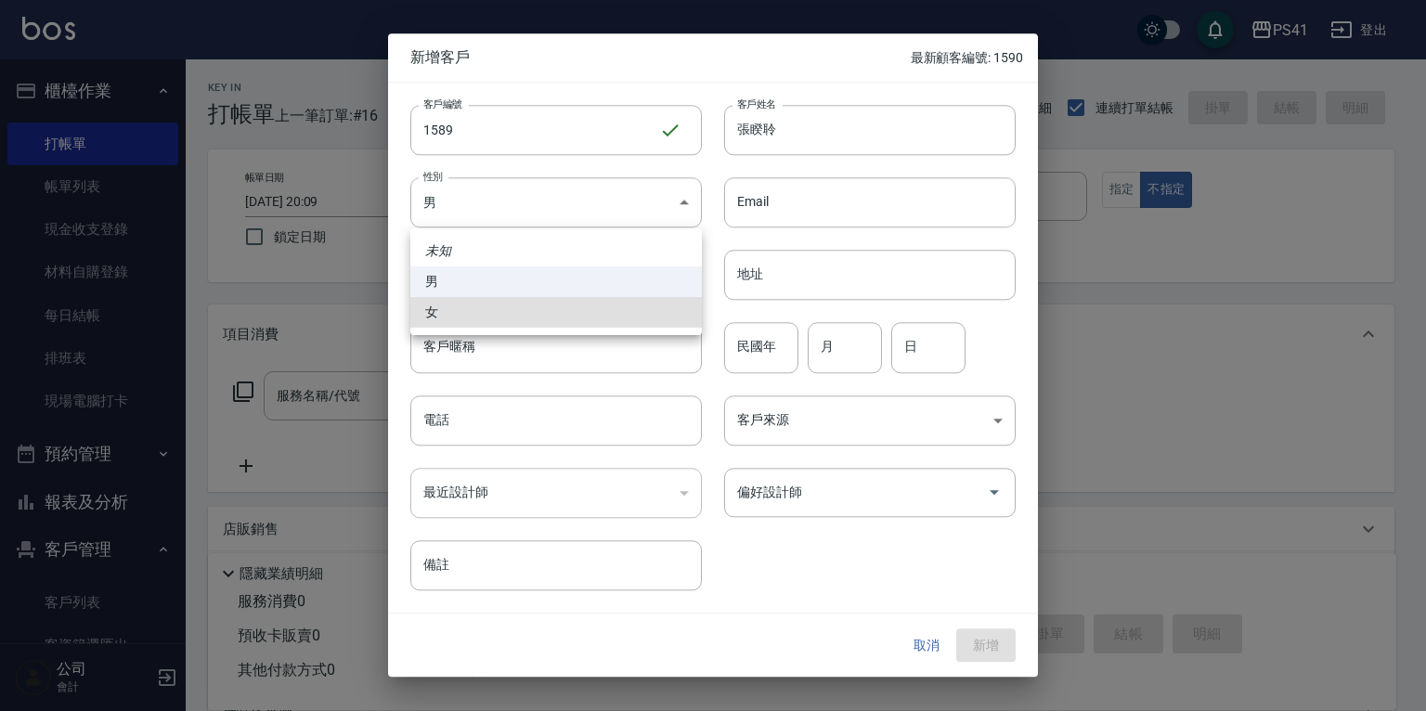
type input "[DEMOGRAPHIC_DATA]"
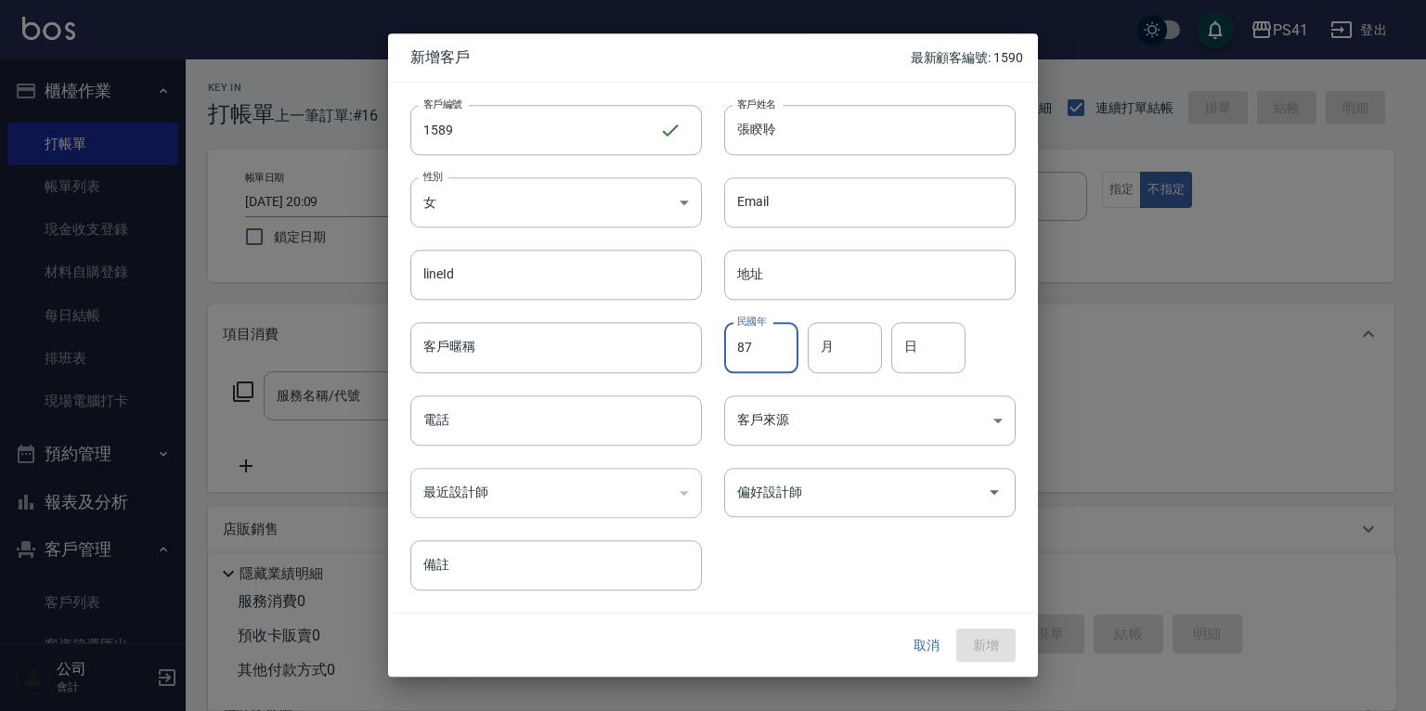
type input "87"
type input "01"
type input "20"
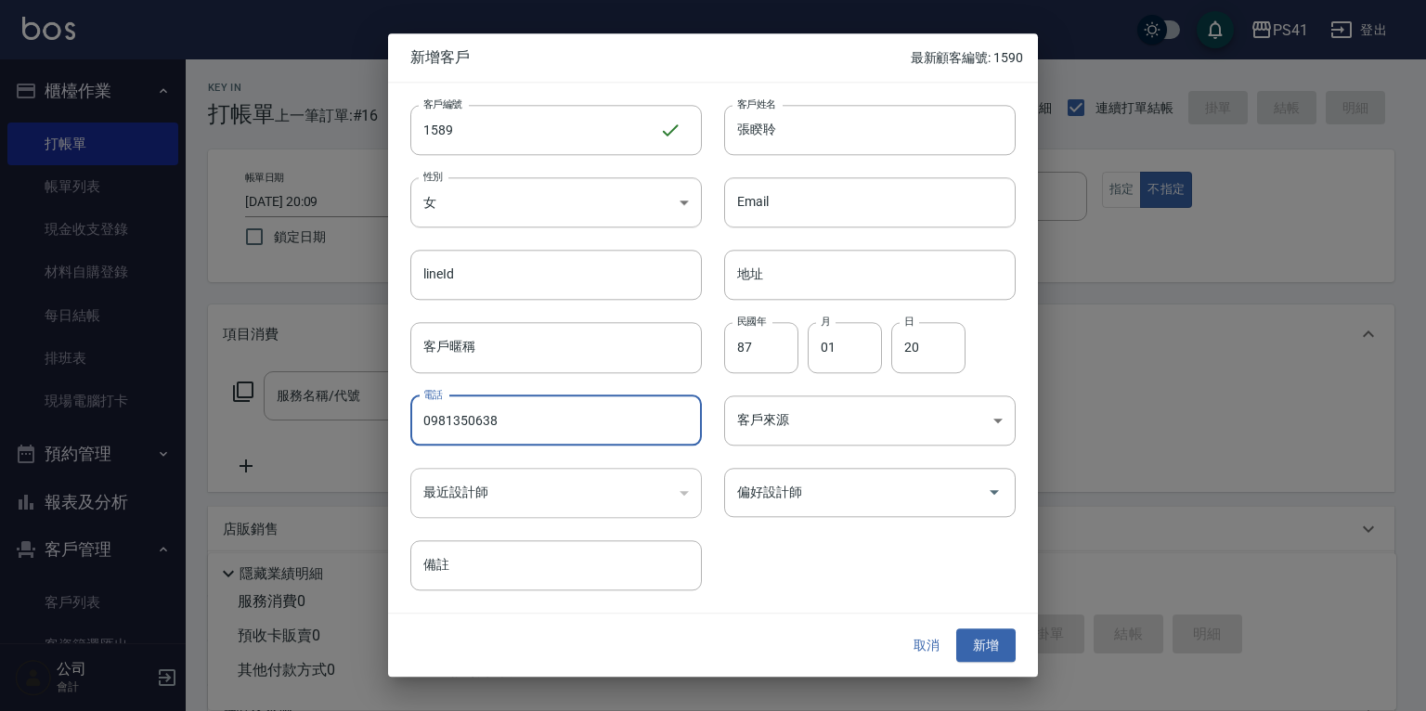
type input "0981350638"
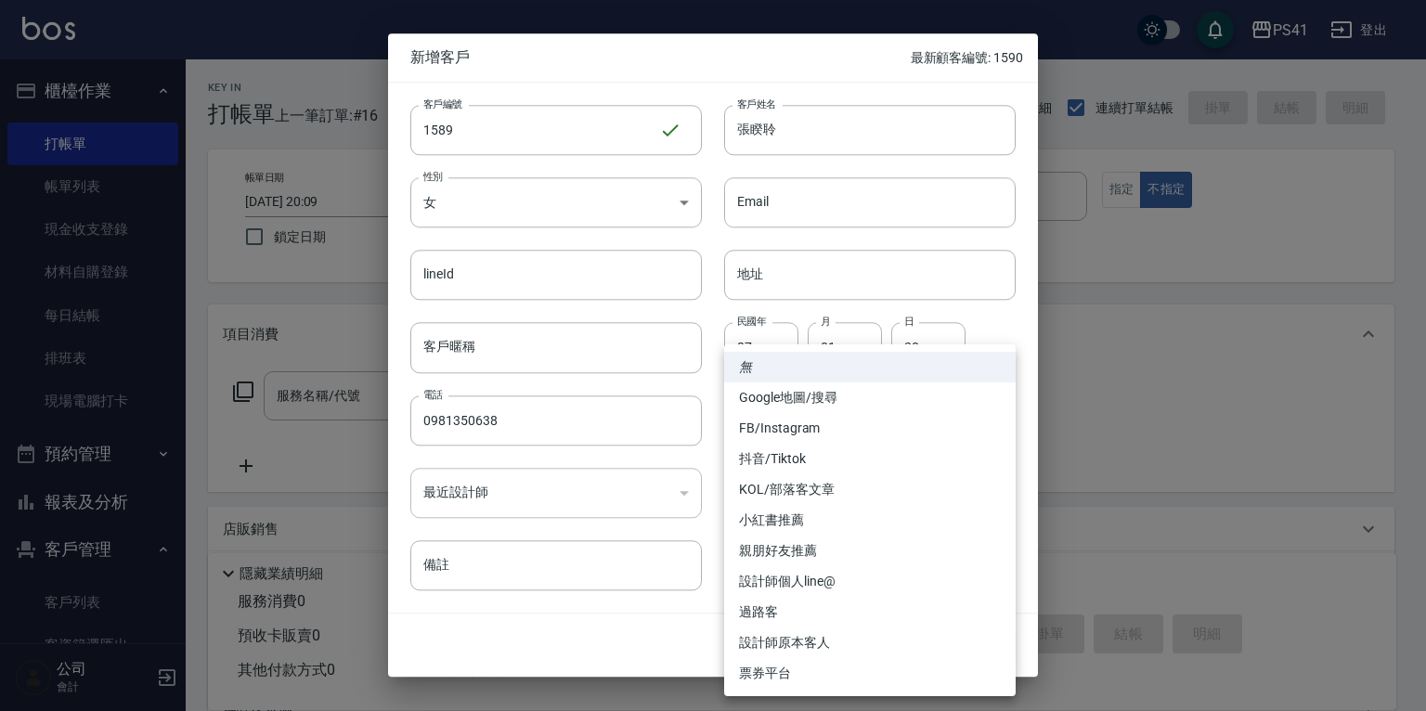
drag, startPoint x: 1271, startPoint y: 515, endPoint x: 861, endPoint y: 516, distance: 409.3
click at [1270, 515] on div at bounding box center [713, 355] width 1426 height 711
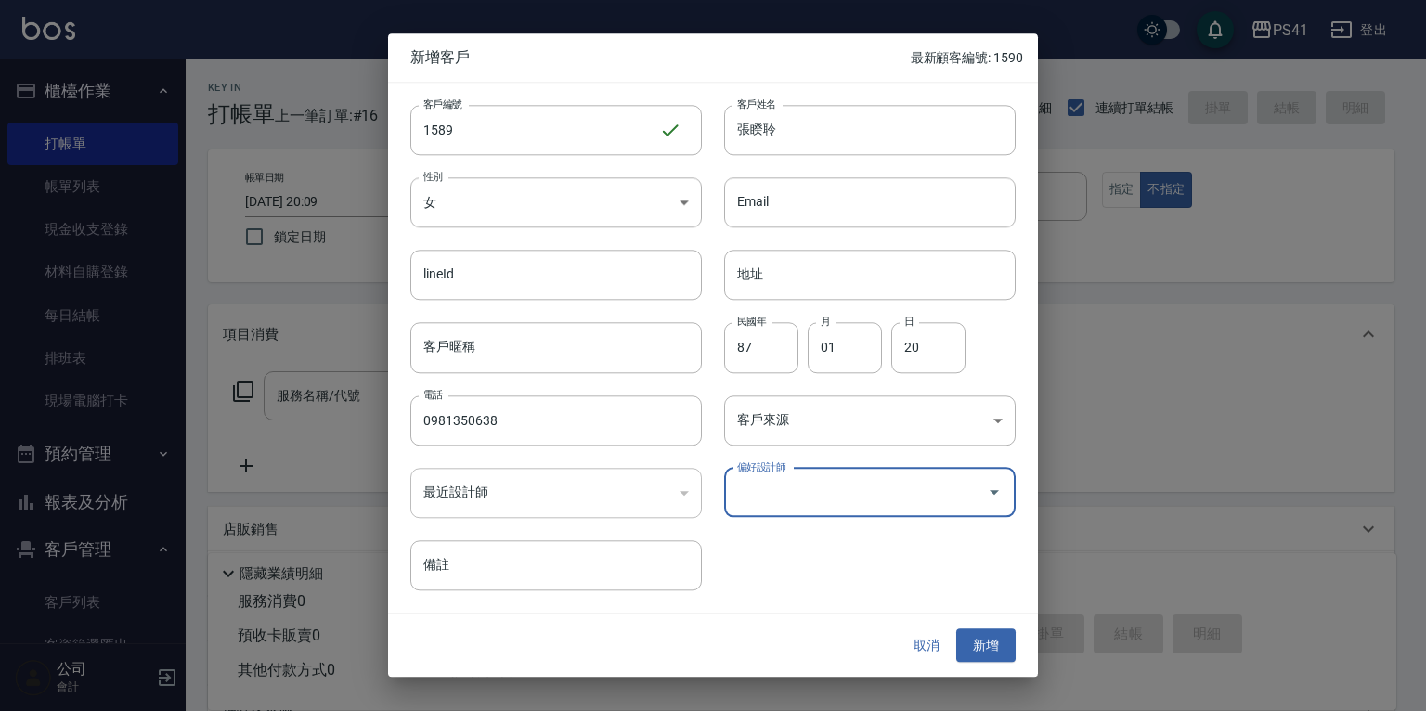
click at [888, 484] on input "偏好設計師" at bounding box center [855, 492] width 247 height 32
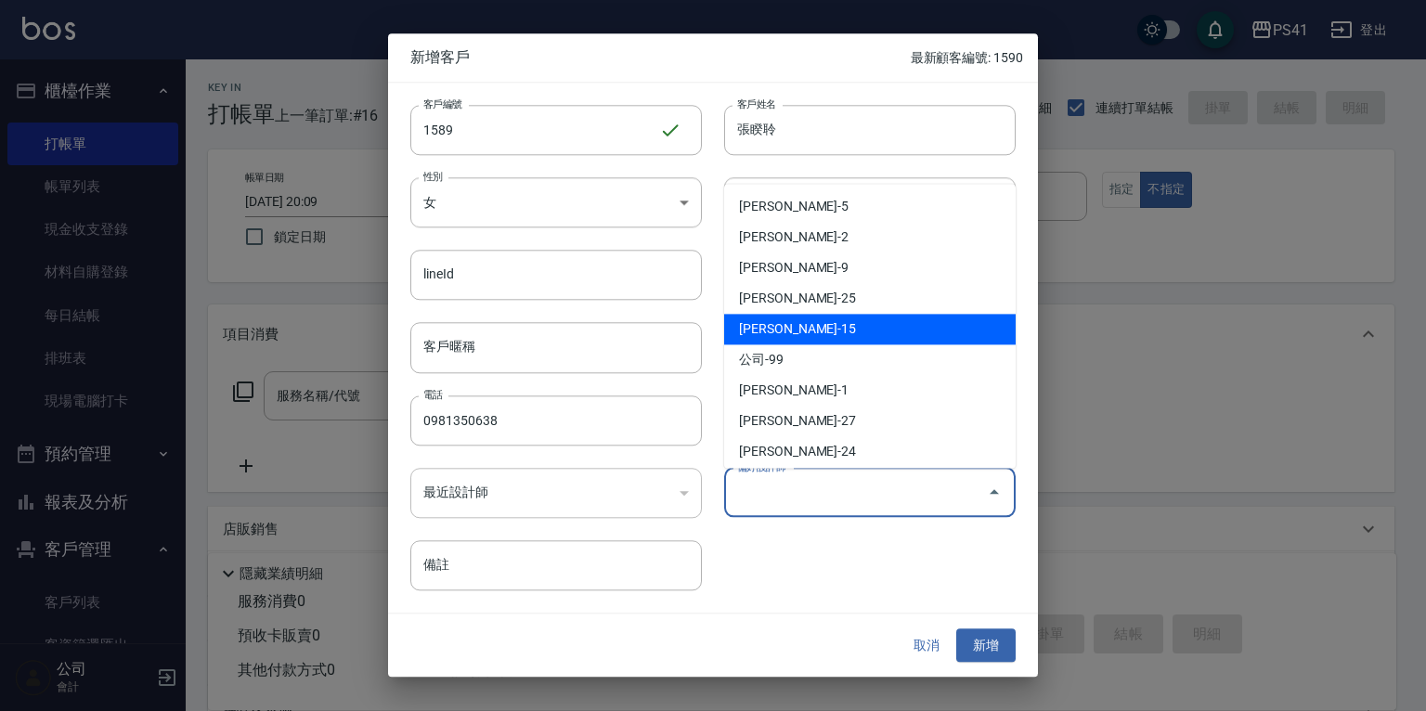
click at [807, 339] on li "[PERSON_NAME]-15" at bounding box center [869, 329] width 291 height 31
type input "[PERSON_NAME]"
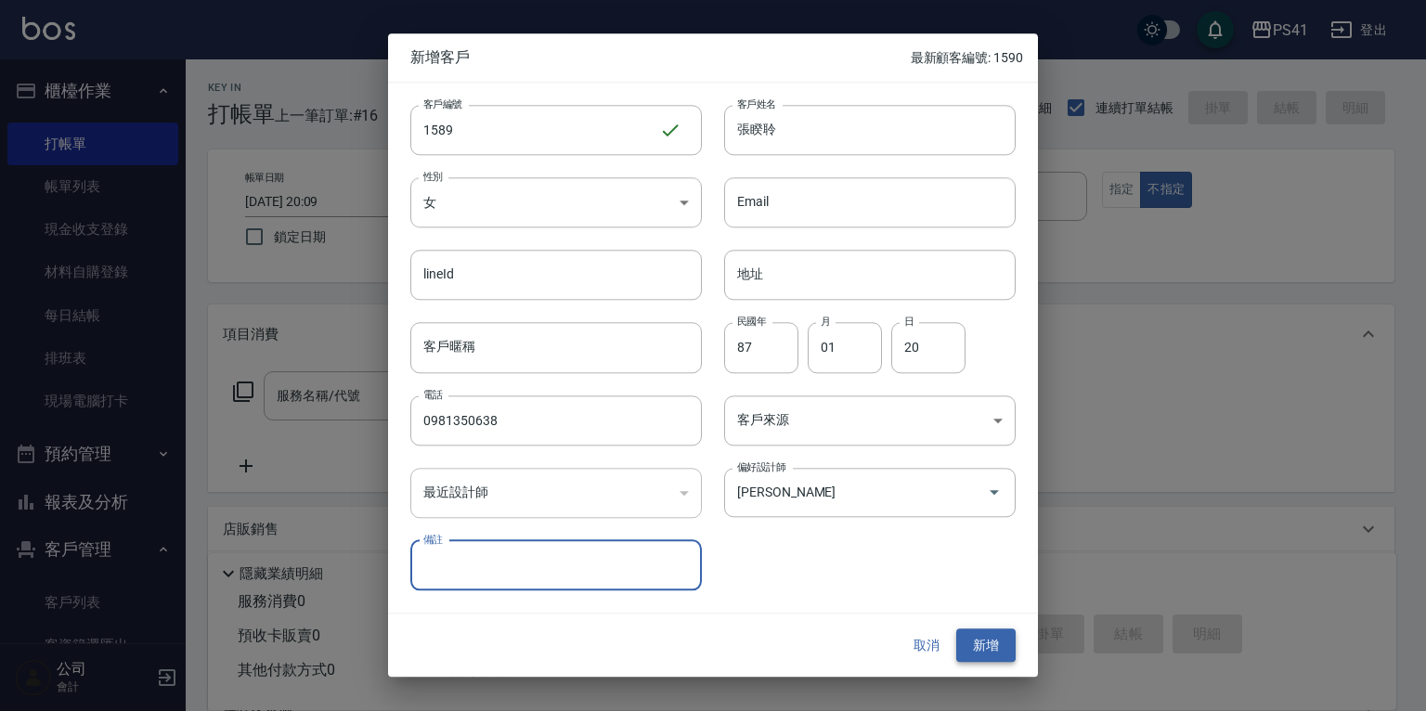
click at [983, 646] on button "新增" at bounding box center [985, 645] width 59 height 34
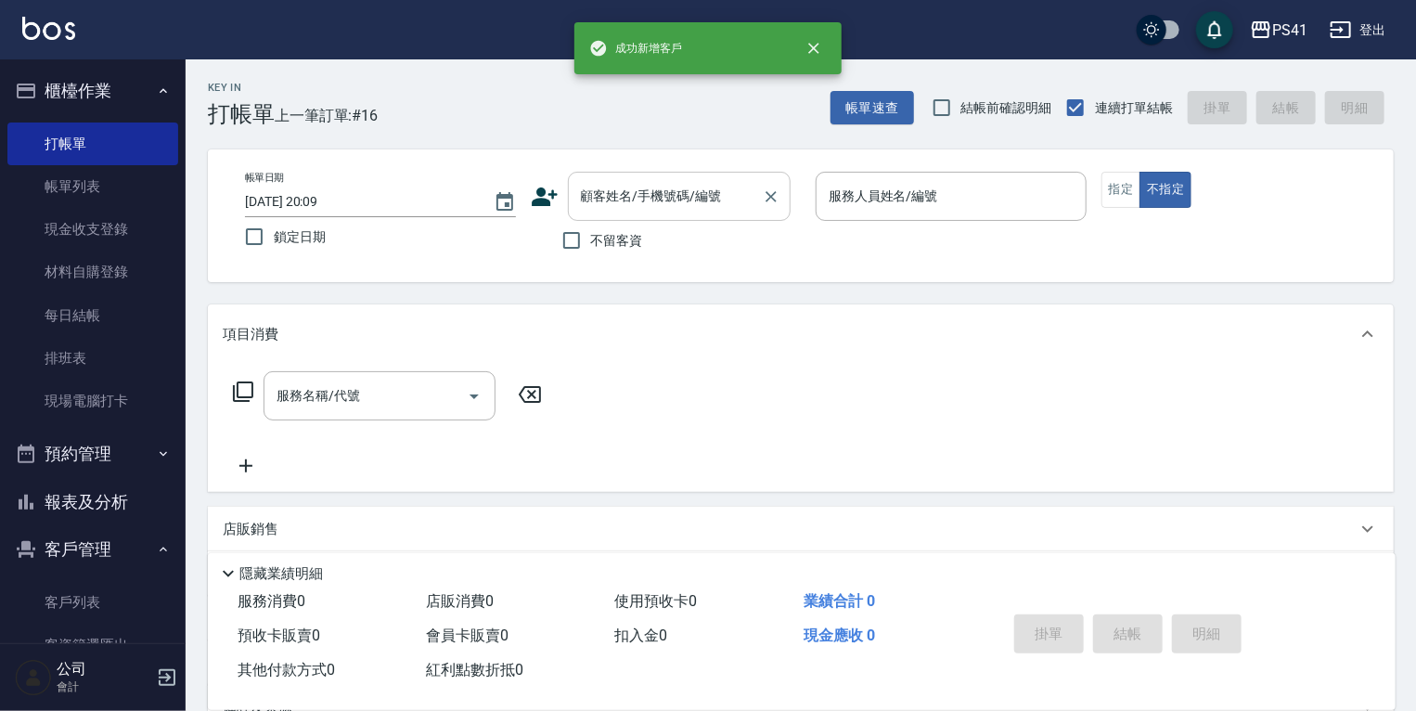
click at [665, 204] on input "顧客姓名/手機號碼/編號" at bounding box center [665, 196] width 178 height 32
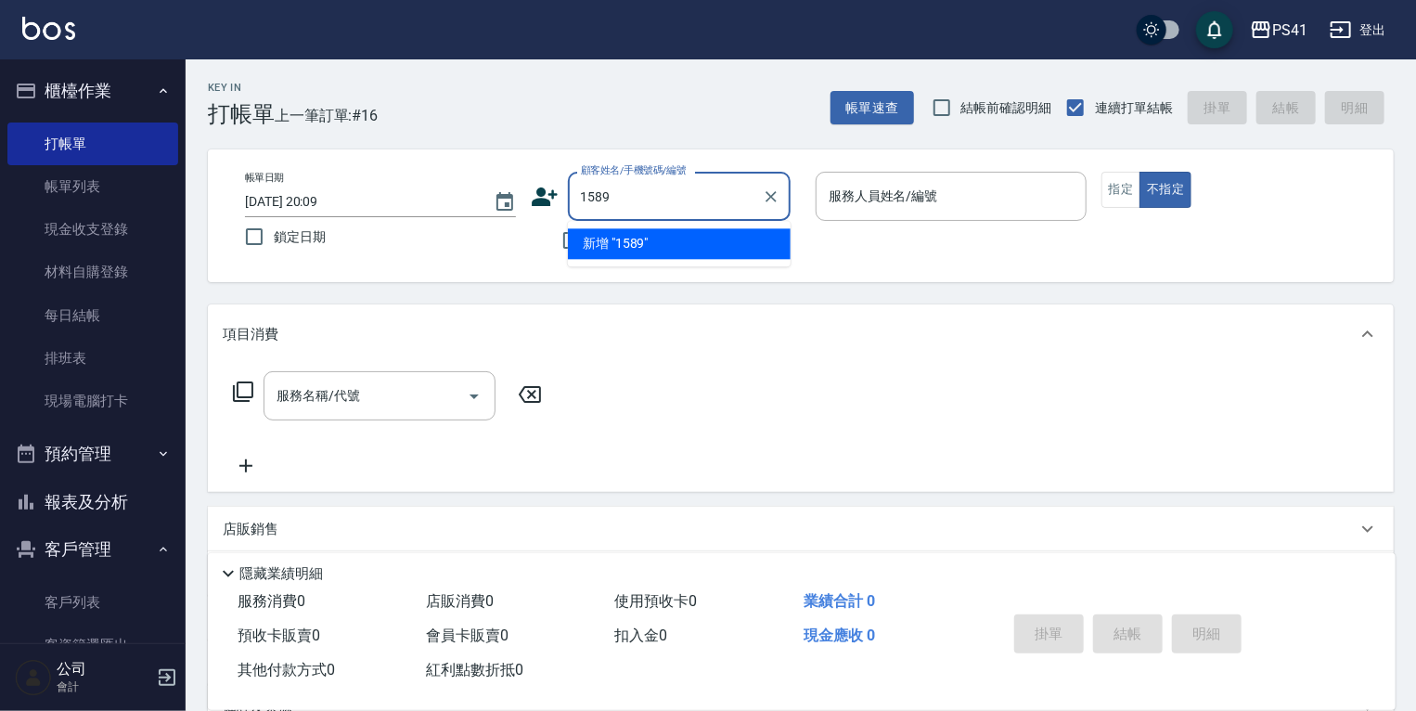
type input "1589"
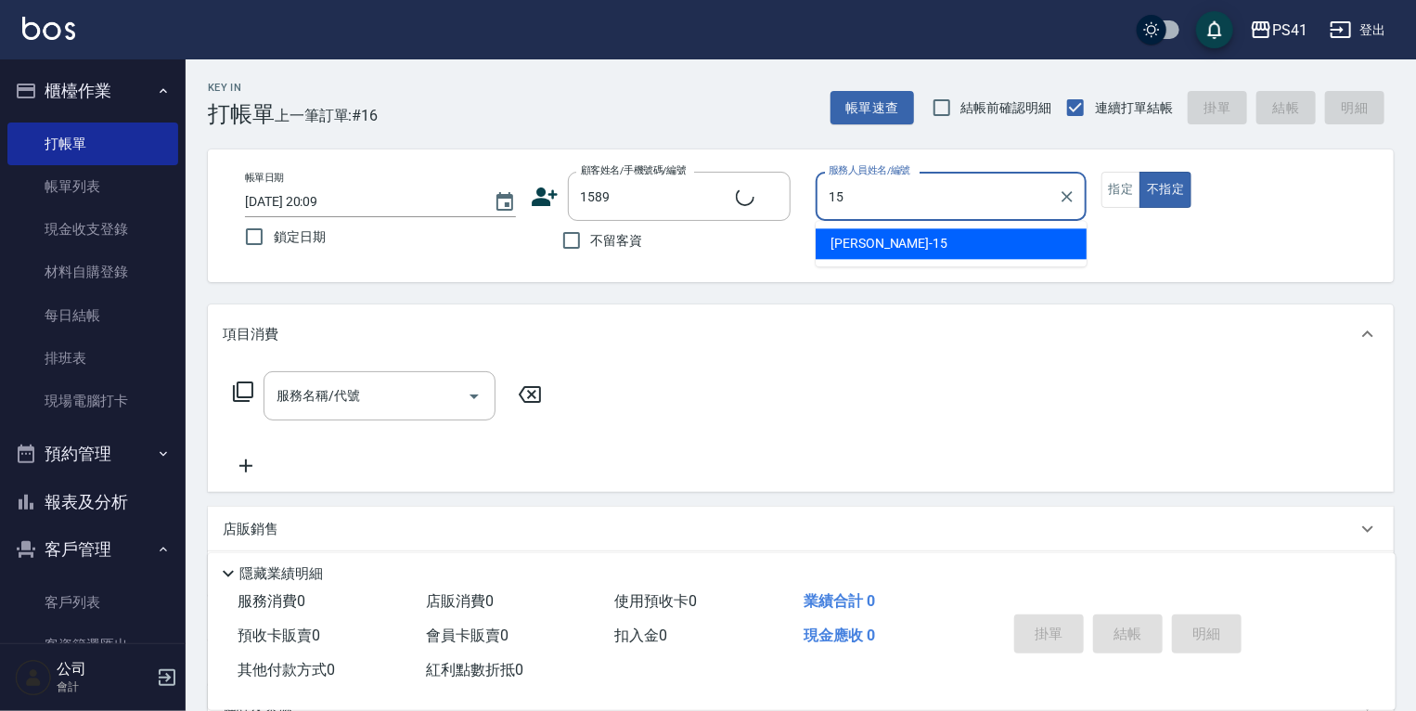
type input "[PERSON_NAME]-15"
type input "[PERSON_NAME]聆/0981350638/1589"
type button "false"
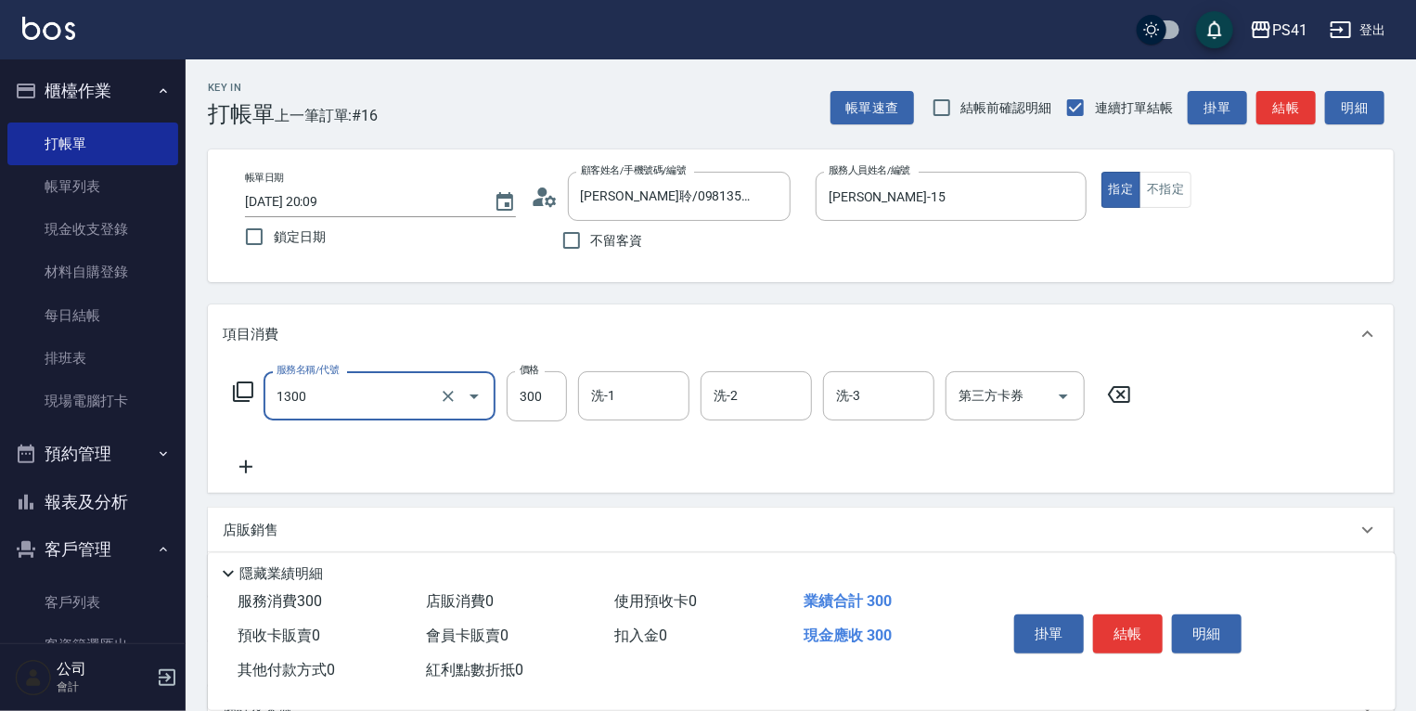
type input "洗髮300(1300)"
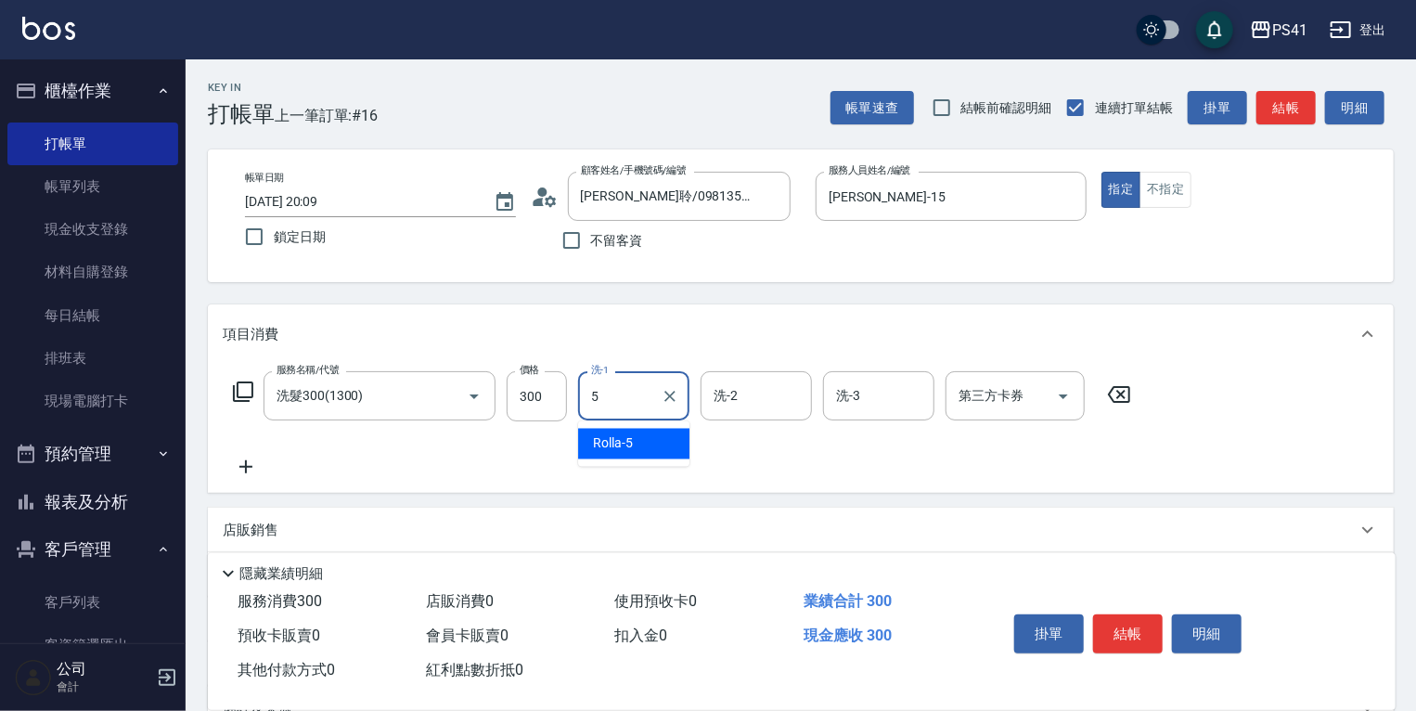
type input "Rolla-5"
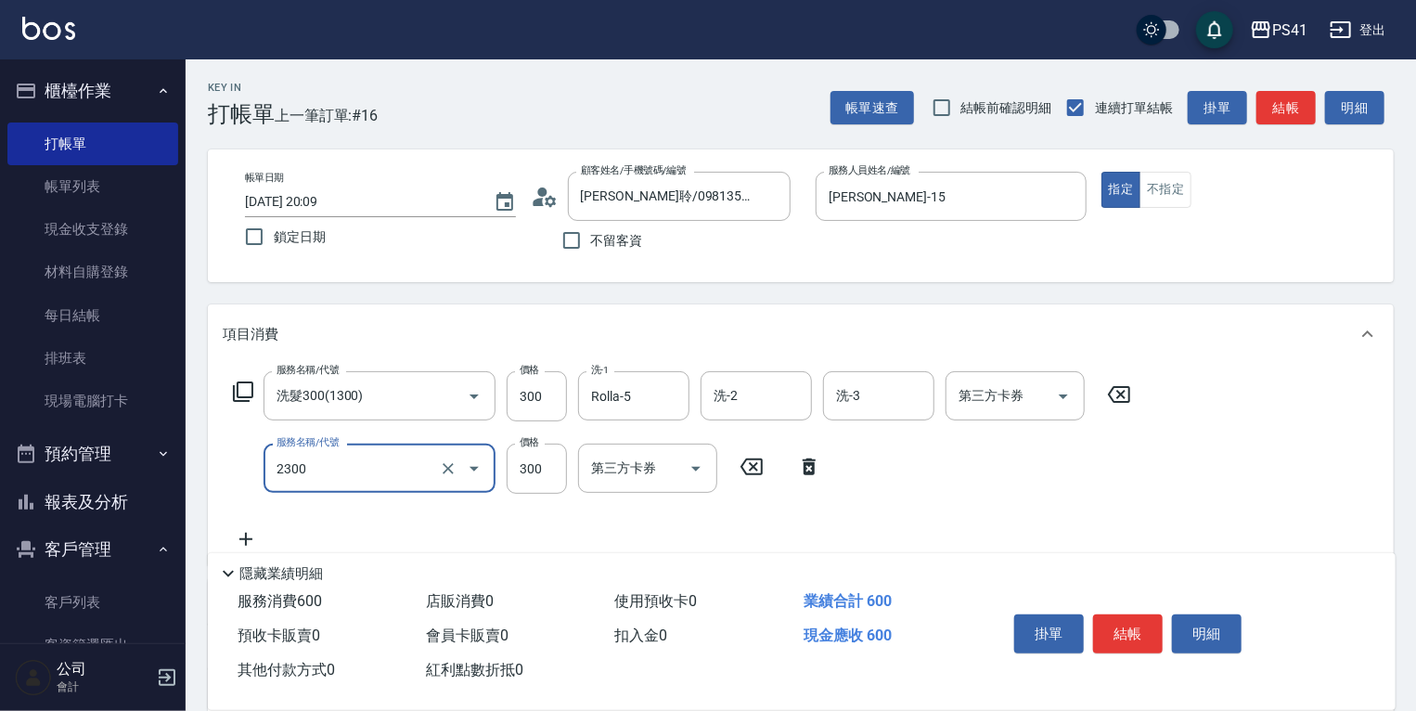
type input "剪髮(2300)"
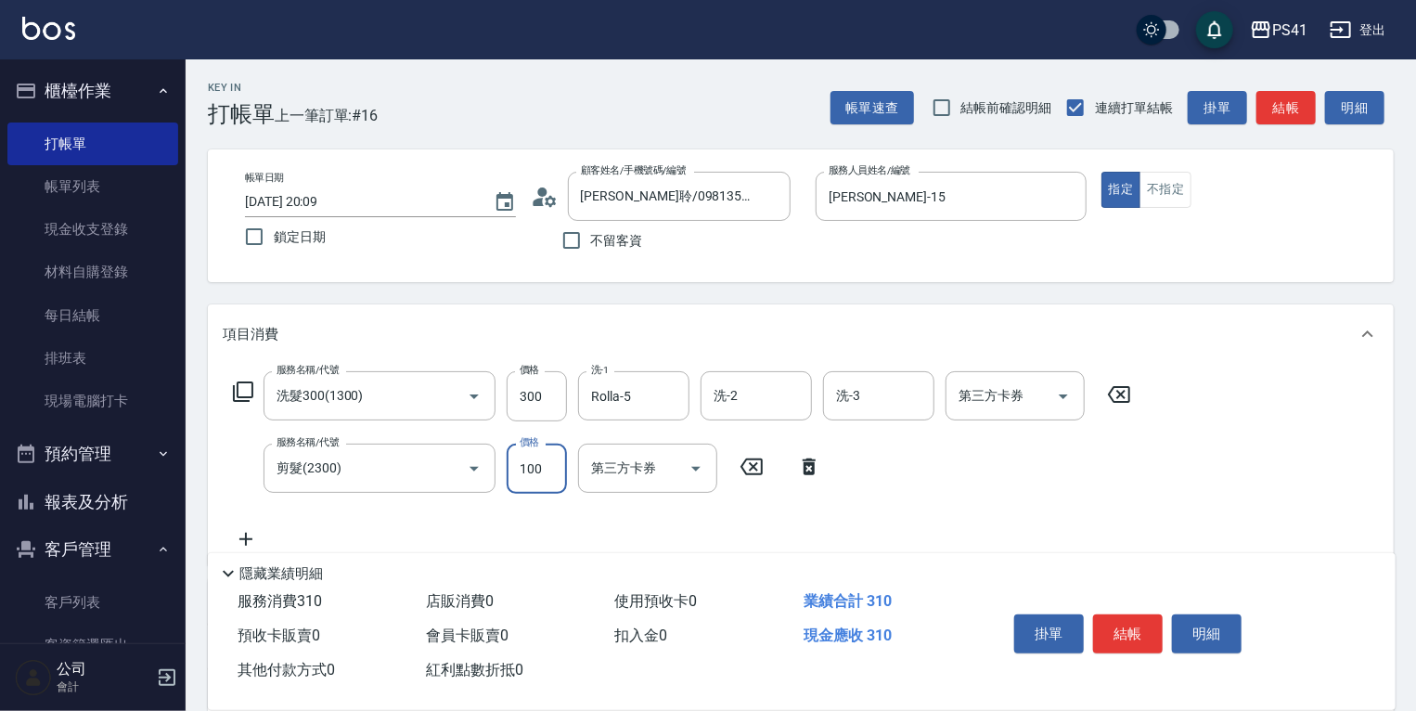
type input "100"
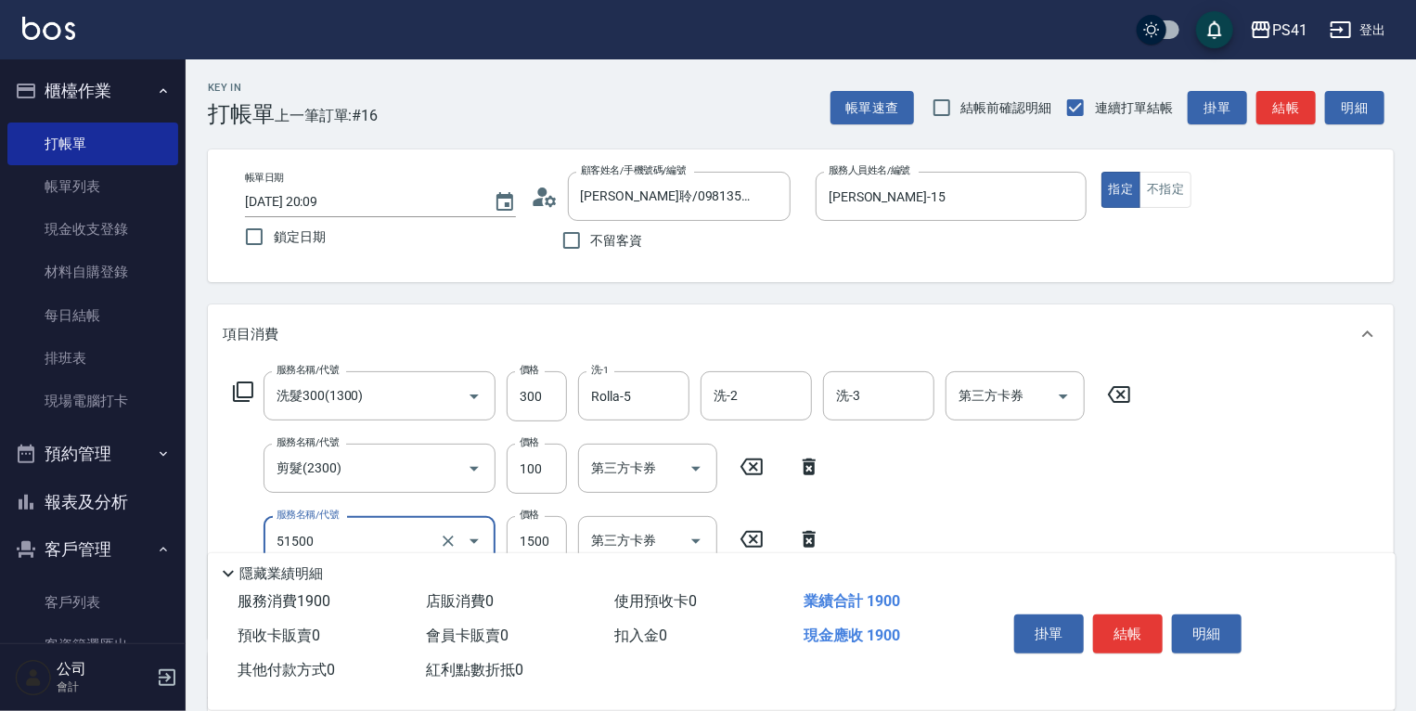
type input "原價1201~1500護髮(51500)"
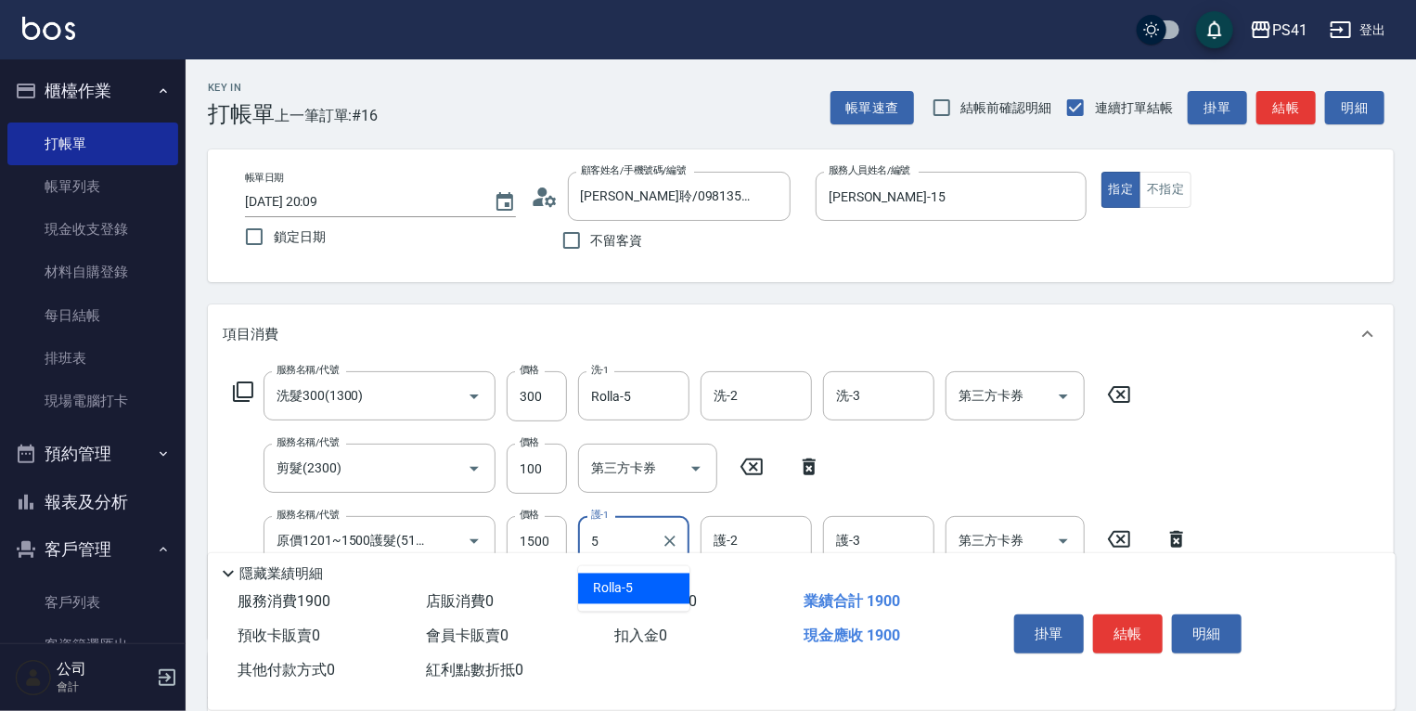
type input "Rolla-5"
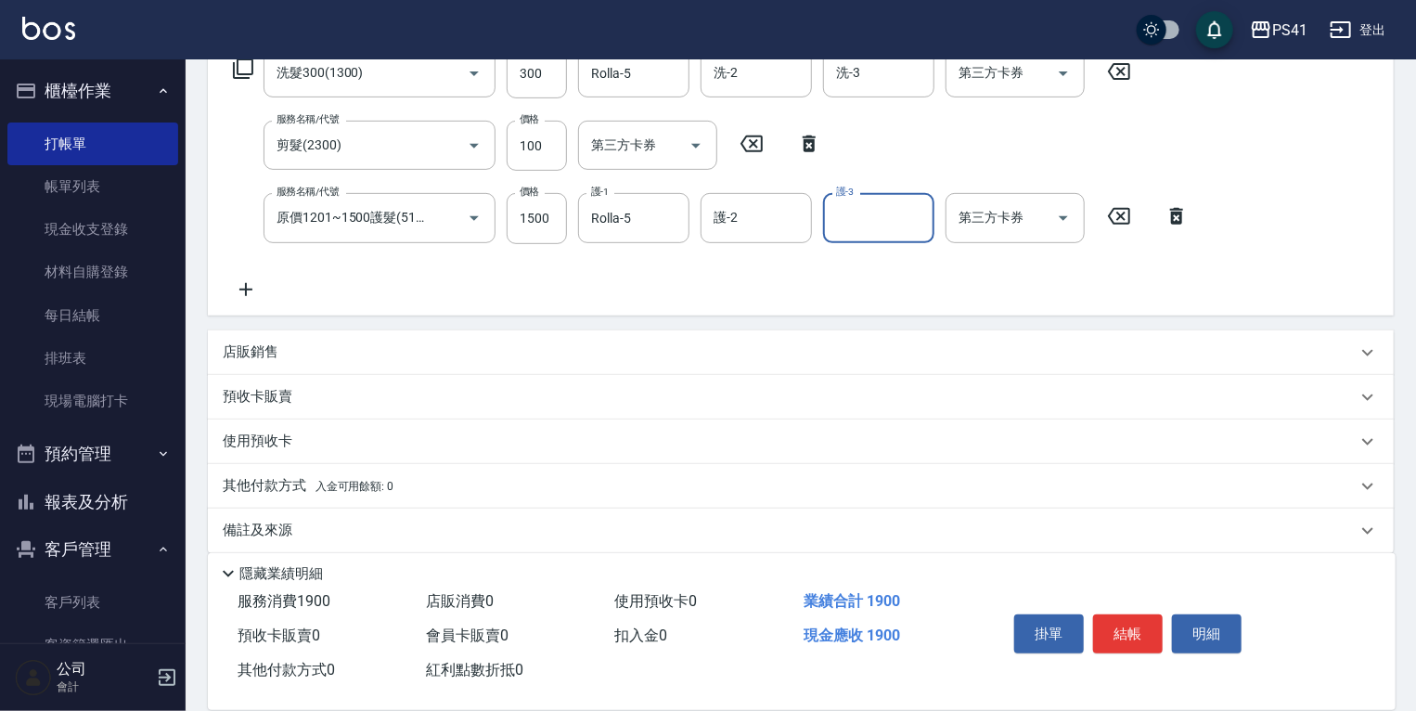
scroll to position [341, 0]
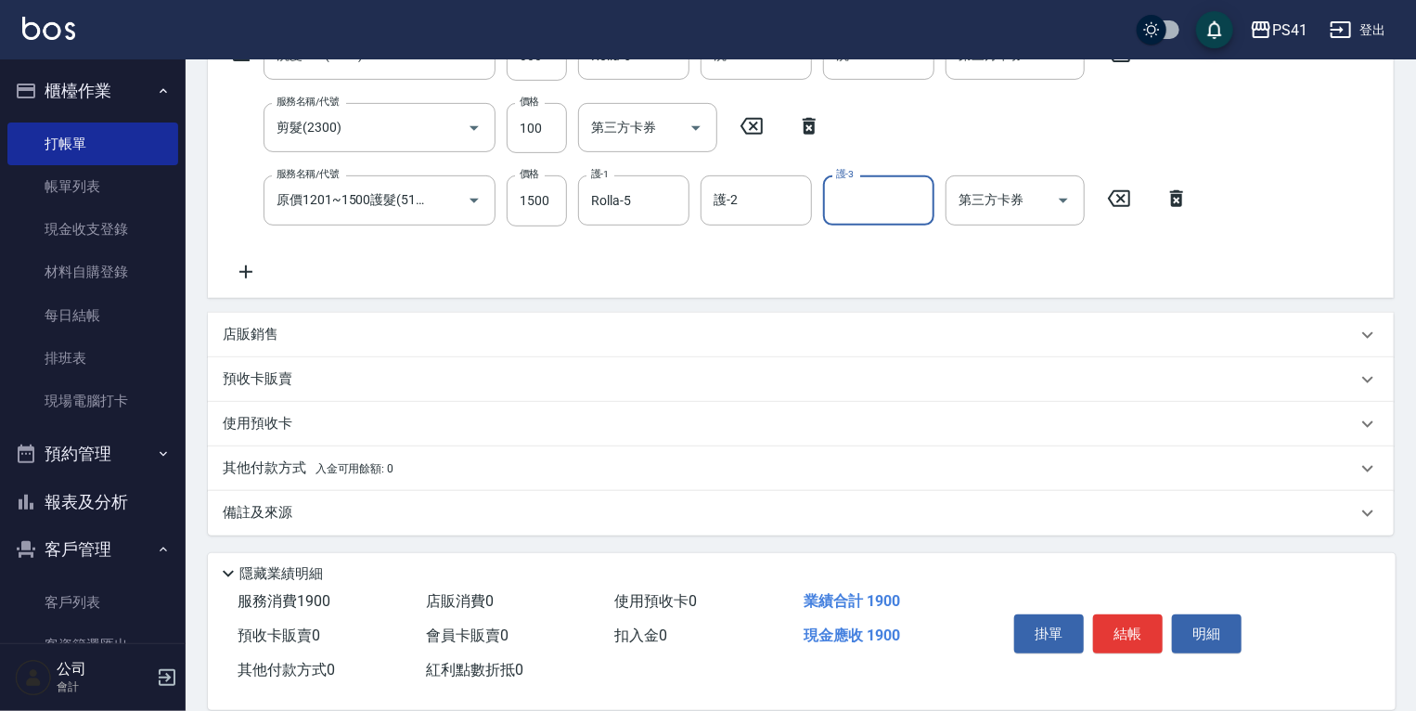
click at [270, 469] on p "其他付款方式 入金可用餘額: 0" at bounding box center [308, 468] width 171 height 20
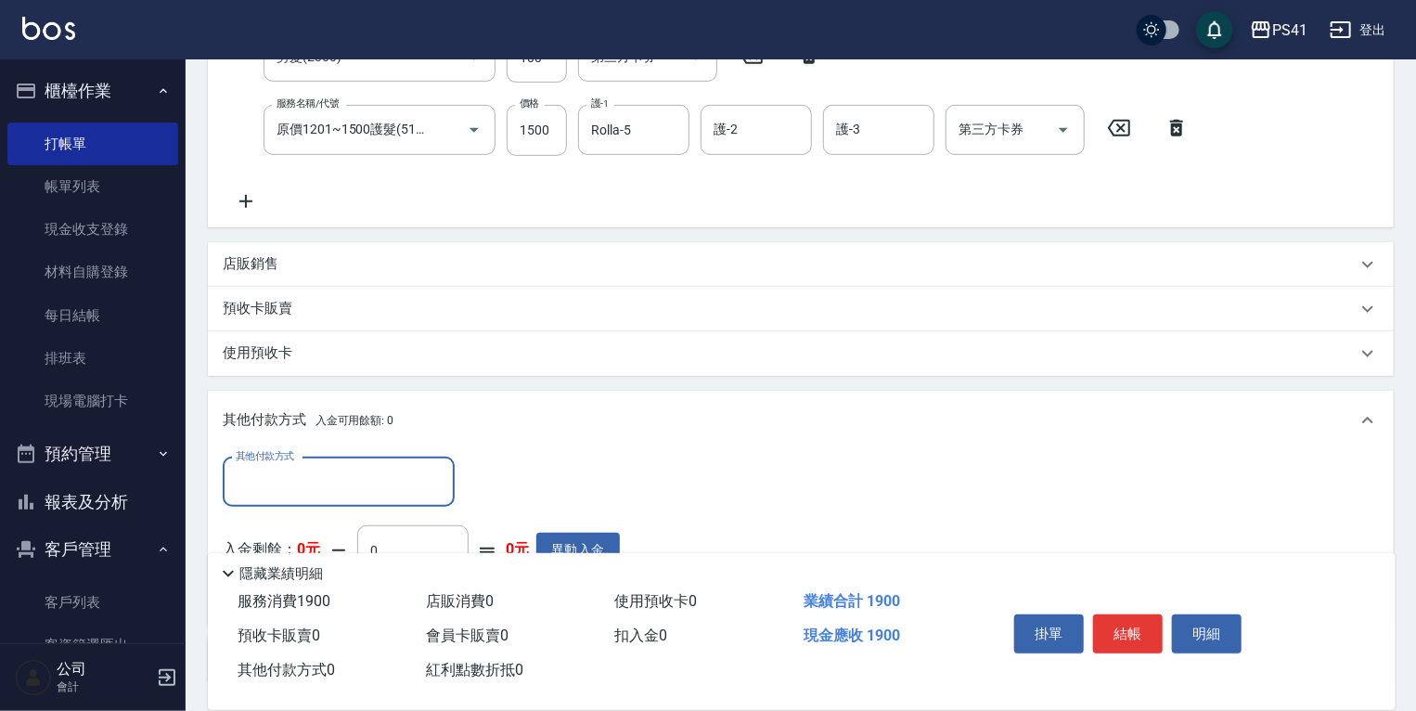
scroll to position [559, 0]
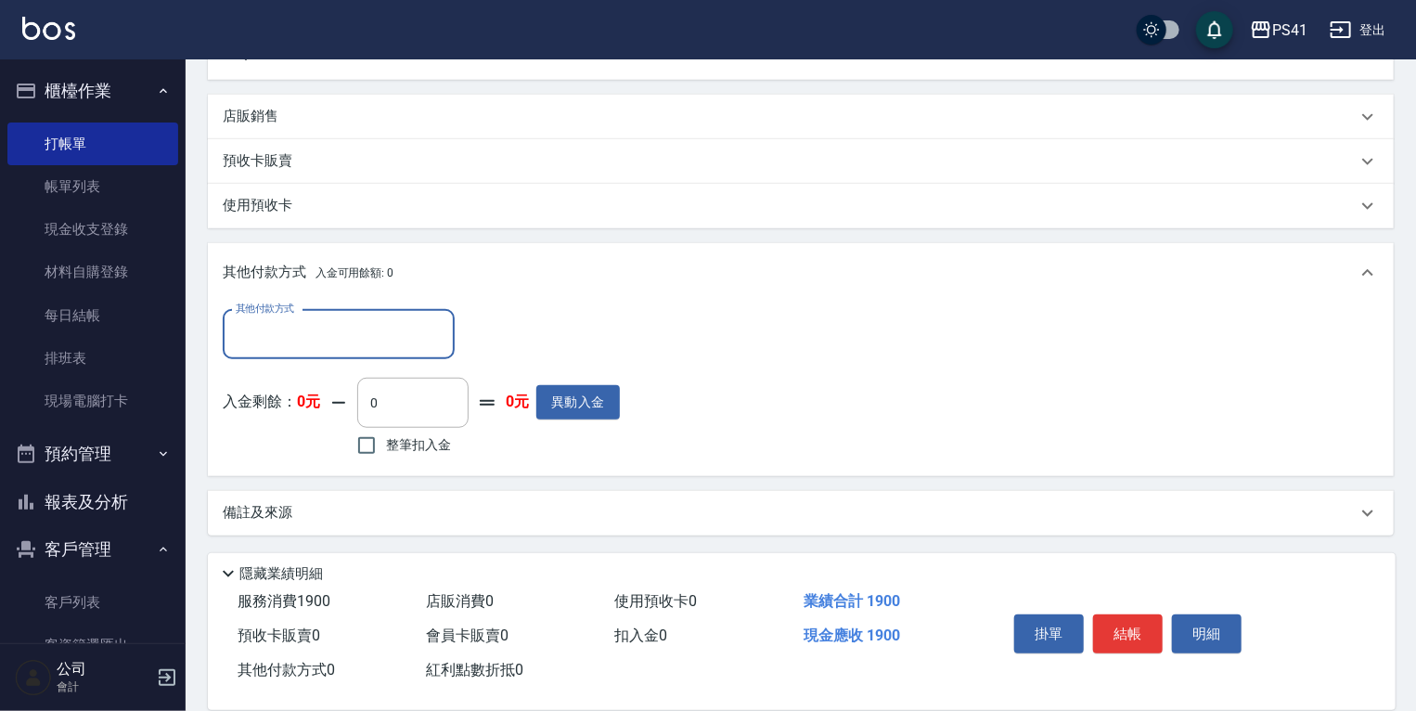
click at [290, 337] on input "其他付款方式" at bounding box center [338, 334] width 215 height 32
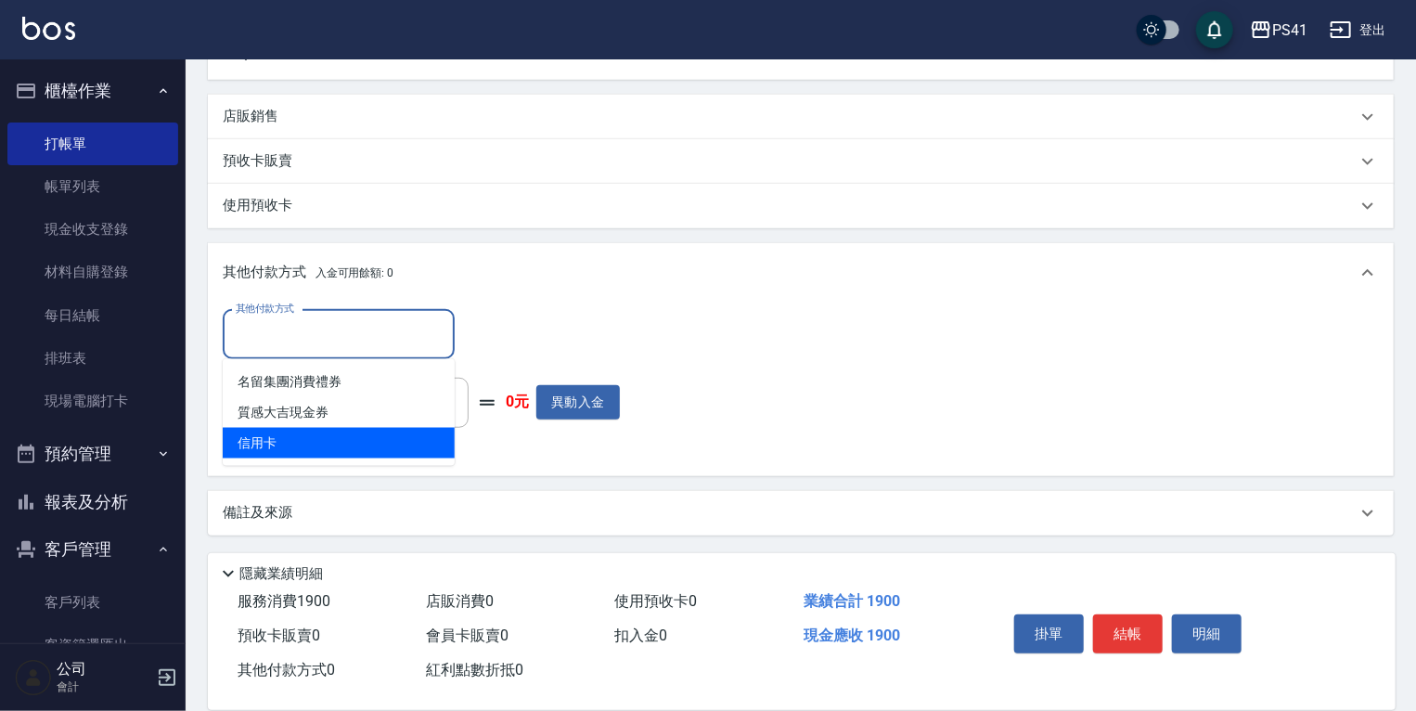
click at [277, 444] on span "信用卡" at bounding box center [339, 443] width 232 height 31
type input "信用卡"
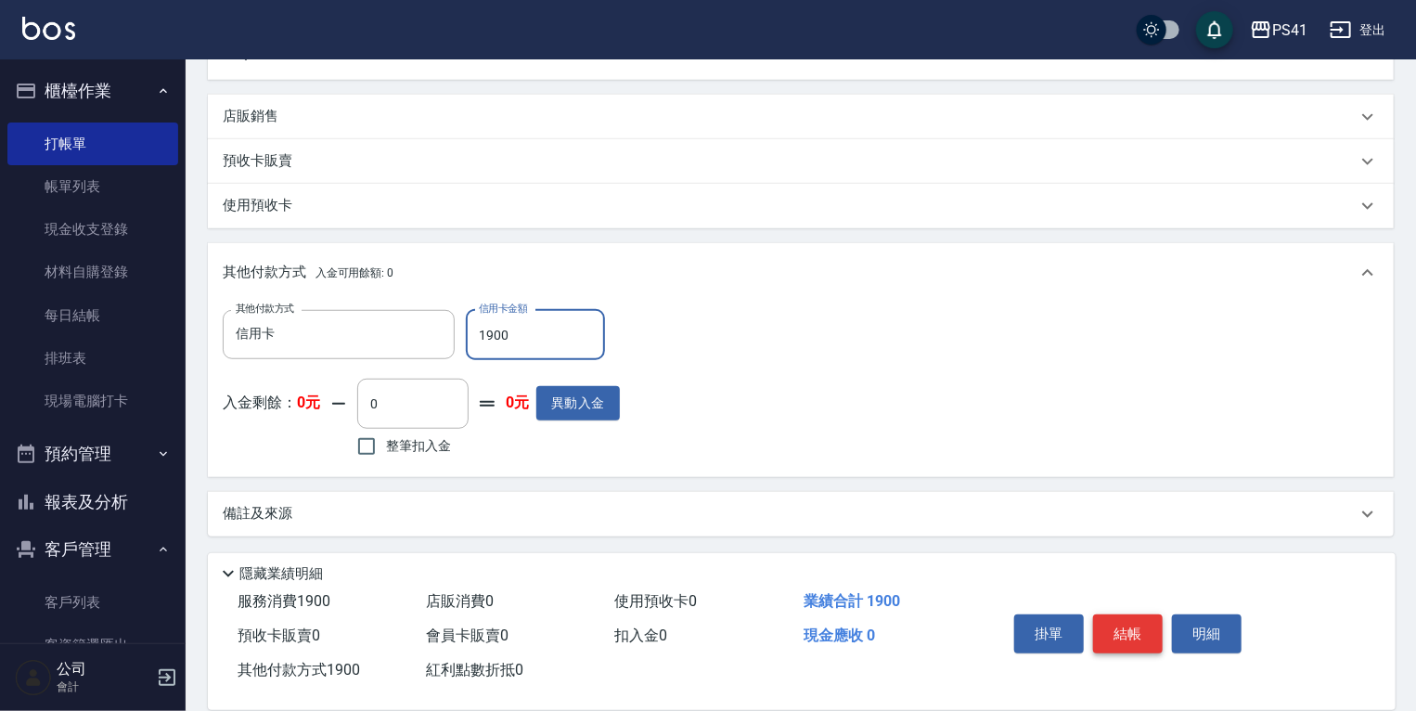
type input "1900"
click at [1110, 626] on button "結帳" at bounding box center [1128, 633] width 70 height 39
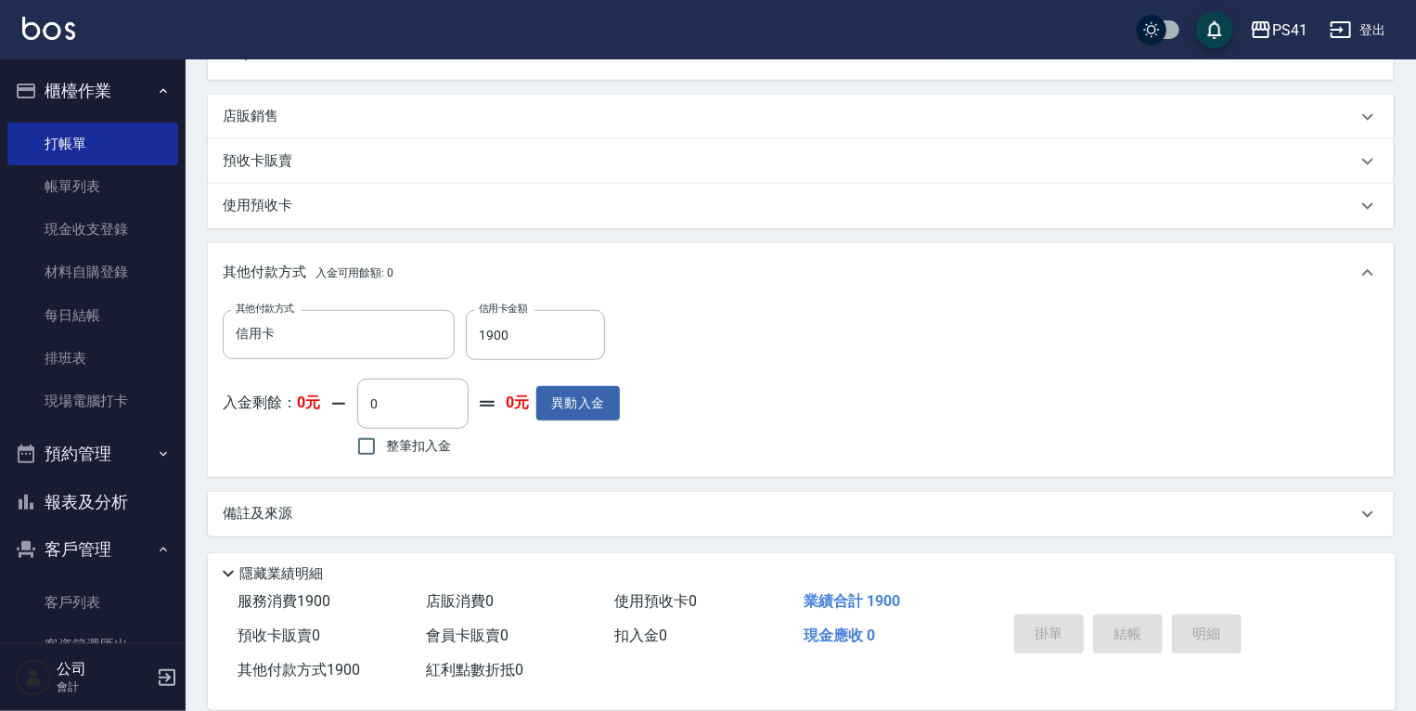
type input "[DATE] 20:11"
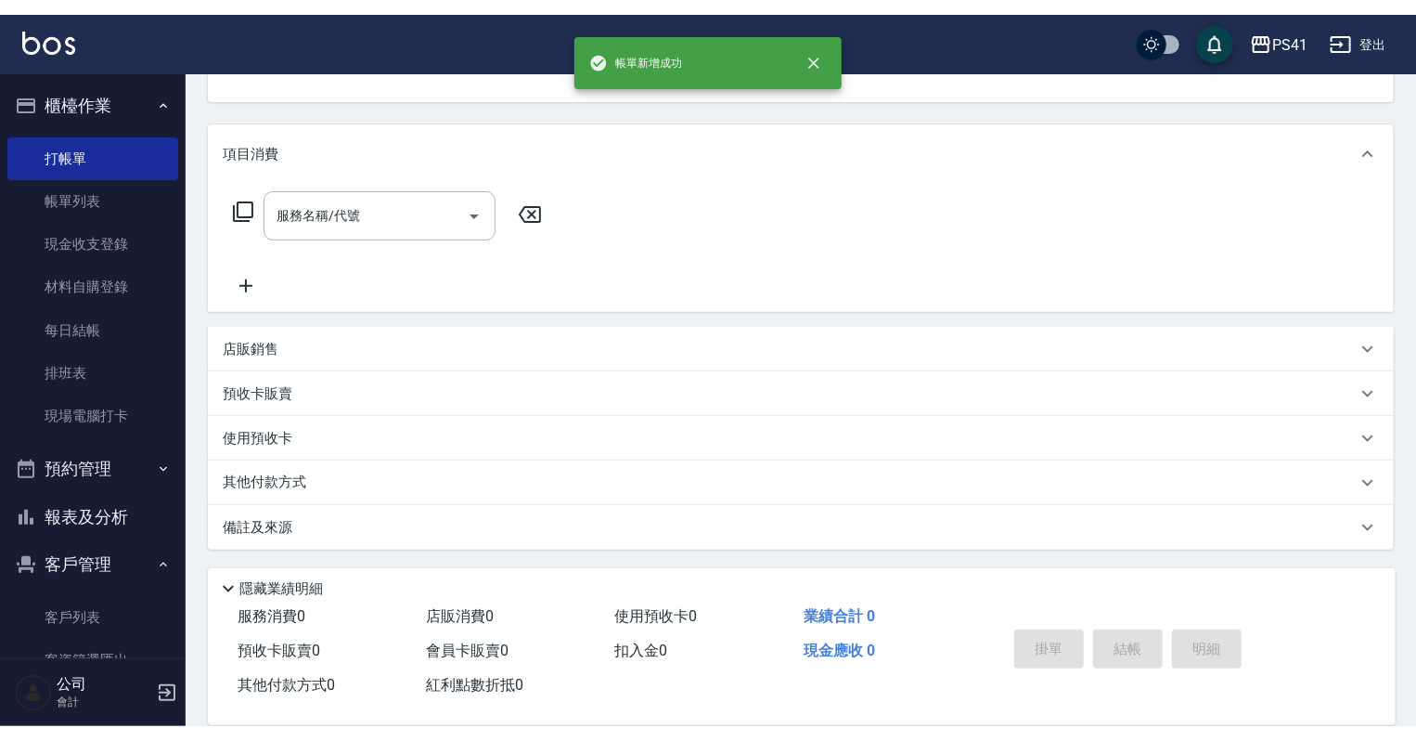
scroll to position [0, 0]
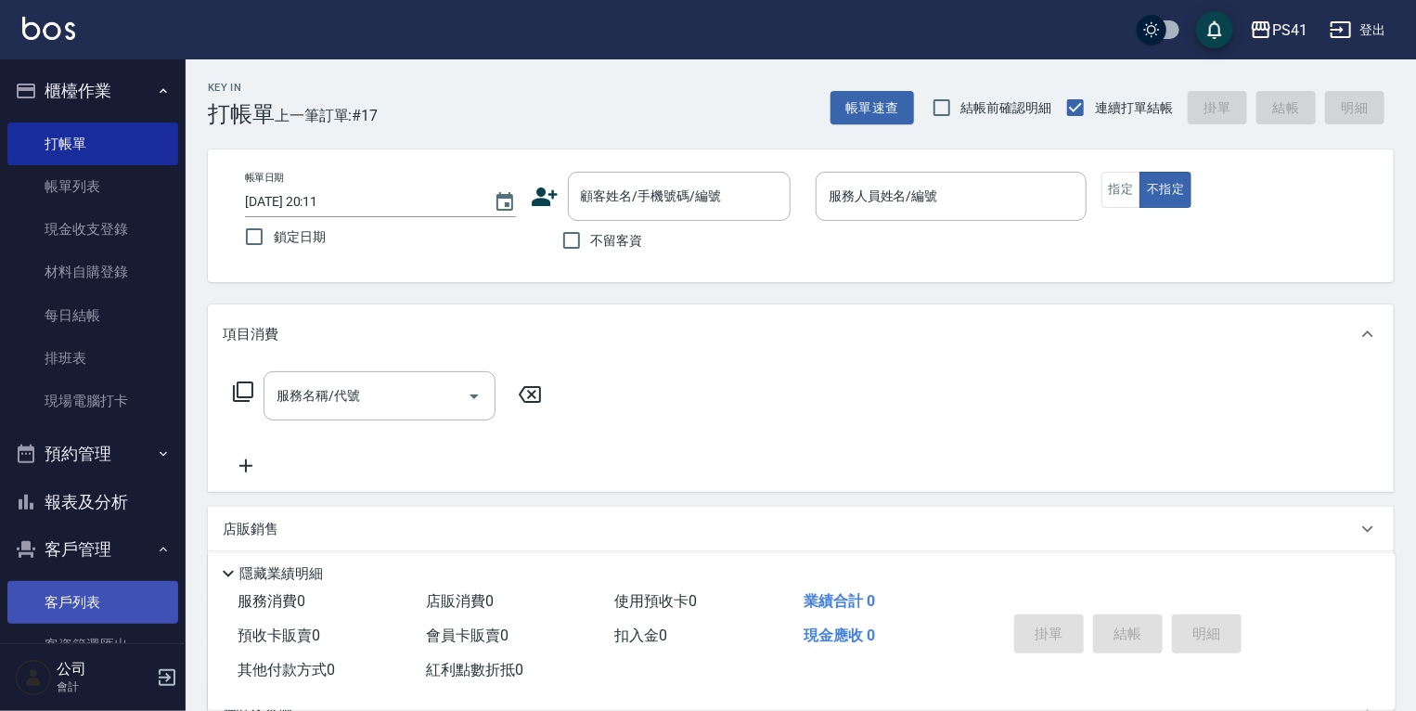
click at [91, 601] on link "客戶列表" at bounding box center [92, 602] width 171 height 43
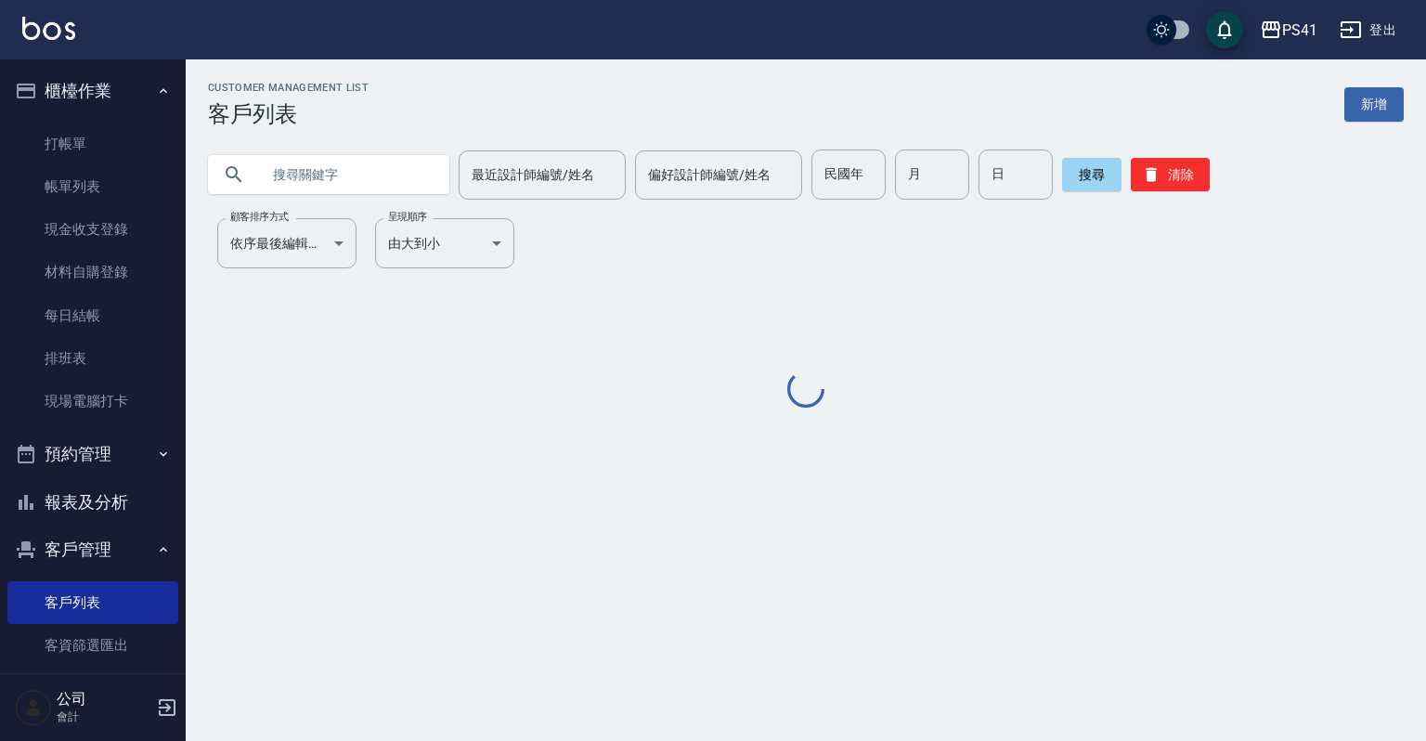
click at [343, 178] on input "text" at bounding box center [347, 174] width 174 height 50
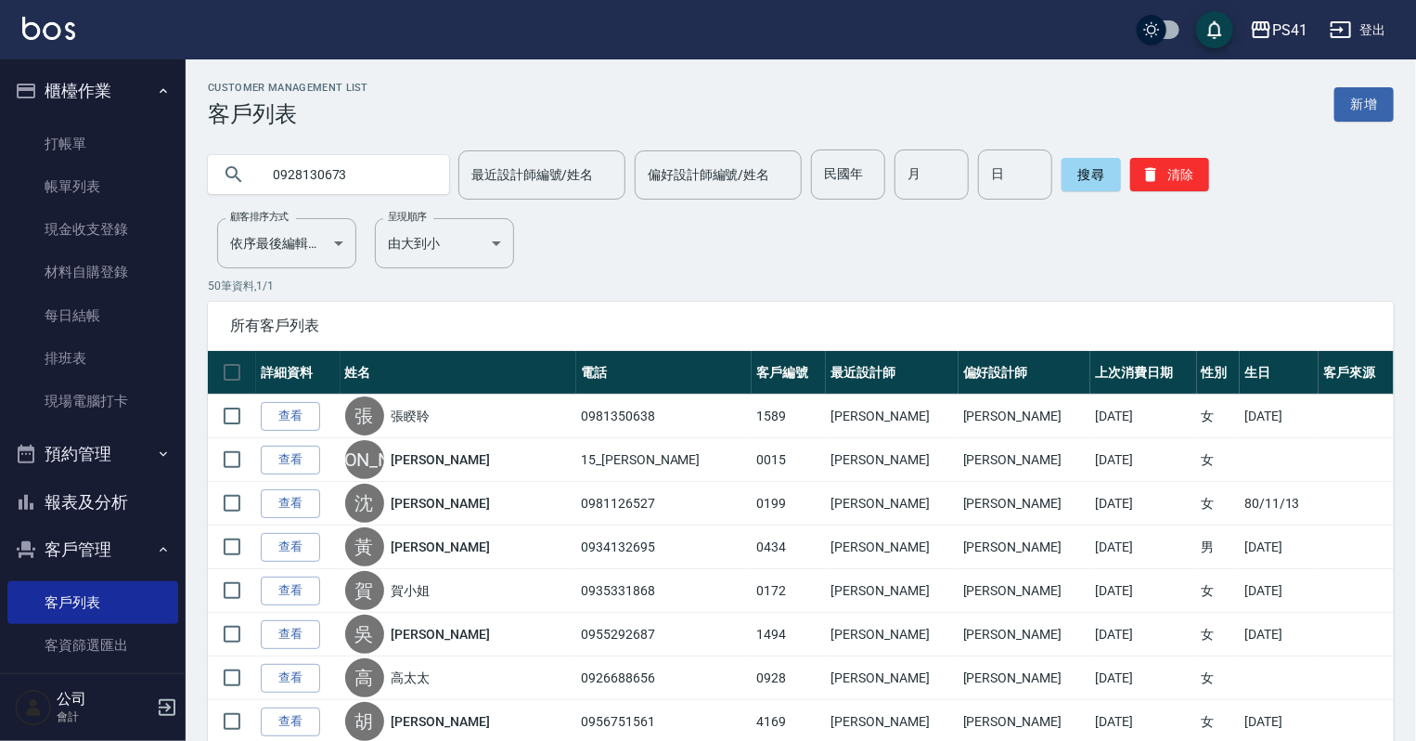
type input "0928130673"
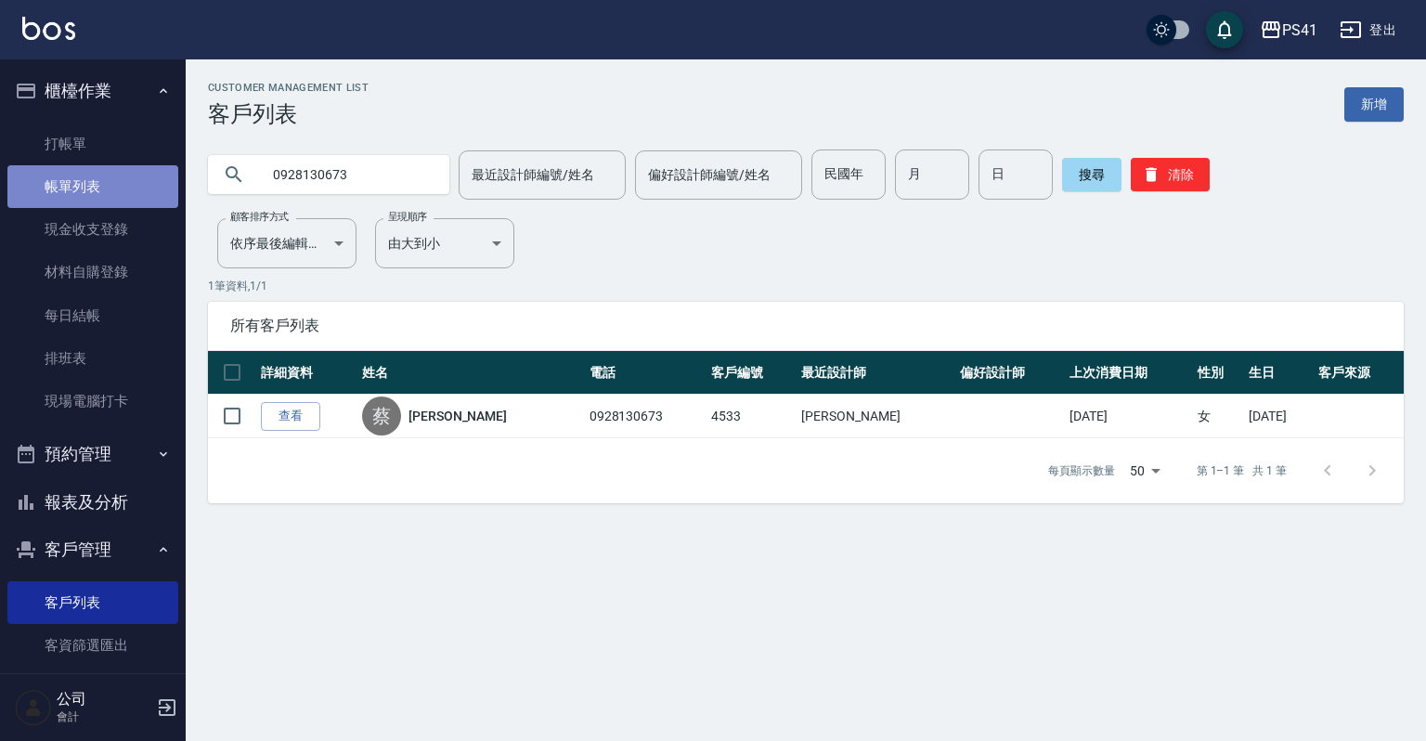
click at [103, 186] on link "帳單列表" at bounding box center [92, 186] width 171 height 43
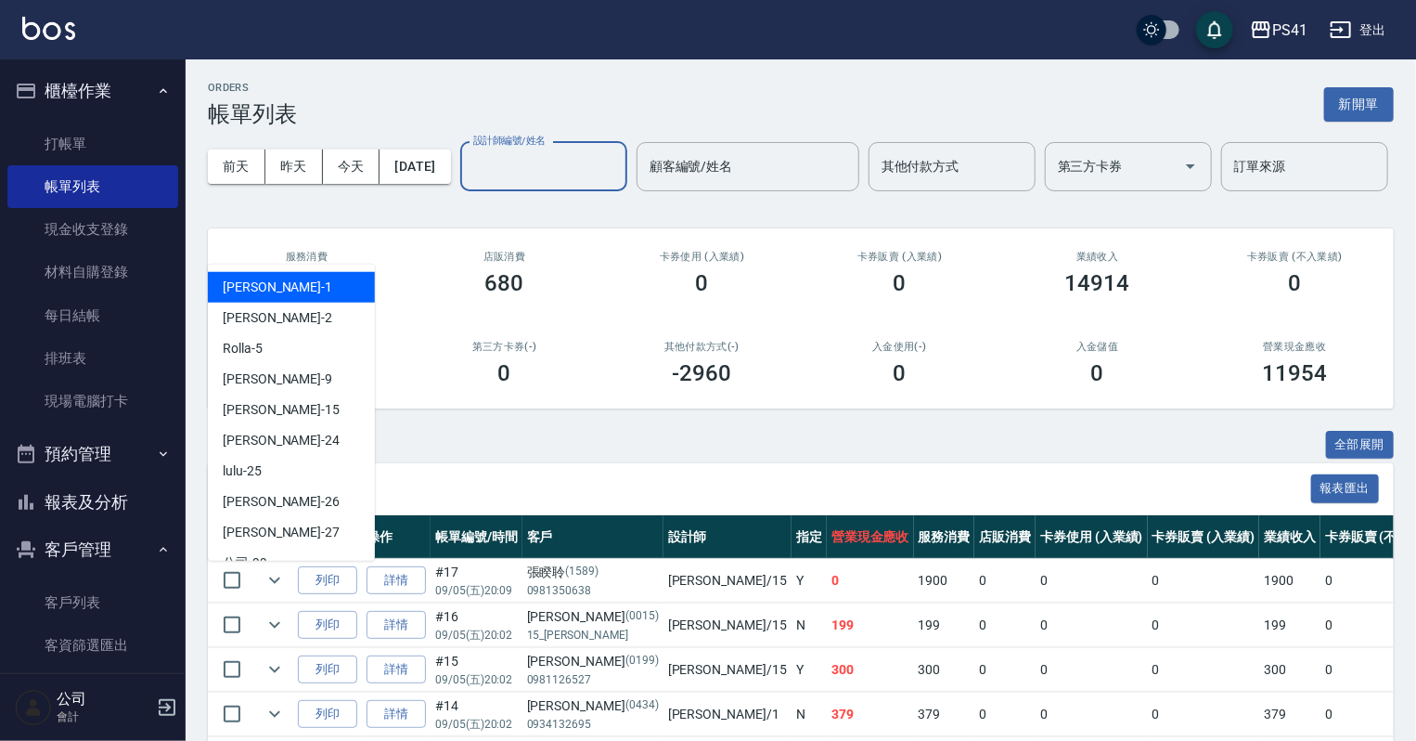
click at [469, 183] on input "設計師編號/姓名" at bounding box center [544, 166] width 150 height 32
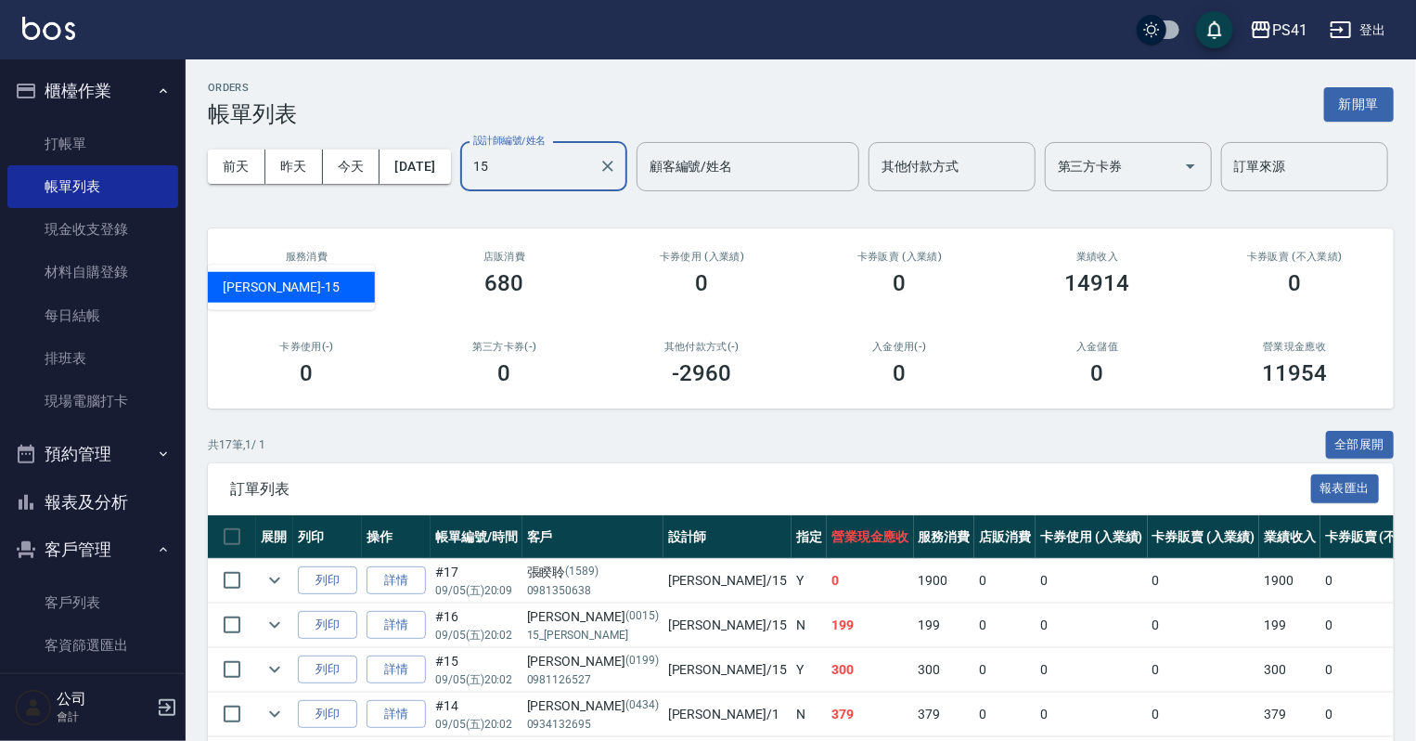
type input "[PERSON_NAME]-15"
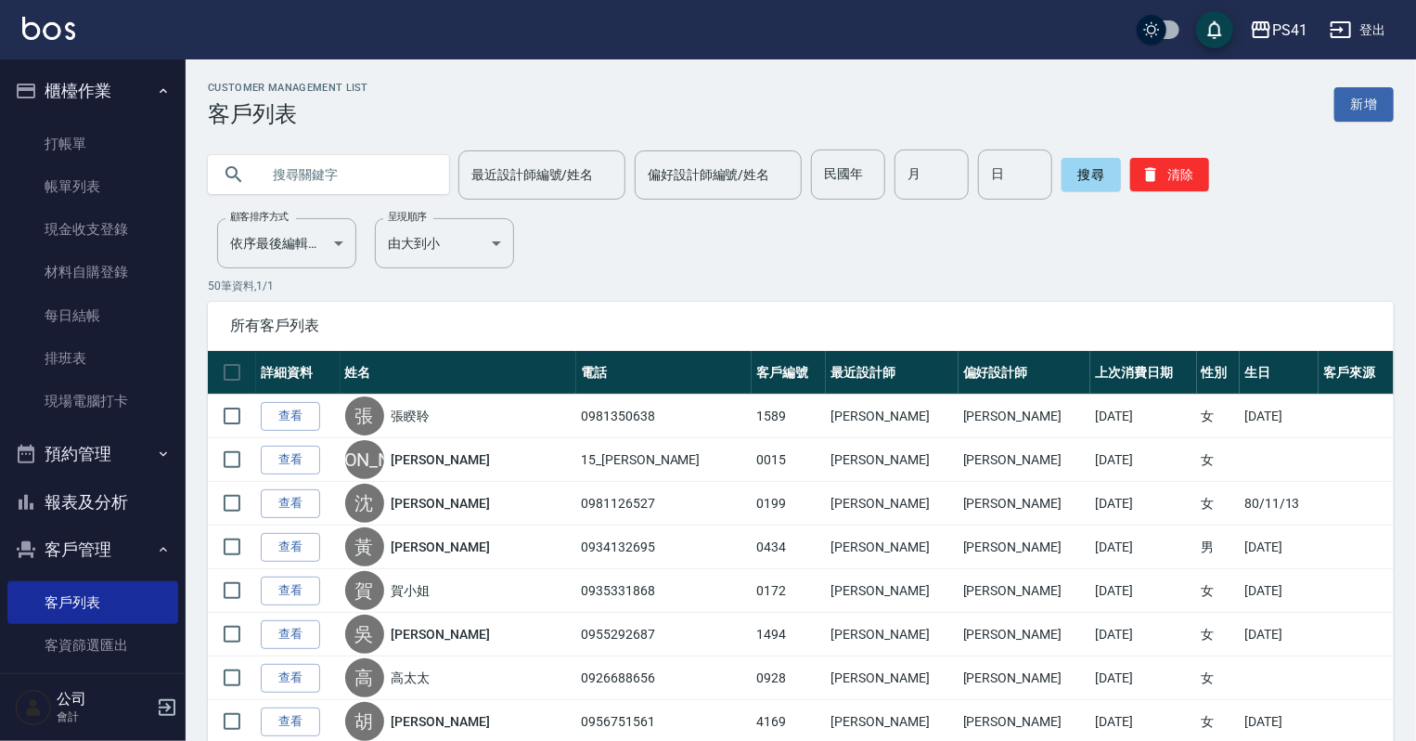
click at [343, 138] on div "最近設計師編號/姓名 最近設計師編號/姓名 偏好設計師編號/姓名 偏好設計師編號/姓名 民國年 民國年 月 月 日 日 搜尋 清除" at bounding box center [790, 163] width 1208 height 72
click at [343, 156] on input "text" at bounding box center [347, 174] width 174 height 50
type input "0919000897"
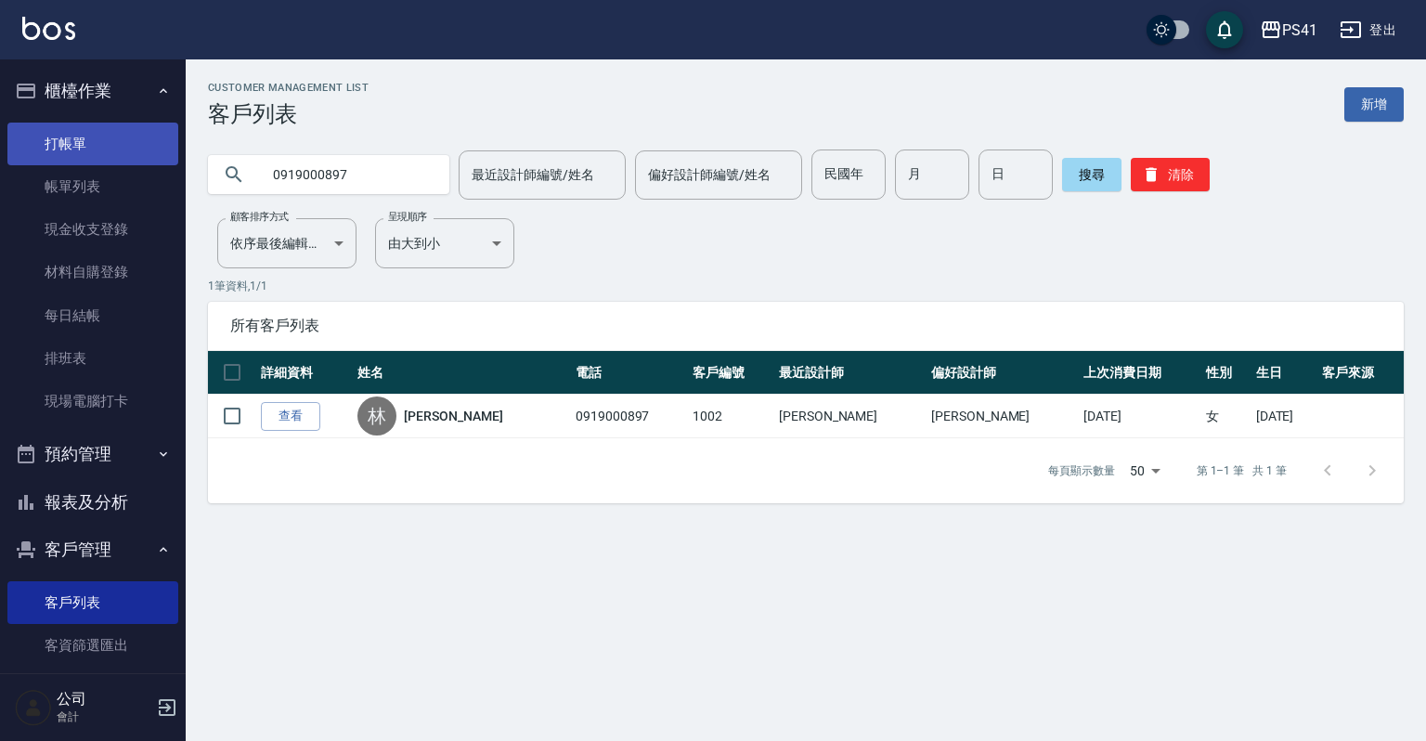
drag, startPoint x: 84, startPoint y: 143, endPoint x: 84, endPoint y: 133, distance: 10.2
click at [84, 143] on link "打帳單" at bounding box center [92, 144] width 171 height 43
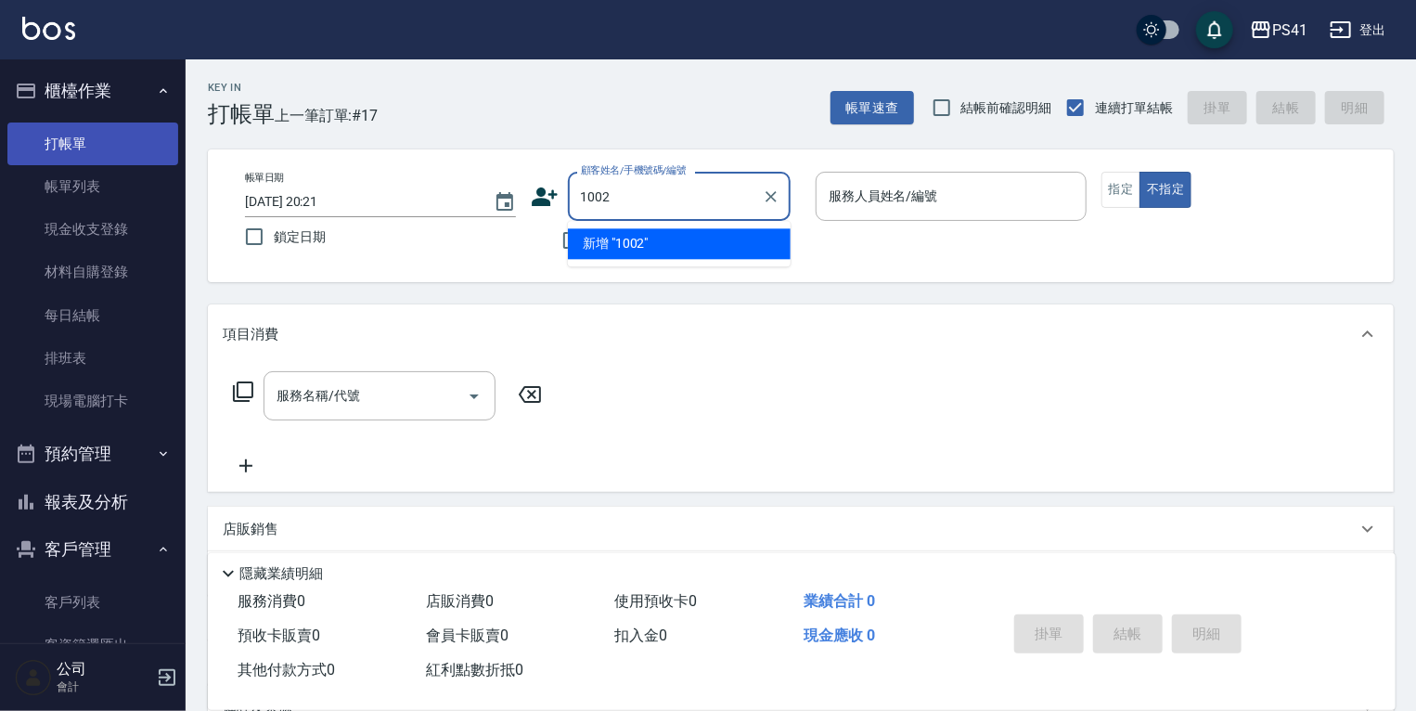
type input "1002"
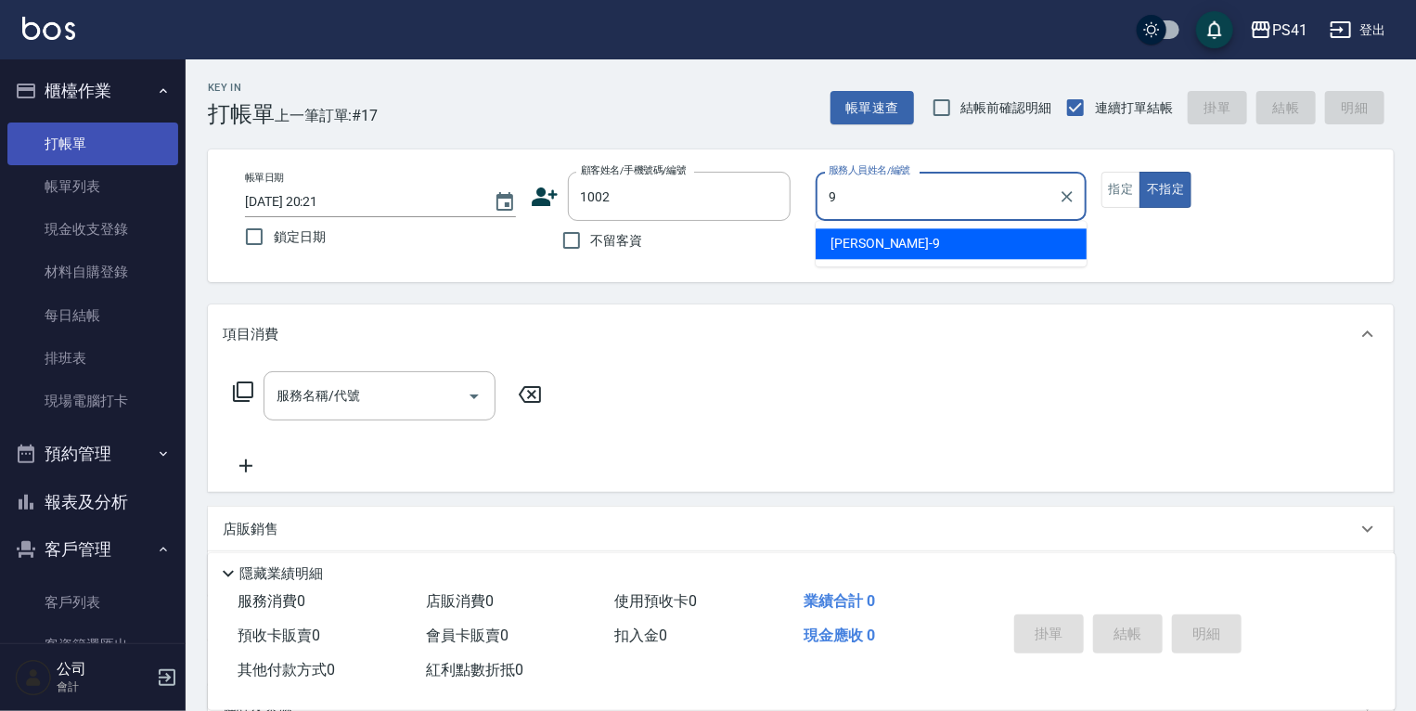
type input "[PERSON_NAME]-9"
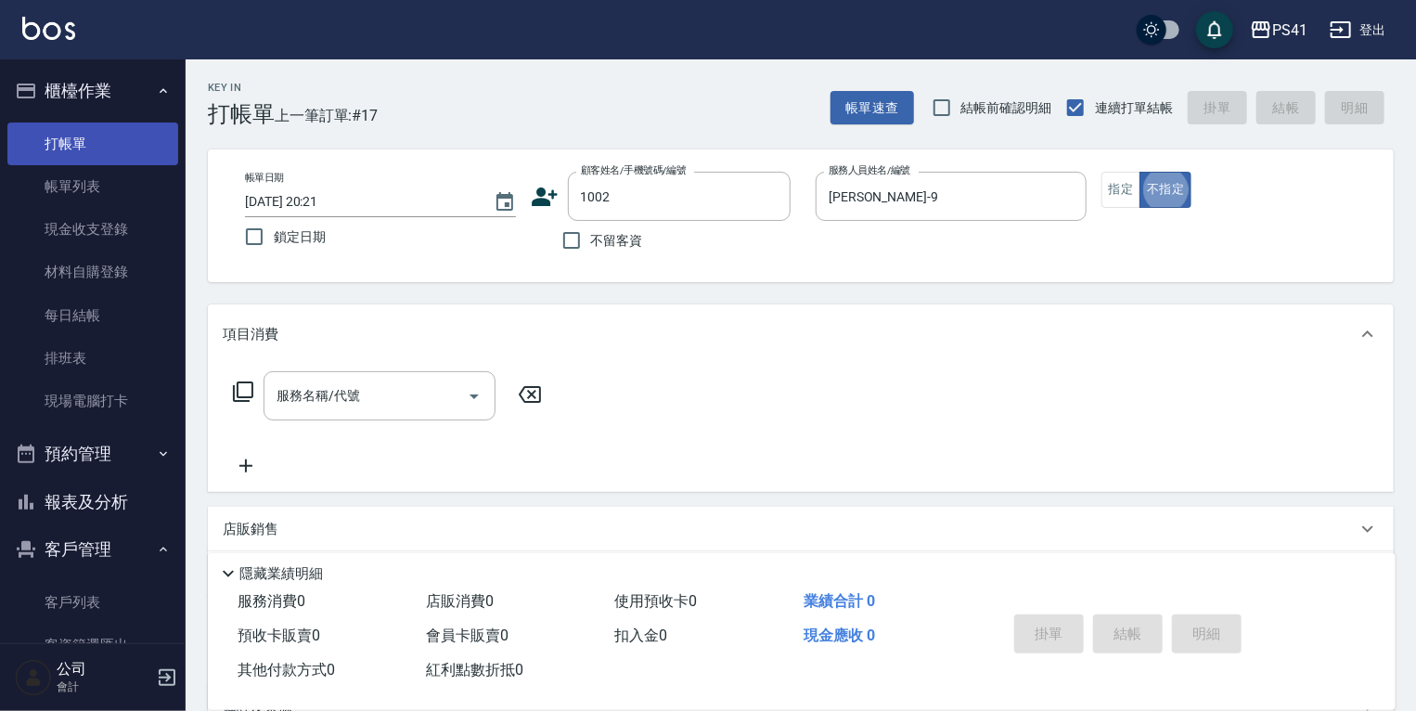
type button "false"
type input "[PERSON_NAME]/0919000897/1002"
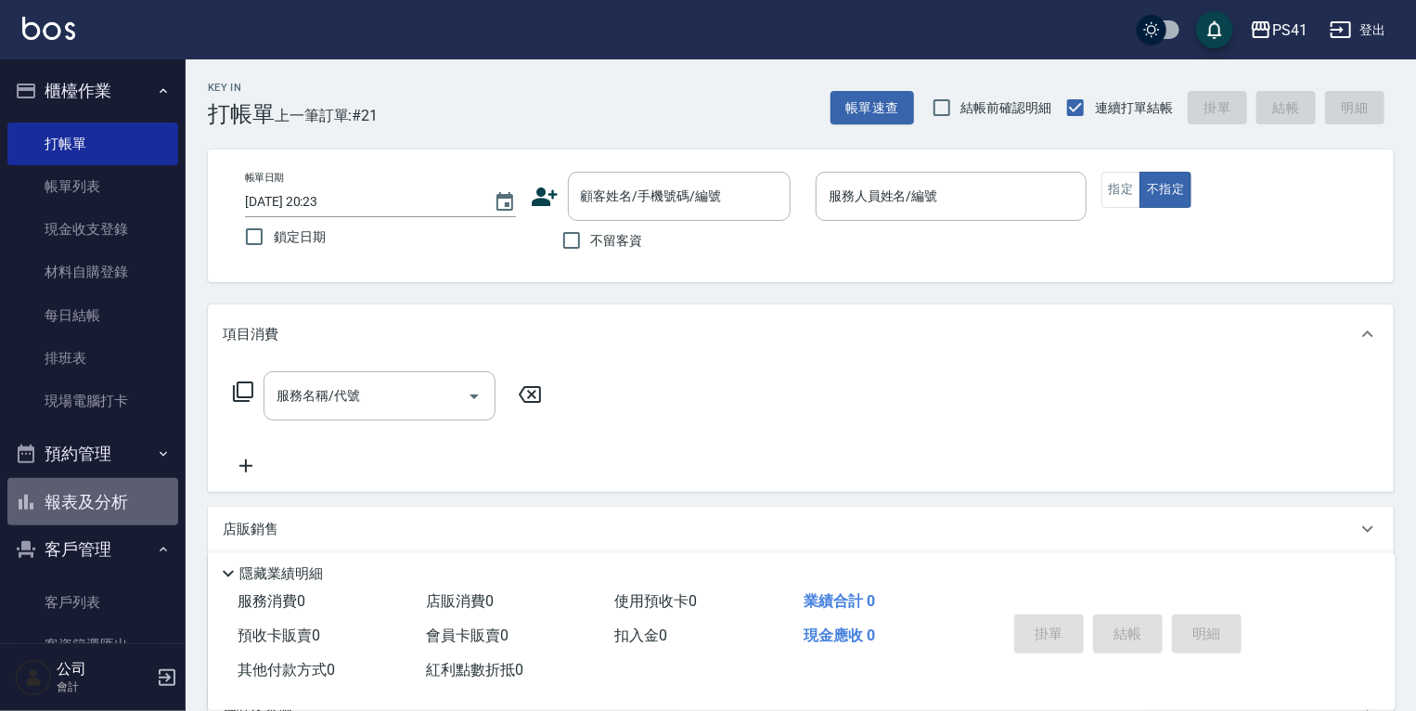
click at [109, 505] on button "報表及分析" at bounding box center [92, 502] width 171 height 48
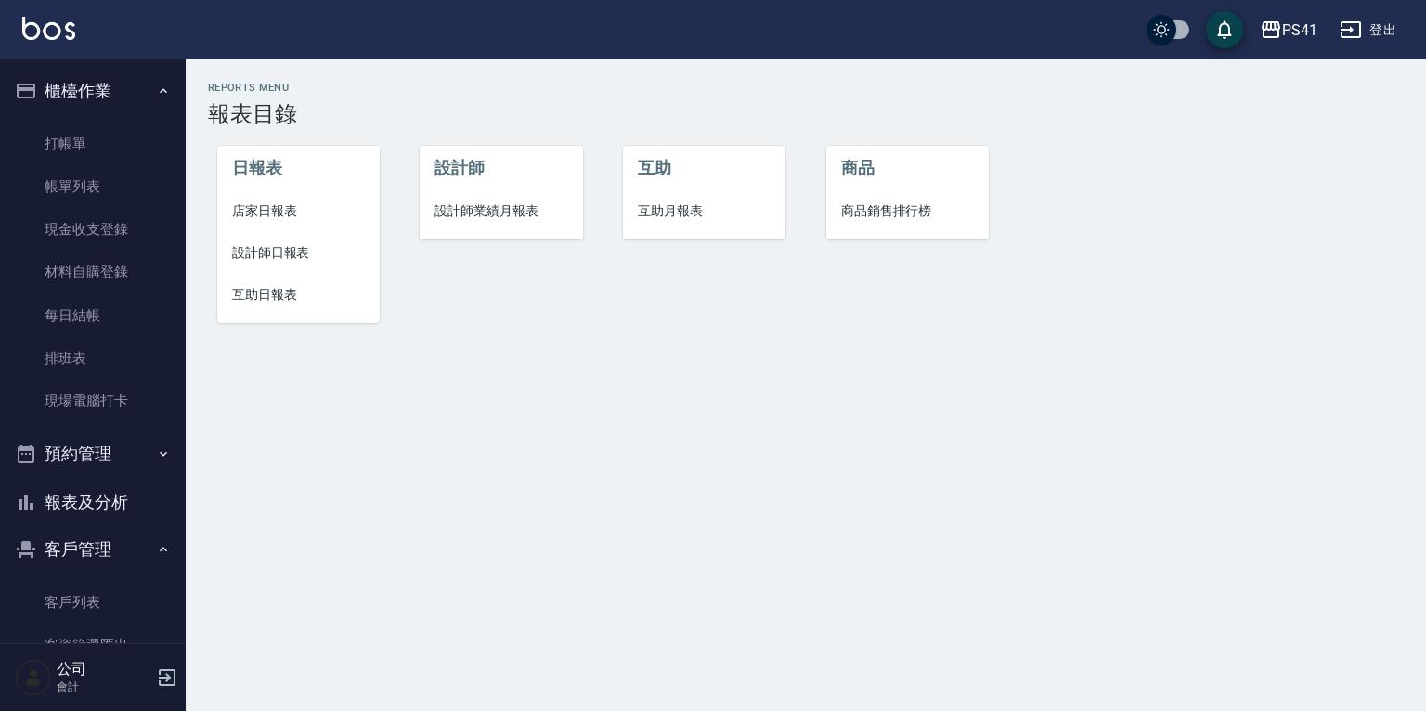
click at [275, 215] on span "店家日報表" at bounding box center [298, 210] width 133 height 19
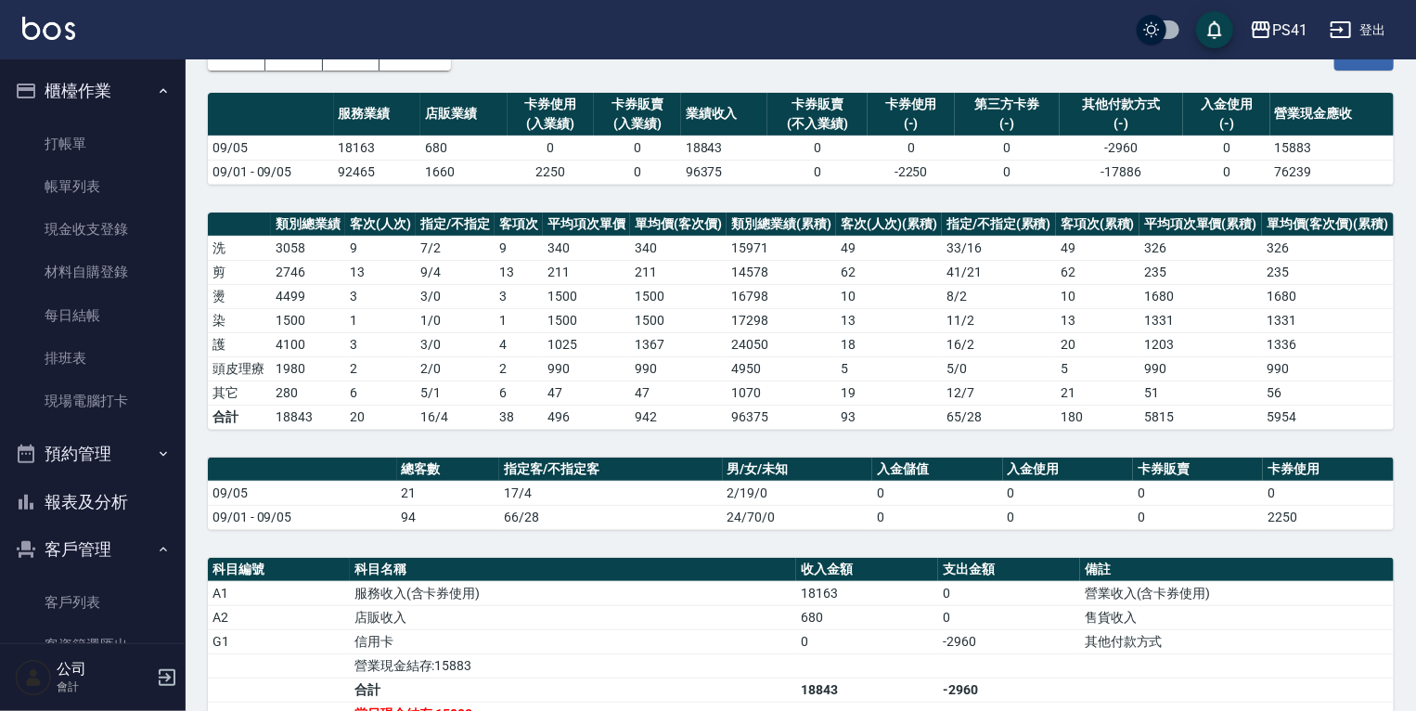
scroll to position [223, 0]
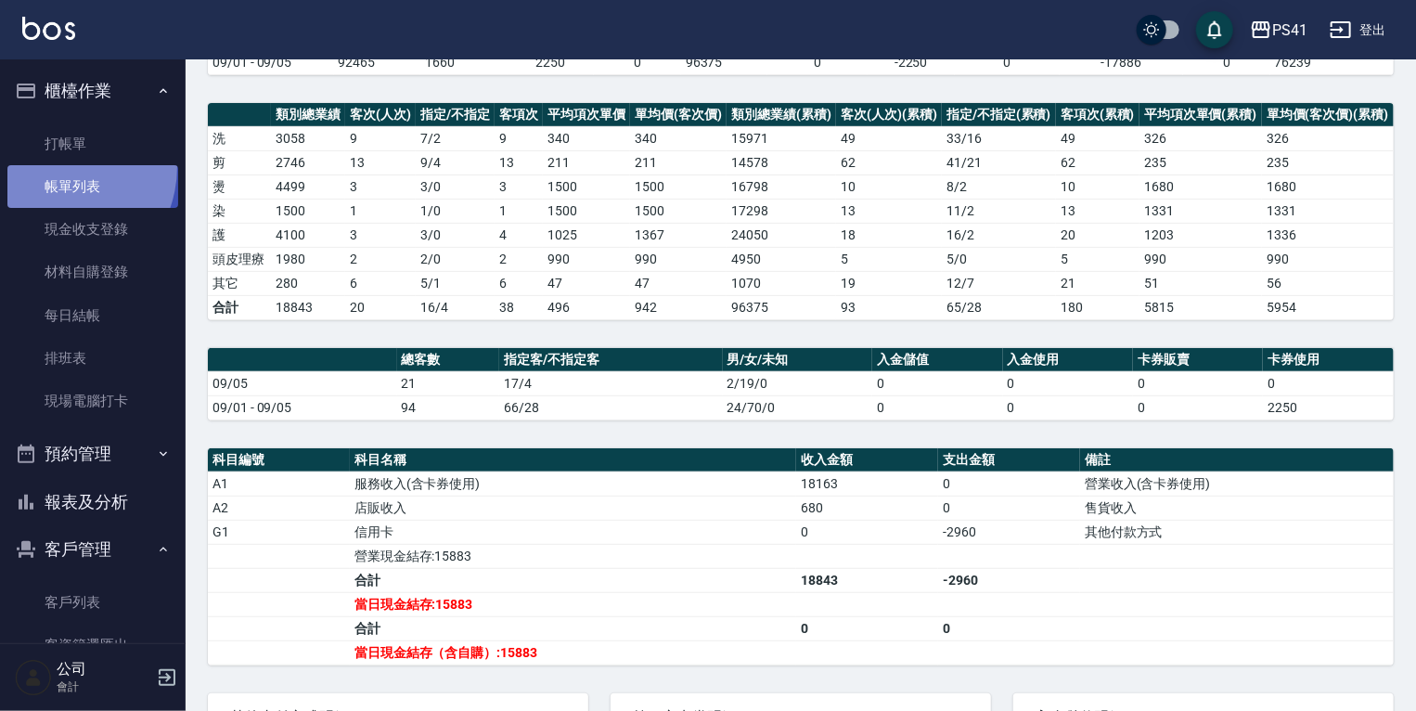
click at [50, 167] on link "帳單列表" at bounding box center [92, 186] width 171 height 43
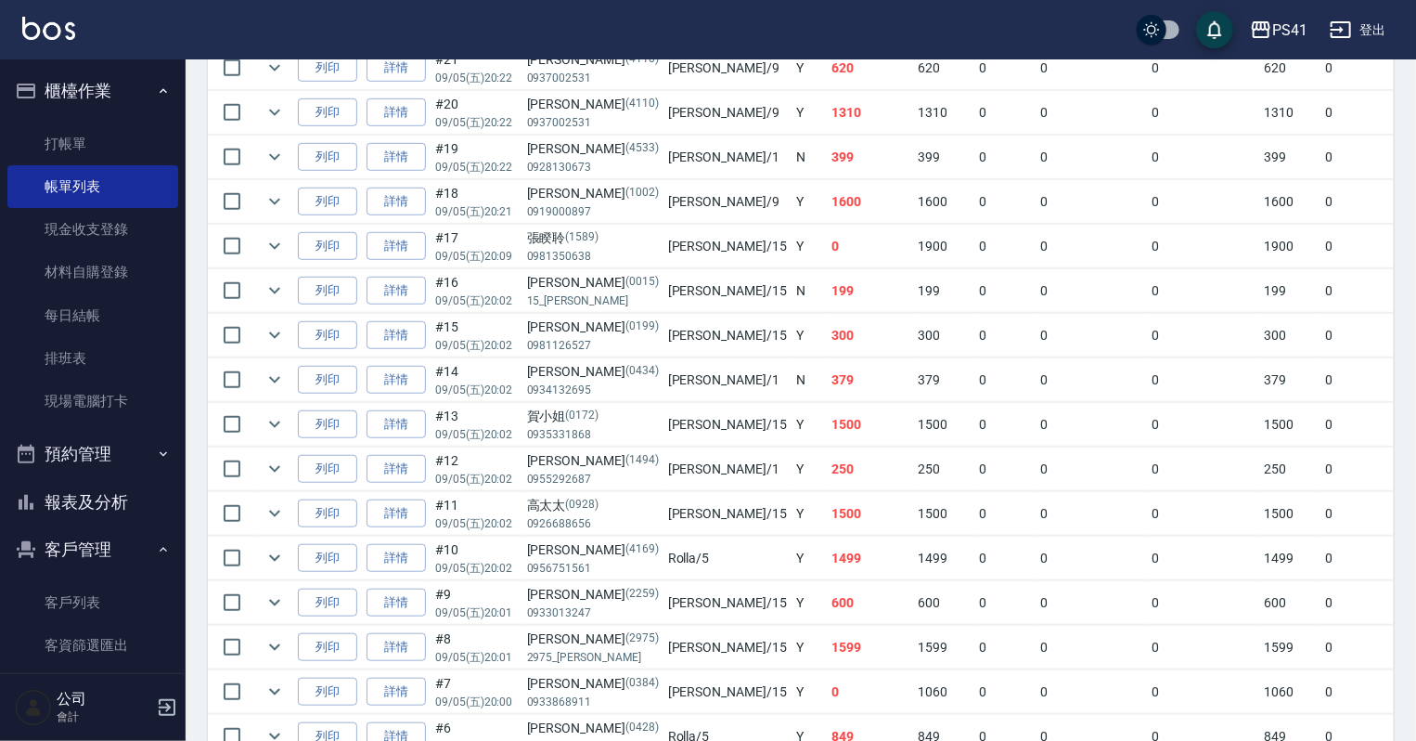
scroll to position [520, 0]
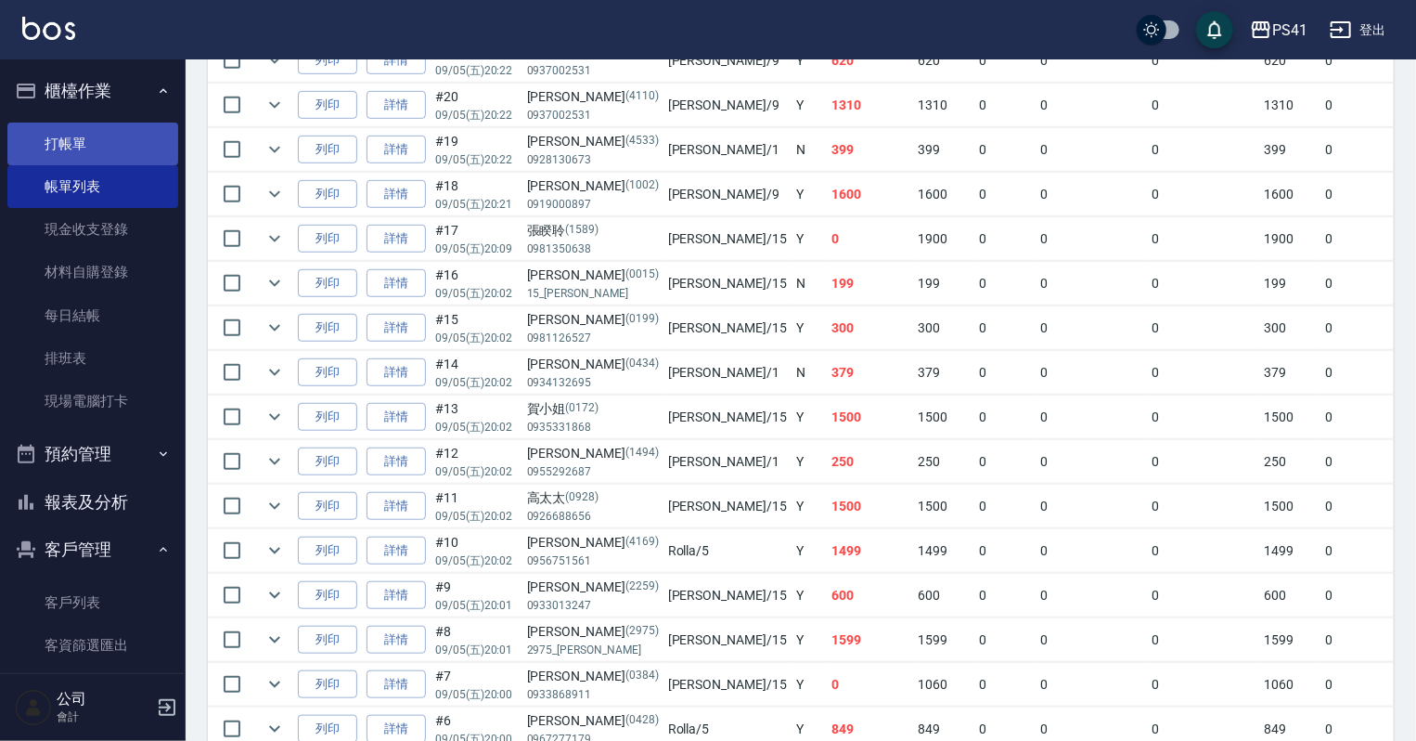
click at [81, 134] on link "打帳單" at bounding box center [92, 144] width 171 height 43
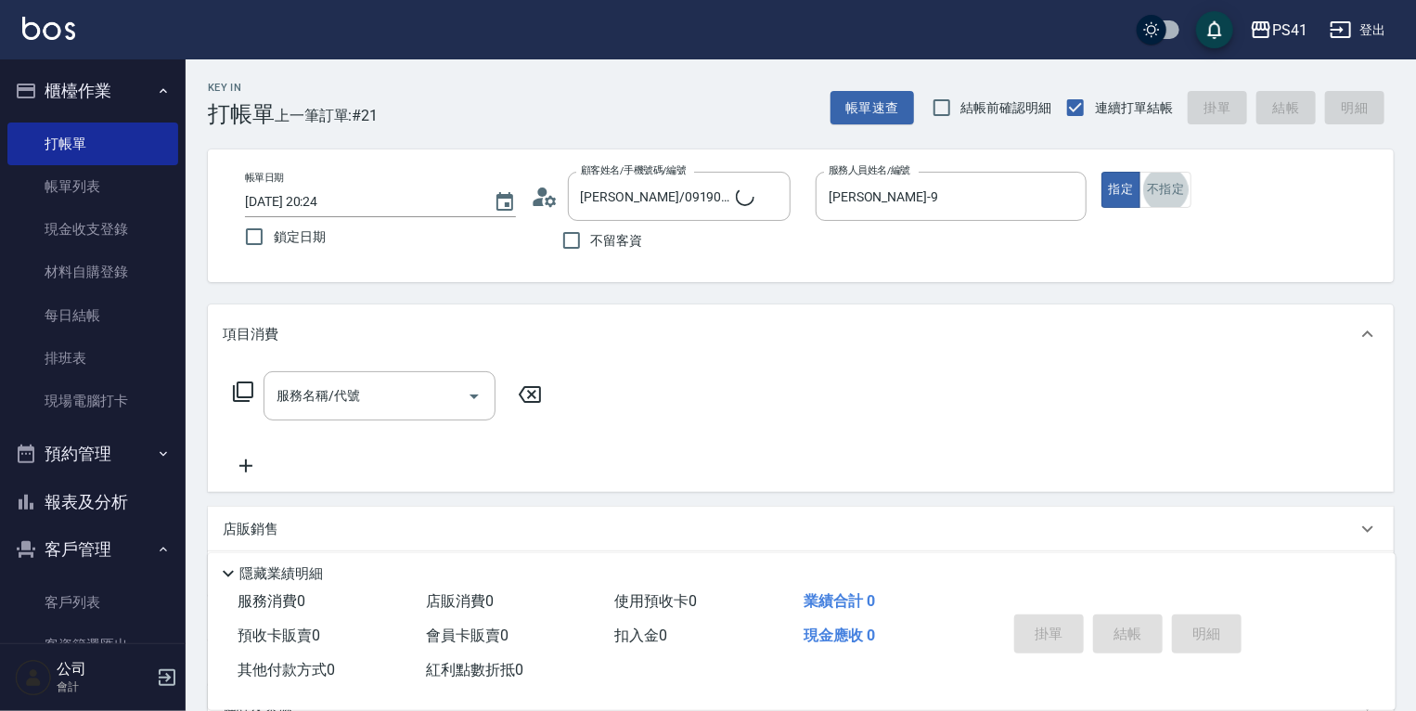
scroll to position [30, 0]
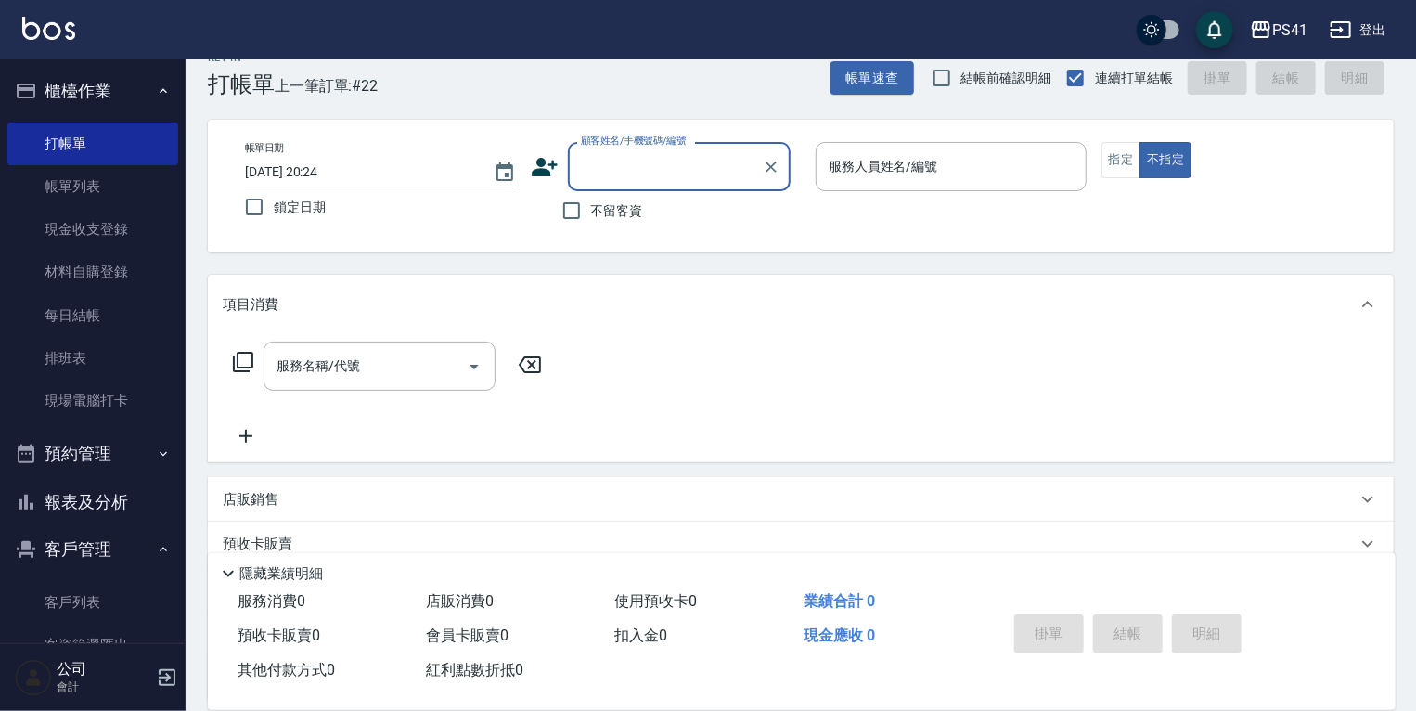
click at [87, 492] on button "報表及分析" at bounding box center [92, 502] width 171 height 48
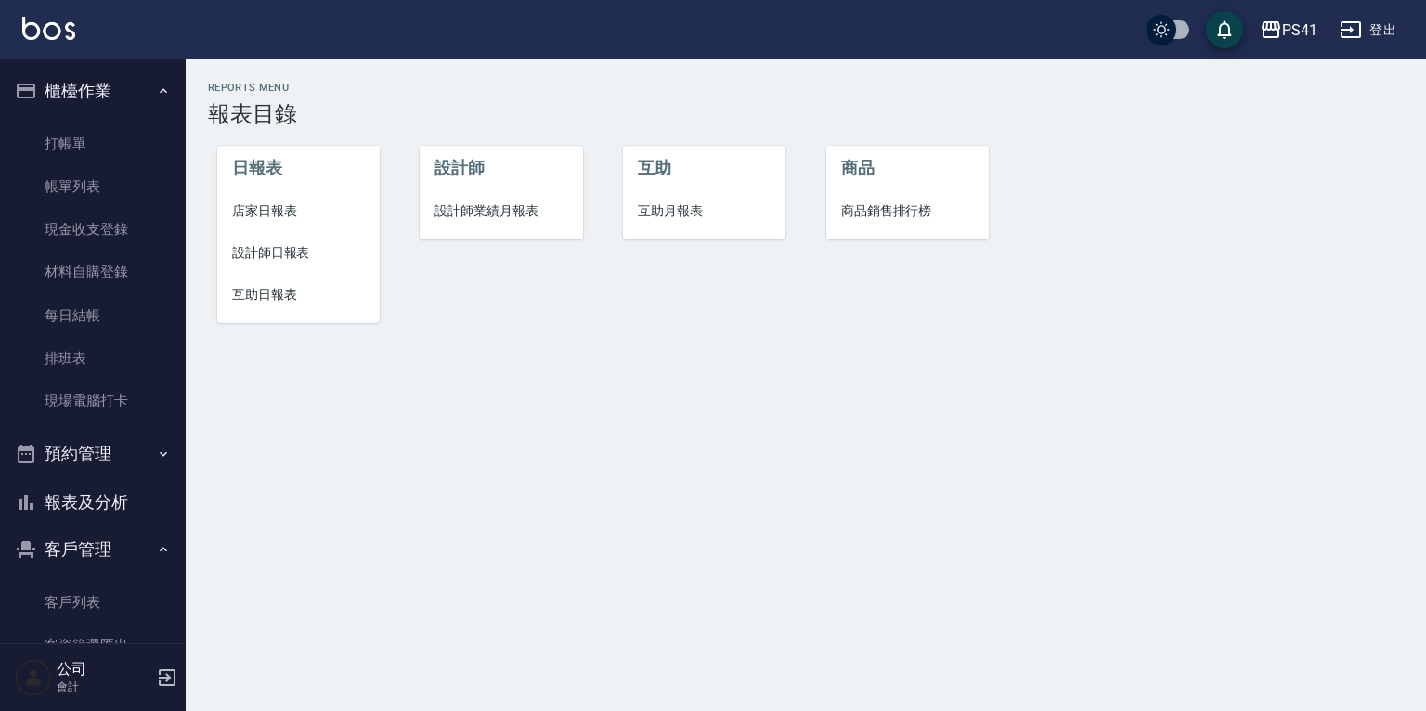
click at [282, 202] on span "店家日報表" at bounding box center [298, 210] width 133 height 19
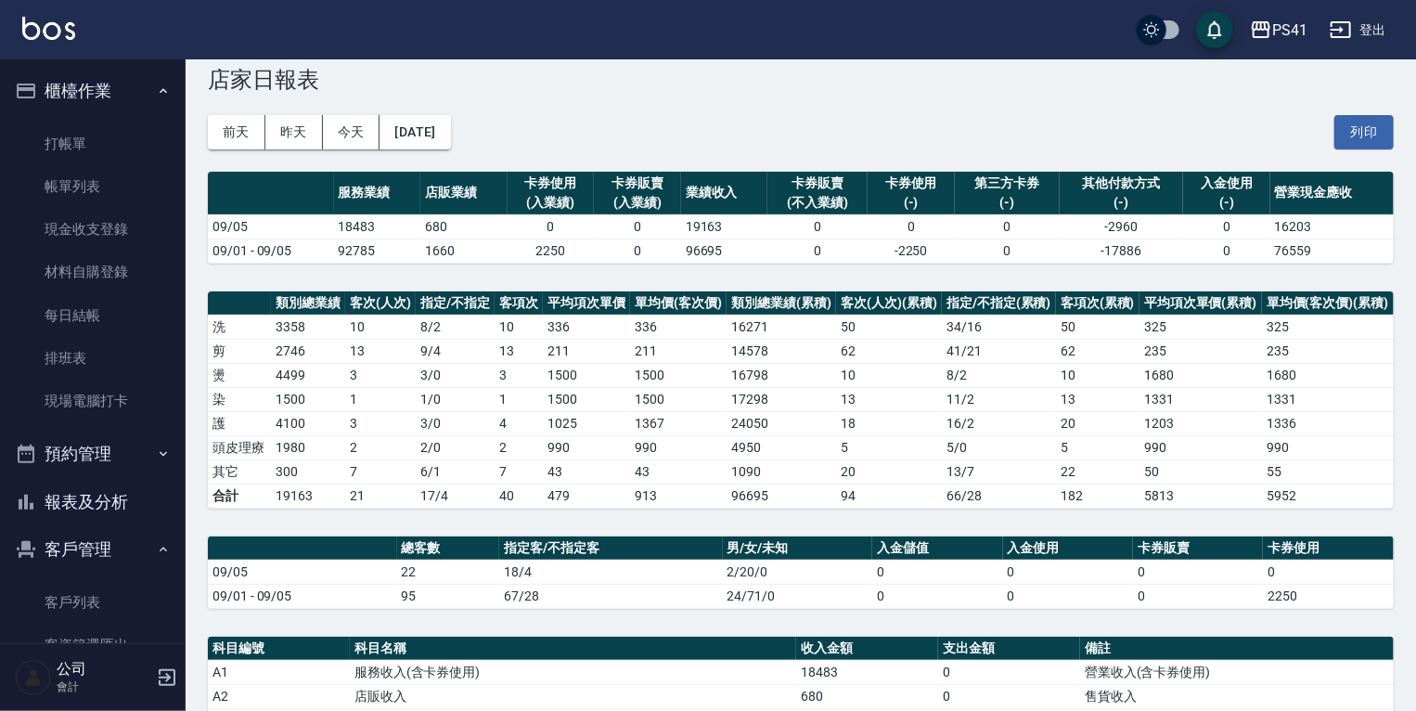
scroll to position [365, 0]
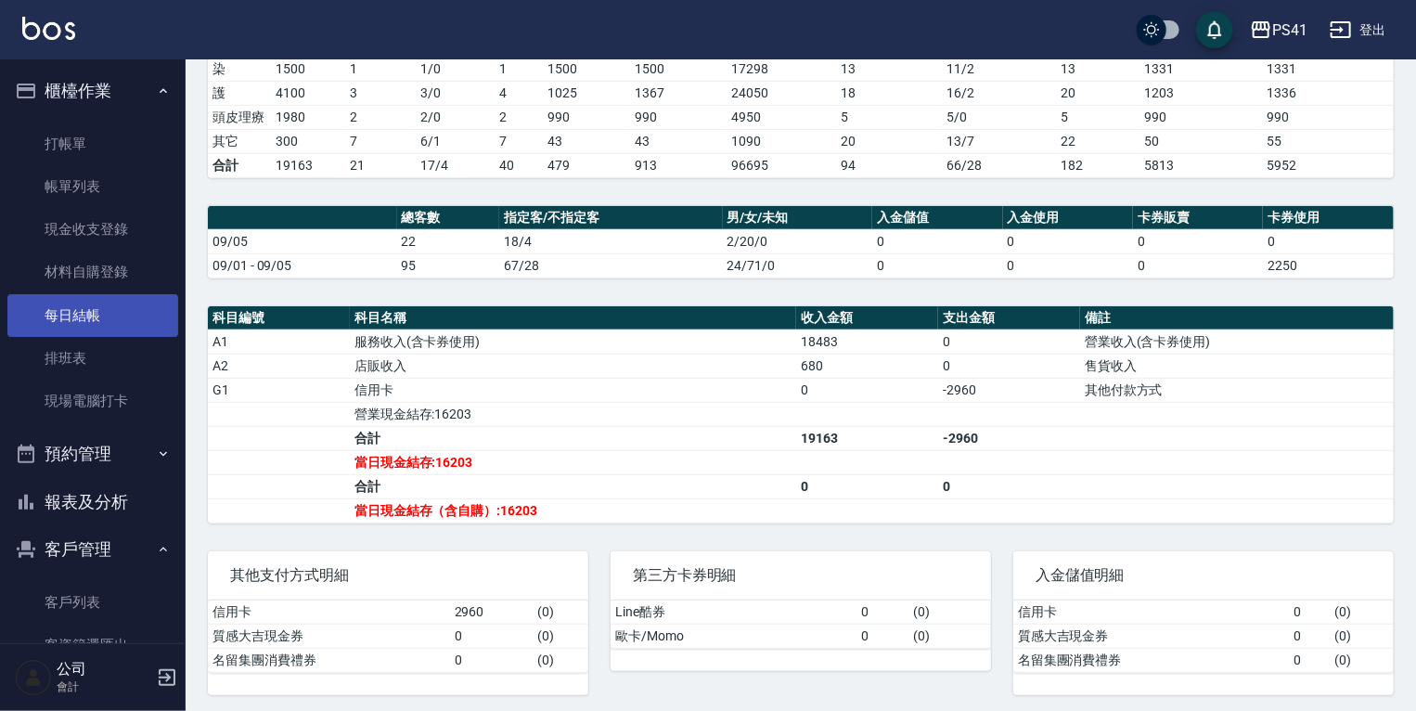
click at [89, 317] on link "每日結帳" at bounding box center [92, 315] width 171 height 43
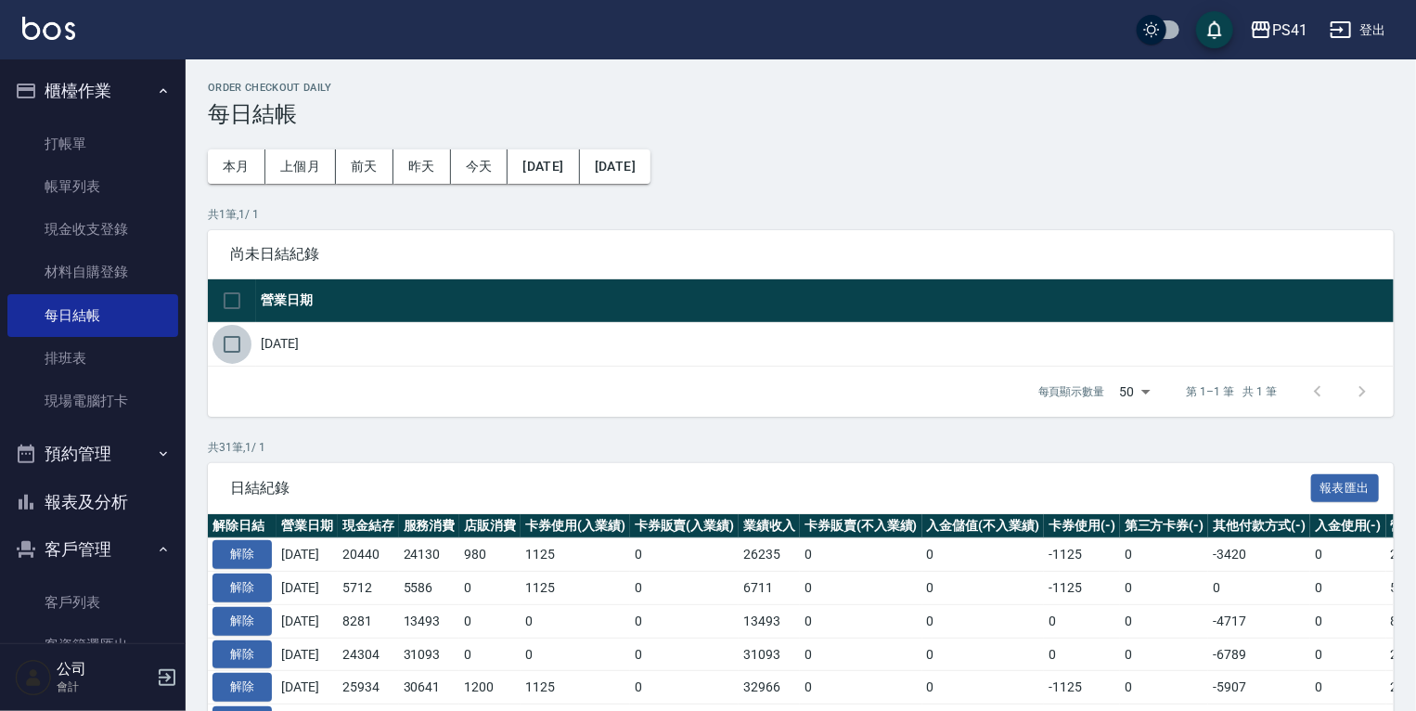
click at [235, 343] on input "checkbox" at bounding box center [232, 344] width 39 height 39
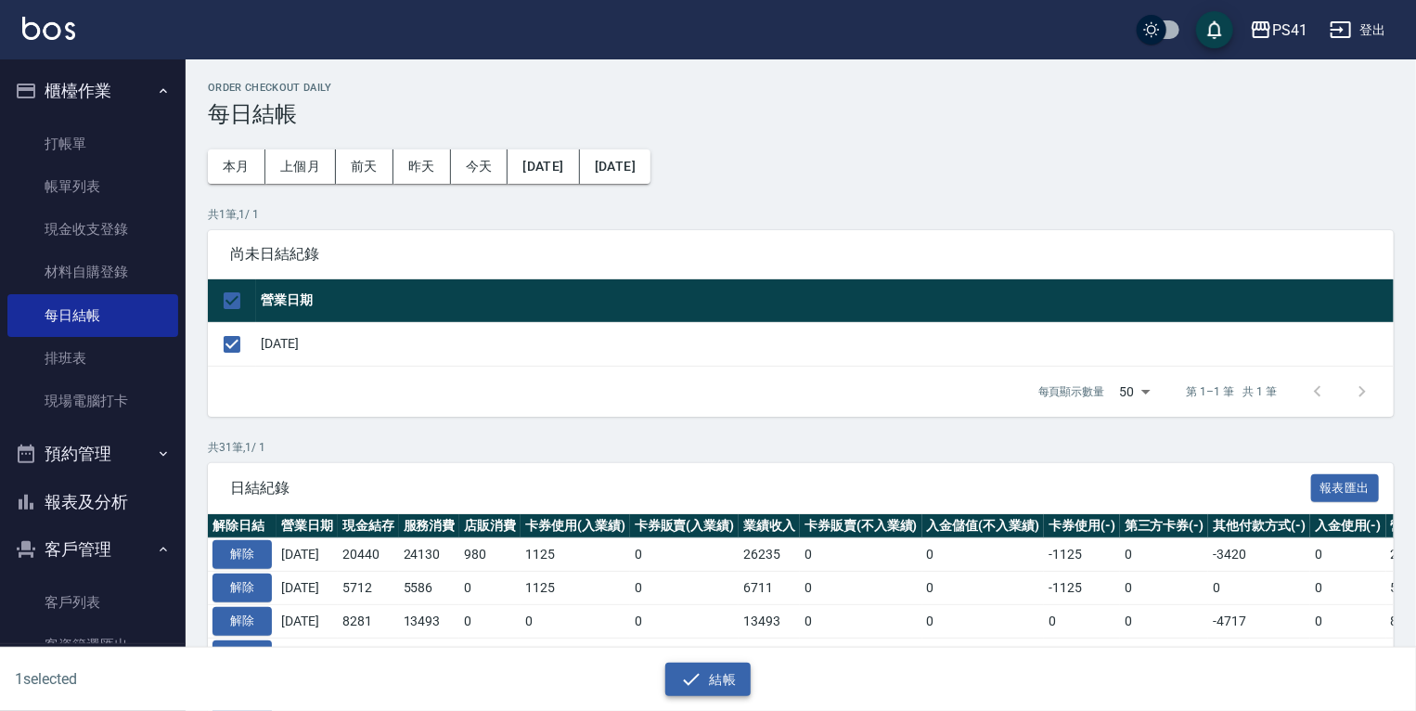
click at [724, 668] on button "結帳" at bounding box center [708, 680] width 86 height 34
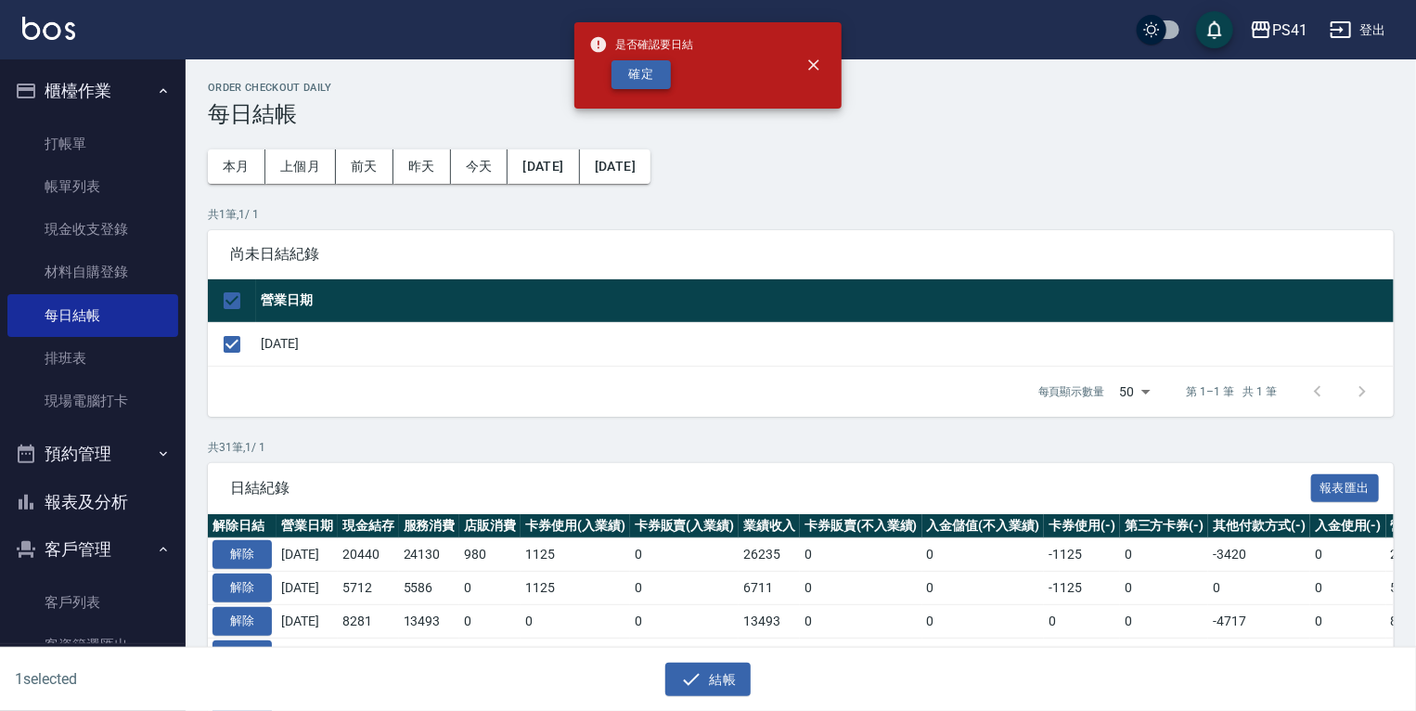
click at [658, 85] on button "確定" at bounding box center [641, 74] width 59 height 29
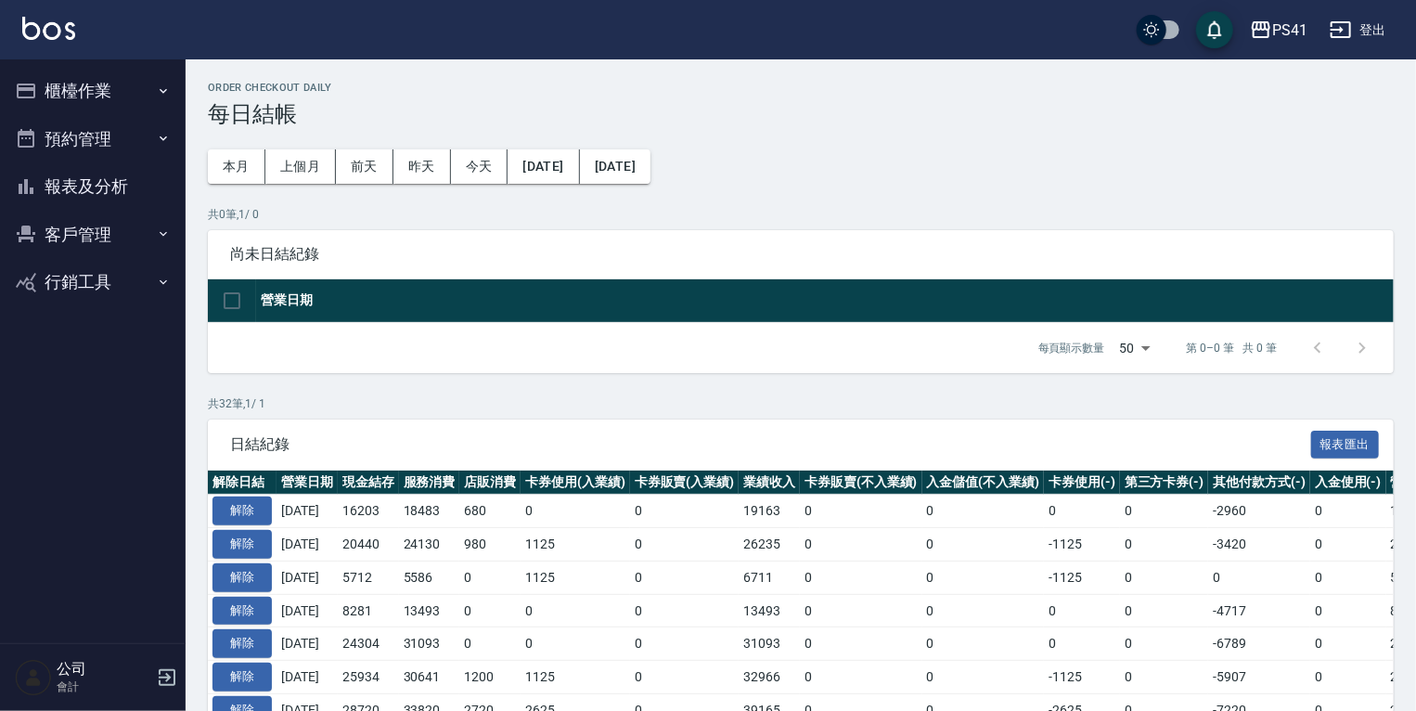
click at [97, 214] on button "客戶管理" at bounding box center [92, 235] width 171 height 48
click at [131, 190] on button "報表及分析" at bounding box center [92, 186] width 171 height 48
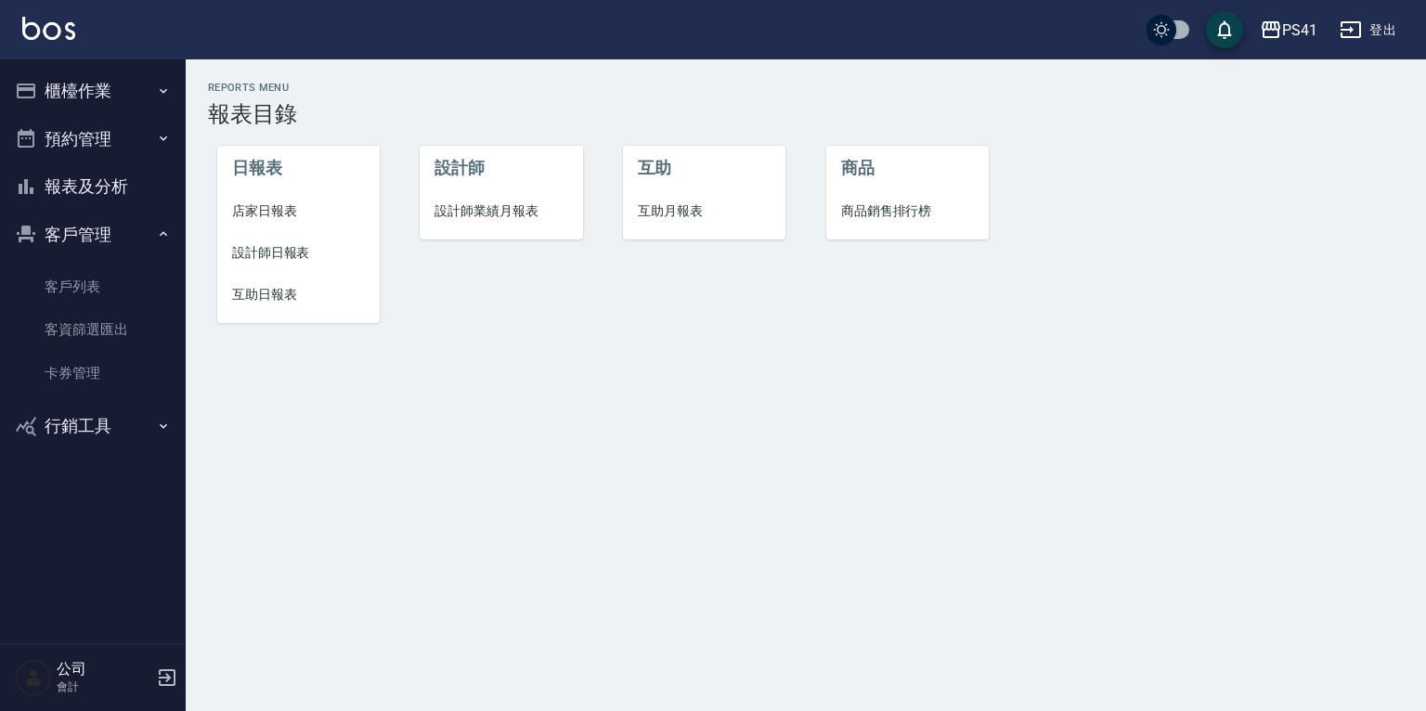
click at [259, 212] on span "店家日報表" at bounding box center [298, 210] width 133 height 19
